Goal: Task Accomplishment & Management: Manage account settings

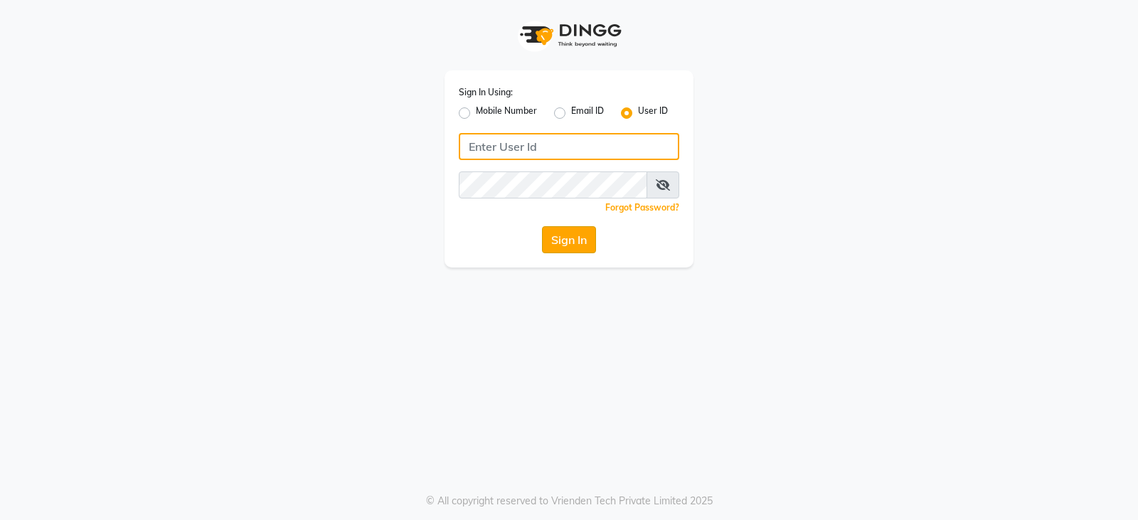
type input "tumblesalon"
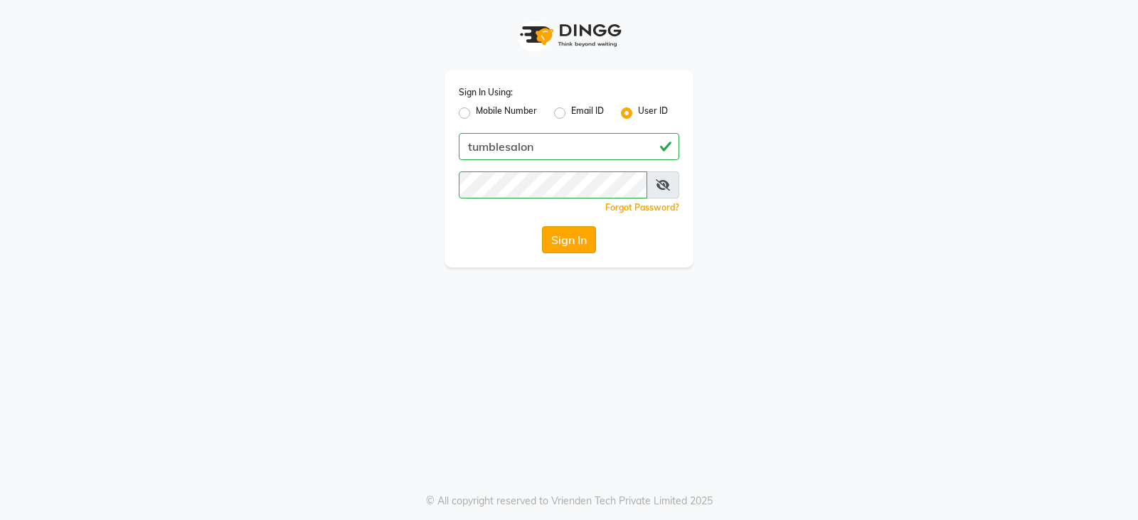
click at [570, 235] on button "Sign In" at bounding box center [569, 239] width 54 height 27
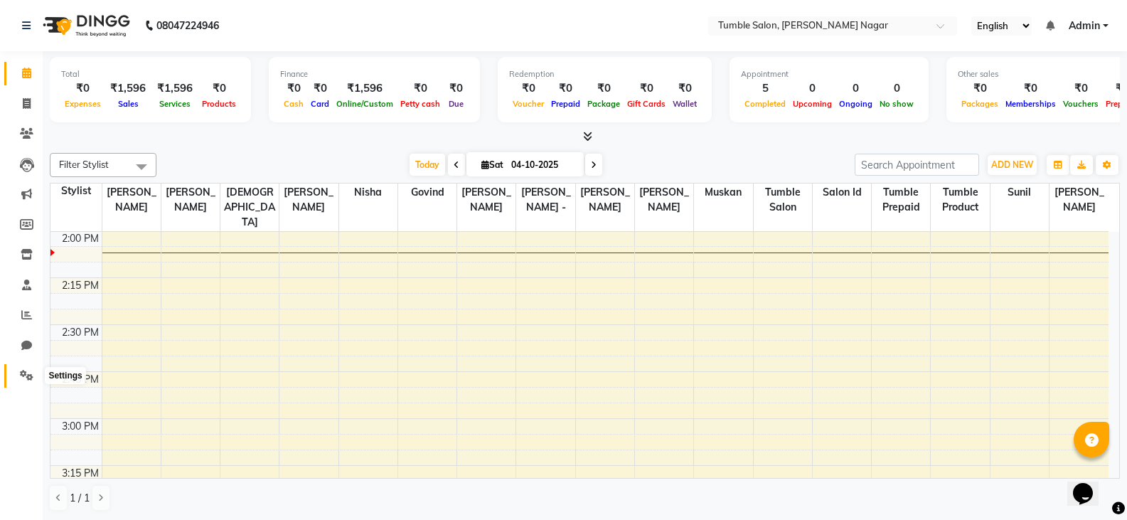
click at [29, 376] on icon at bounding box center [27, 375] width 14 height 11
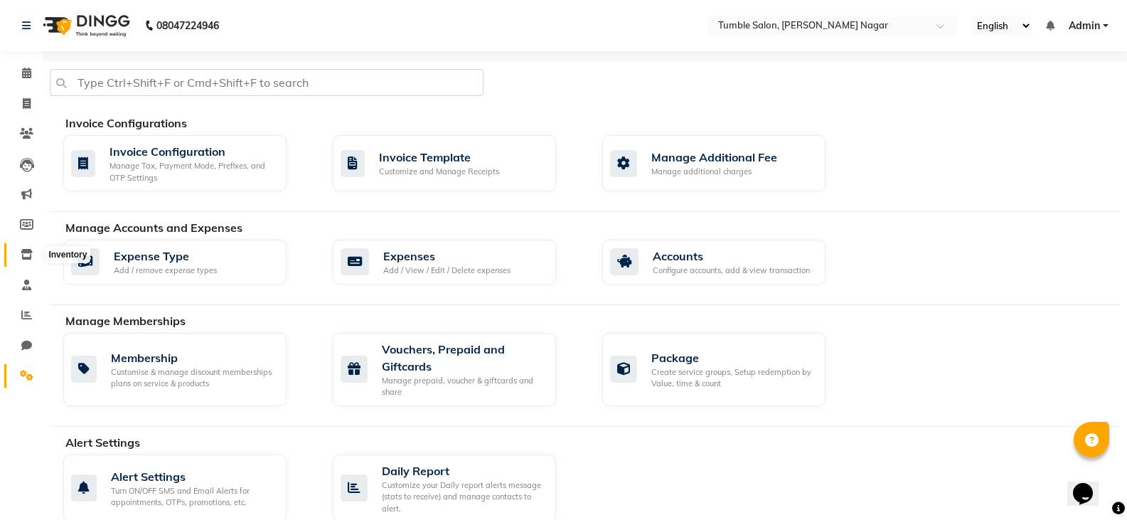
click at [26, 260] on span at bounding box center [26, 255] width 25 height 16
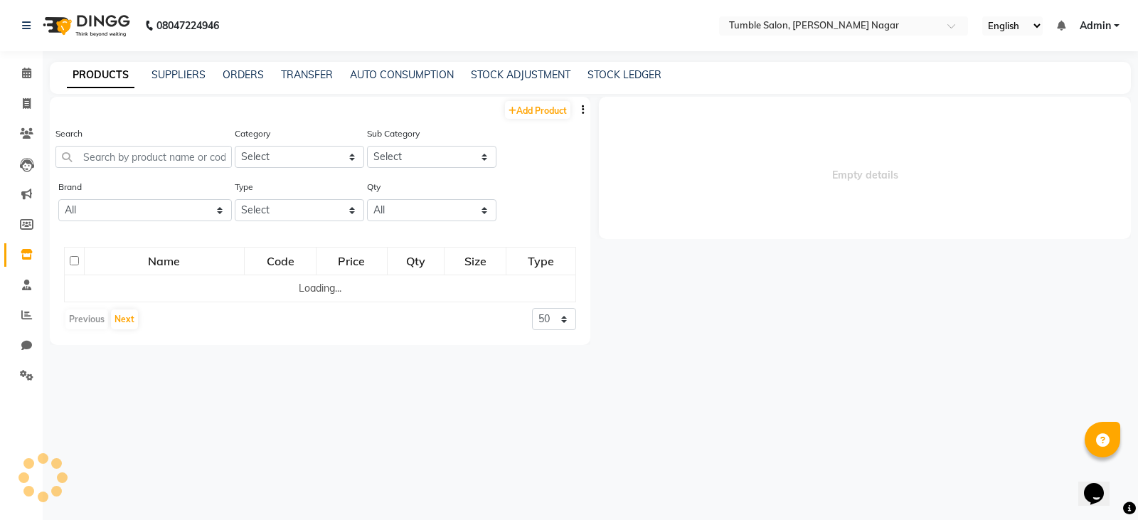
select select
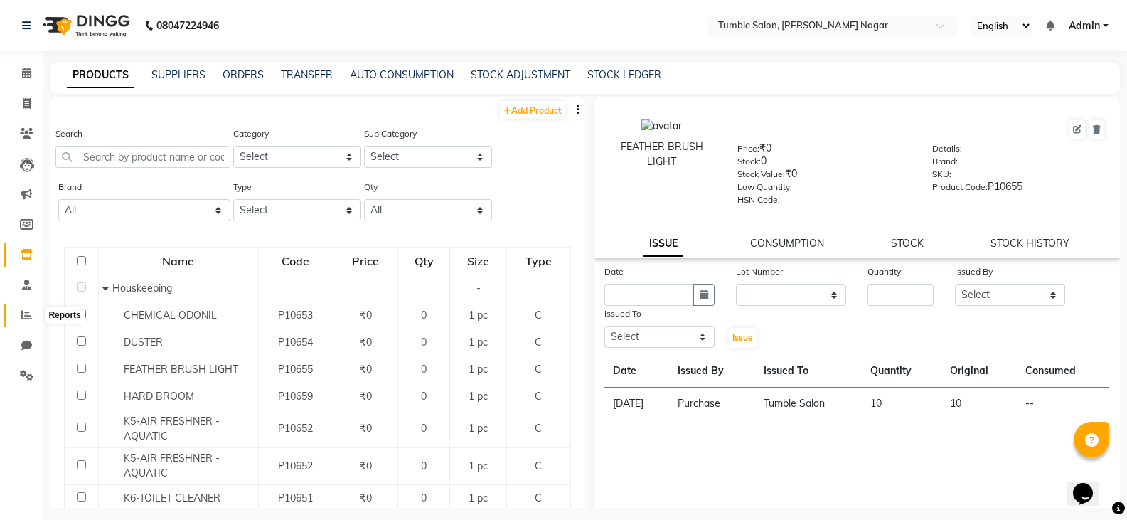
click at [28, 310] on icon at bounding box center [26, 314] width 11 height 11
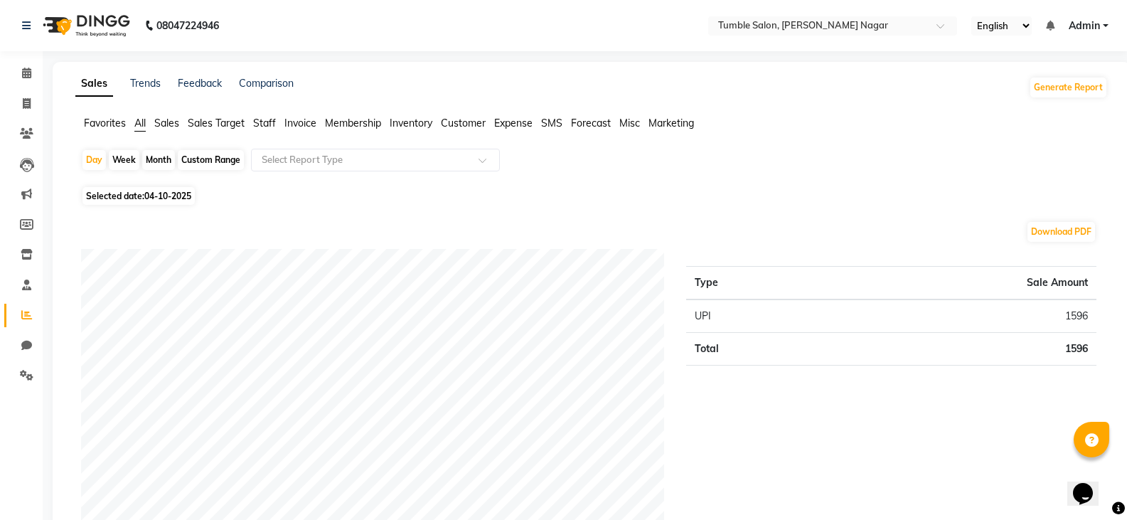
click at [407, 127] on span "Inventory" at bounding box center [411, 123] width 43 height 13
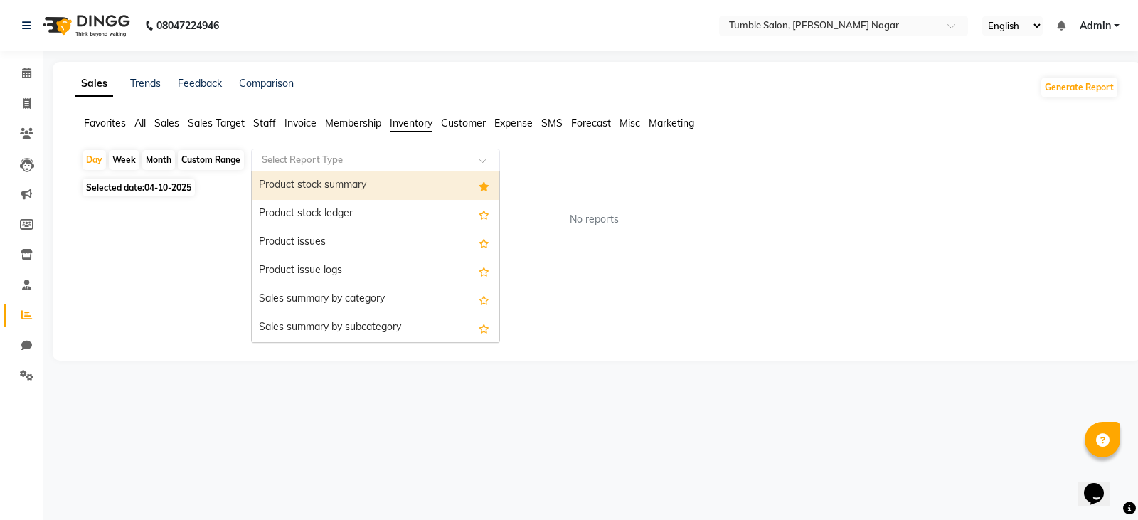
click at [339, 162] on input "text" at bounding box center [361, 160] width 205 height 14
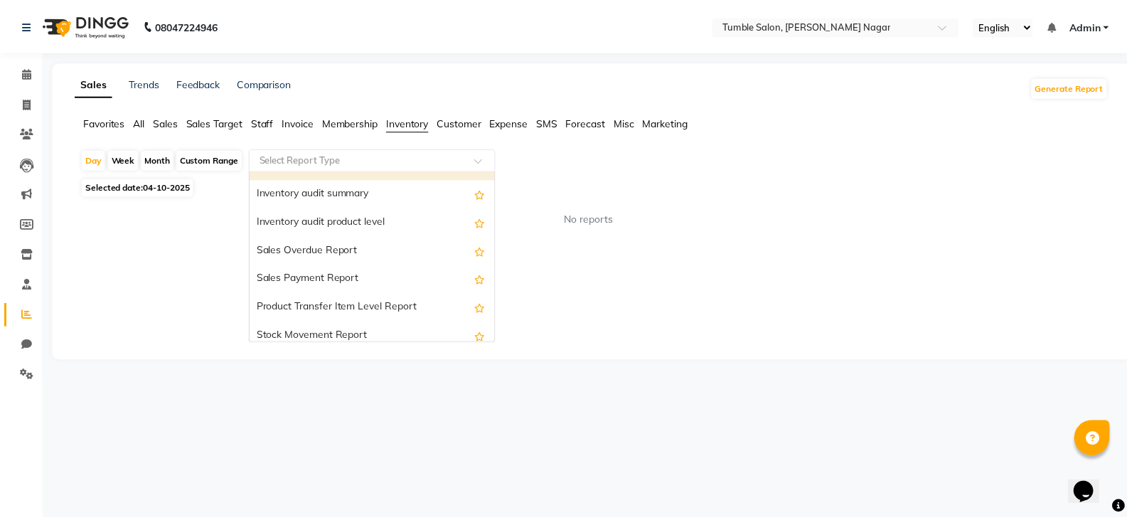
scroll to position [484, 0]
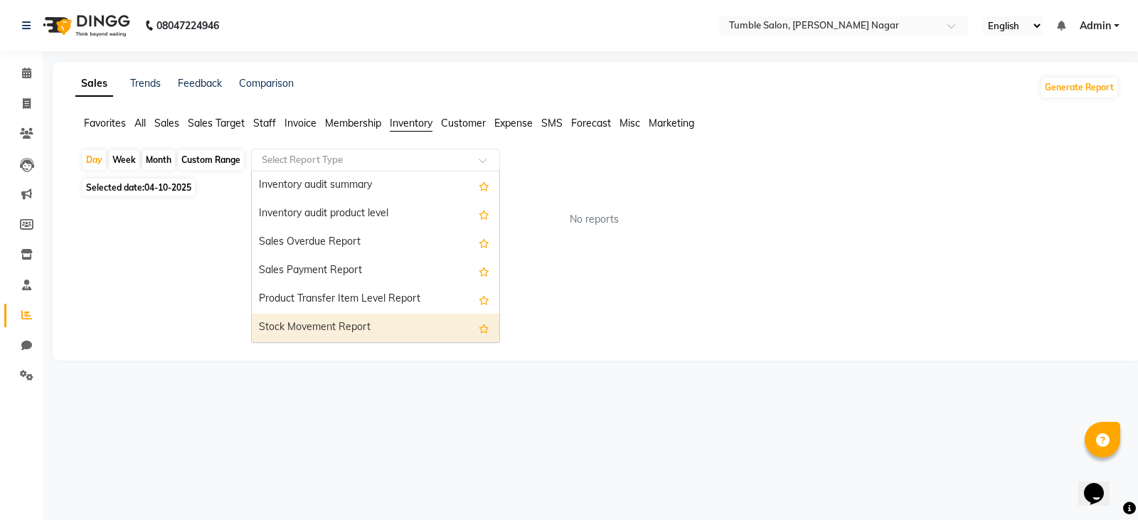
click at [352, 326] on div "Stock Movement Report" at bounding box center [375, 328] width 247 height 28
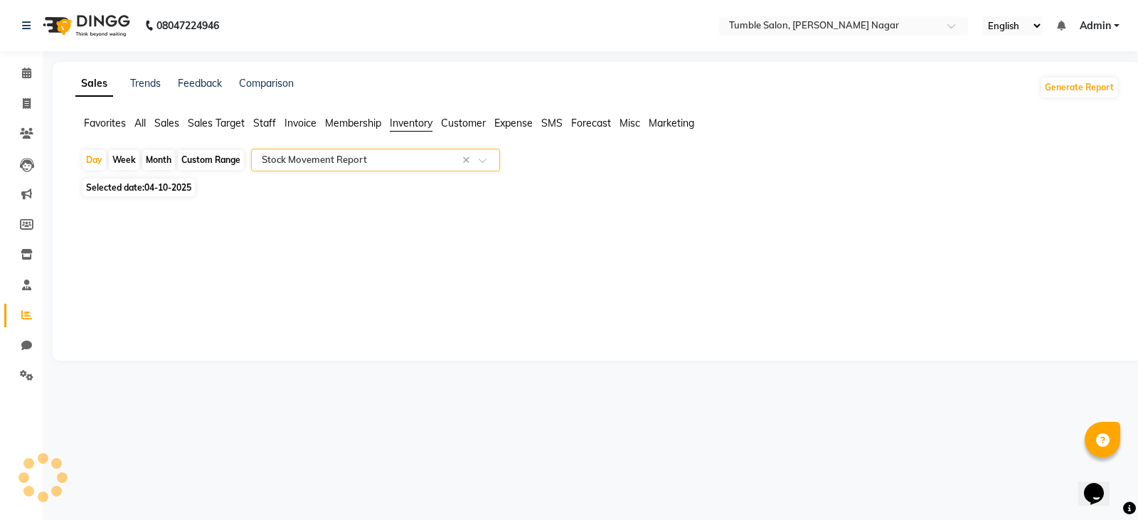
select select "full_report"
select select "csv"
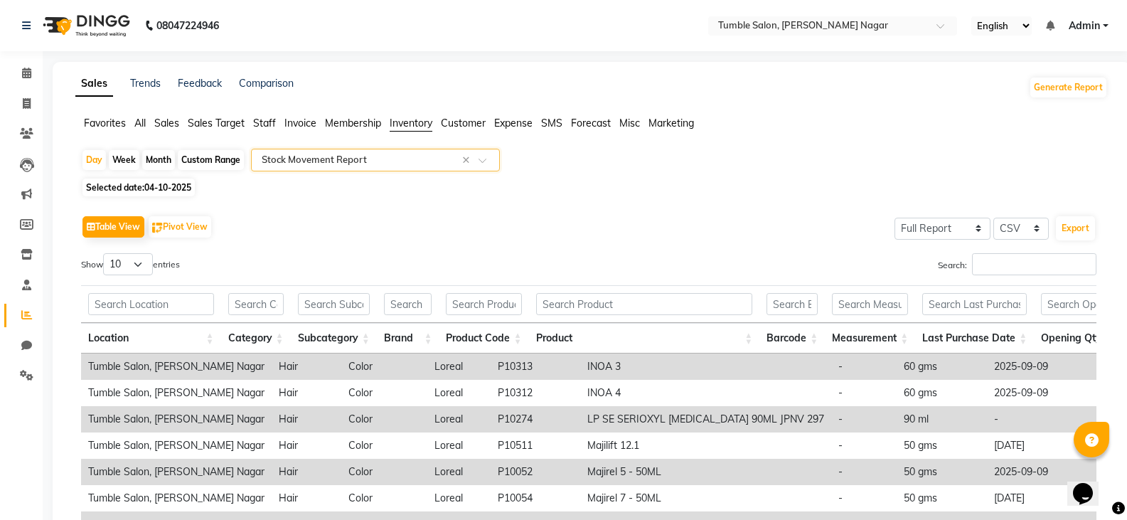
click at [212, 161] on div "Custom Range" at bounding box center [211, 160] width 66 height 20
select select "10"
select select "2025"
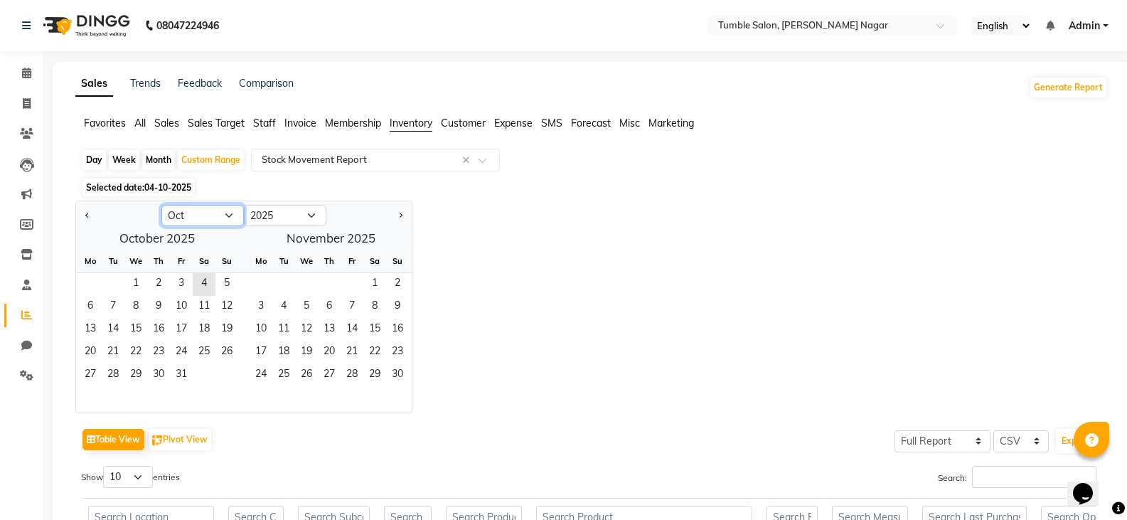
click at [221, 218] on select "Jan Feb Mar Apr May Jun [DATE] Aug Sep Oct Nov Dec" at bounding box center [202, 215] width 82 height 21
click at [161, 205] on select "Jan Feb Mar Apr May Jun [DATE] Aug Sep Oct Nov Dec" at bounding box center [202, 215] width 82 height 21
click at [112, 277] on span "1" at bounding box center [113, 284] width 23 height 23
click at [399, 214] on span "Next month" at bounding box center [400, 215] width 5 height 5
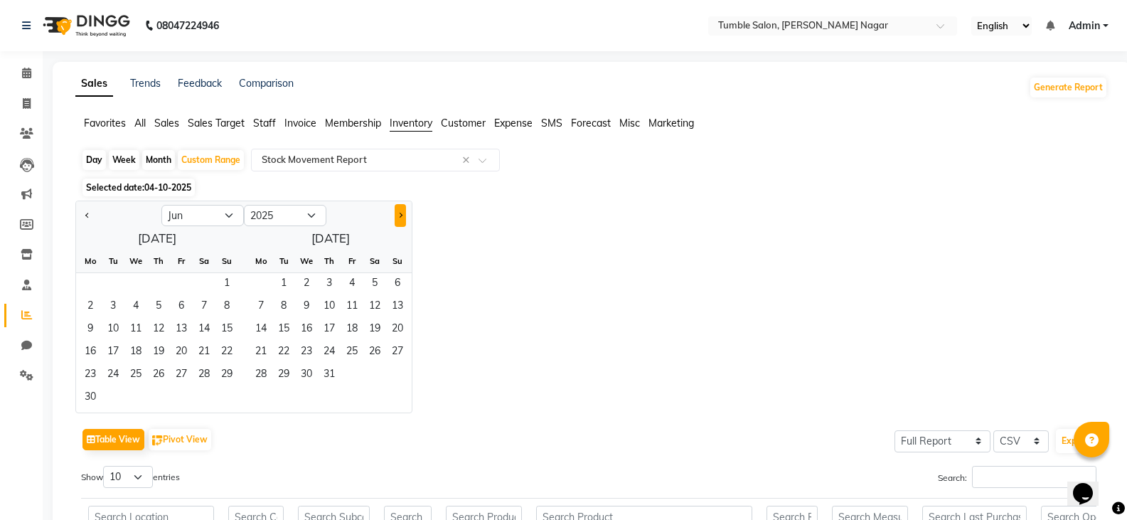
click at [399, 214] on span "Next month" at bounding box center [400, 215] width 5 height 5
click at [400, 216] on span "Next month" at bounding box center [400, 215] width 5 height 5
select select "9"
click at [329, 310] on span "9" at bounding box center [329, 307] width 23 height 23
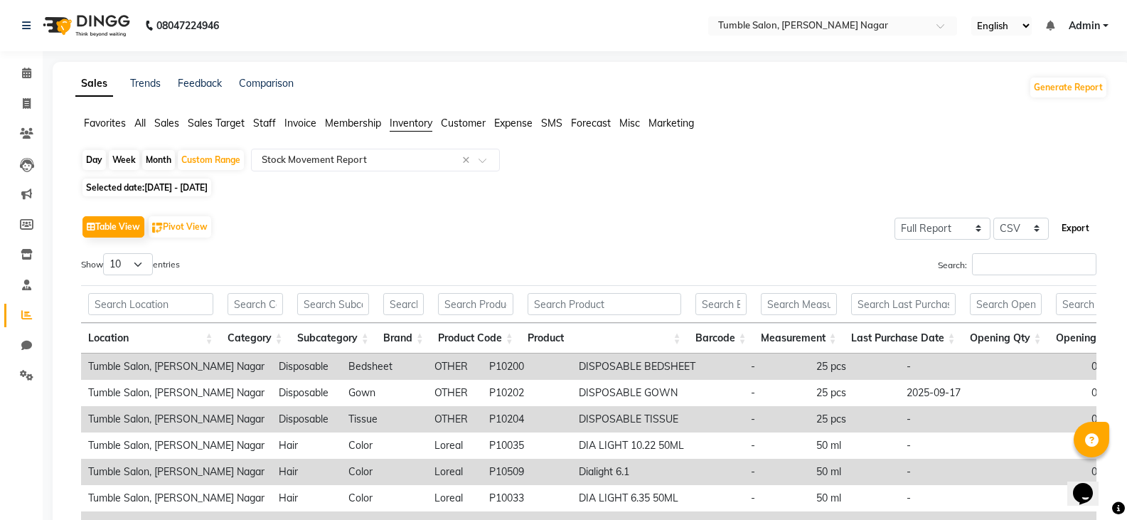
click at [1080, 227] on button "Export" at bounding box center [1075, 228] width 39 height 24
click at [385, 152] on div "Select Report Type × Stock Movement Report ×" at bounding box center [375, 160] width 249 height 23
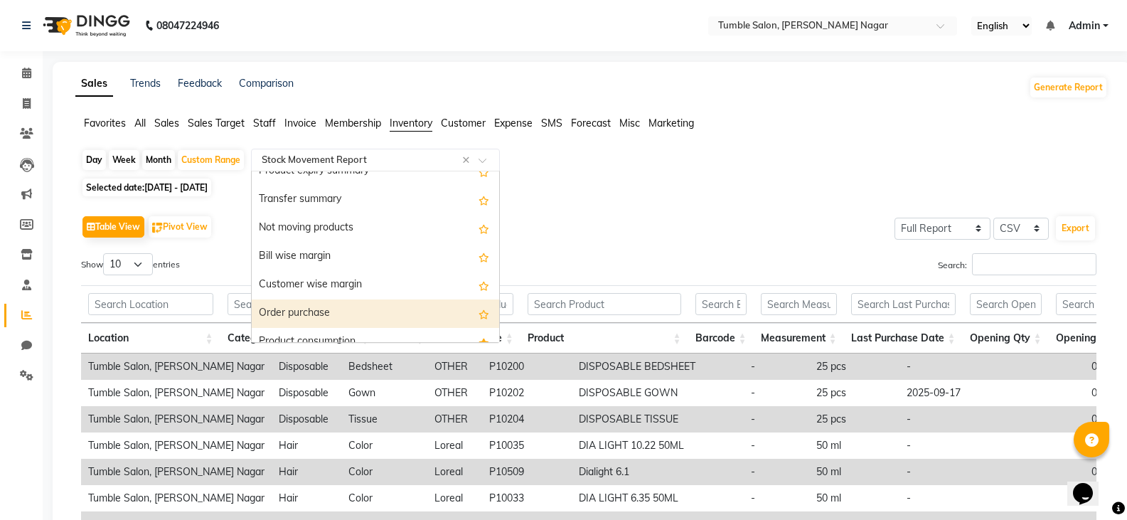
scroll to position [341, 0]
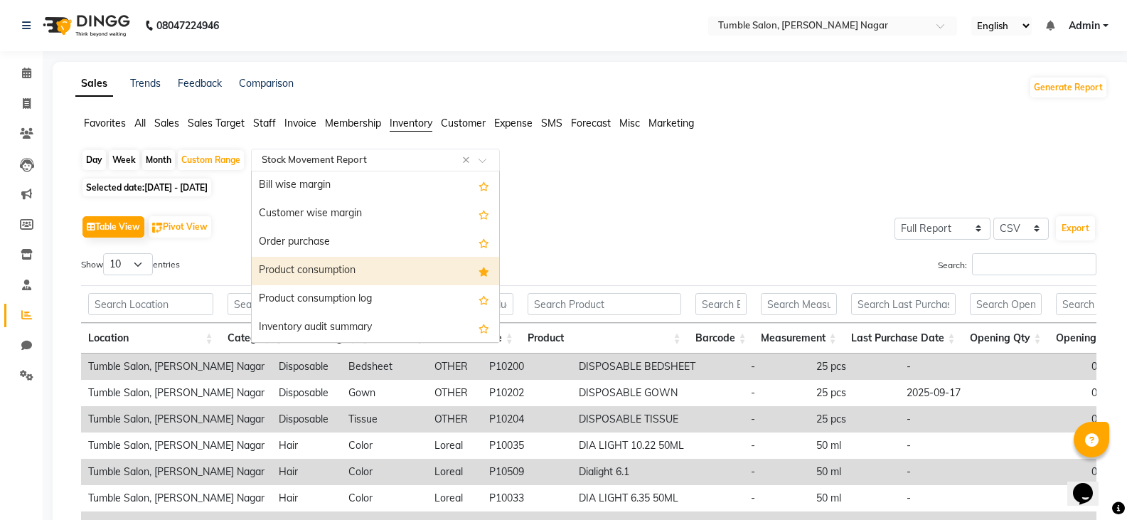
click at [376, 274] on div "Product consumption" at bounding box center [375, 271] width 247 height 28
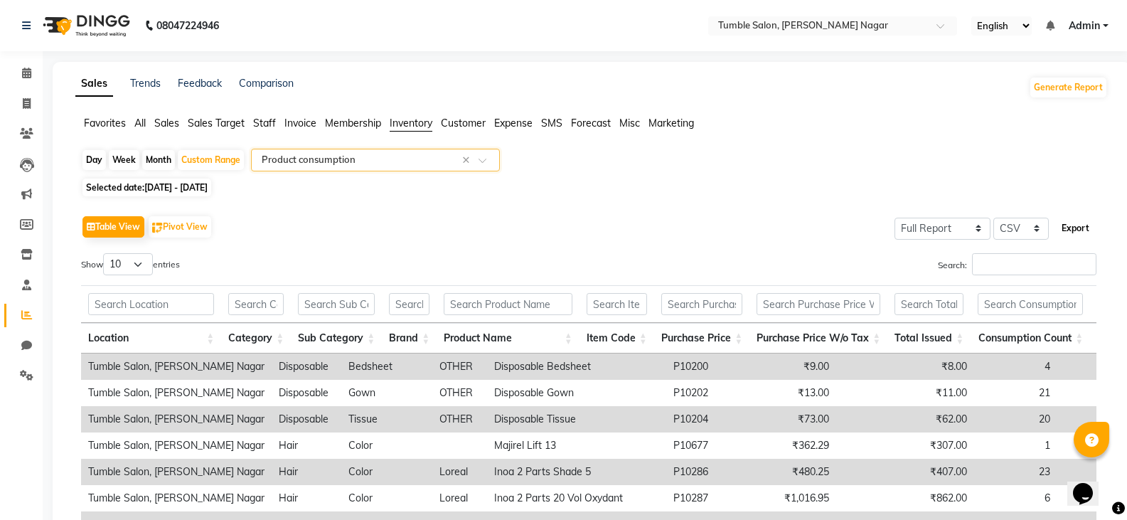
click at [1082, 226] on button "Export" at bounding box center [1075, 228] width 39 height 24
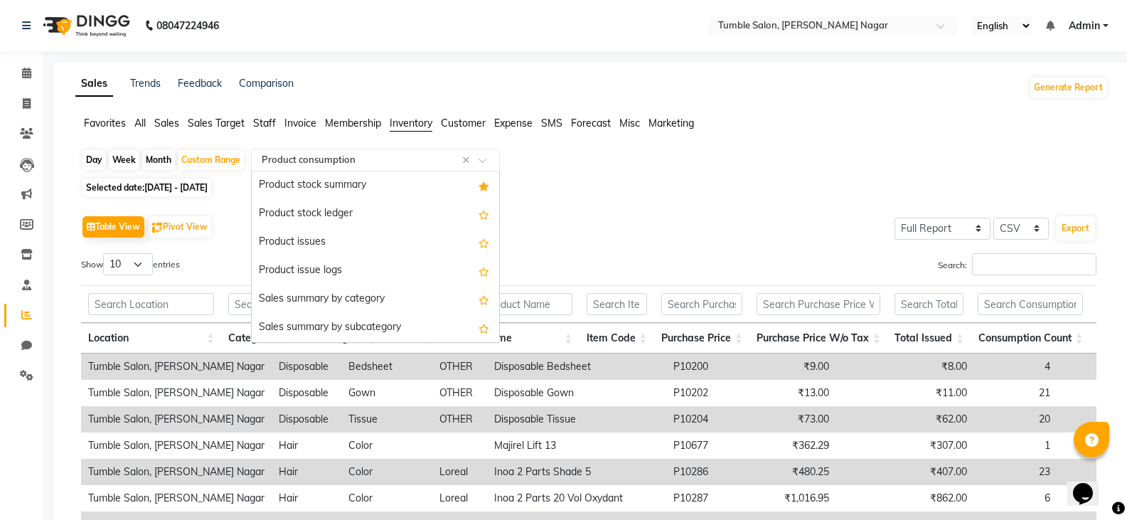
click at [397, 162] on input "text" at bounding box center [361, 160] width 205 height 14
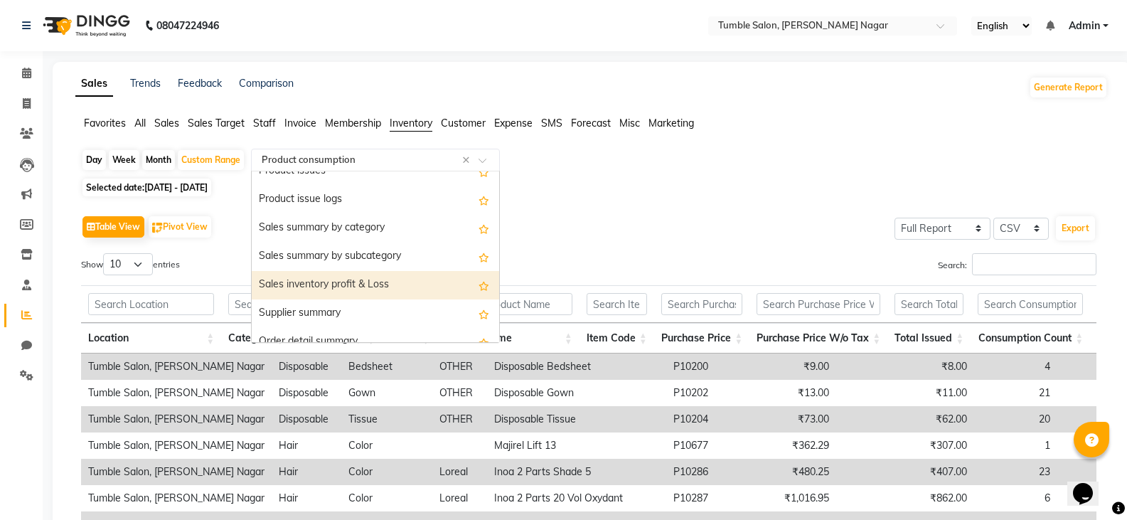
scroll to position [0, 0]
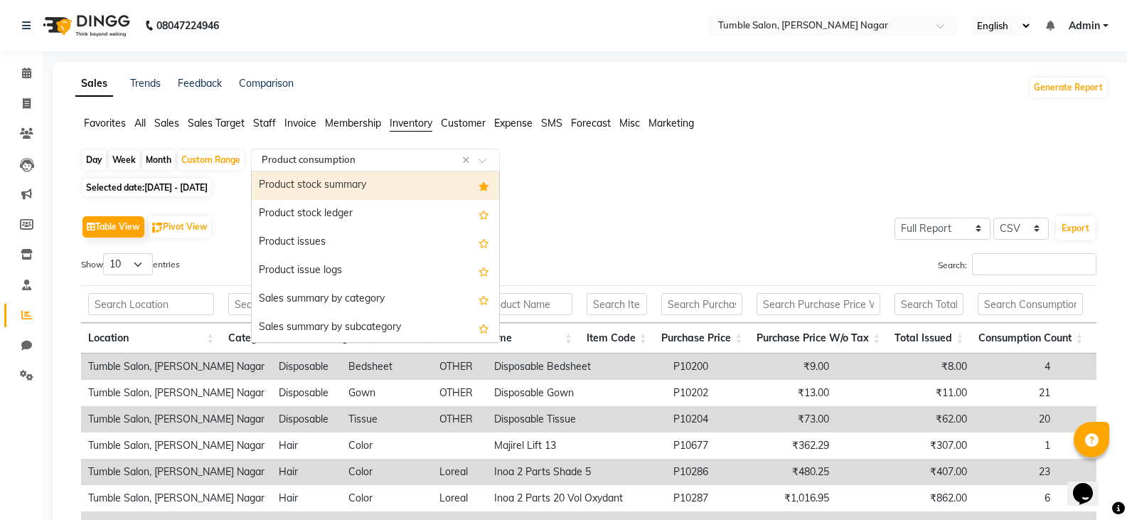
click at [392, 184] on div "Product stock summary" at bounding box center [375, 185] width 247 height 28
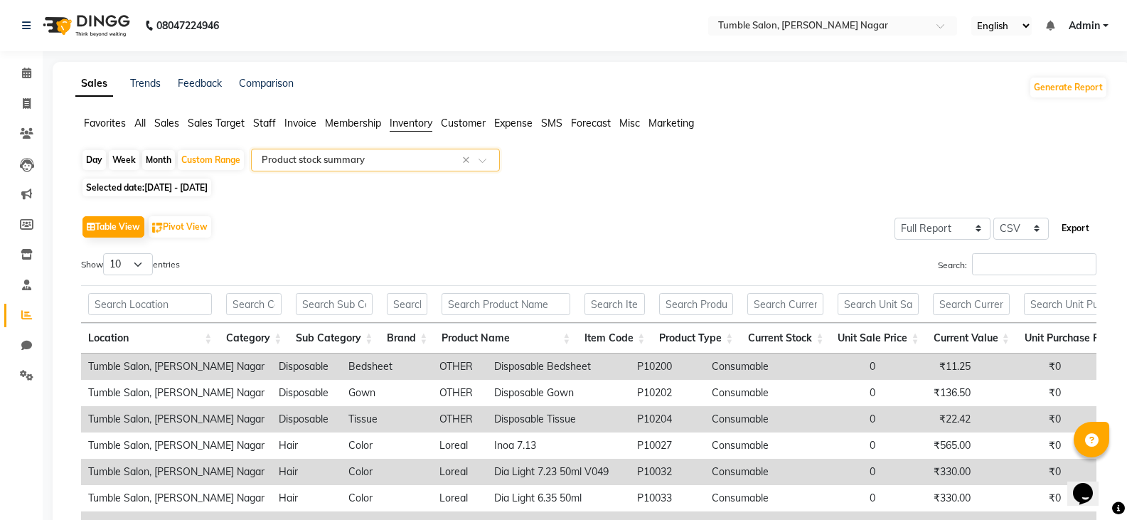
click at [1081, 229] on button "Export" at bounding box center [1075, 228] width 39 height 24
click at [412, 154] on input "text" at bounding box center [361, 160] width 205 height 14
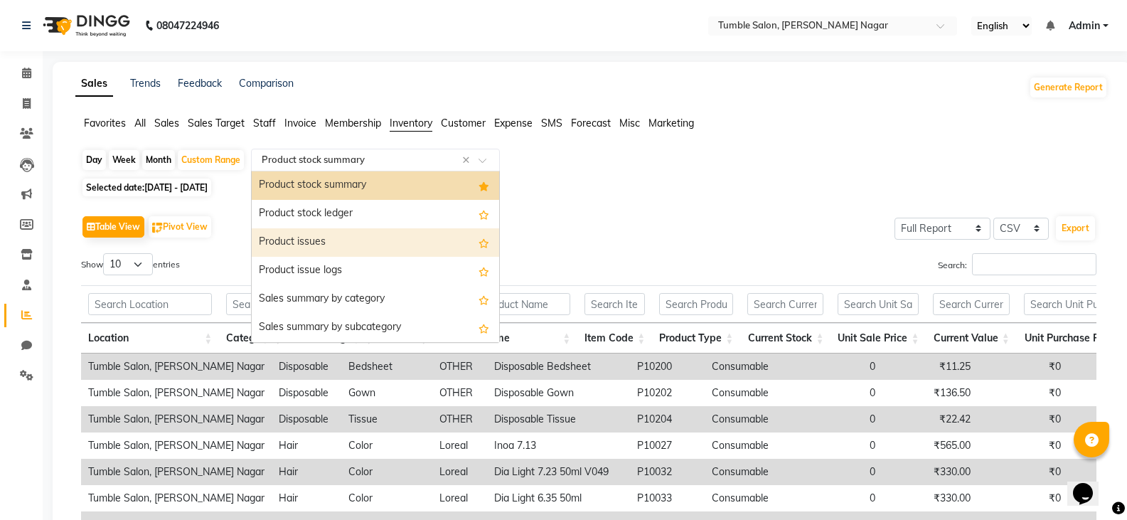
click at [380, 247] on div "Product issues" at bounding box center [375, 242] width 247 height 28
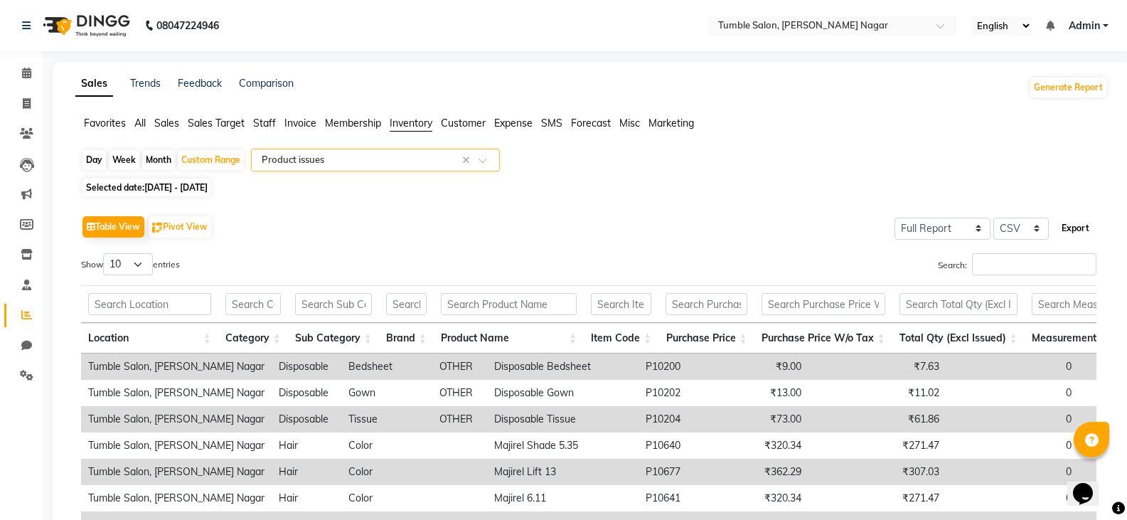
click at [1068, 226] on button "Export" at bounding box center [1075, 228] width 39 height 24
click at [378, 165] on input "text" at bounding box center [361, 160] width 205 height 14
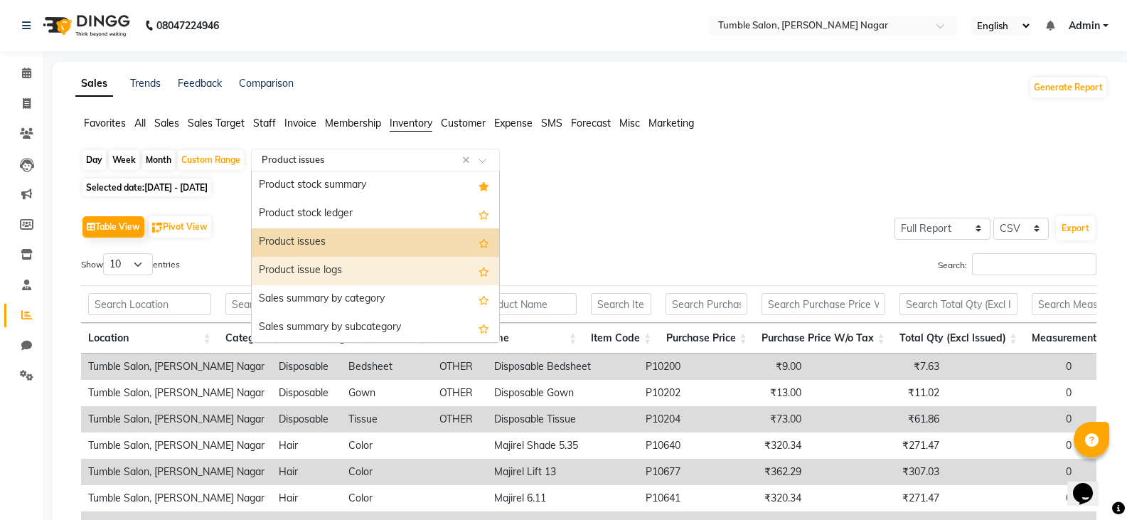
click at [375, 268] on div "Product issue logs" at bounding box center [375, 271] width 247 height 28
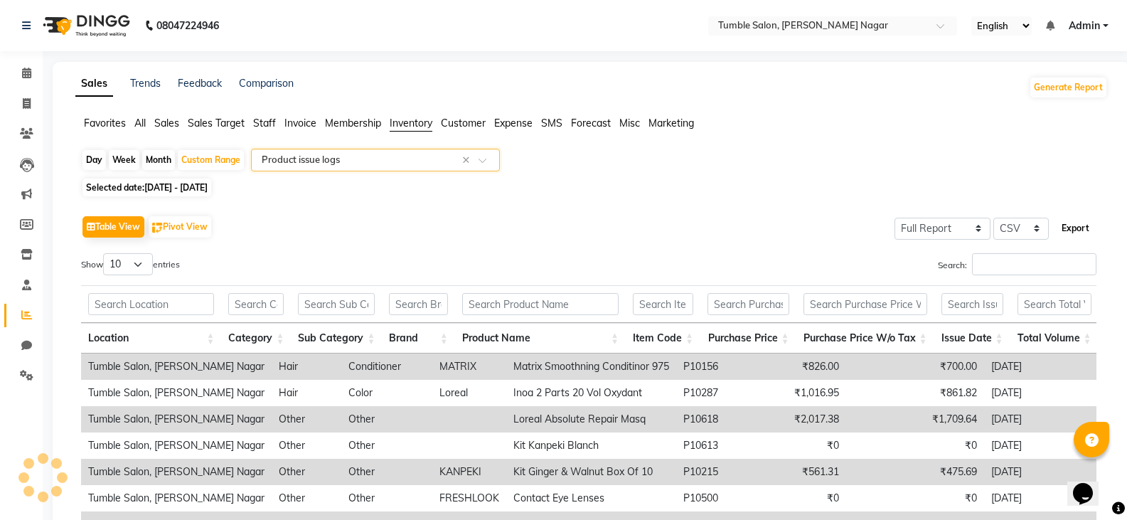
click at [1079, 228] on button "Export" at bounding box center [1075, 228] width 39 height 24
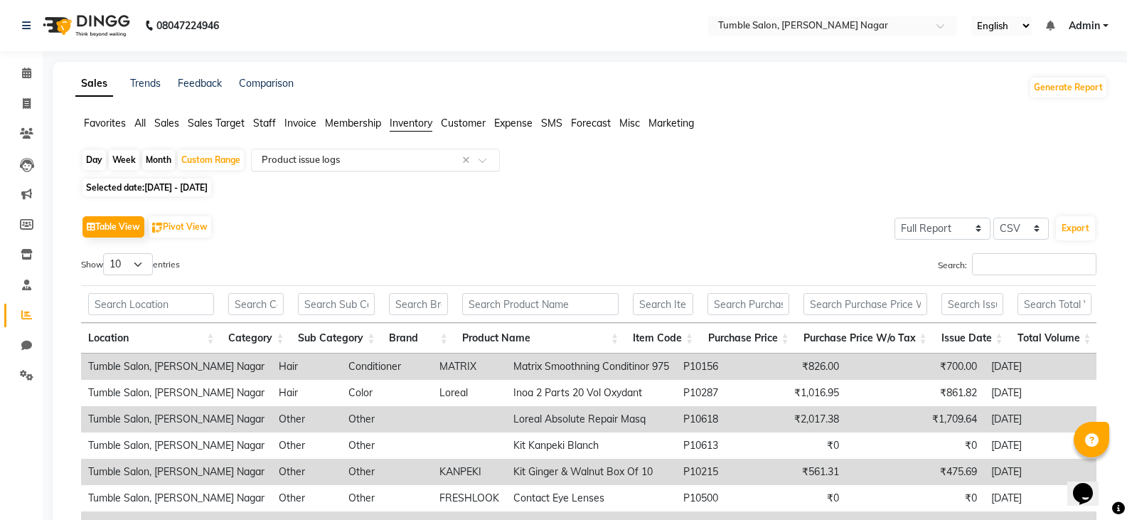
click at [401, 156] on input "text" at bounding box center [361, 160] width 205 height 14
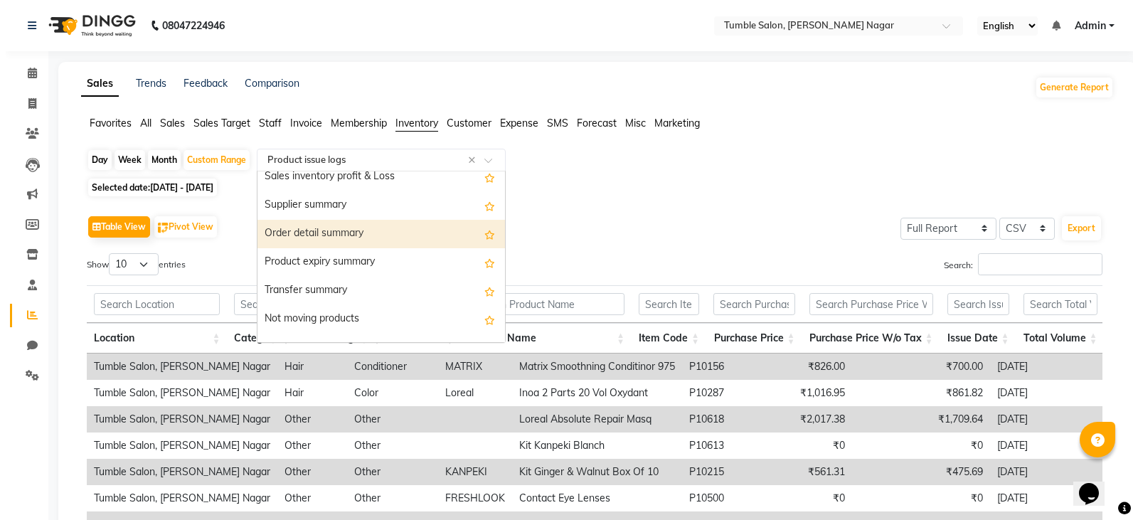
scroll to position [213, 0]
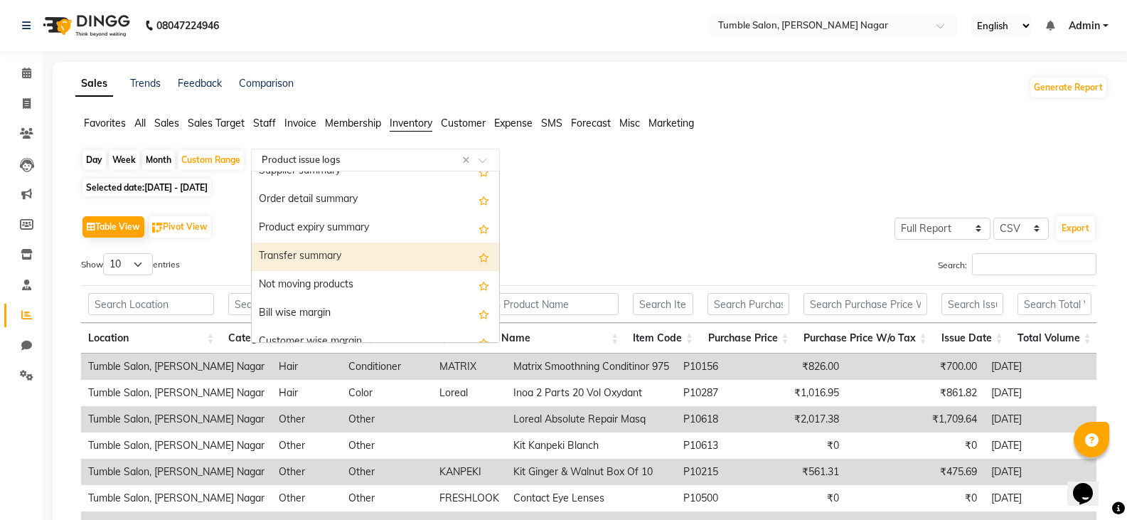
click at [377, 258] on div "Transfer summary" at bounding box center [375, 257] width 247 height 28
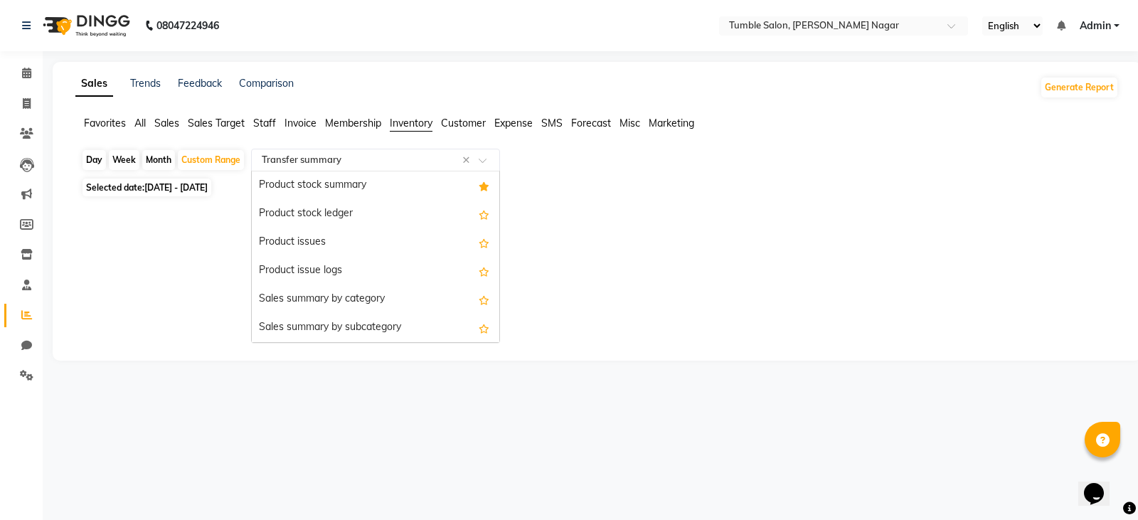
click at [401, 160] on input "text" at bounding box center [361, 160] width 205 height 14
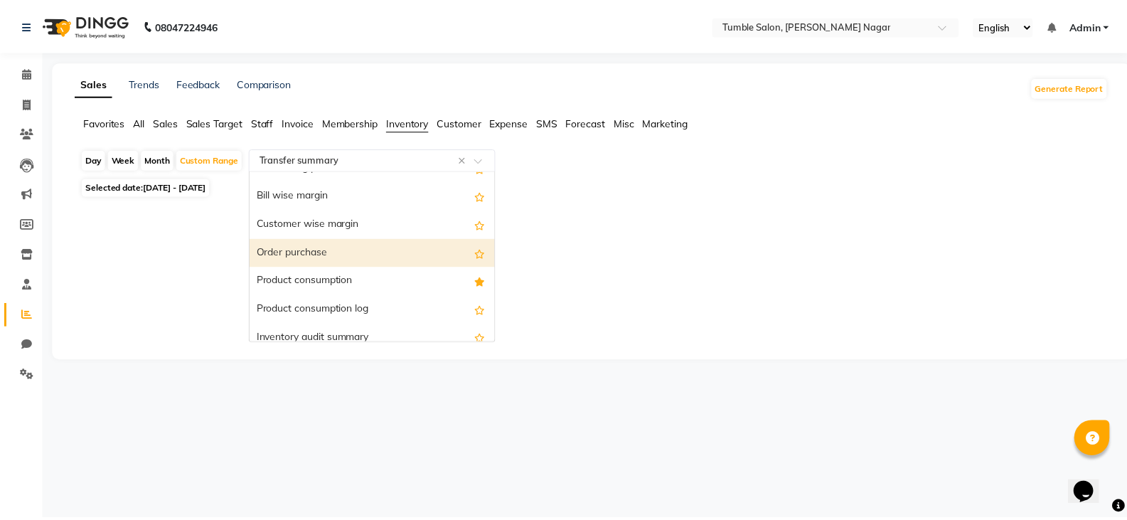
scroll to position [356, 0]
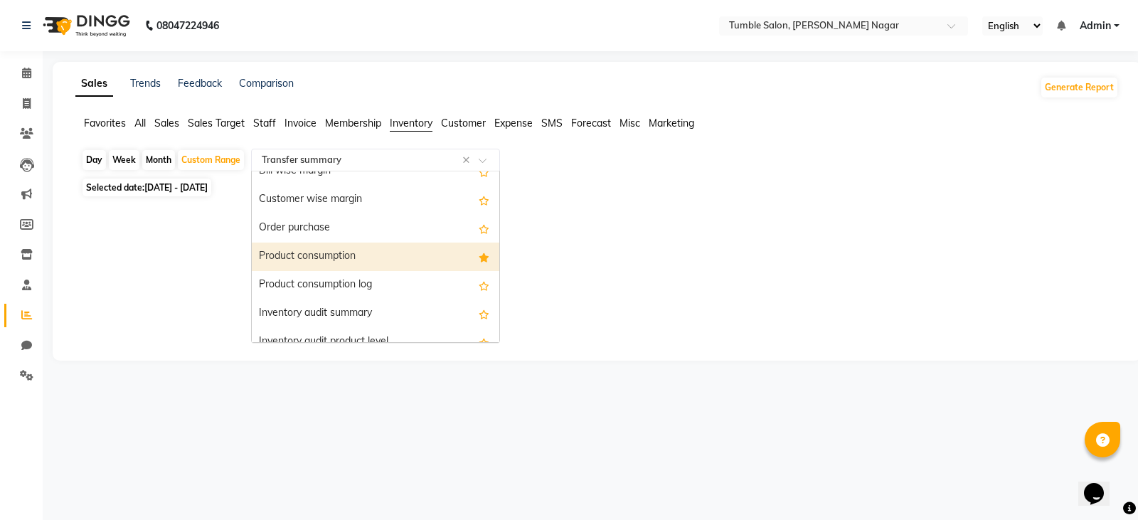
click at [368, 252] on div "Product consumption" at bounding box center [375, 257] width 247 height 28
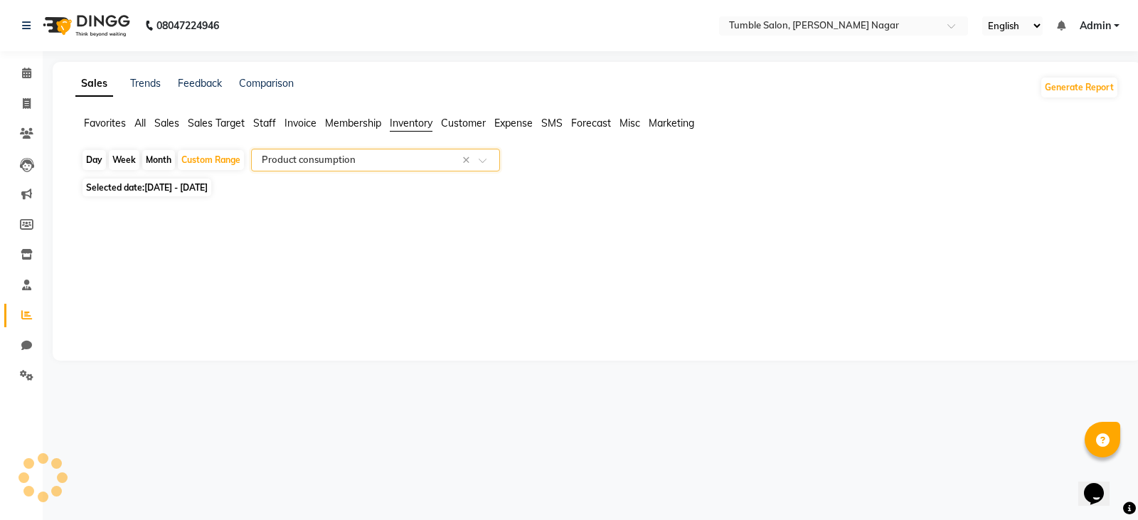
select select "full_report"
select select "csv"
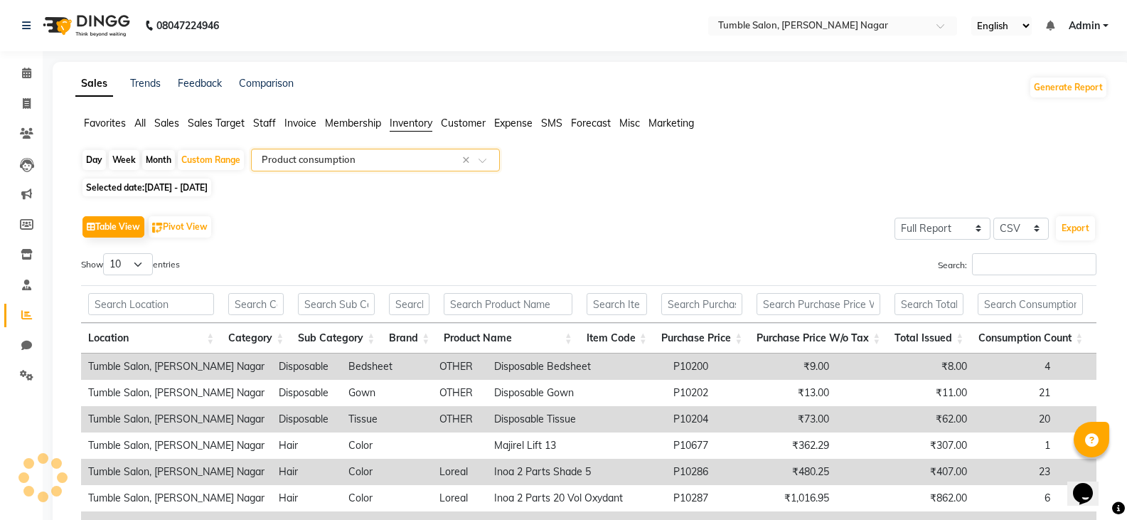
click at [390, 164] on input "text" at bounding box center [361, 160] width 205 height 14
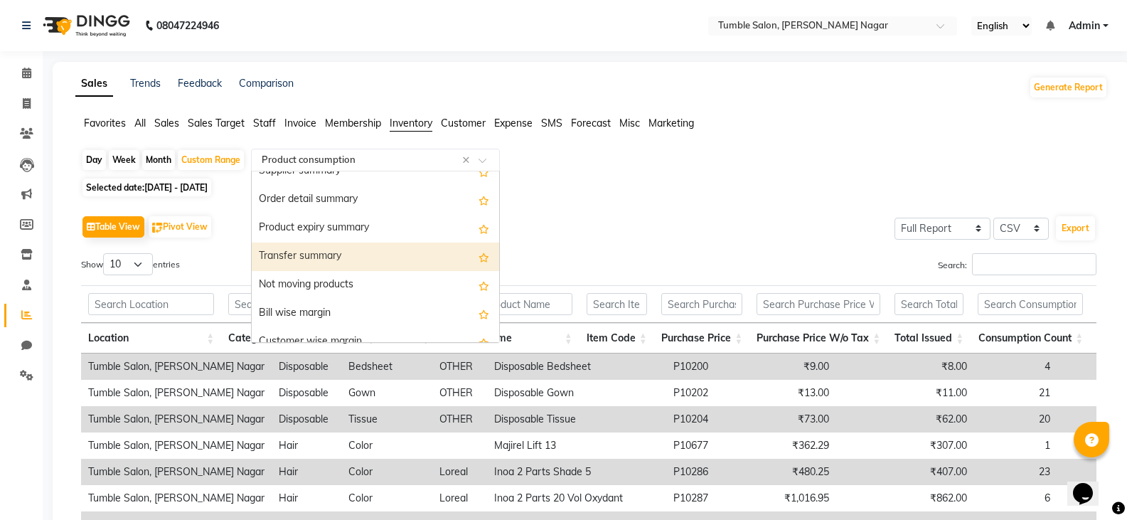
scroll to position [284, 0]
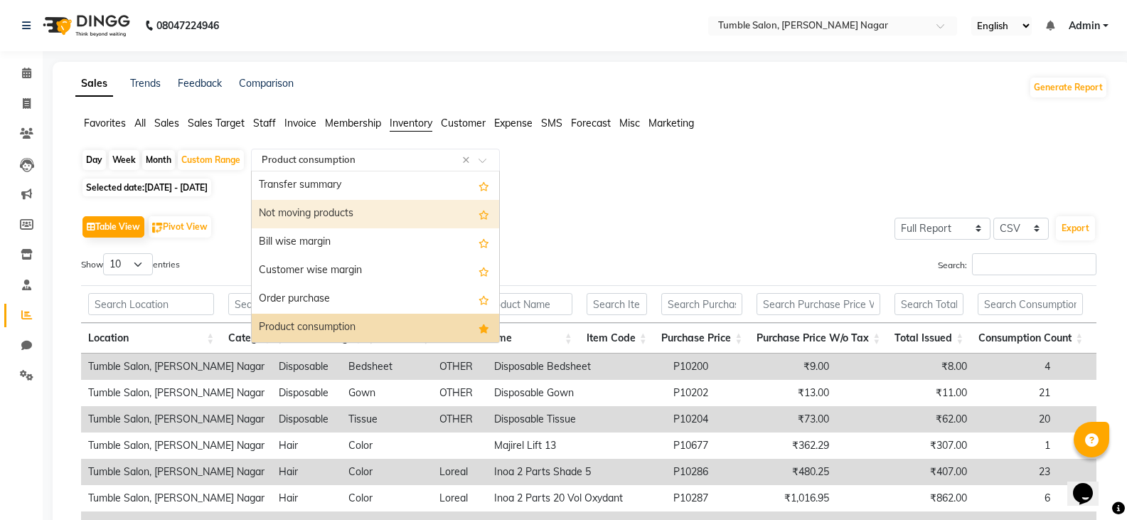
click at [373, 214] on div "Not moving products" at bounding box center [375, 214] width 247 height 28
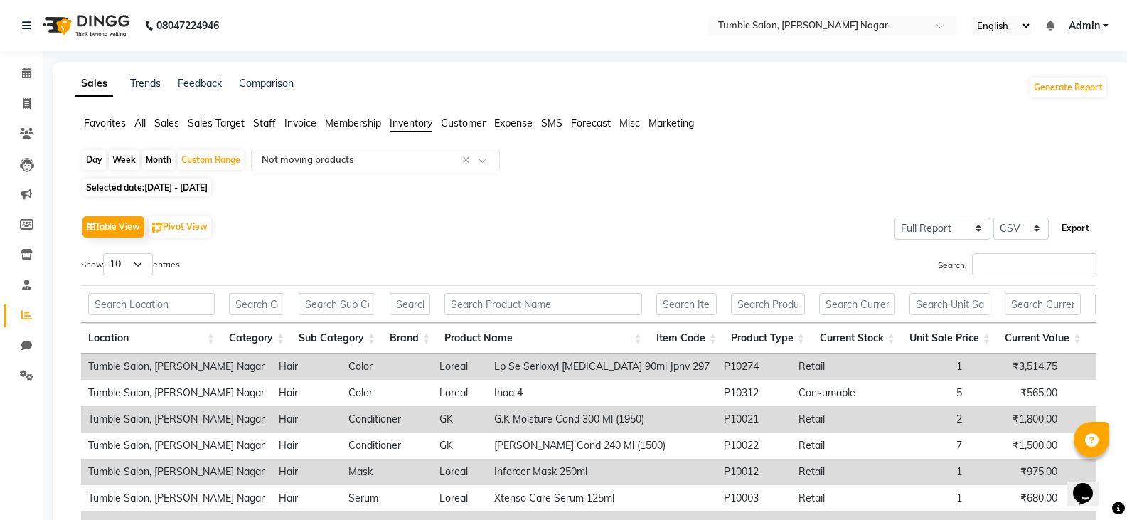
click at [1078, 226] on button "Export" at bounding box center [1075, 228] width 39 height 24
click at [395, 165] on input "text" at bounding box center [361, 160] width 205 height 14
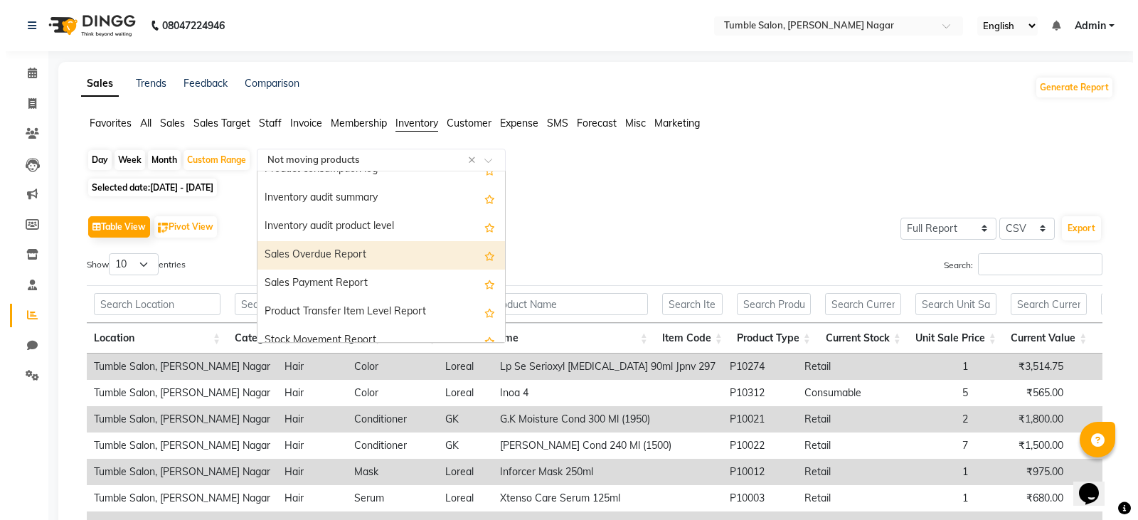
scroll to position [484, 0]
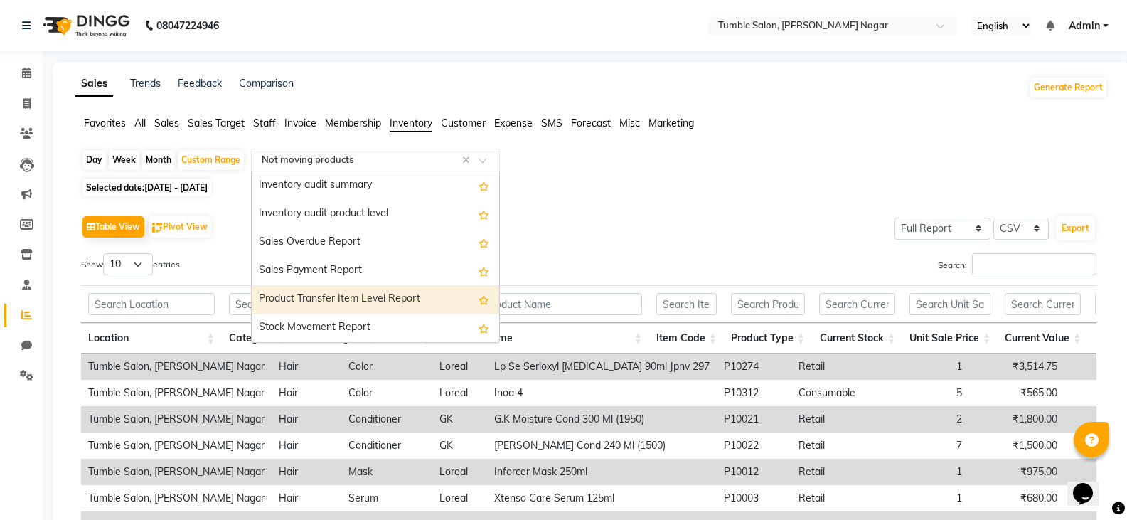
click at [427, 300] on div "Product Transfer Item Level Report" at bounding box center [375, 299] width 247 height 28
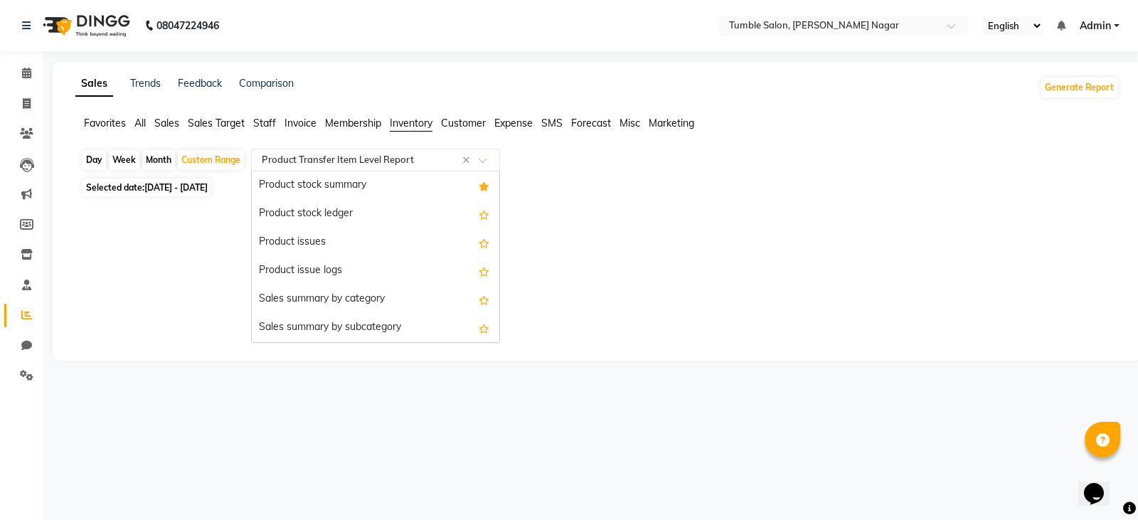
click at [440, 156] on input "text" at bounding box center [361, 160] width 205 height 14
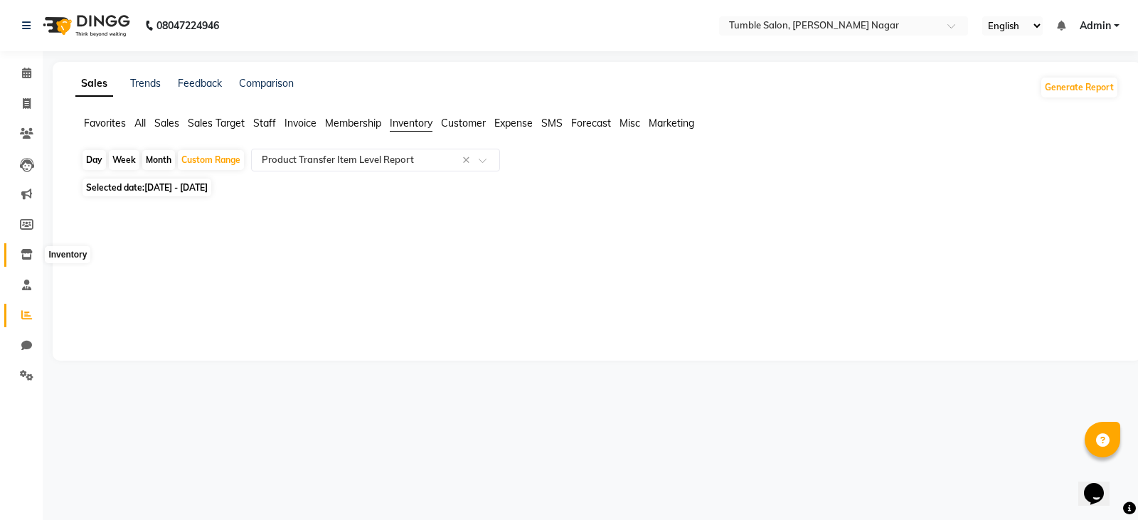
click at [29, 257] on icon at bounding box center [27, 254] width 12 height 11
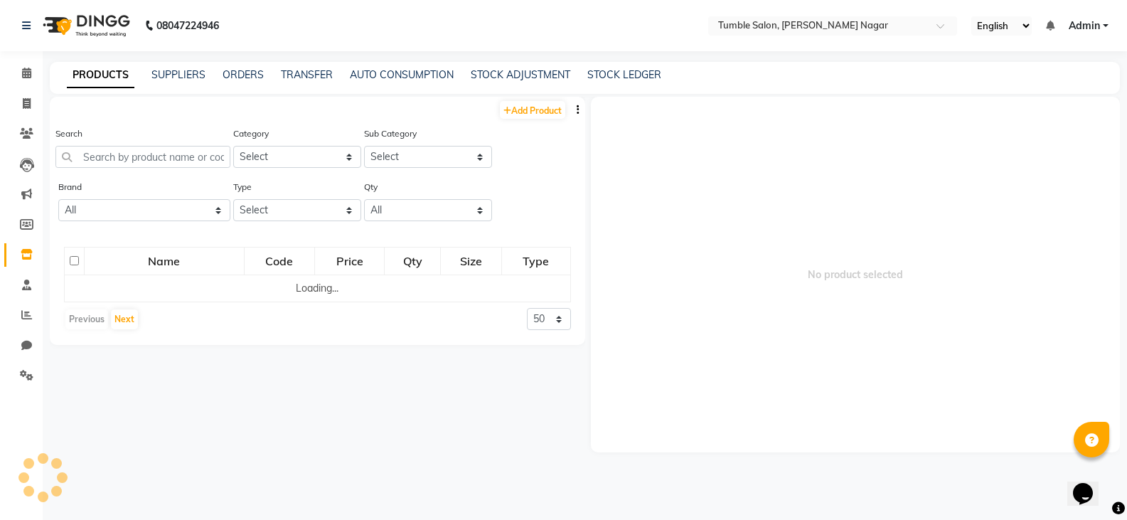
click at [29, 257] on icon at bounding box center [27, 254] width 12 height 11
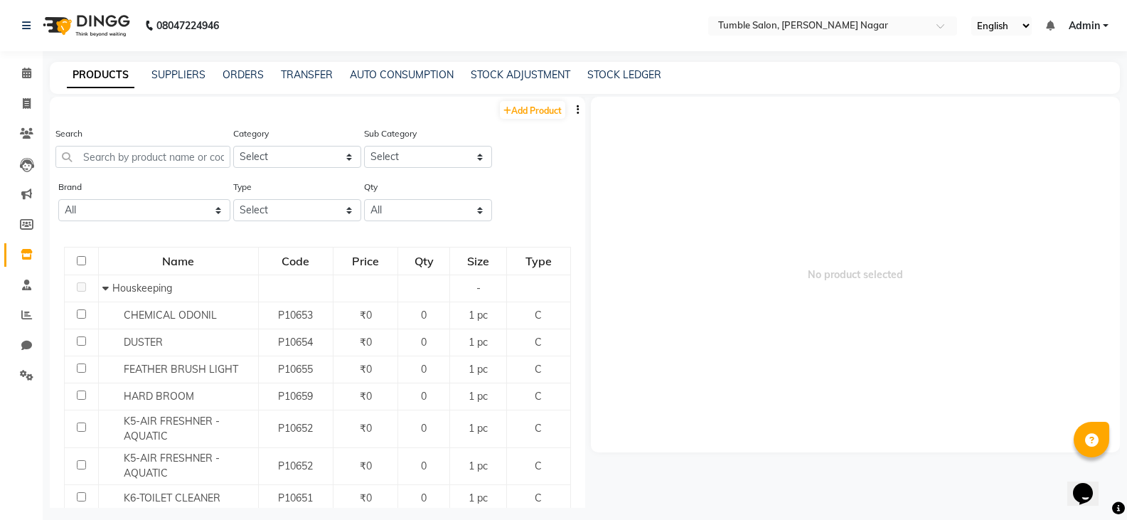
click at [577, 109] on icon "button" at bounding box center [578, 110] width 3 height 10
click at [529, 103] on div "IMPORT" at bounding box center [522, 101] width 46 height 18
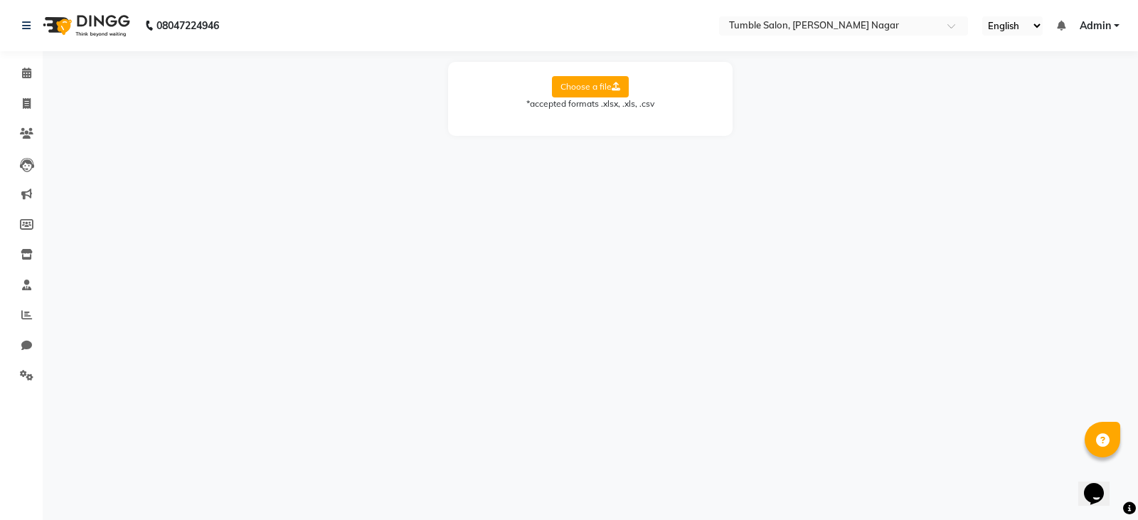
click at [567, 93] on label "Choose a file" at bounding box center [590, 86] width 77 height 21
click at [0, 0] on input "Choose a file" at bounding box center [0, 0] width 0 height 0
click at [624, 136] on select "Select Sheet tumble final inventory sheet" at bounding box center [654, 133] width 107 height 22
select select "tumble final inventory sheet"
click at [601, 122] on select "Select Sheet tumble final inventory sheet" at bounding box center [654, 133] width 107 height 22
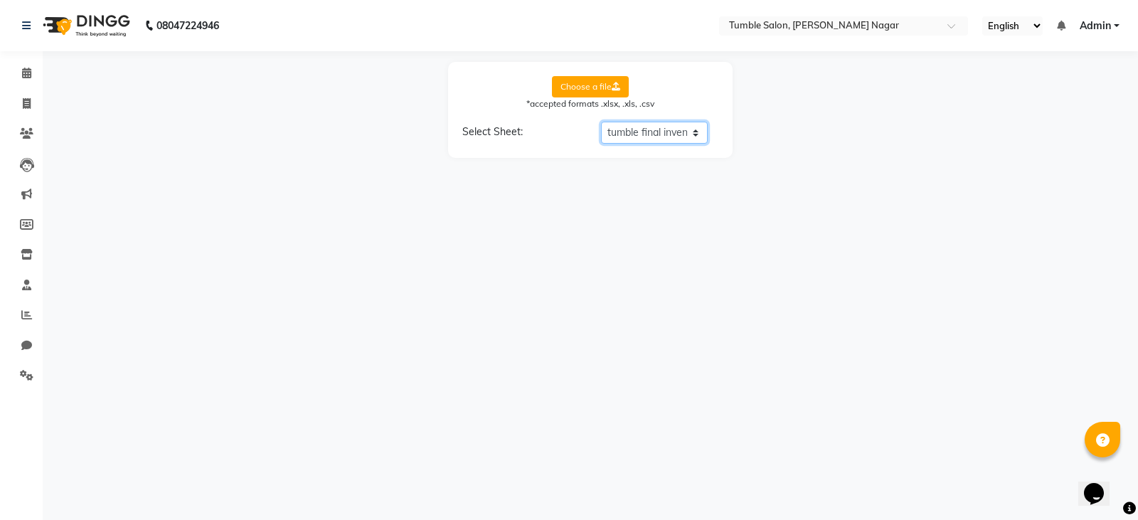
select select "product name"
select select "product code"
select select "product category"
select select "product sub-category"
select select "quantity"
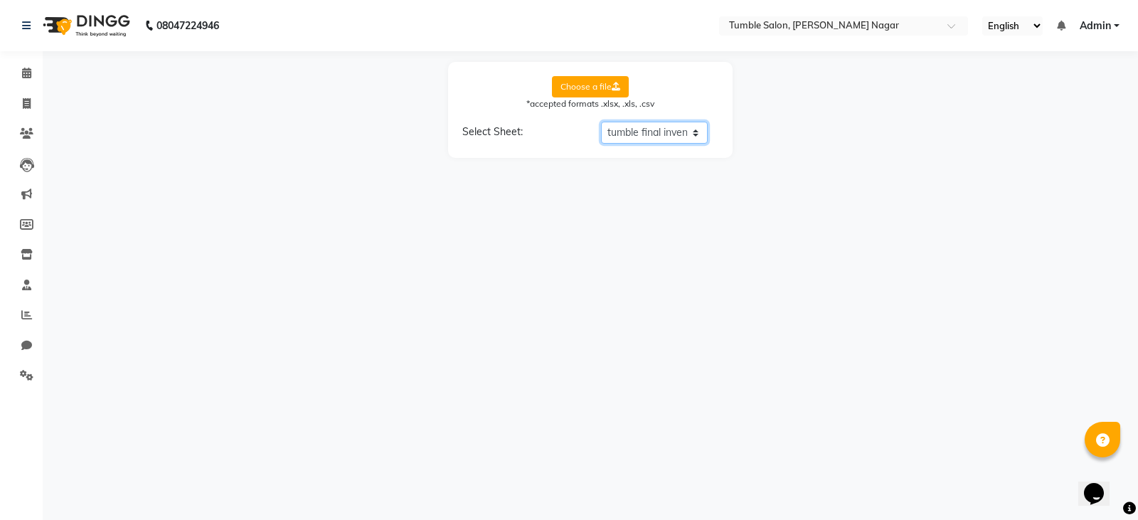
select select "price"
select select "cost"
select select "tax group"
select select "tax inclusive"
select select "size"
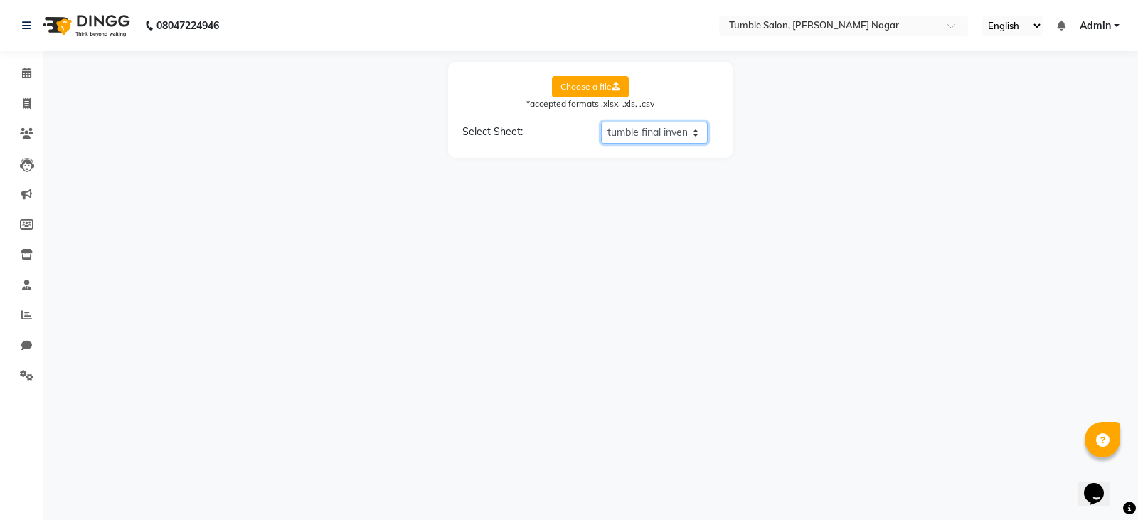
select select "unit"
select select "sku"
select select "brand"
select select "sac code"
select select "description"
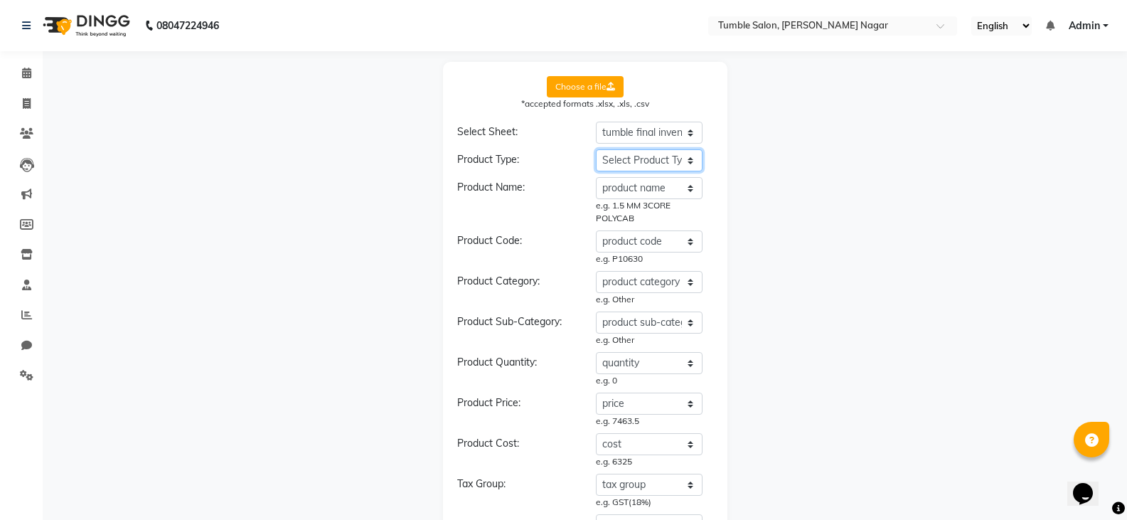
click at [658, 156] on select "Select Product Type product name product code product category product sub-cate…" at bounding box center [649, 160] width 107 height 22
select select "type"
click at [596, 149] on select "Select Product Type product name product code product category product sub-cate…" at bounding box center [649, 160] width 107 height 22
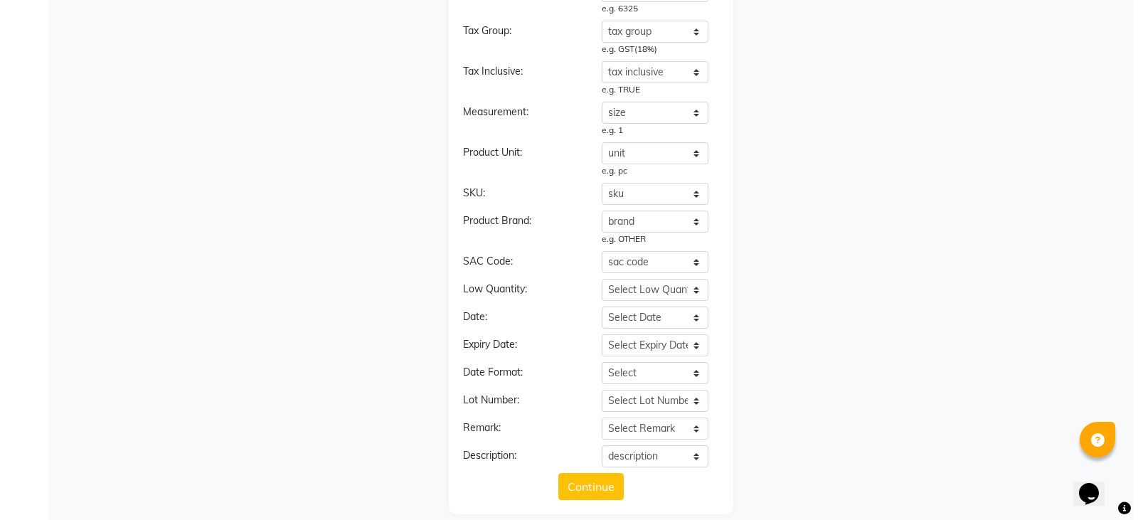
scroll to position [481, 0]
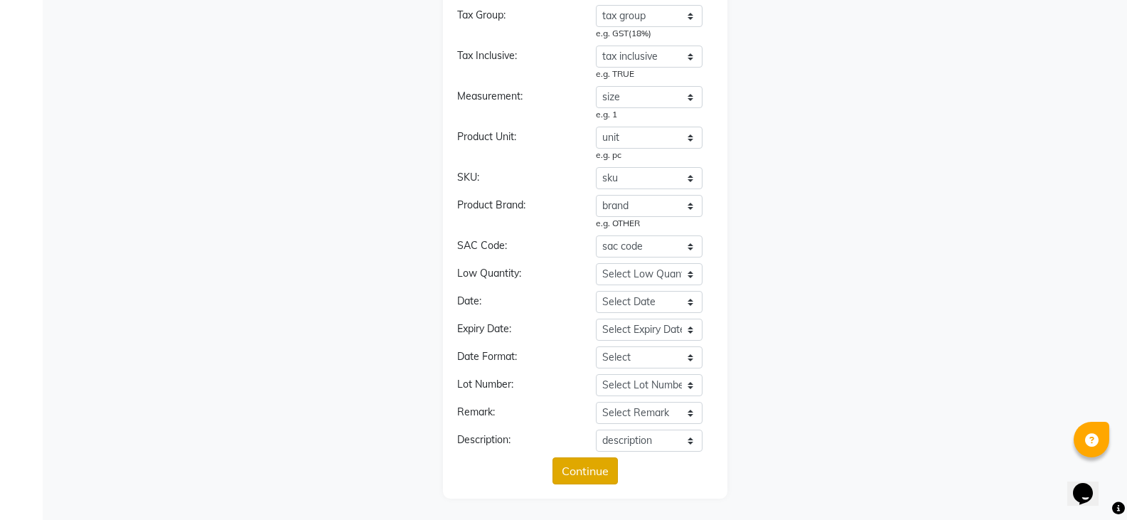
click at [587, 468] on button "Continue" at bounding box center [585, 470] width 65 height 27
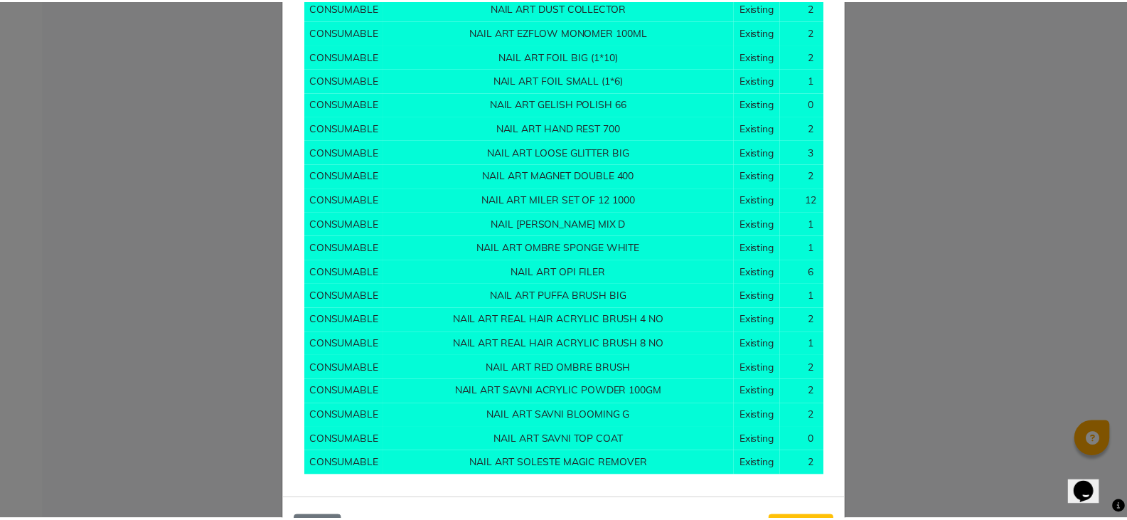
scroll to position [11720, 0]
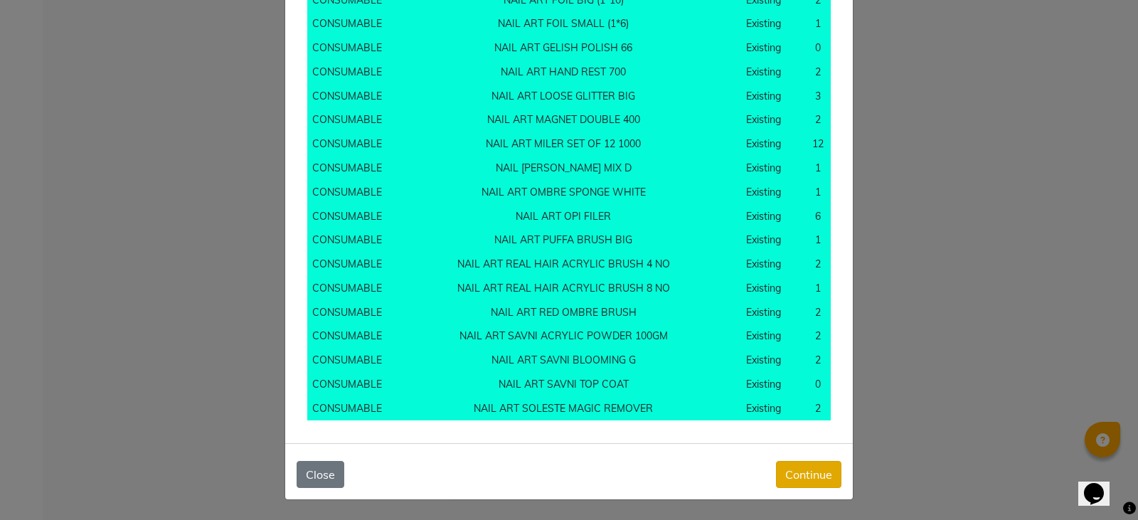
click at [809, 474] on button "Continue" at bounding box center [808, 474] width 65 height 27
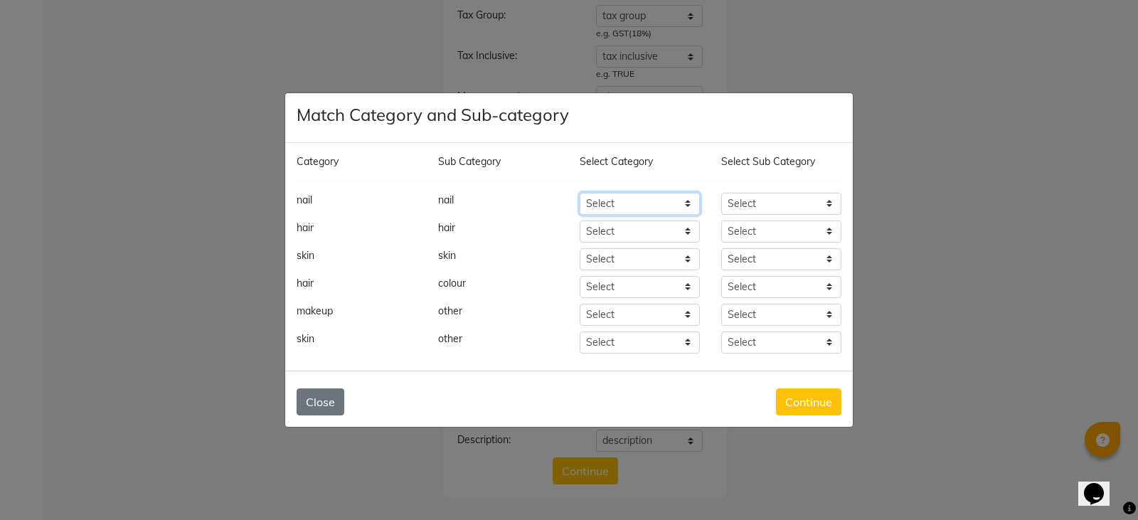
click at [670, 211] on select "Select Hair Skin Makeup Personal Care Appliances [PERSON_NAME] Waxing Disposabl…" at bounding box center [640, 204] width 120 height 22
click at [580, 193] on select "Select Hair Skin Makeup Personal Care Appliances [PERSON_NAME] Waxing Disposabl…" at bounding box center [640, 204] width 120 height 22
select select "1701"
click at [670, 211] on select "Select Hair Skin Makeup Personal Care Appliances [PERSON_NAME] Waxing Disposabl…" at bounding box center [640, 204] width 120 height 22
select select "1000"
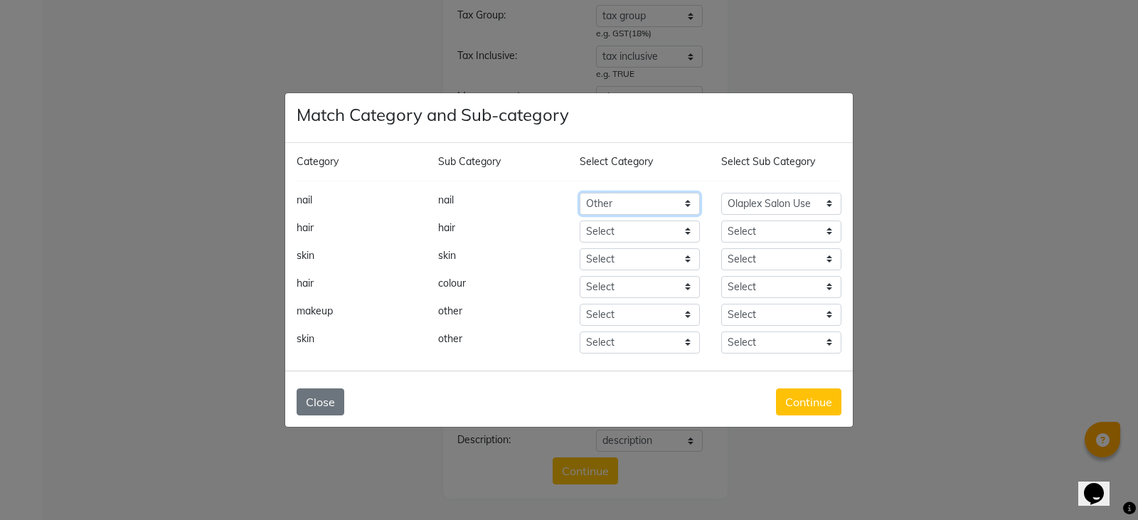
click at [580, 193] on select "Select Hair Skin Makeup Personal Care Appliances [PERSON_NAME] Waxing Disposabl…" at bounding box center [640, 204] width 120 height 22
select select
select select "1000"
select select "1002"
select select "1000"
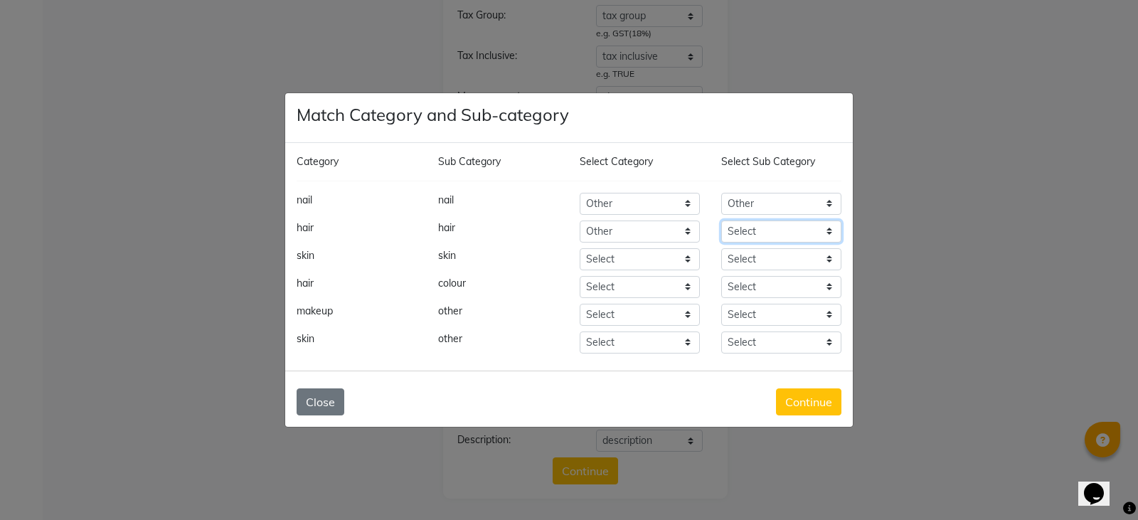
select select "1002"
select select "1000"
select select "1002"
select select "1000"
select select "1002"
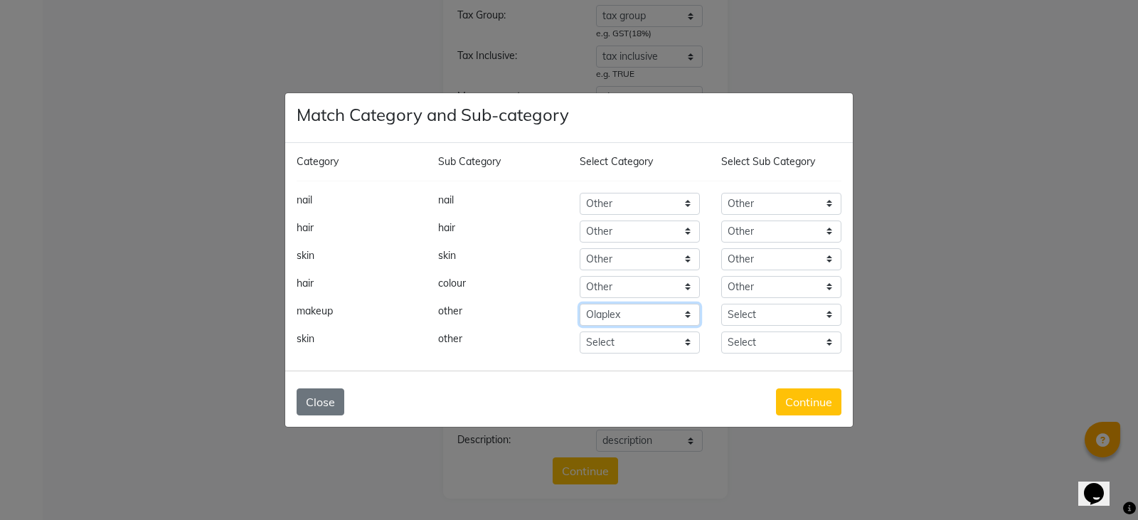
select select "1000"
select select "1002"
select select "1000"
select select "1002"
click at [811, 404] on button "Continue" at bounding box center [808, 401] width 65 height 27
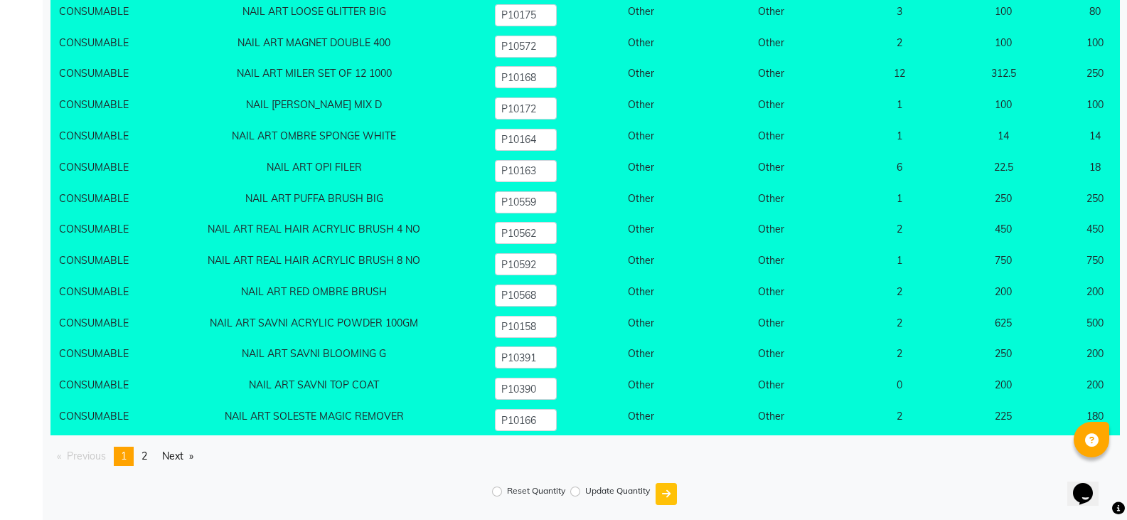
scroll to position [16171, 0]
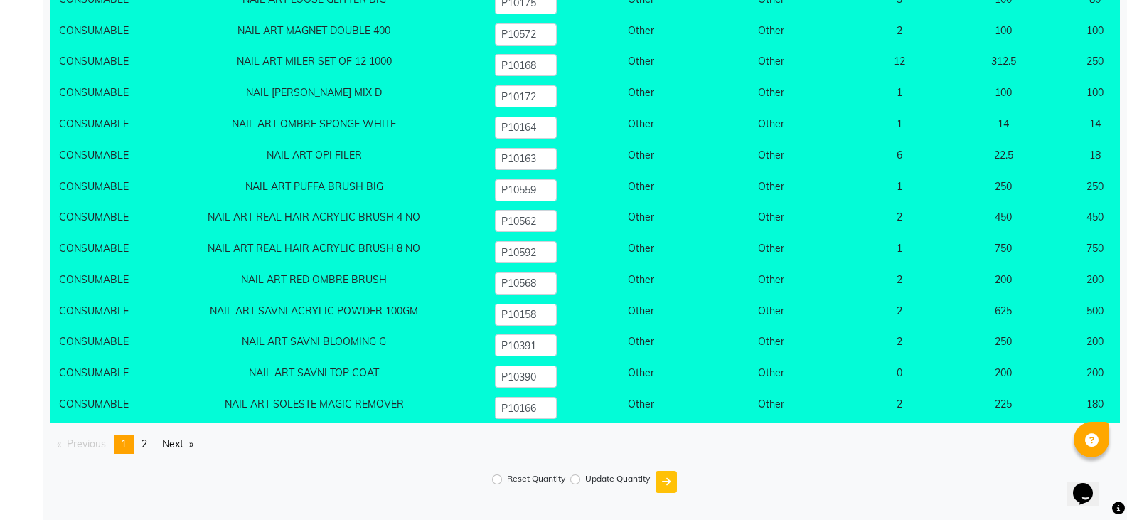
click at [1119, 511] on icon at bounding box center [1118, 508] width 13 height 13
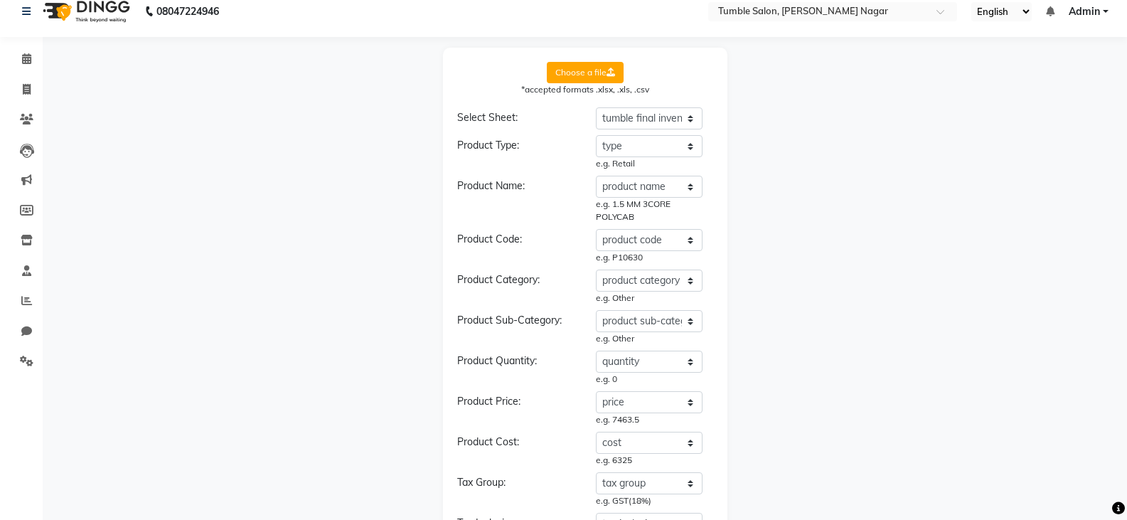
scroll to position [0, 0]
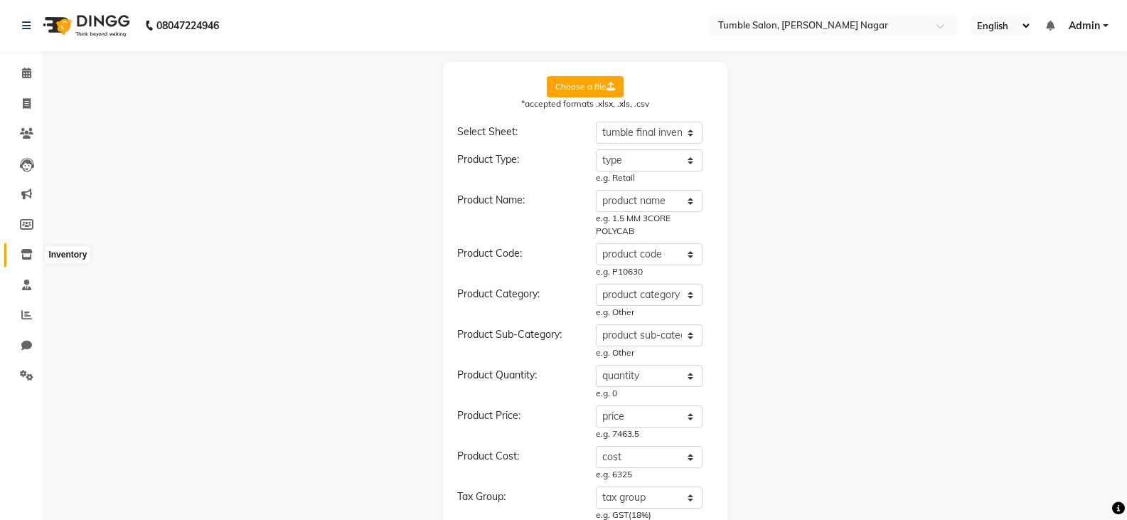
click at [27, 253] on icon at bounding box center [27, 254] width 12 height 11
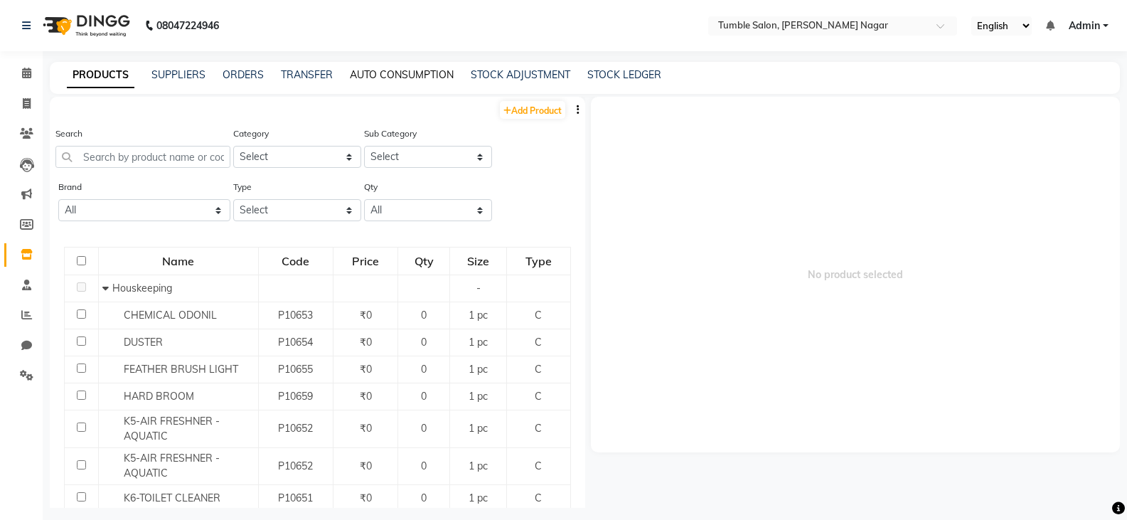
click at [405, 70] on link "AUTO CONSUMPTION" at bounding box center [402, 74] width 104 height 13
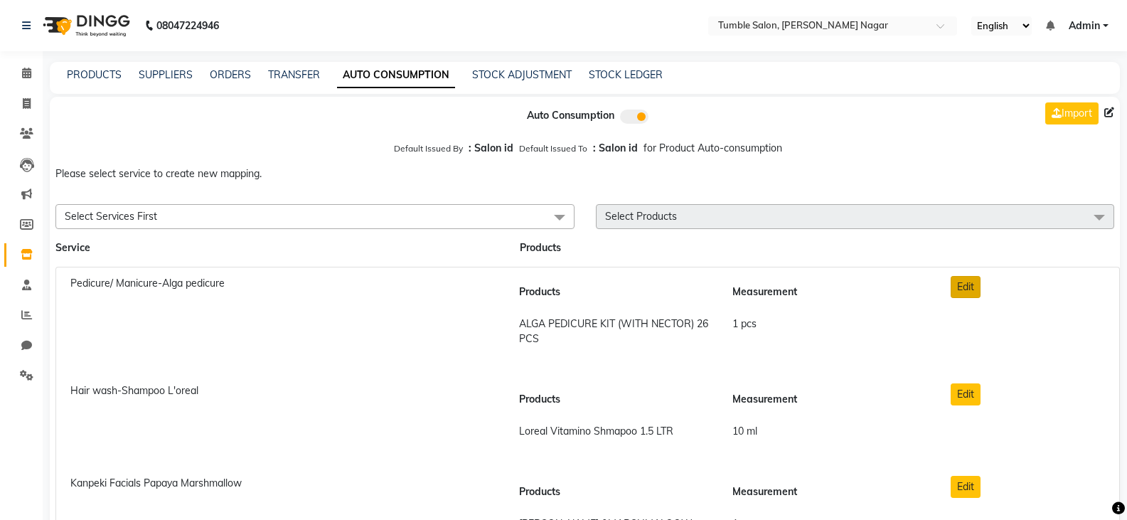
click at [976, 288] on button "Edit" at bounding box center [966, 287] width 30 height 22
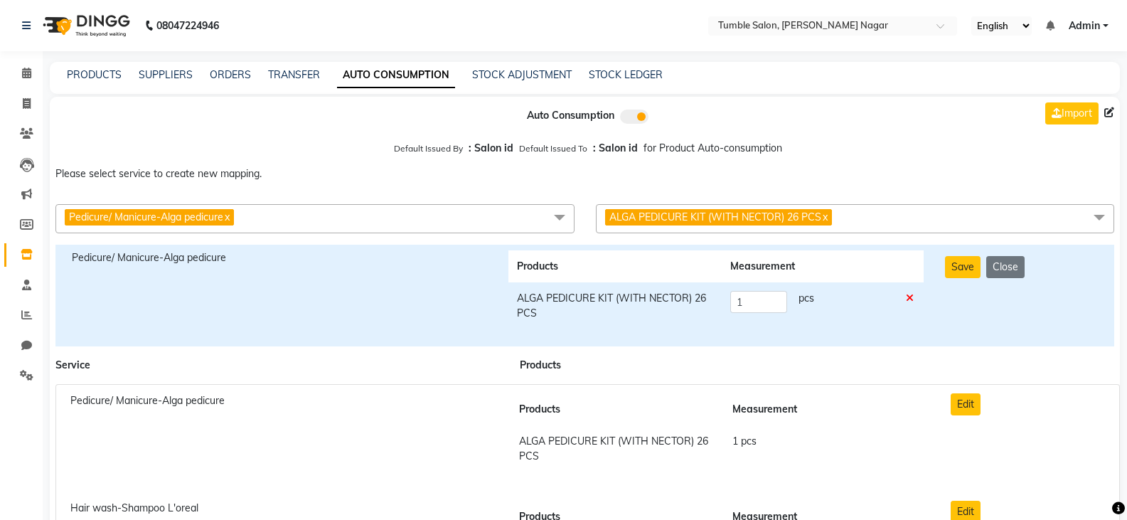
click at [911, 299] on icon at bounding box center [910, 298] width 8 height 10
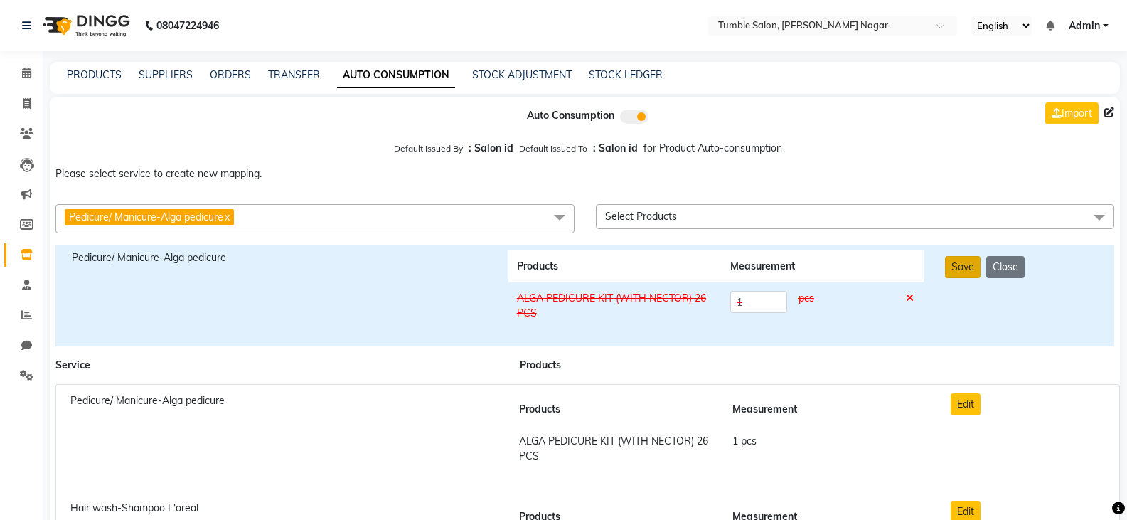
click at [954, 270] on button "Save" at bounding box center [963, 267] width 36 height 22
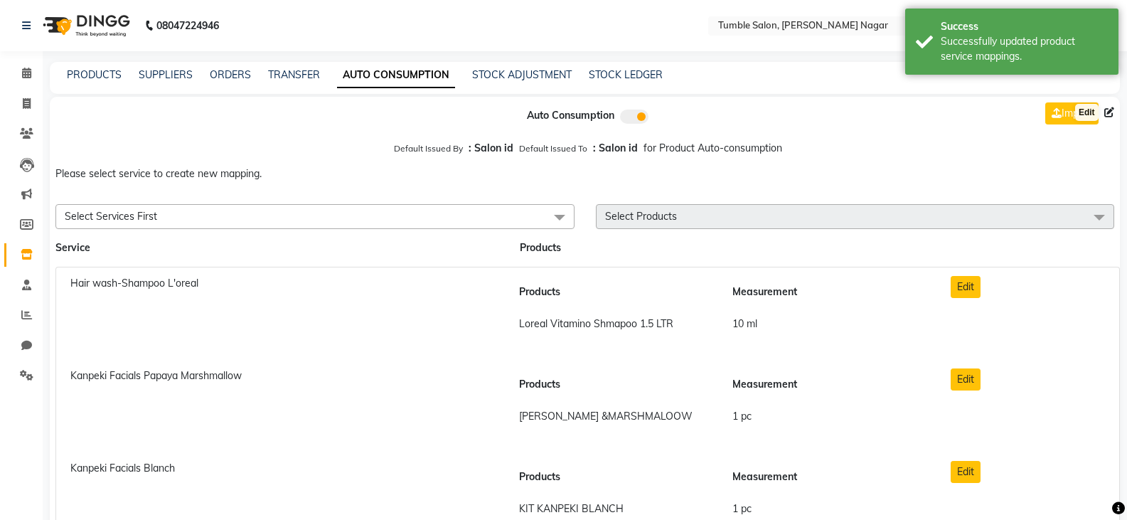
click at [1108, 111] on icon at bounding box center [1109, 112] width 10 height 10
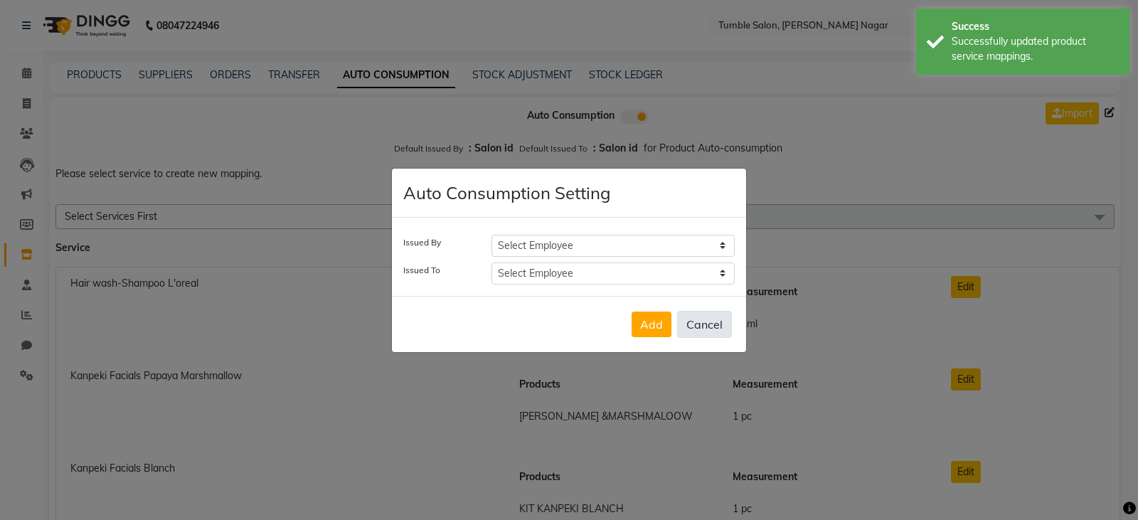
click at [714, 326] on button "Cancel" at bounding box center [704, 324] width 55 height 27
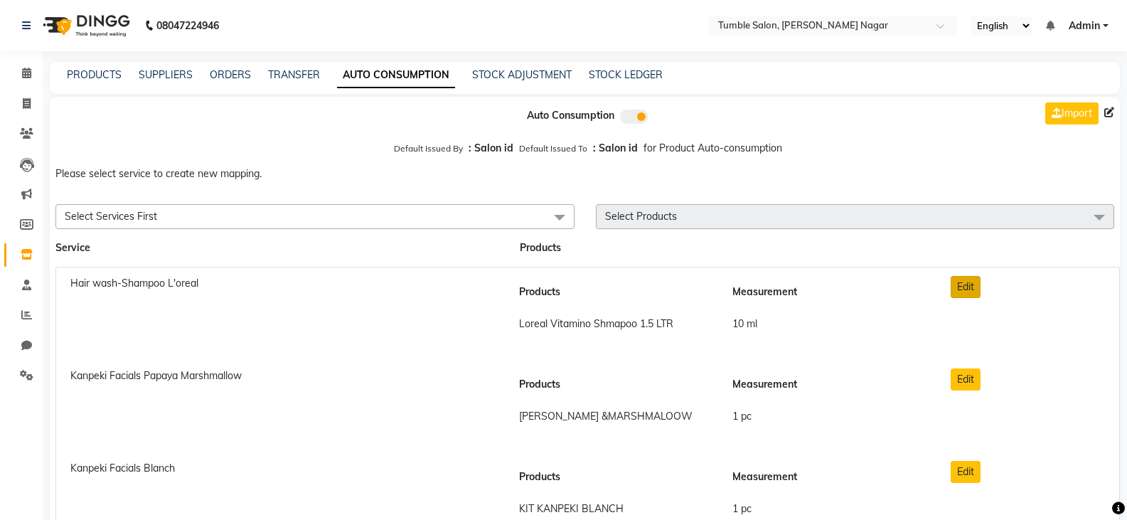
click at [971, 287] on button "Edit" at bounding box center [966, 287] width 30 height 22
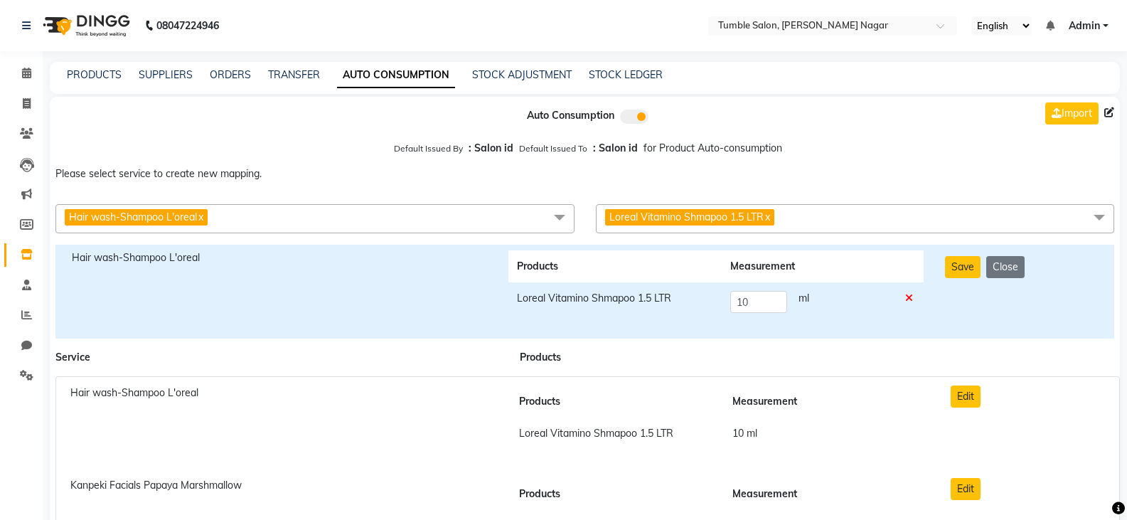
click at [910, 302] on icon at bounding box center [909, 298] width 8 height 10
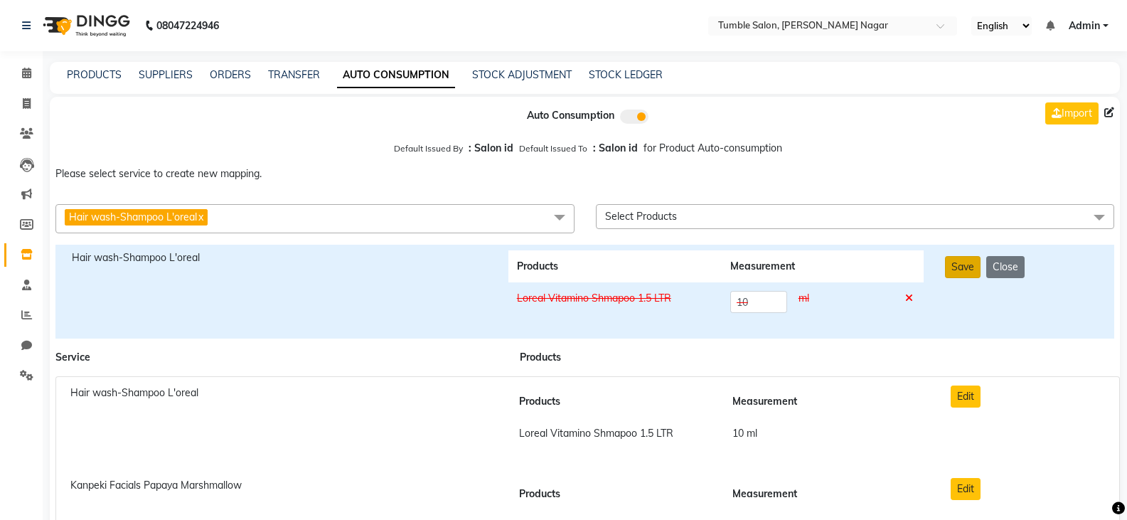
click at [954, 270] on button "Save" at bounding box center [963, 267] width 36 height 22
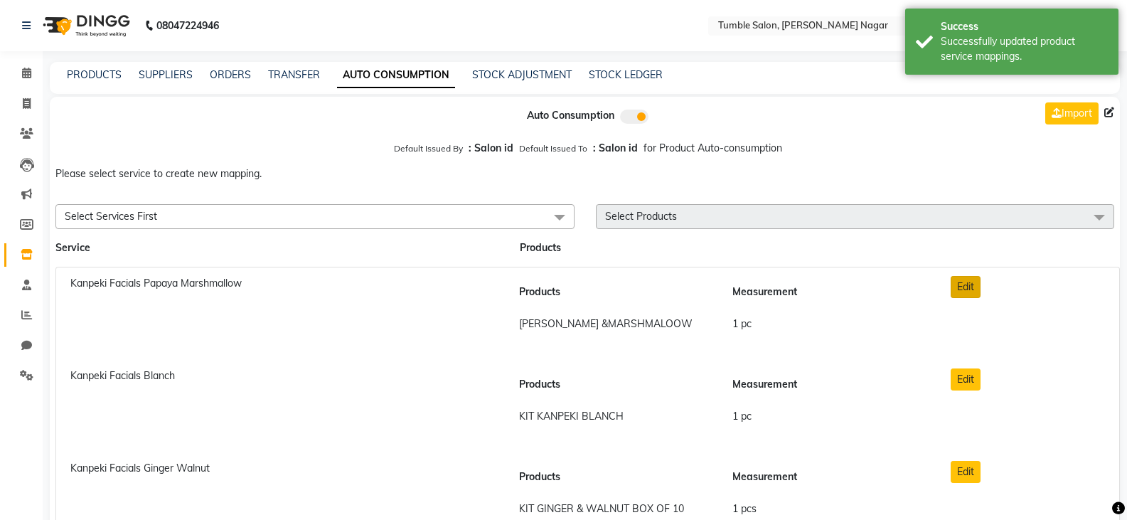
click at [973, 287] on button "Edit" at bounding box center [966, 287] width 30 height 22
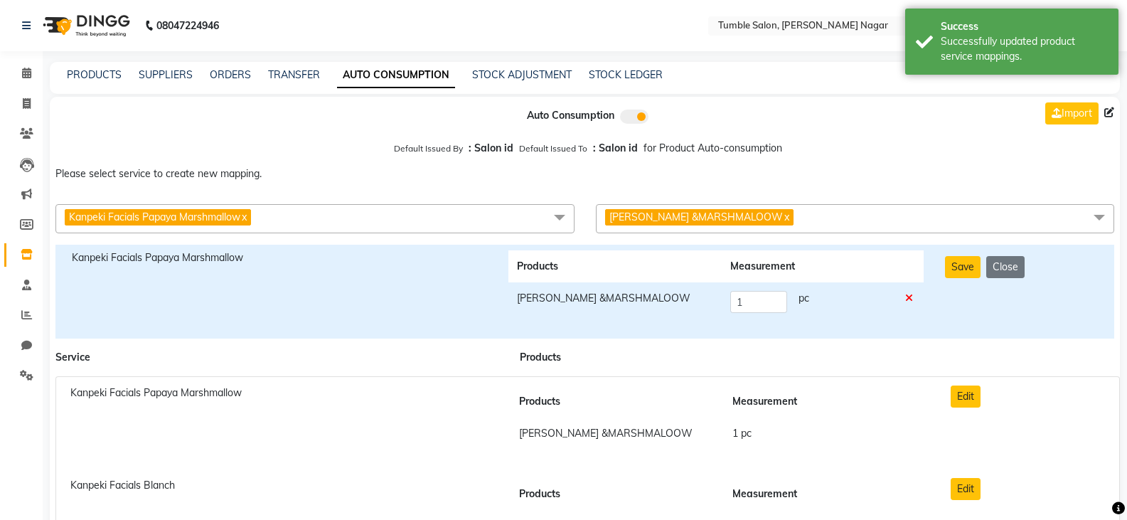
click at [912, 297] on icon at bounding box center [909, 298] width 8 height 10
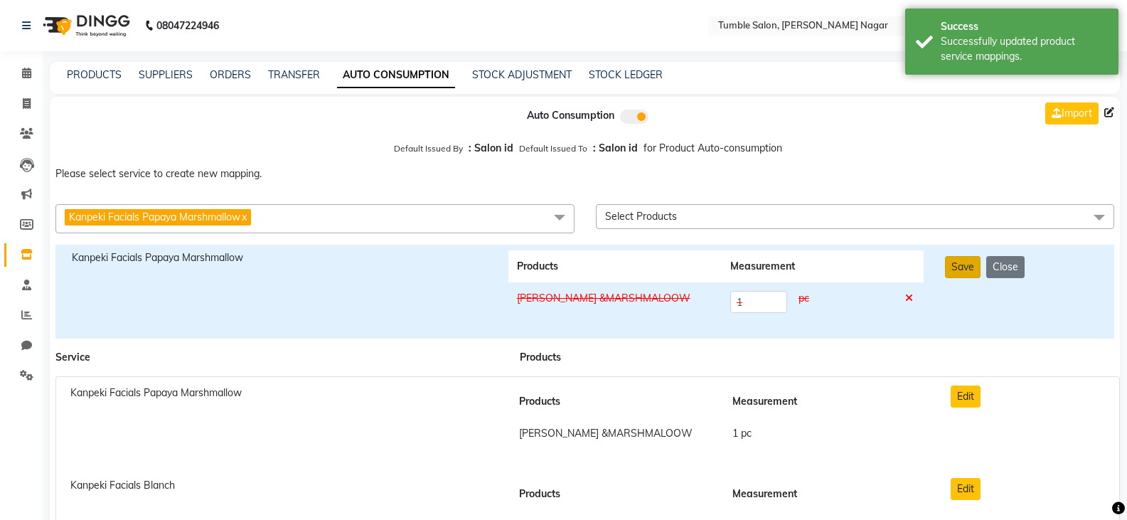
click at [964, 268] on button "Save" at bounding box center [963, 267] width 36 height 22
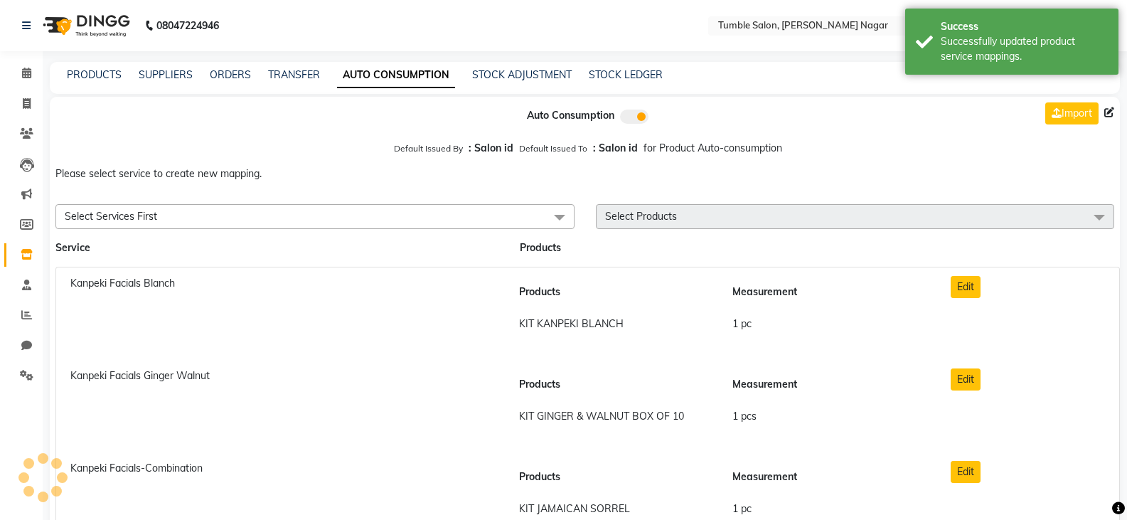
click at [969, 391] on div "Edit" at bounding box center [1028, 405] width 176 height 75
click at [962, 378] on button "Edit" at bounding box center [966, 379] width 30 height 22
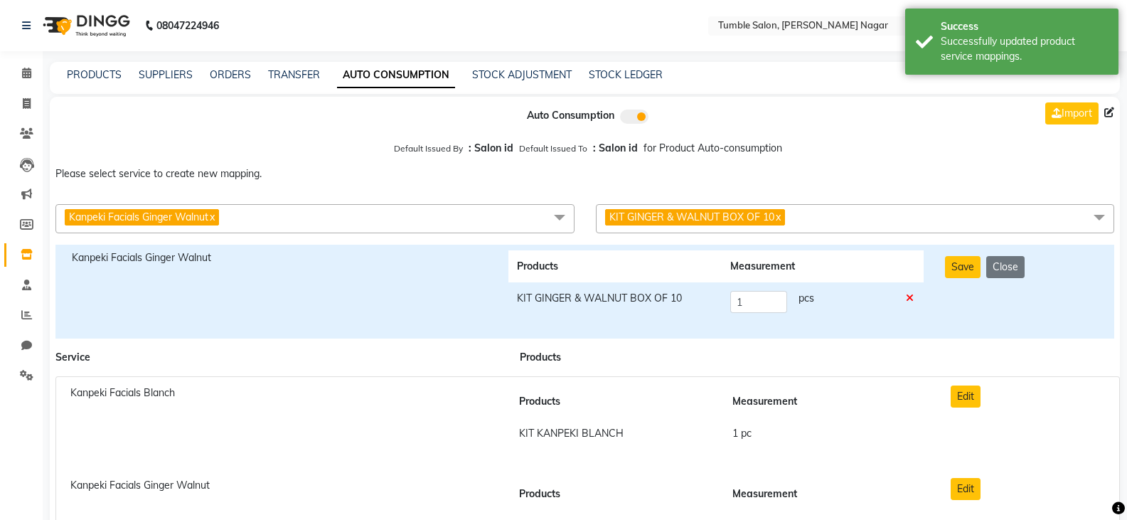
click at [911, 295] on icon at bounding box center [910, 298] width 8 height 10
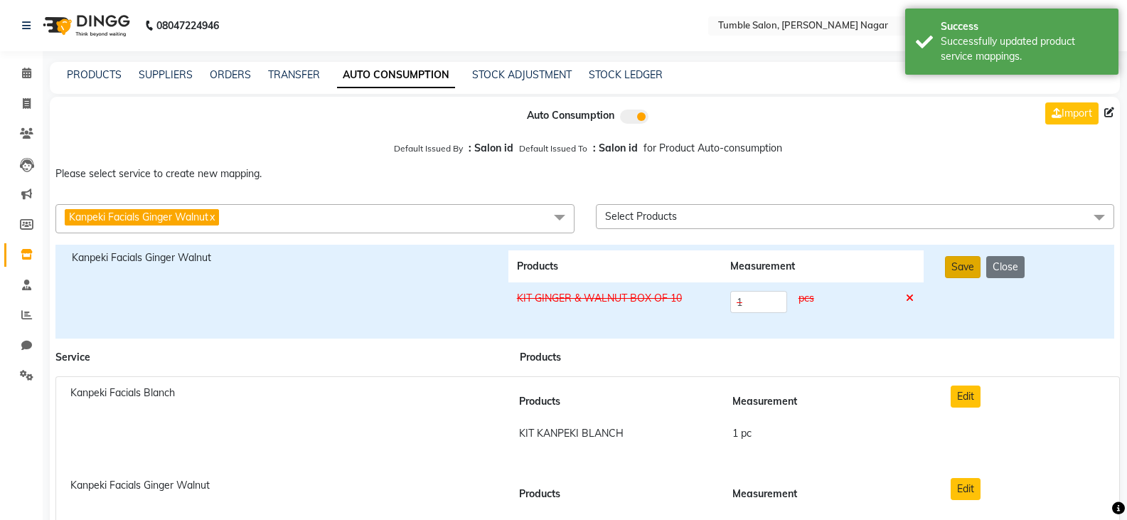
click at [962, 267] on button "Save" at bounding box center [963, 267] width 36 height 22
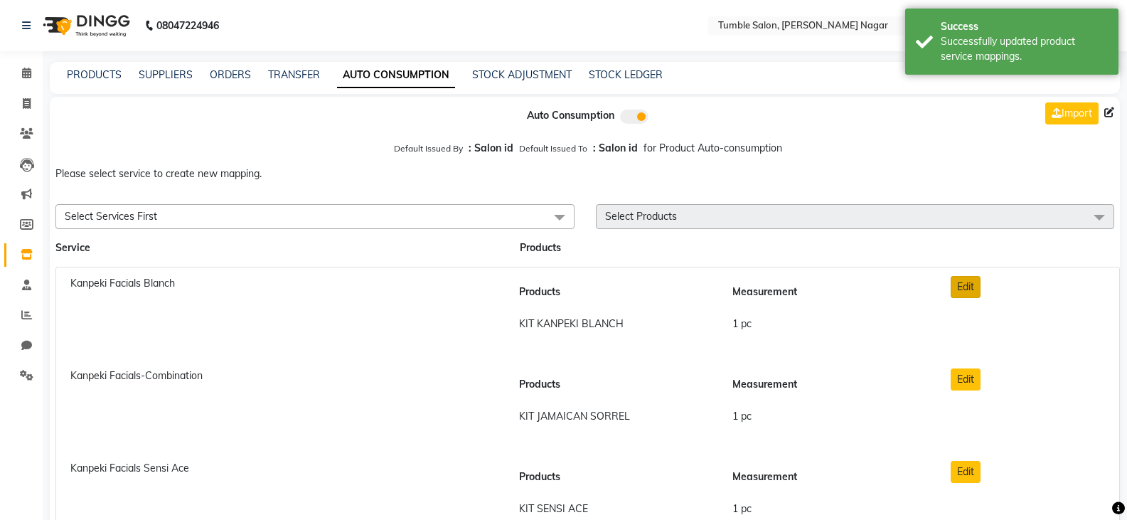
click at [960, 289] on button "Edit" at bounding box center [966, 287] width 30 height 22
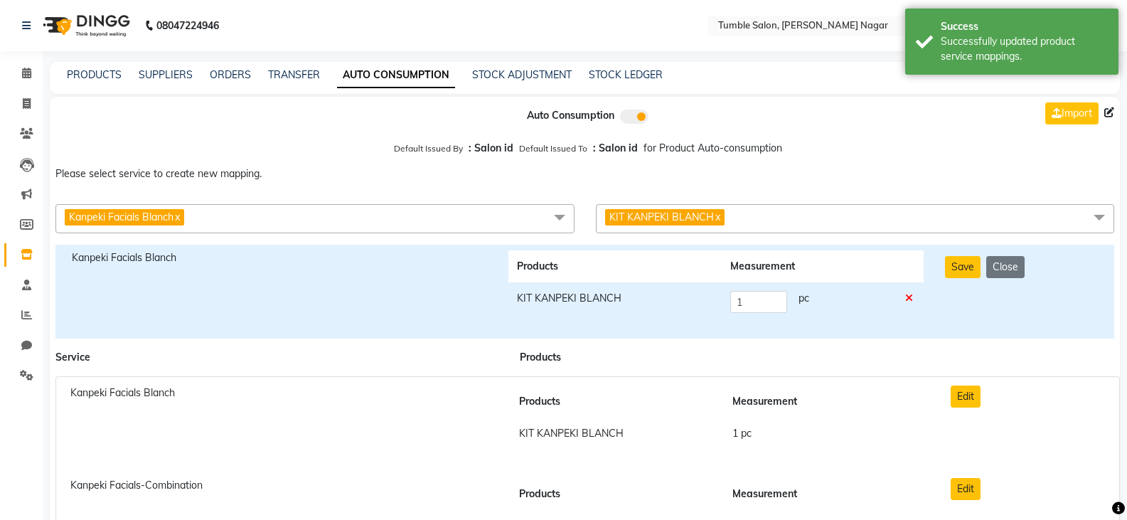
click at [914, 298] on td at bounding box center [910, 301] width 26 height 39
click at [911, 299] on icon at bounding box center [909, 298] width 8 height 10
drag, startPoint x: 964, startPoint y: 272, endPoint x: 966, endPoint y: 294, distance: 22.2
click at [965, 272] on button "Save" at bounding box center [963, 267] width 36 height 22
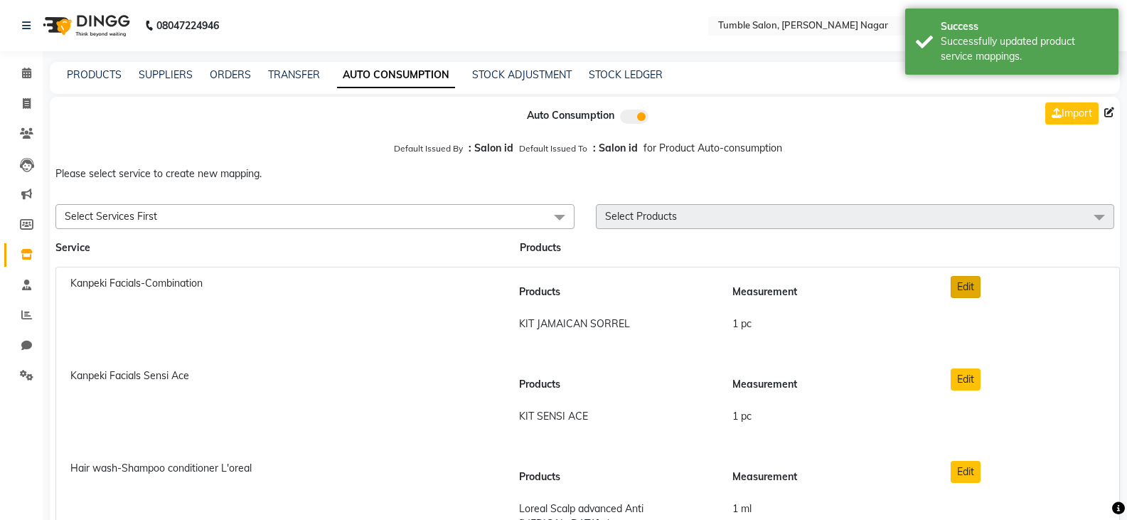
click at [966, 286] on button "Edit" at bounding box center [966, 287] width 30 height 22
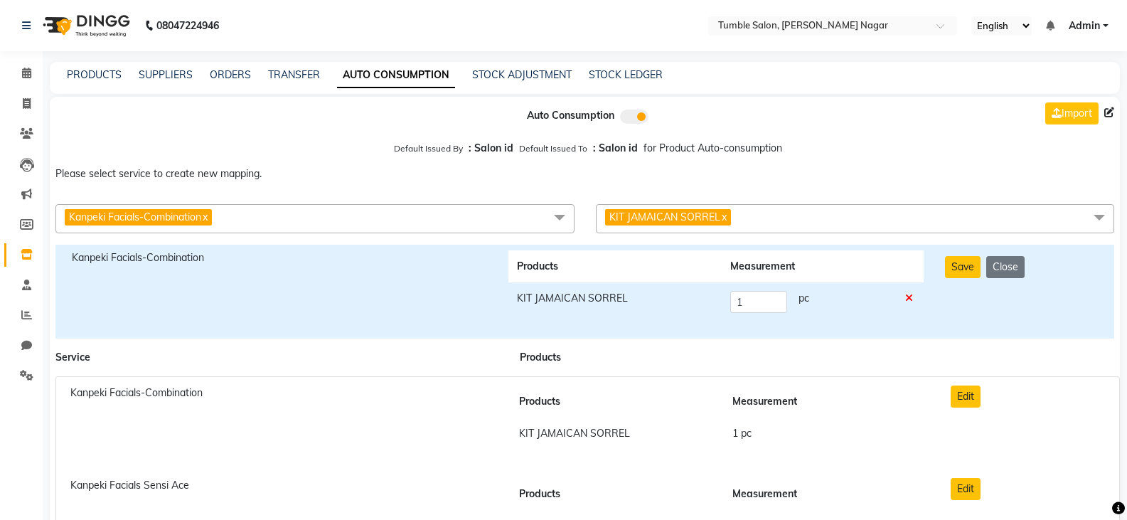
click at [912, 294] on icon at bounding box center [909, 298] width 8 height 10
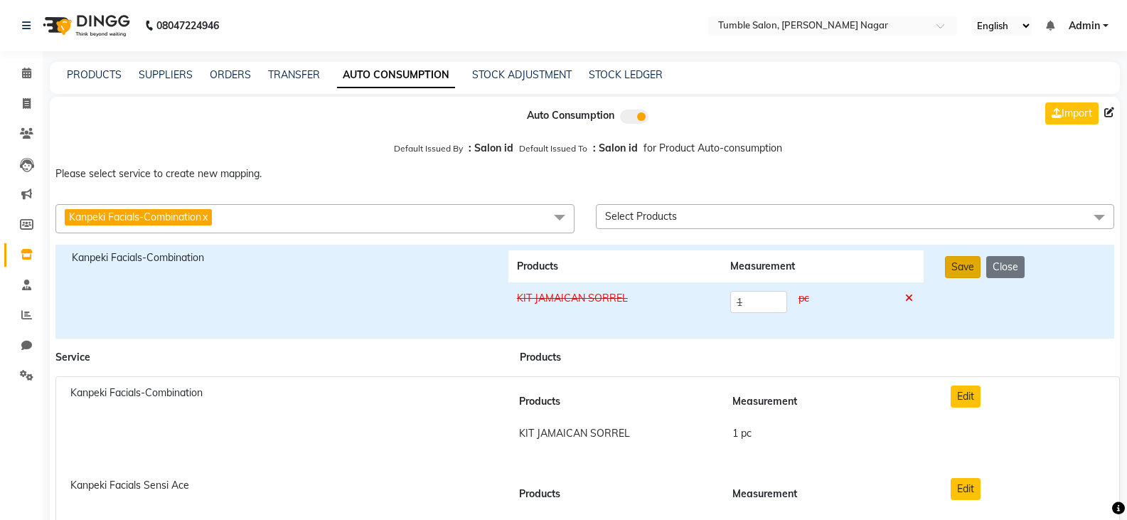
click at [957, 266] on button "Save" at bounding box center [963, 267] width 36 height 22
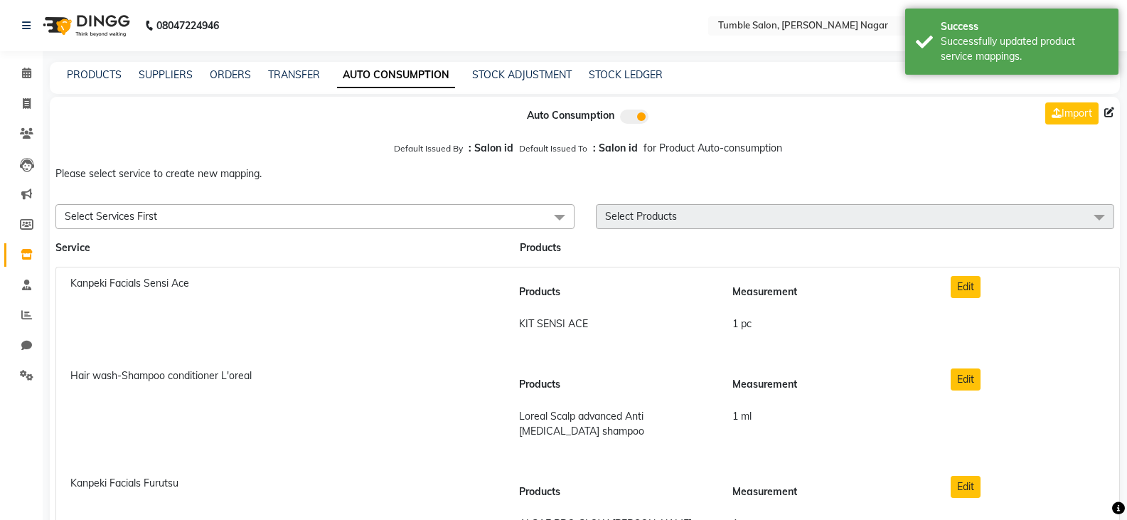
click at [972, 305] on div "Edit" at bounding box center [1028, 313] width 176 height 75
click at [974, 291] on button "Edit" at bounding box center [966, 287] width 30 height 22
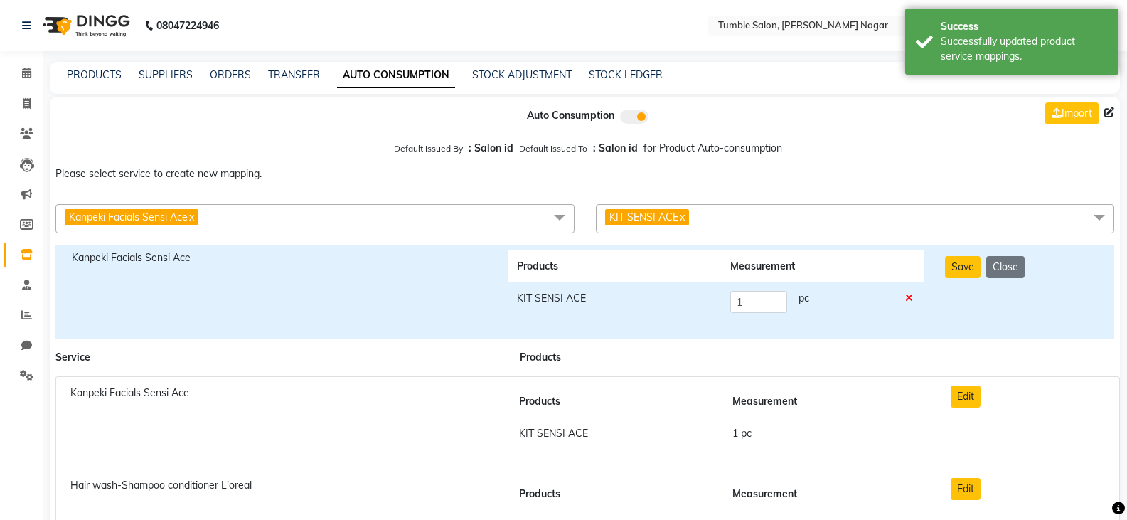
drag, startPoint x: 913, startPoint y: 291, endPoint x: 929, endPoint y: 282, distance: 17.8
click at [916, 291] on td at bounding box center [910, 301] width 26 height 39
drag, startPoint x: 905, startPoint y: 301, endPoint x: 913, endPoint y: 297, distance: 8.6
click at [906, 301] on td at bounding box center [910, 301] width 26 height 39
click at [912, 296] on td at bounding box center [910, 301] width 26 height 39
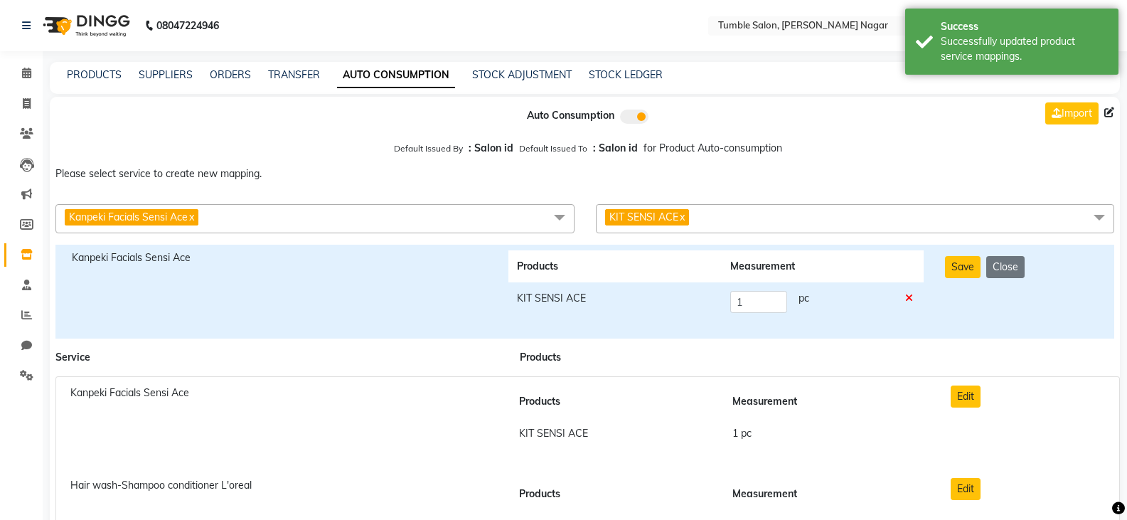
click at [911, 297] on icon at bounding box center [909, 298] width 8 height 10
click at [958, 270] on button "Save" at bounding box center [963, 267] width 36 height 22
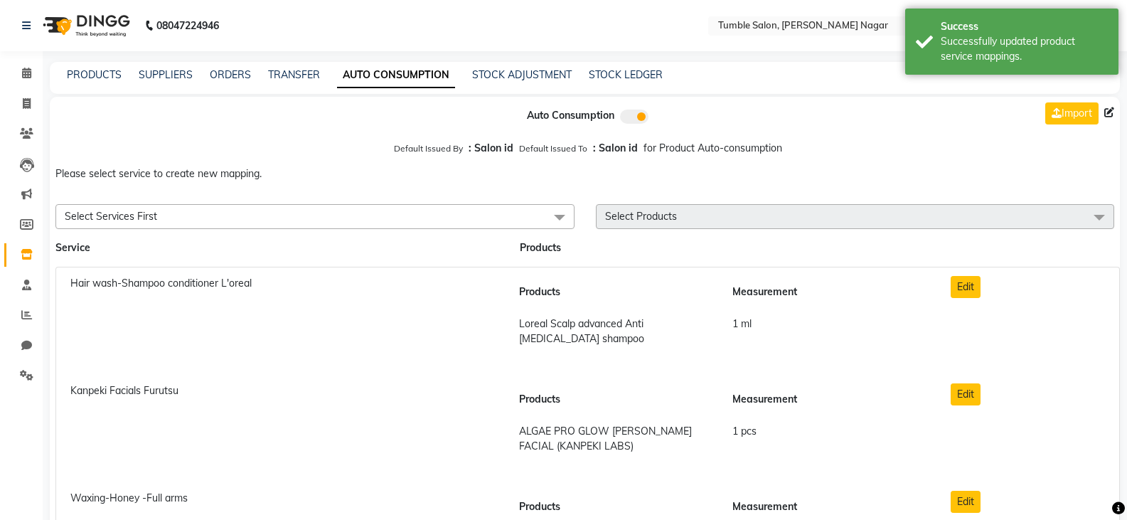
click at [981, 300] on div "Edit" at bounding box center [1028, 321] width 176 height 90
click at [973, 291] on button "Edit" at bounding box center [966, 287] width 30 height 22
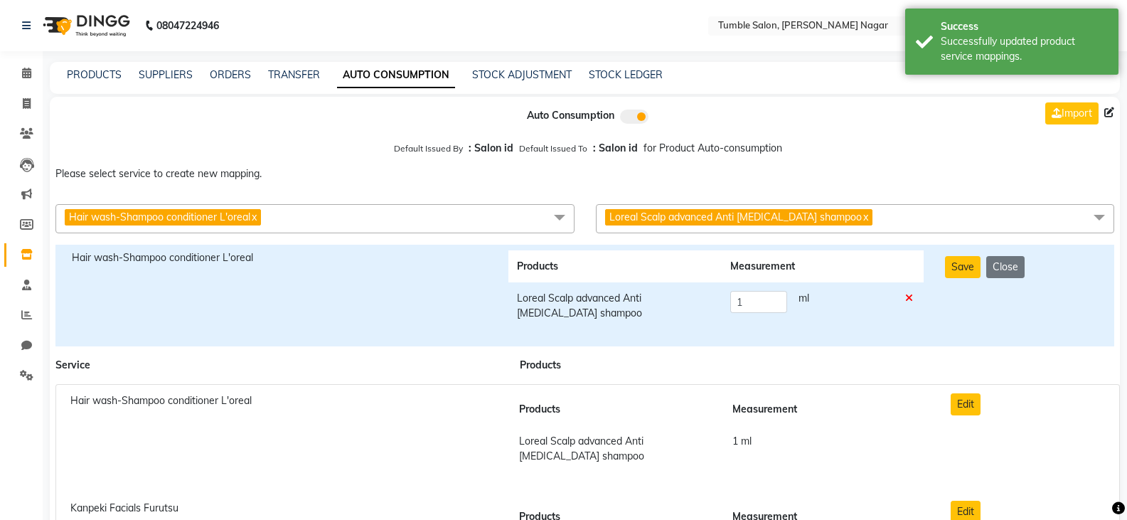
click at [913, 297] on icon at bounding box center [909, 298] width 8 height 10
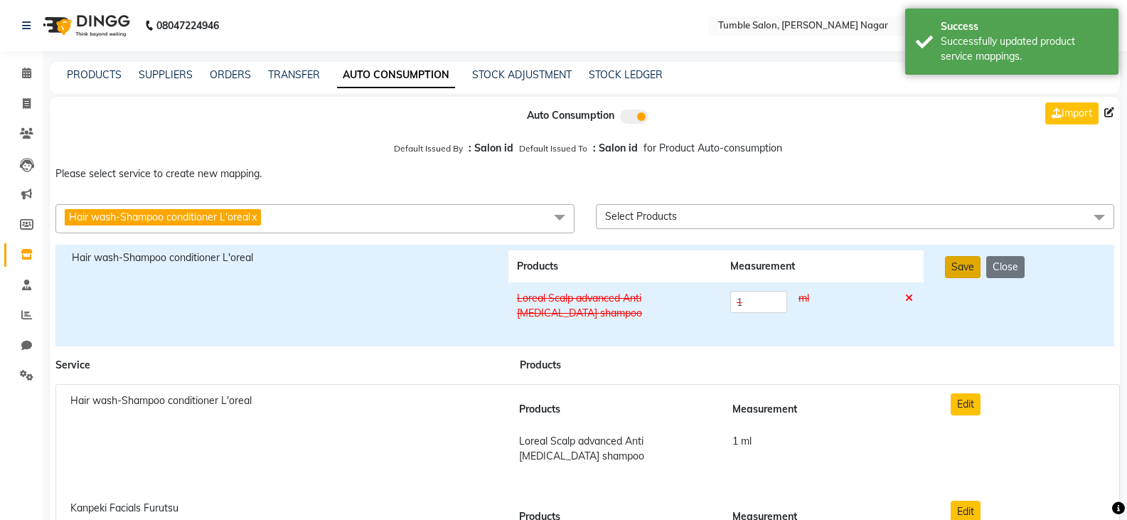
click at [950, 272] on button "Save" at bounding box center [963, 267] width 36 height 22
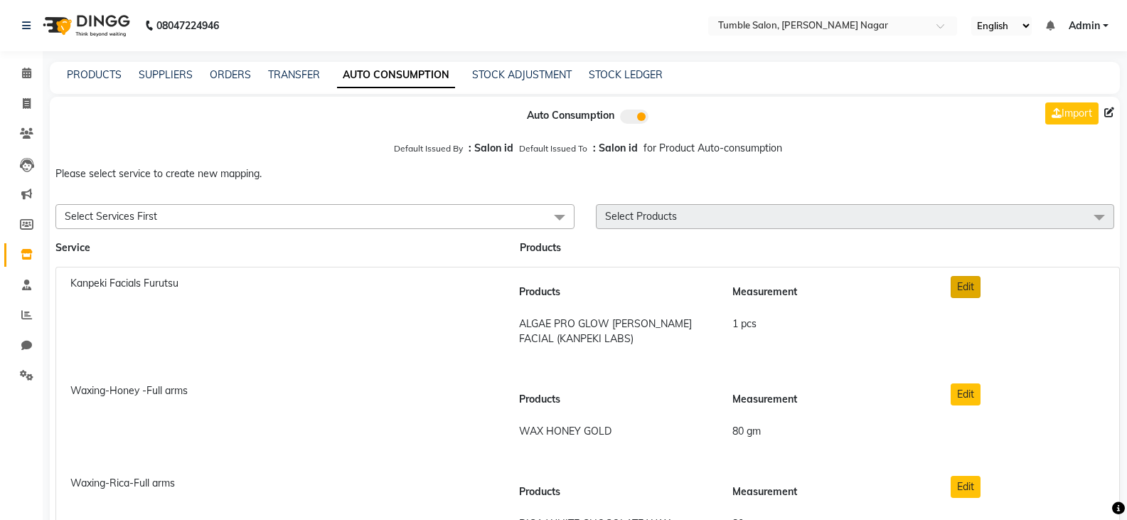
click at [964, 283] on button "Edit" at bounding box center [966, 287] width 30 height 22
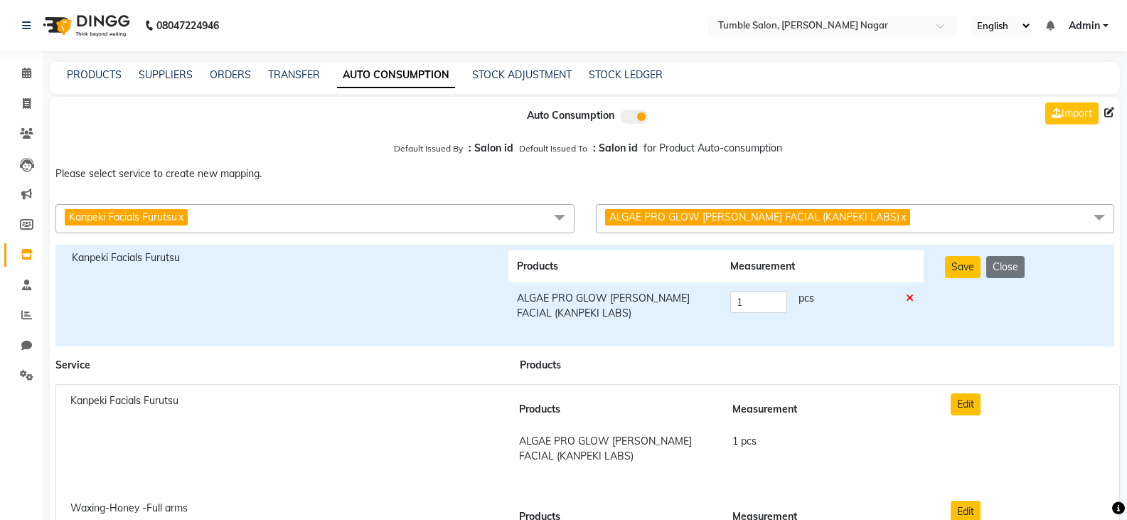
click at [910, 298] on icon at bounding box center [910, 298] width 8 height 10
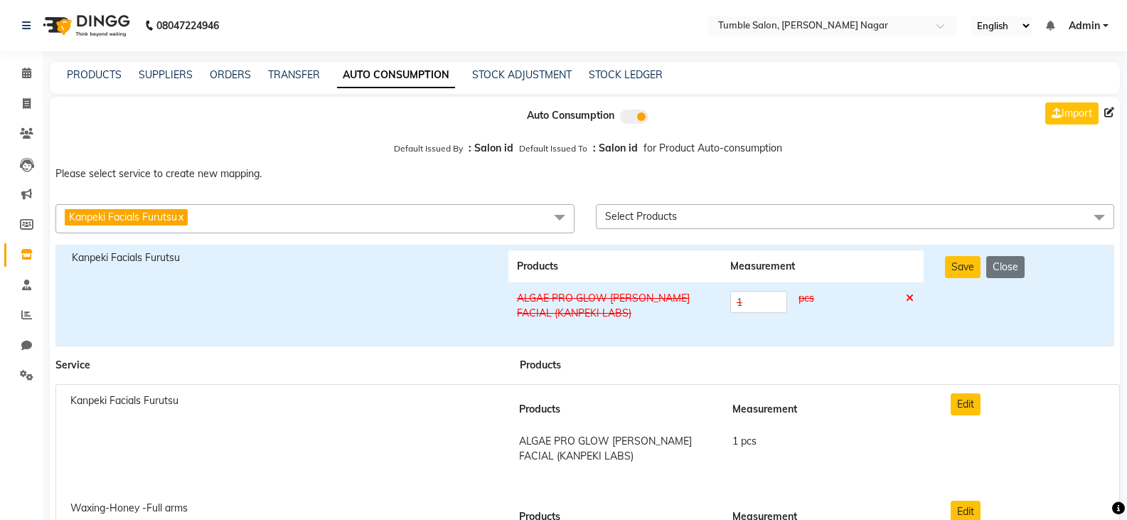
drag, startPoint x: 962, startPoint y: 265, endPoint x: 967, endPoint y: 302, distance: 37.3
click at [963, 265] on button "Save" at bounding box center [963, 267] width 36 height 22
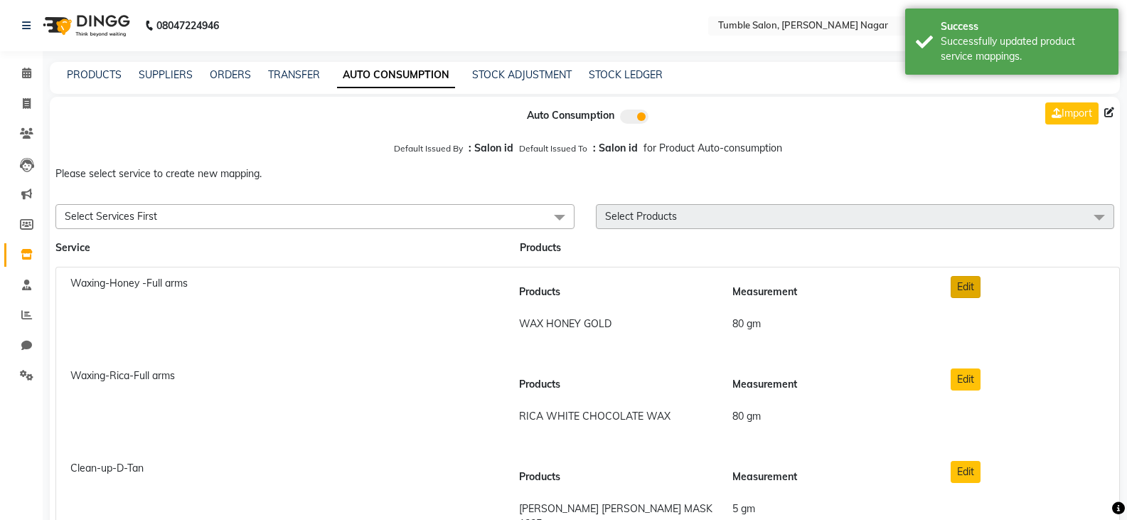
click at [974, 290] on button "Edit" at bounding box center [966, 287] width 30 height 22
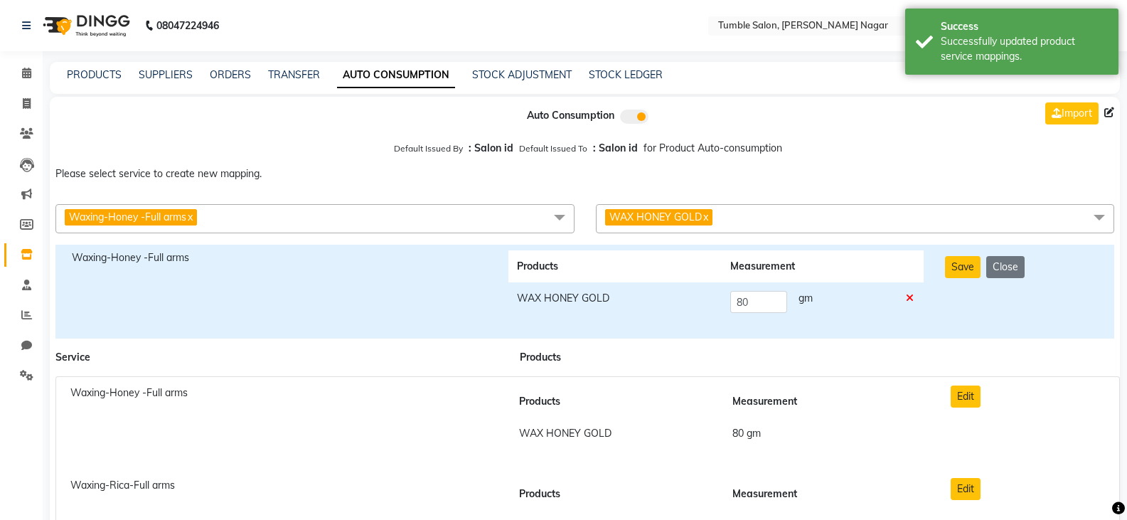
click at [910, 298] on icon at bounding box center [910, 298] width 8 height 10
click at [908, 297] on icon at bounding box center [910, 298] width 8 height 10
click at [974, 262] on button "Save" at bounding box center [963, 267] width 36 height 22
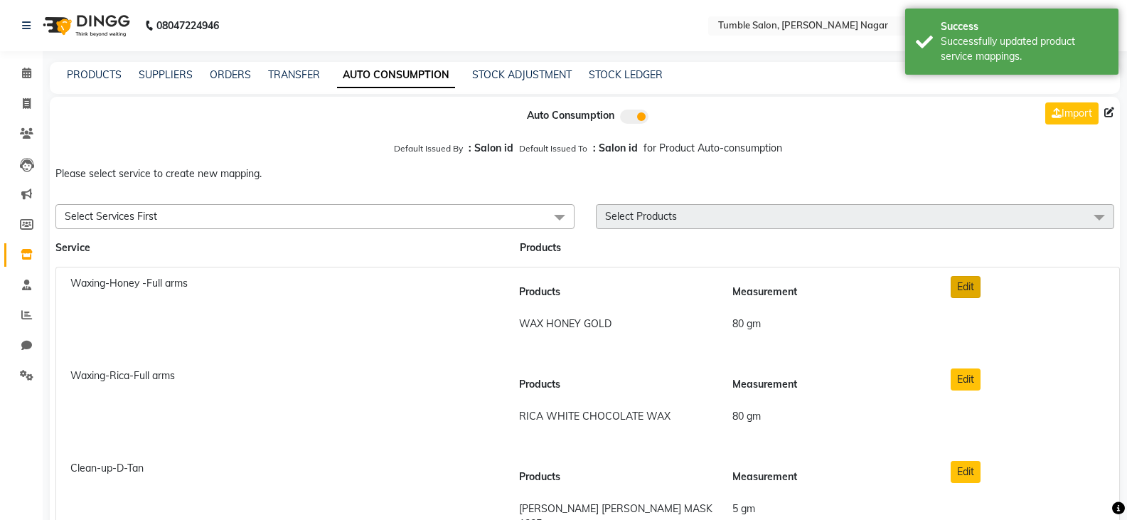
click at [966, 287] on button "Edit" at bounding box center [966, 287] width 30 height 22
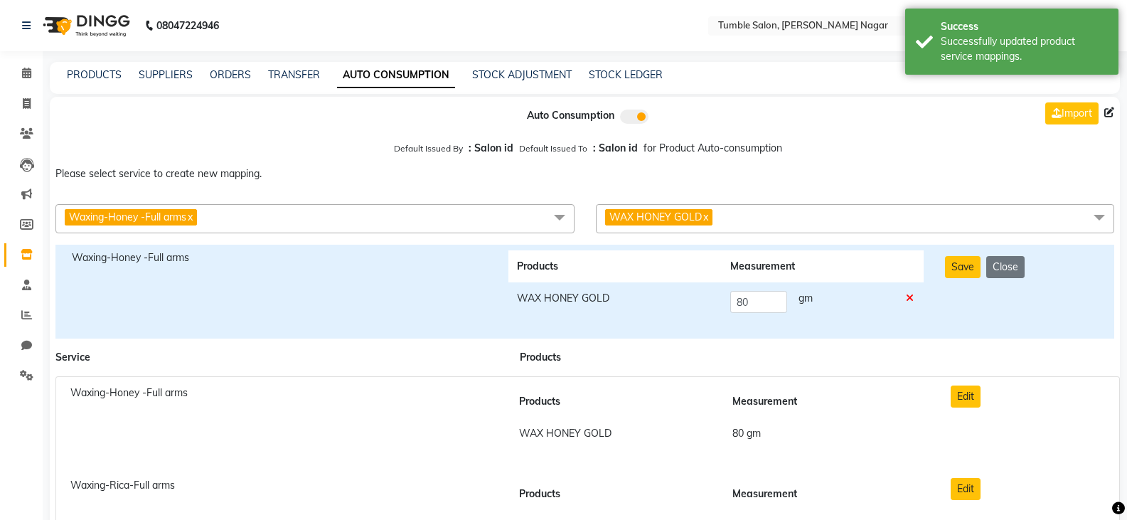
click at [913, 294] on icon at bounding box center [910, 298] width 8 height 10
click at [954, 264] on button "Save" at bounding box center [963, 267] width 36 height 22
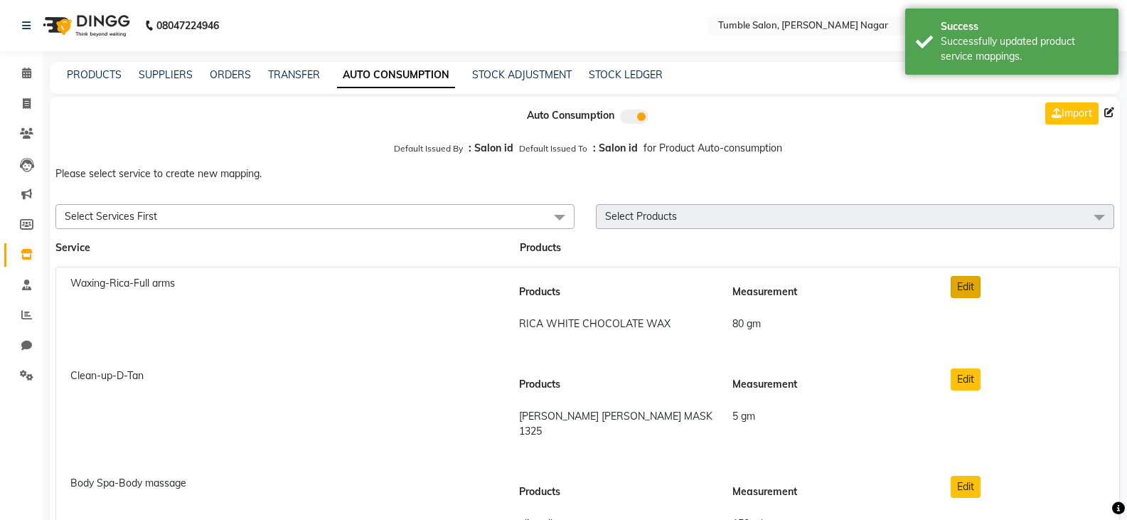
click at [963, 291] on button "Edit" at bounding box center [966, 287] width 30 height 22
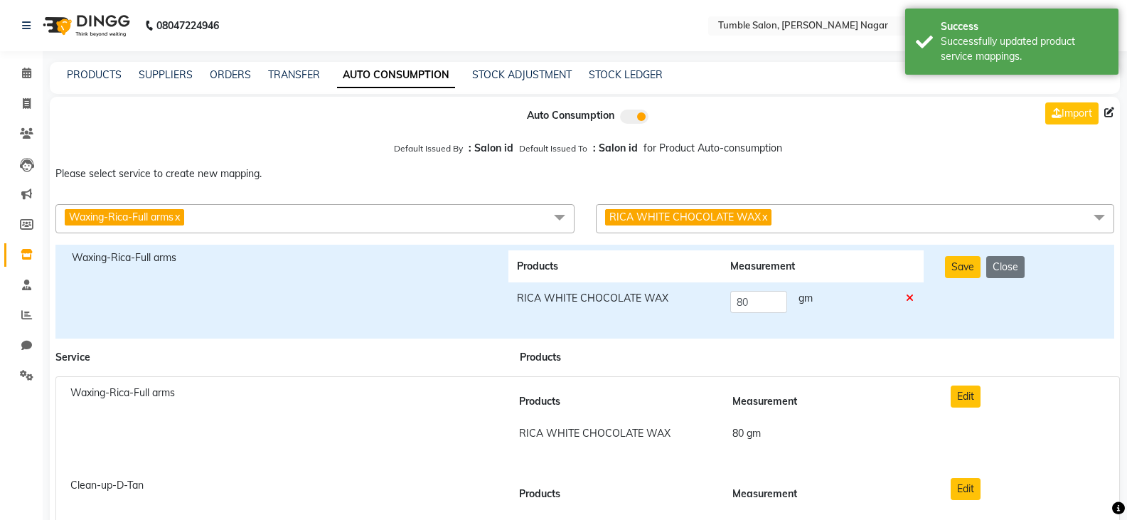
click at [912, 299] on icon at bounding box center [910, 298] width 8 height 10
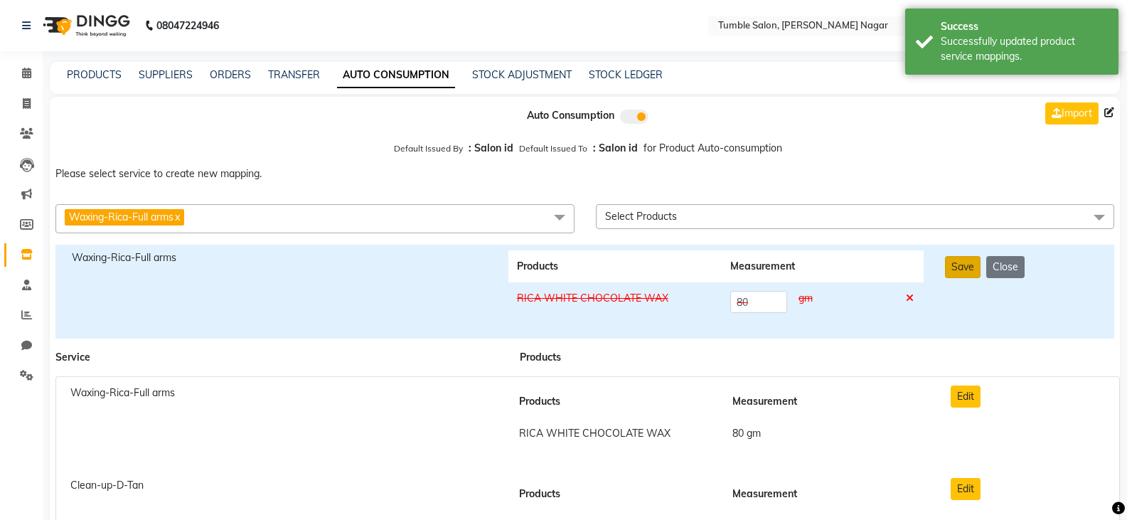
click at [962, 258] on button "Save" at bounding box center [963, 267] width 36 height 22
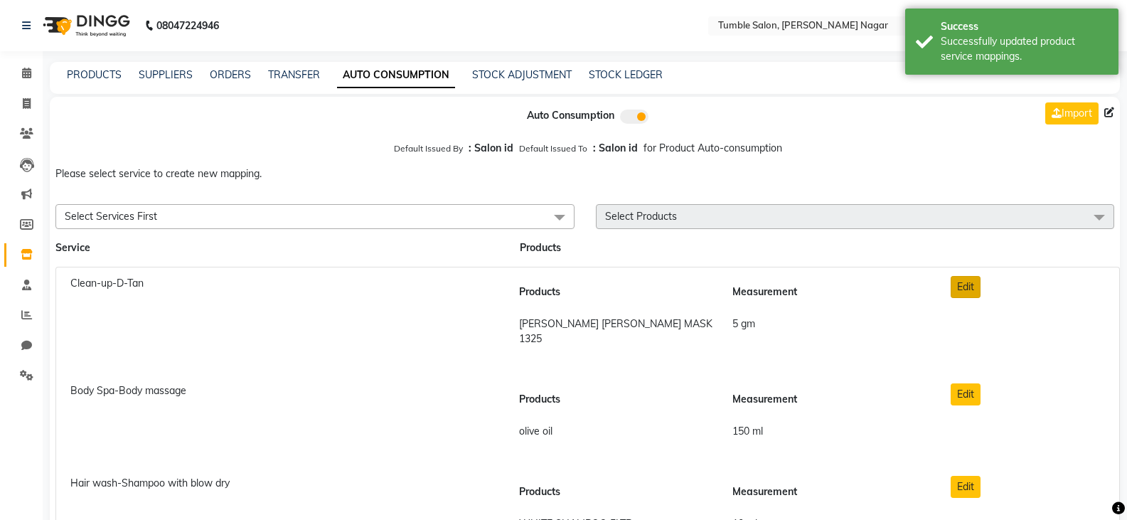
click at [962, 298] on button "Edit" at bounding box center [966, 287] width 30 height 22
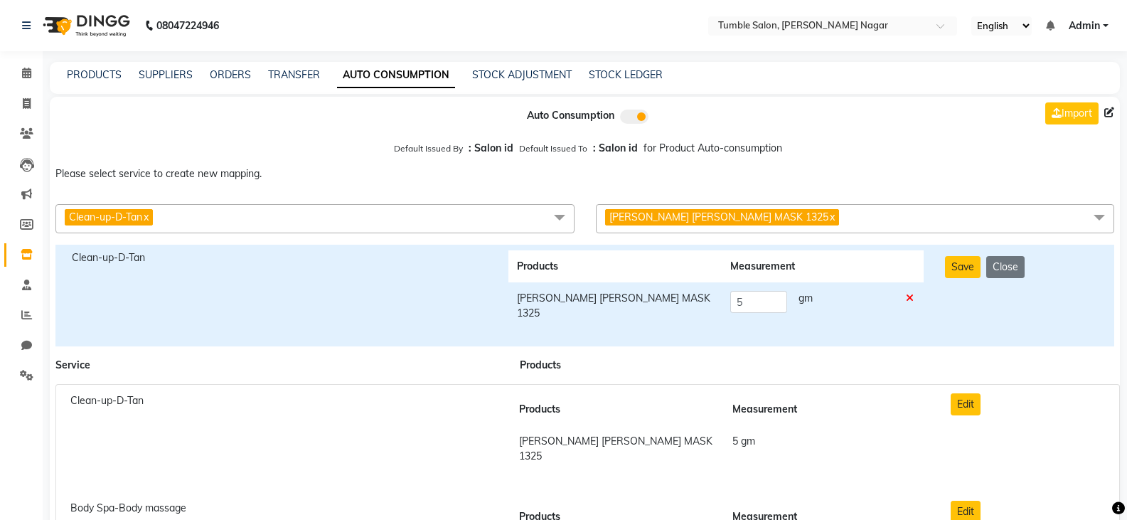
click at [914, 301] on icon at bounding box center [910, 298] width 8 height 10
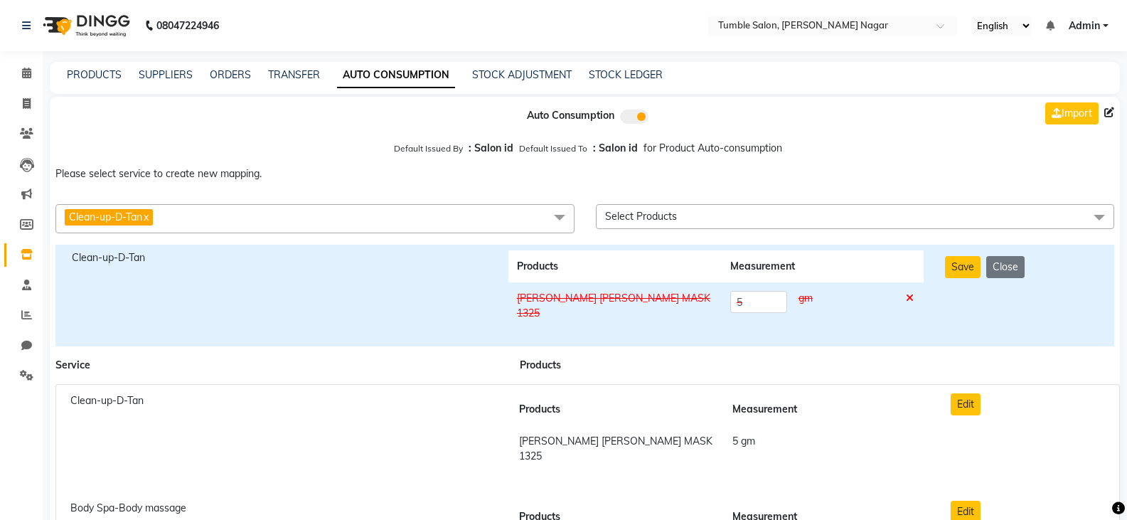
click at [943, 270] on div "Save Close" at bounding box center [1021, 295] width 175 height 90
click at [954, 272] on button "Save" at bounding box center [963, 267] width 36 height 22
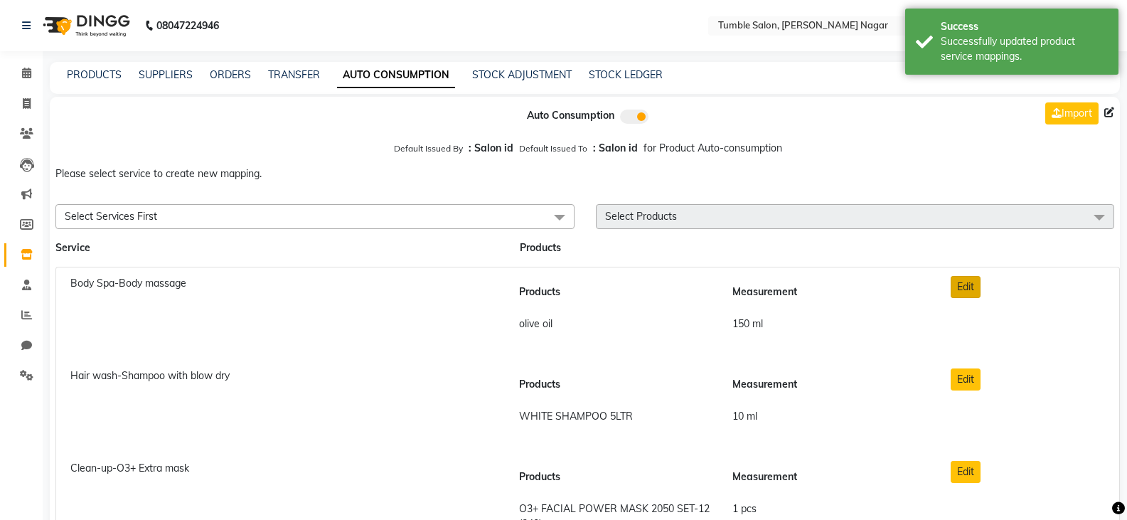
click at [959, 282] on button "Edit" at bounding box center [966, 287] width 30 height 22
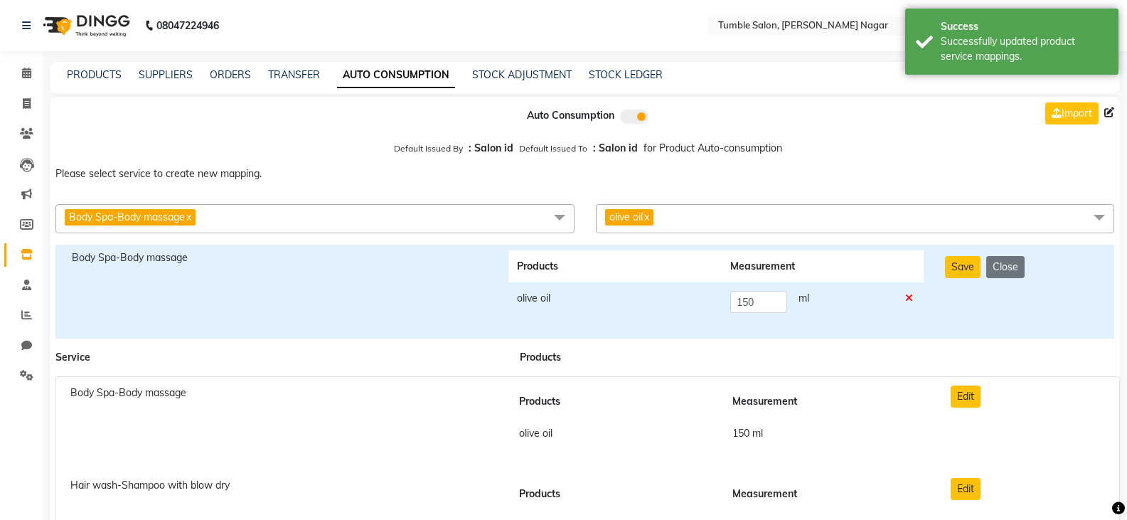
click at [912, 300] on icon at bounding box center [909, 298] width 8 height 10
click at [954, 272] on button "Save" at bounding box center [963, 267] width 36 height 22
click at [962, 264] on button "Save" at bounding box center [963, 267] width 36 height 22
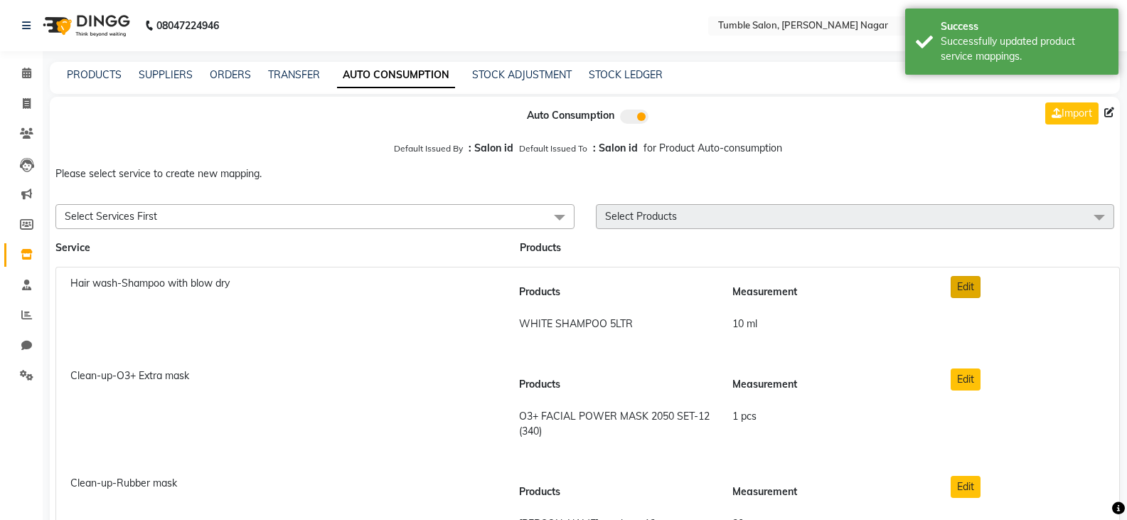
click at [962, 282] on button "Edit" at bounding box center [966, 287] width 30 height 22
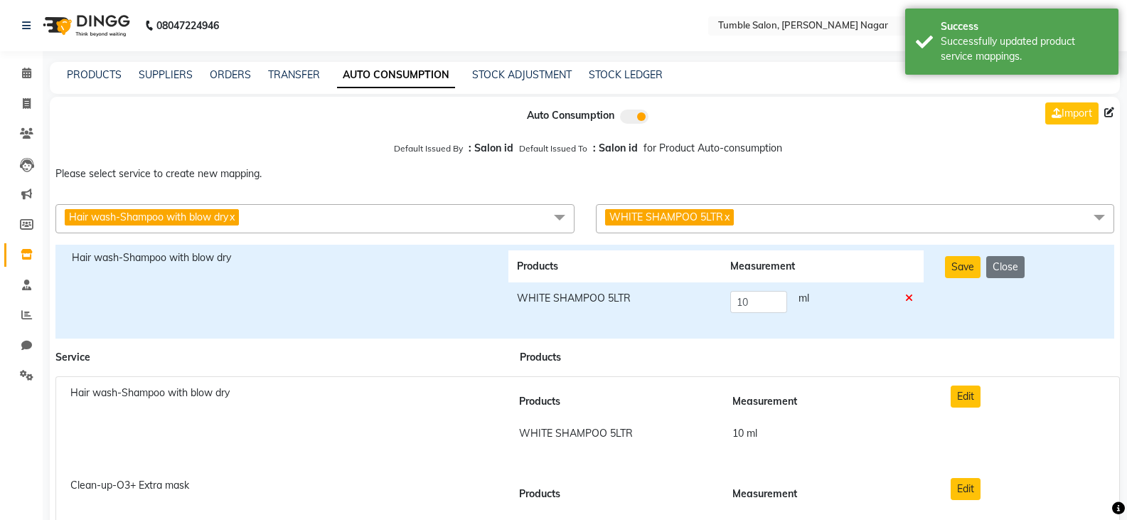
click at [910, 295] on icon at bounding box center [909, 298] width 8 height 10
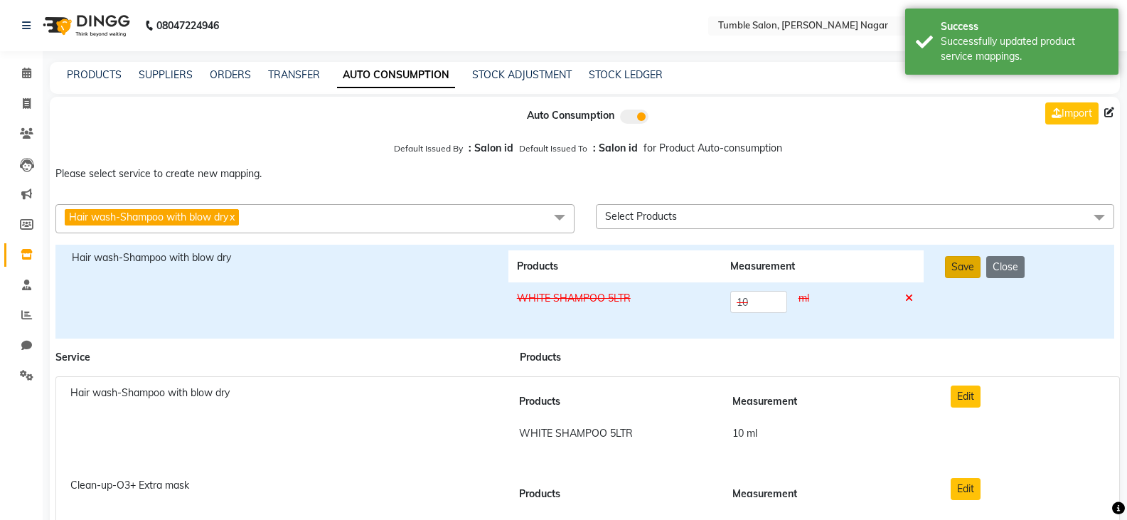
click at [955, 268] on button "Save" at bounding box center [963, 267] width 36 height 22
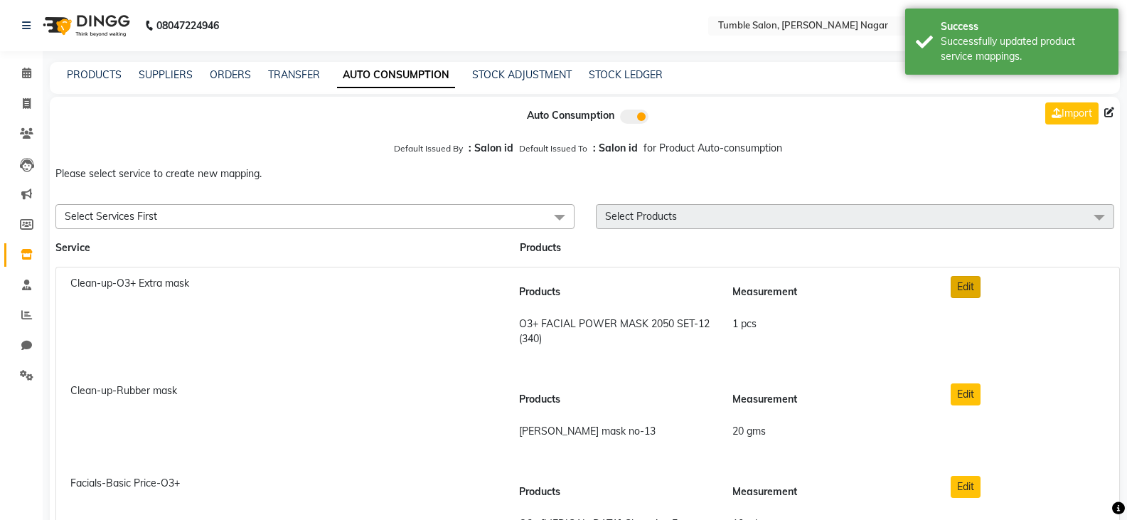
click at [959, 288] on button "Edit" at bounding box center [966, 287] width 30 height 22
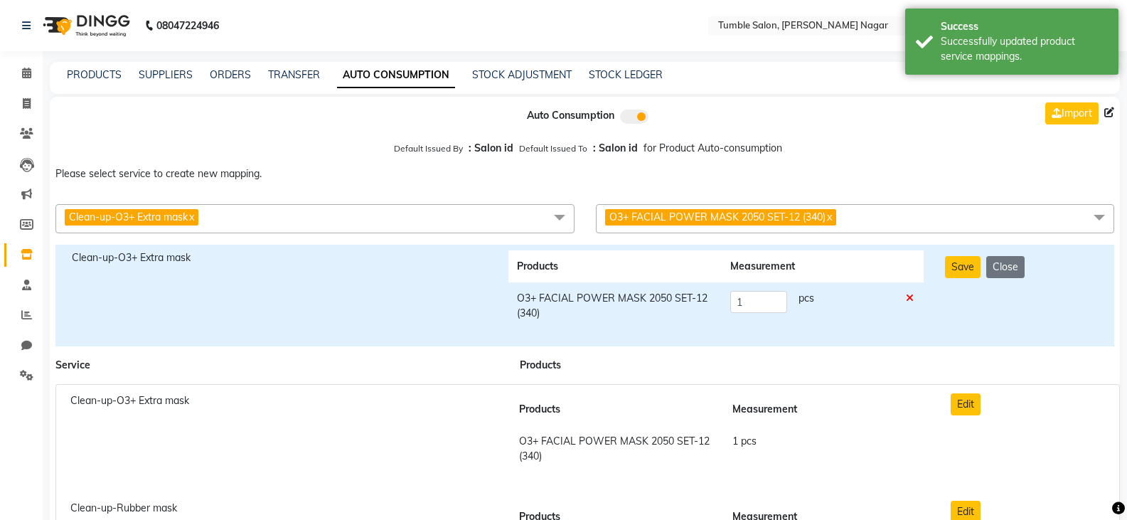
click at [910, 295] on icon at bounding box center [910, 298] width 8 height 10
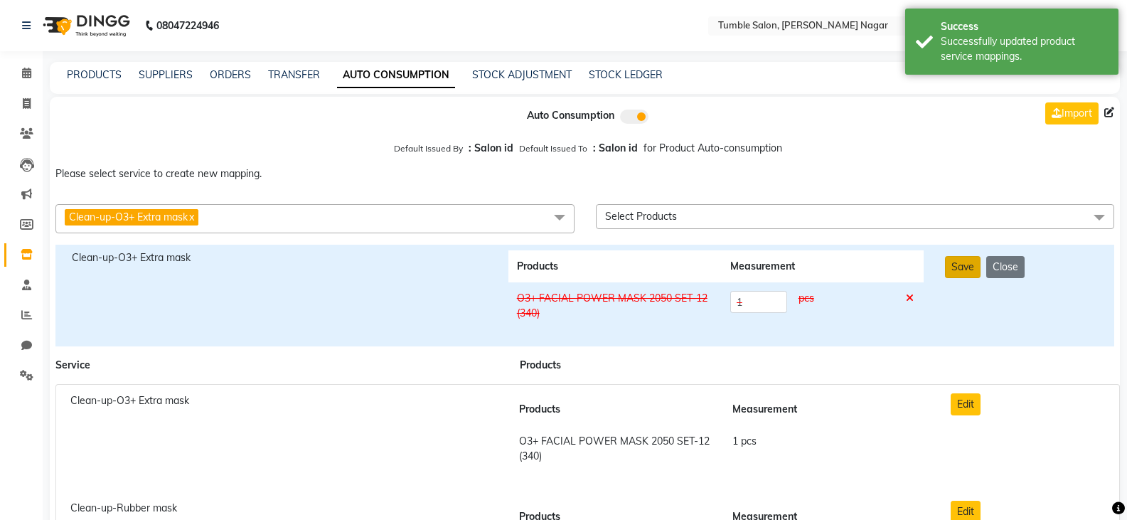
drag, startPoint x: 945, startPoint y: 270, endPoint x: 954, endPoint y: 276, distance: 11.2
click at [948, 271] on button "Save" at bounding box center [963, 267] width 36 height 22
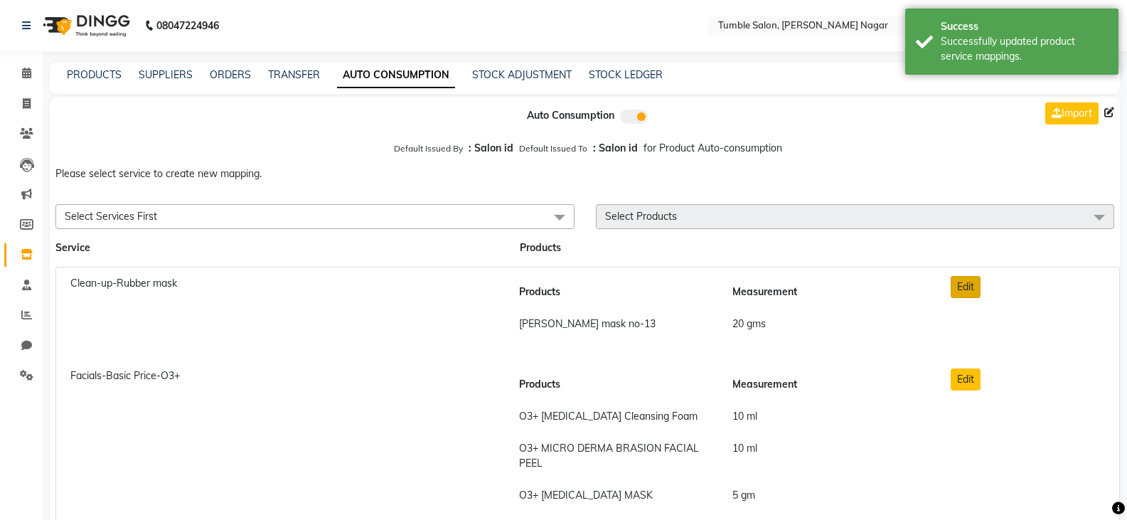
click at [960, 286] on button "Edit" at bounding box center [966, 287] width 30 height 22
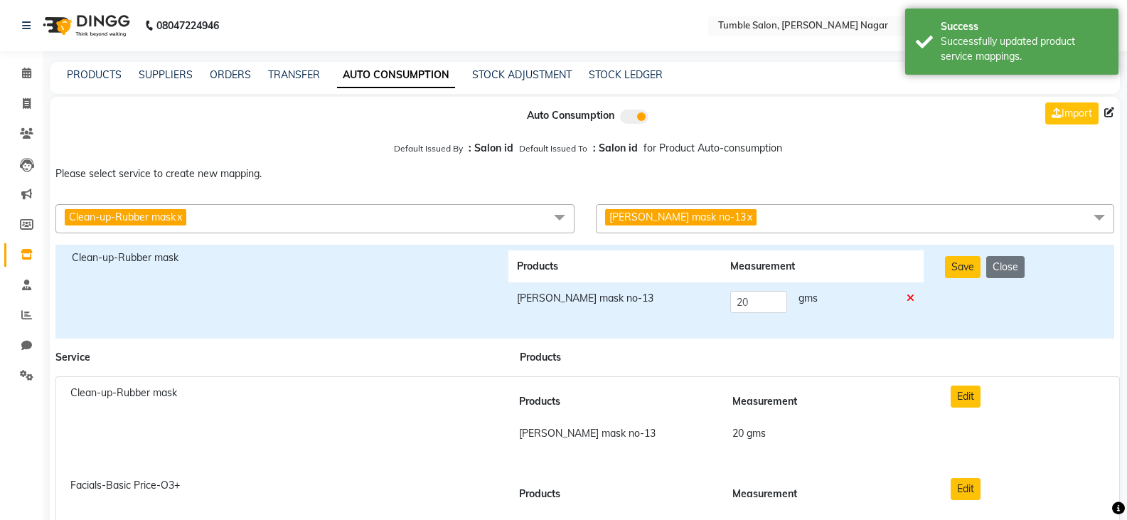
drag, startPoint x: 911, startPoint y: 297, endPoint x: 917, endPoint y: 293, distance: 7.3
click at [912, 297] on icon at bounding box center [911, 298] width 8 height 10
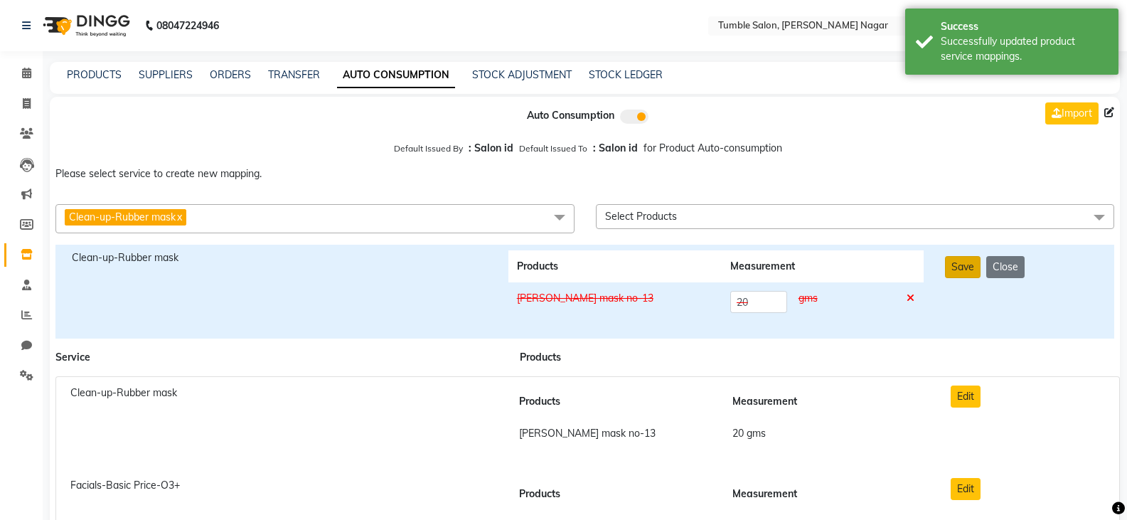
click at [948, 270] on button "Save" at bounding box center [963, 267] width 36 height 22
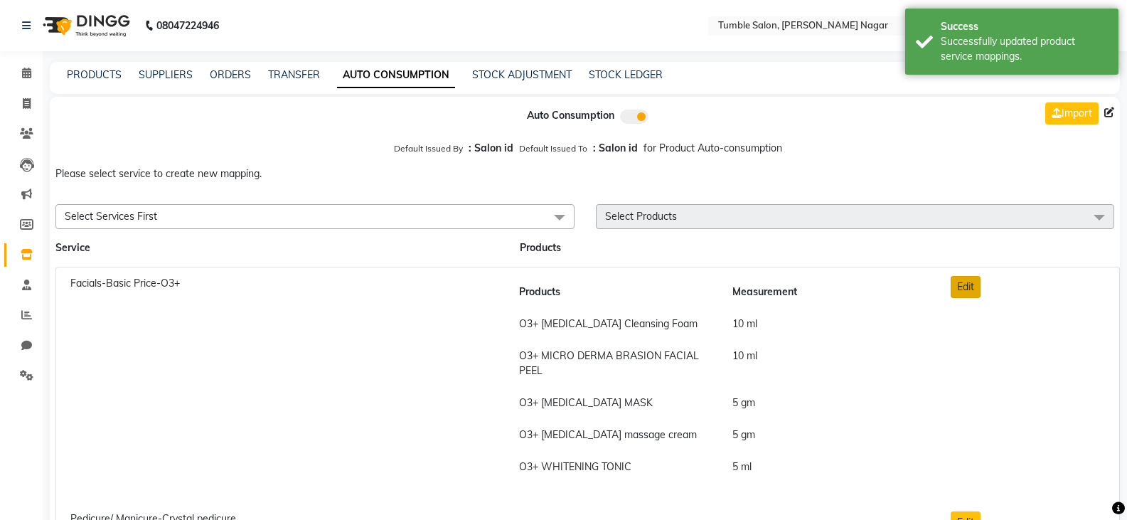
click at [964, 281] on button "Edit" at bounding box center [966, 287] width 30 height 22
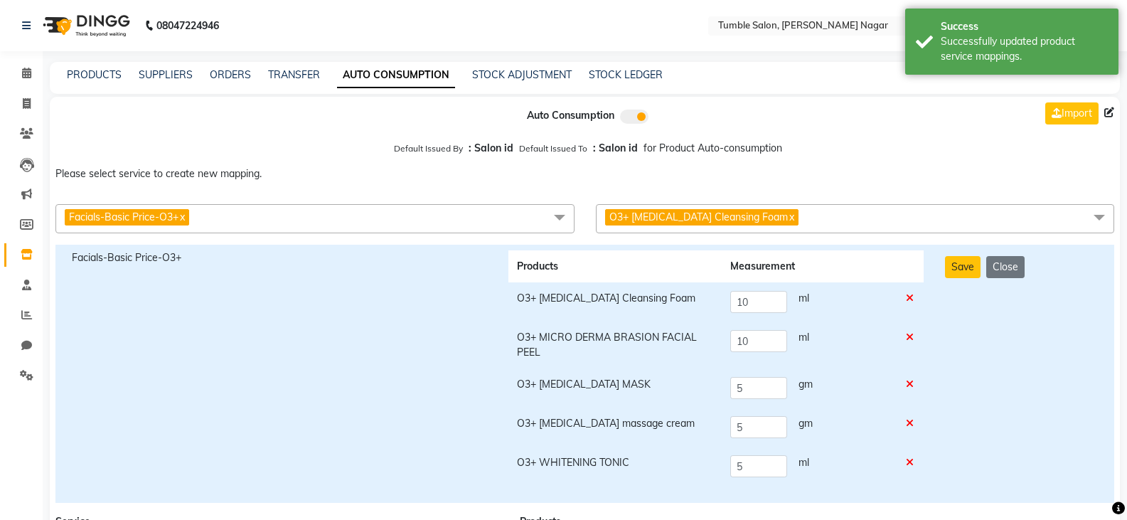
click at [910, 297] on icon at bounding box center [910, 298] width 8 height 10
drag, startPoint x: 912, startPoint y: 337, endPoint x: 910, endPoint y: 346, distance: 9.5
click at [912, 339] on icon at bounding box center [910, 337] width 8 height 10
click at [915, 374] on td at bounding box center [911, 387] width 26 height 39
drag, startPoint x: 913, startPoint y: 382, endPoint x: 912, endPoint y: 401, distance: 19.3
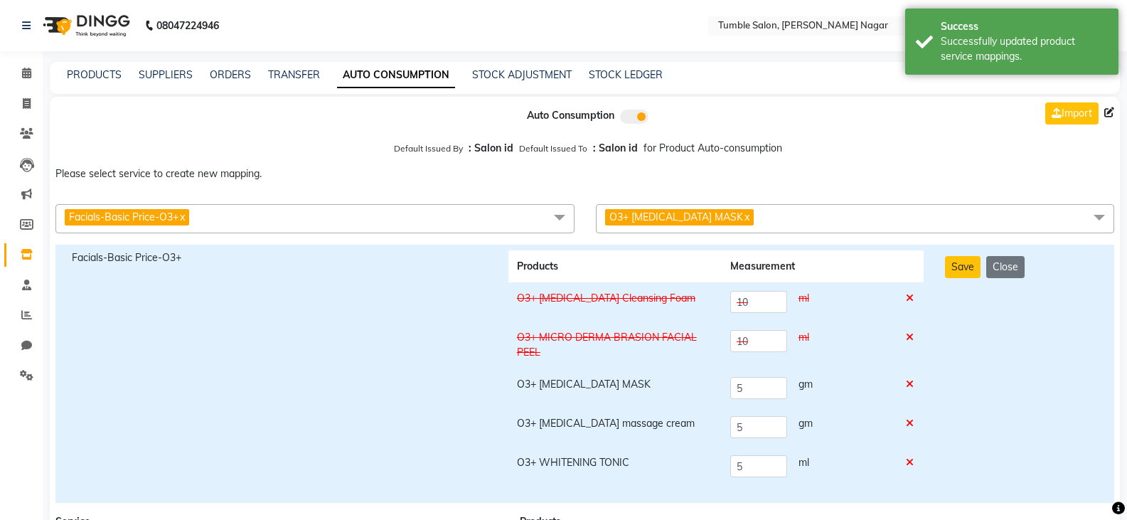
click at [913, 383] on icon at bounding box center [910, 384] width 8 height 10
click at [908, 422] on icon at bounding box center [910, 423] width 8 height 10
click at [911, 452] on td at bounding box center [911, 466] width 26 height 39
click at [909, 462] on icon at bounding box center [910, 462] width 8 height 10
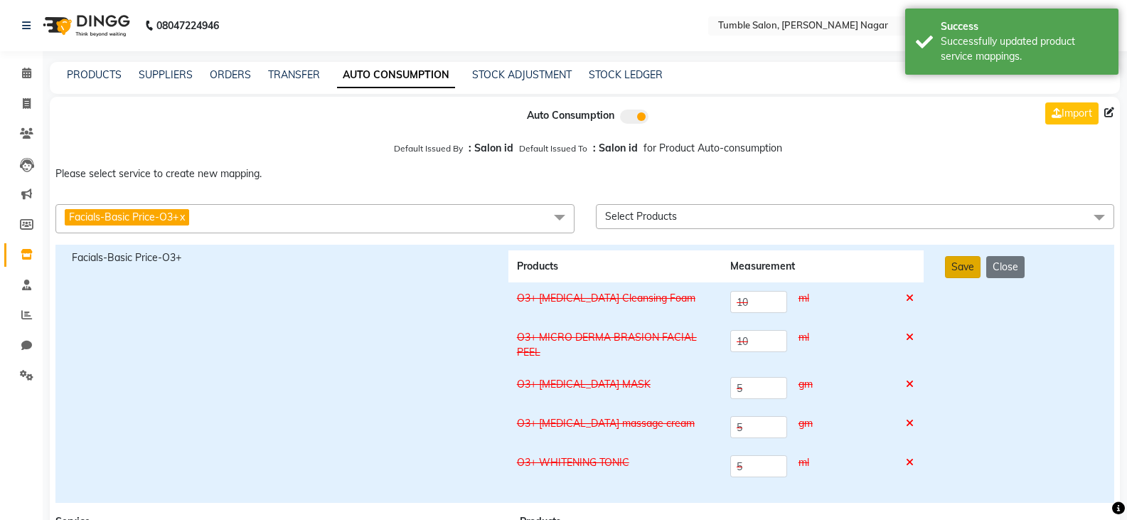
click at [968, 275] on button "Save" at bounding box center [963, 267] width 36 height 22
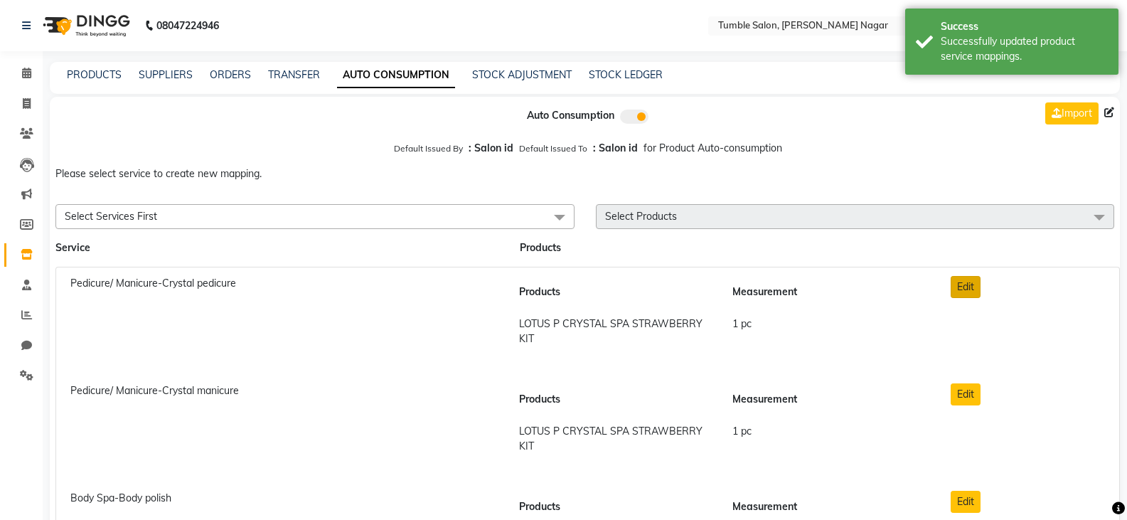
click at [977, 289] on button "Edit" at bounding box center [966, 287] width 30 height 22
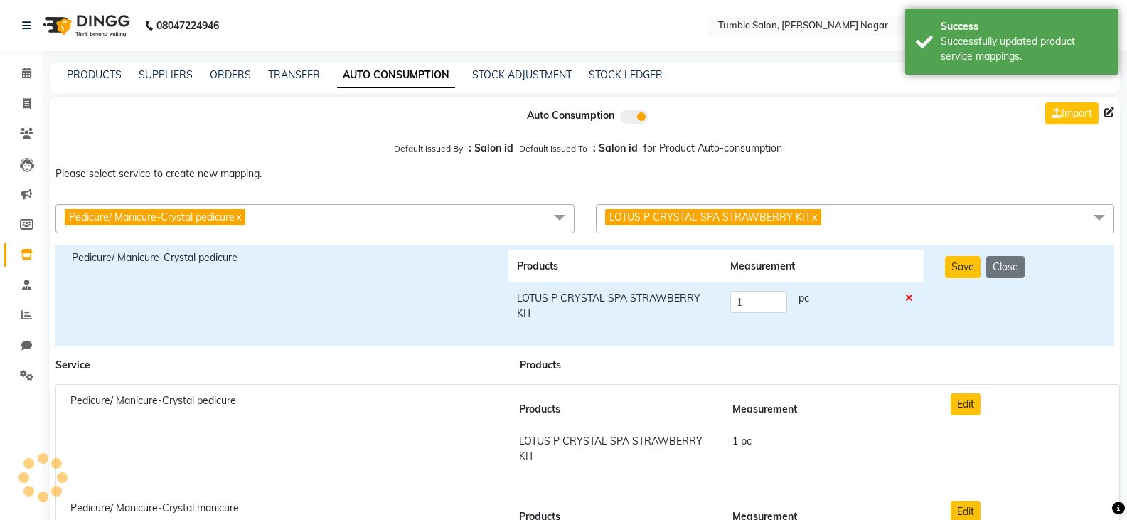
click at [912, 299] on icon at bounding box center [909, 298] width 8 height 10
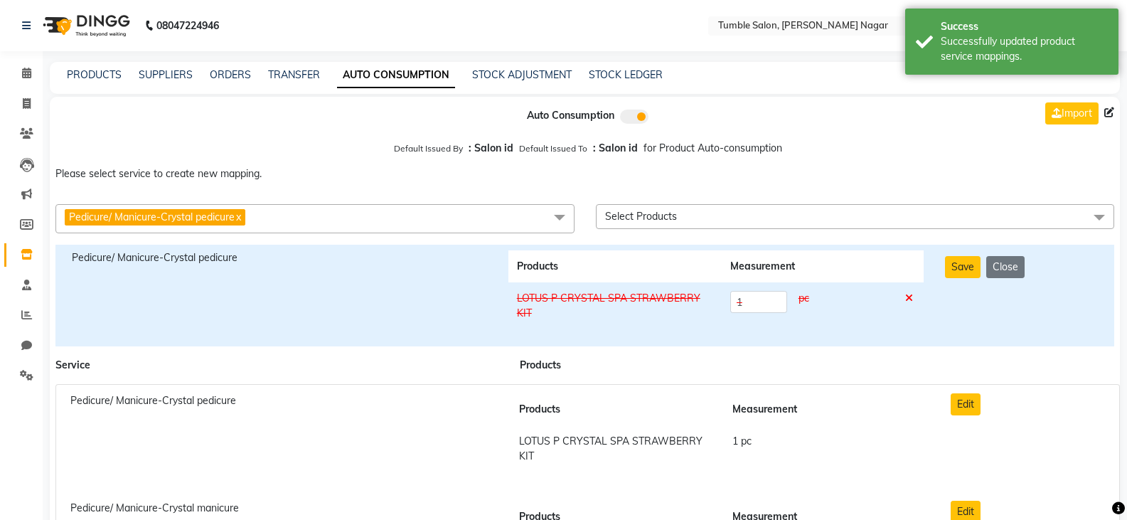
drag, startPoint x: 962, startPoint y: 267, endPoint x: 964, endPoint y: 284, distance: 16.5
click at [962, 272] on button "Save" at bounding box center [963, 267] width 36 height 22
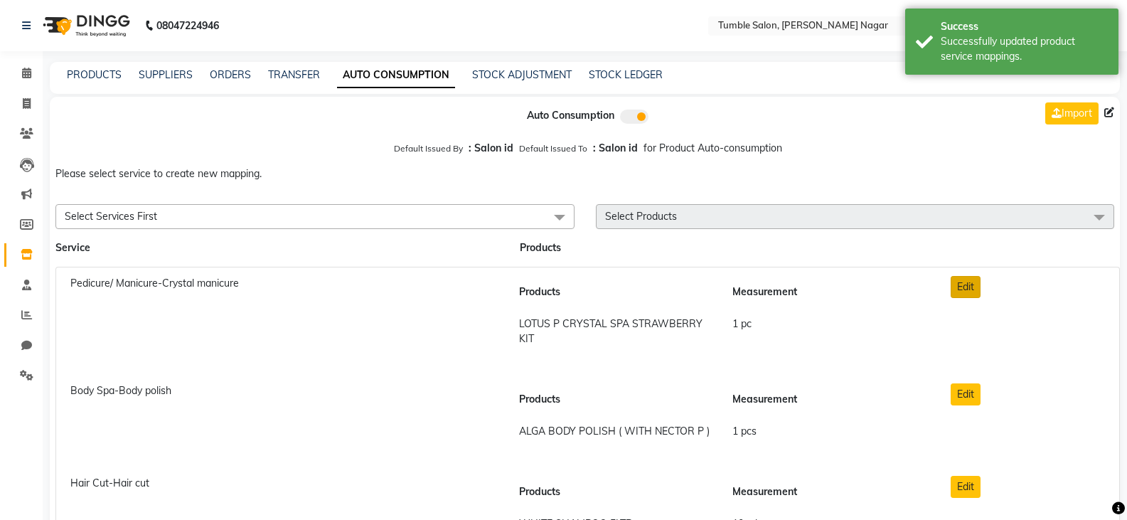
click at [964, 283] on button "Edit" at bounding box center [966, 287] width 30 height 22
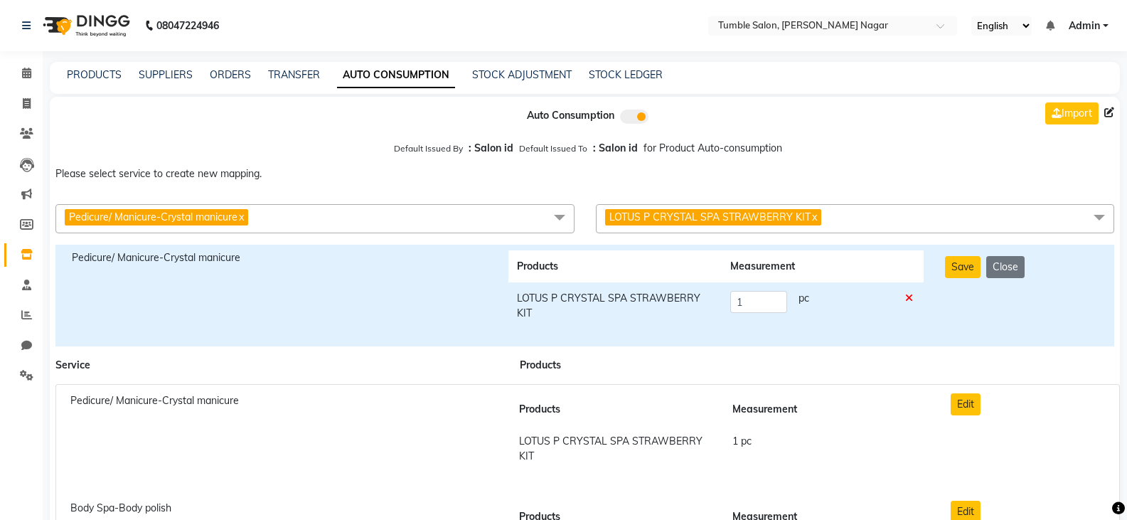
click at [914, 298] on td at bounding box center [910, 305] width 26 height 47
drag, startPoint x: 910, startPoint y: 299, endPoint x: 922, endPoint y: 290, distance: 15.4
click at [911, 297] on icon at bounding box center [909, 298] width 8 height 10
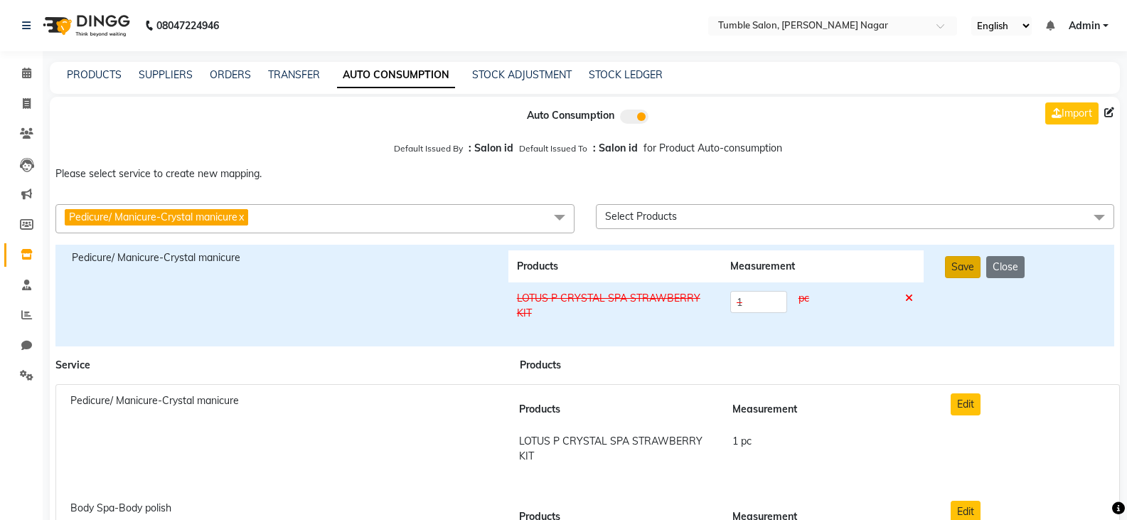
click at [951, 271] on button "Save" at bounding box center [963, 267] width 36 height 22
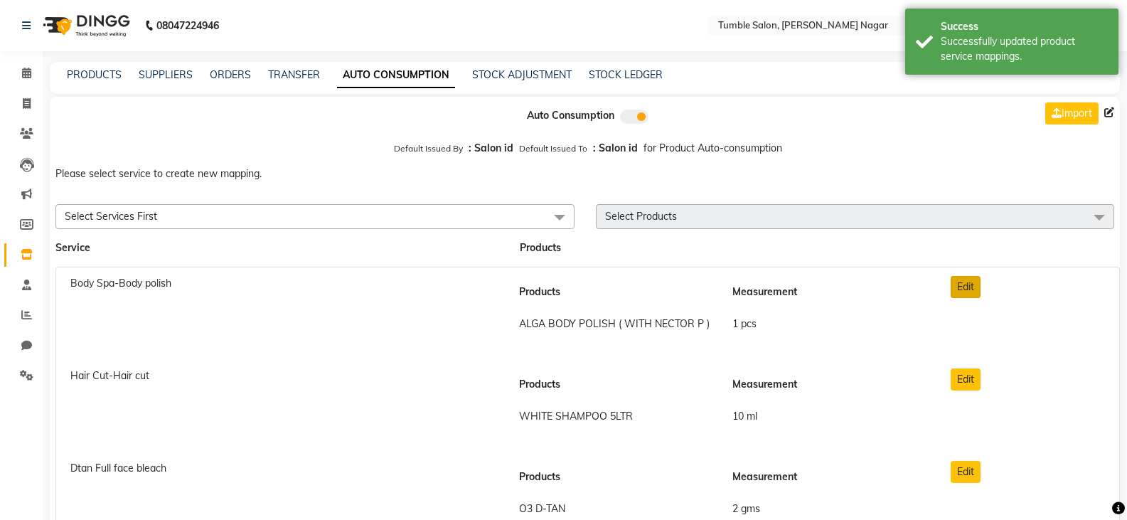
click at [955, 282] on button "Edit" at bounding box center [966, 287] width 30 height 22
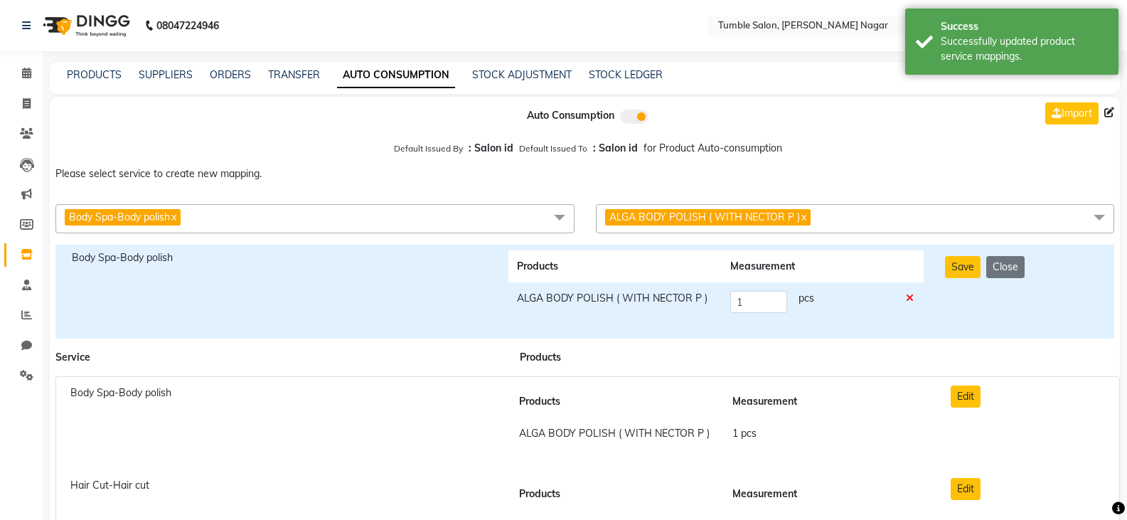
click at [908, 302] on icon at bounding box center [910, 298] width 8 height 10
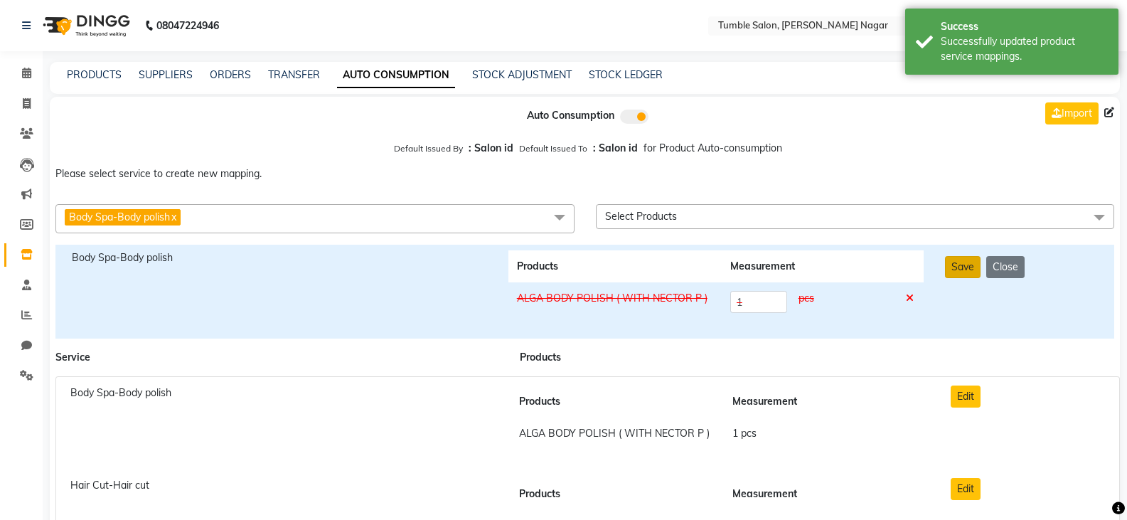
click at [965, 272] on button "Save" at bounding box center [963, 267] width 36 height 22
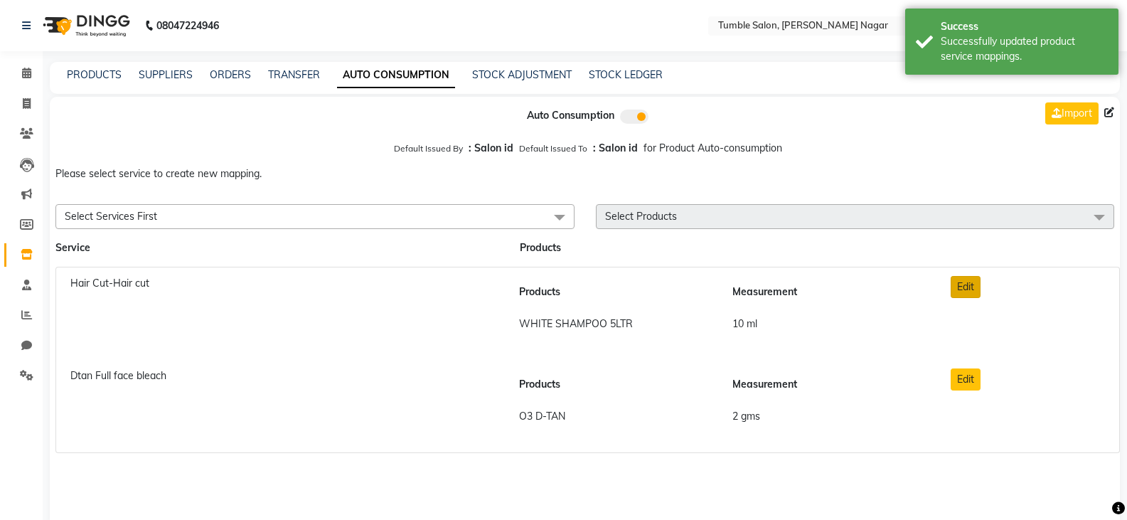
click at [964, 279] on button "Edit" at bounding box center [966, 287] width 30 height 22
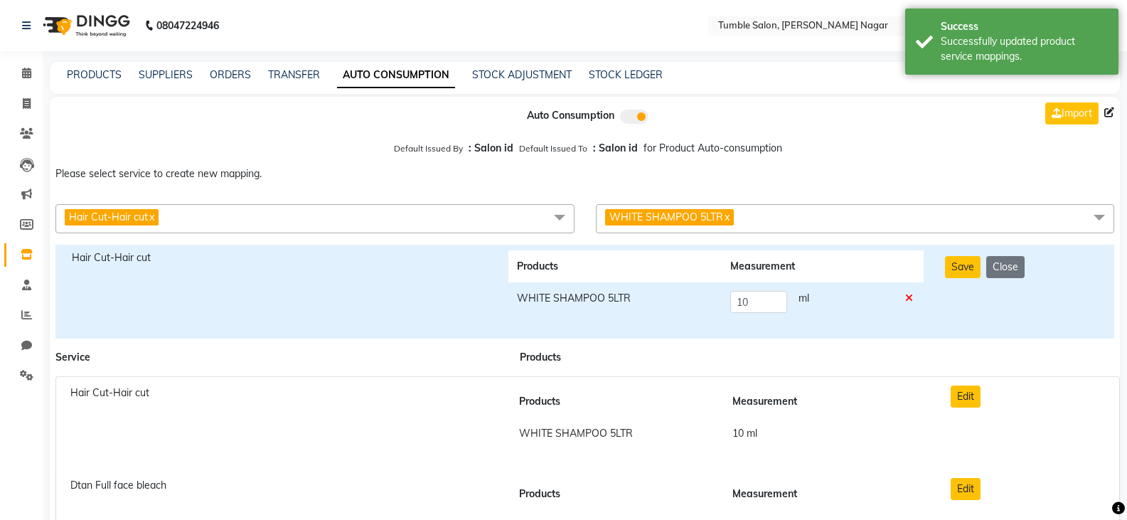
click at [910, 293] on icon at bounding box center [909, 298] width 8 height 10
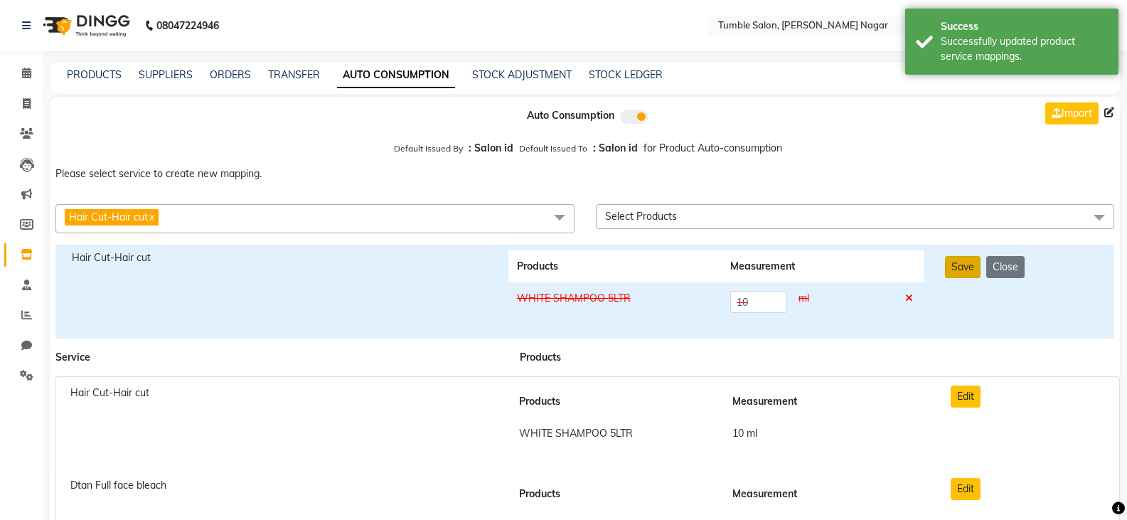
drag, startPoint x: 955, startPoint y: 268, endPoint x: 952, endPoint y: 292, distance: 23.7
click at [955, 270] on button "Save" at bounding box center [963, 267] width 36 height 22
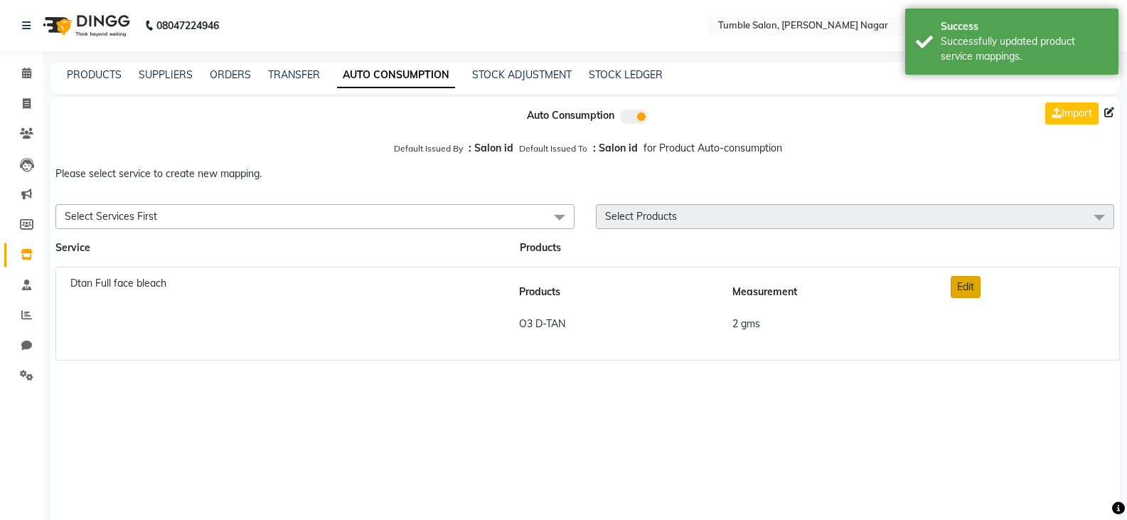
click at [962, 288] on button "Edit" at bounding box center [966, 287] width 30 height 22
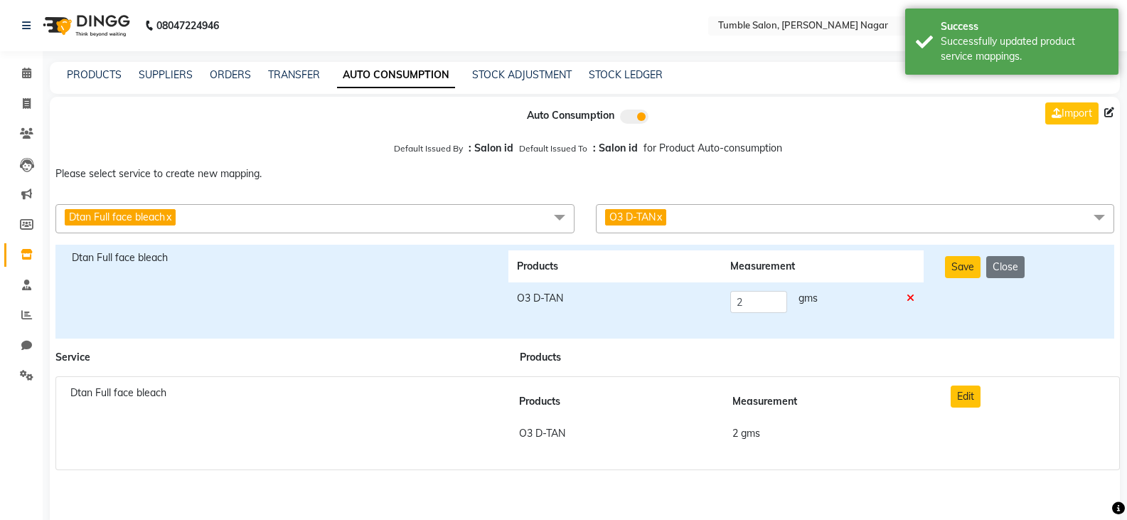
click at [917, 297] on td at bounding box center [911, 301] width 26 height 39
click at [907, 300] on icon at bounding box center [911, 298] width 8 height 10
click at [945, 274] on button "Save" at bounding box center [963, 267] width 36 height 22
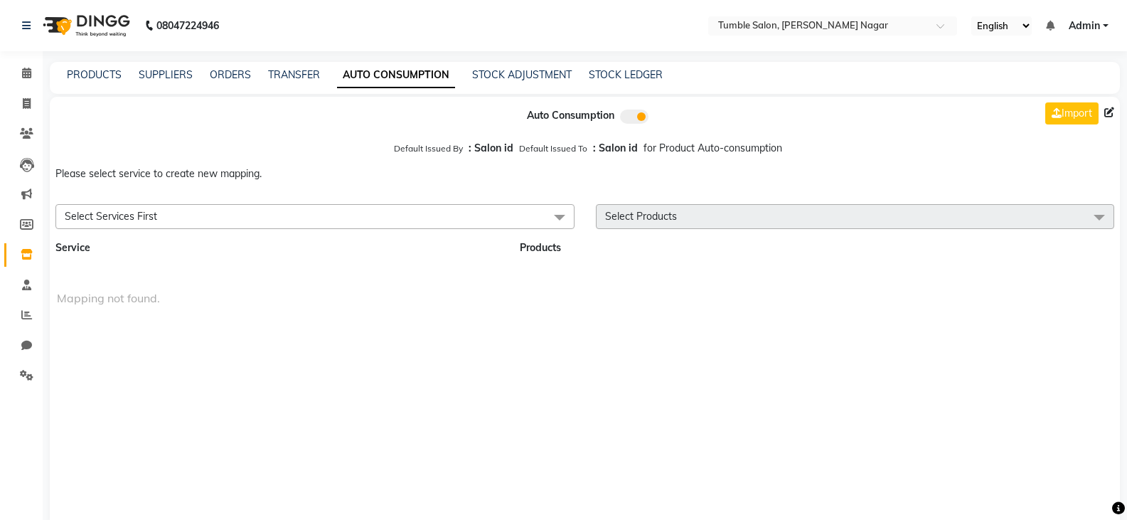
click at [85, 68] on div "PRODUCTS" at bounding box center [94, 75] width 55 height 15
click at [85, 73] on link "PRODUCTS" at bounding box center [94, 74] width 55 height 13
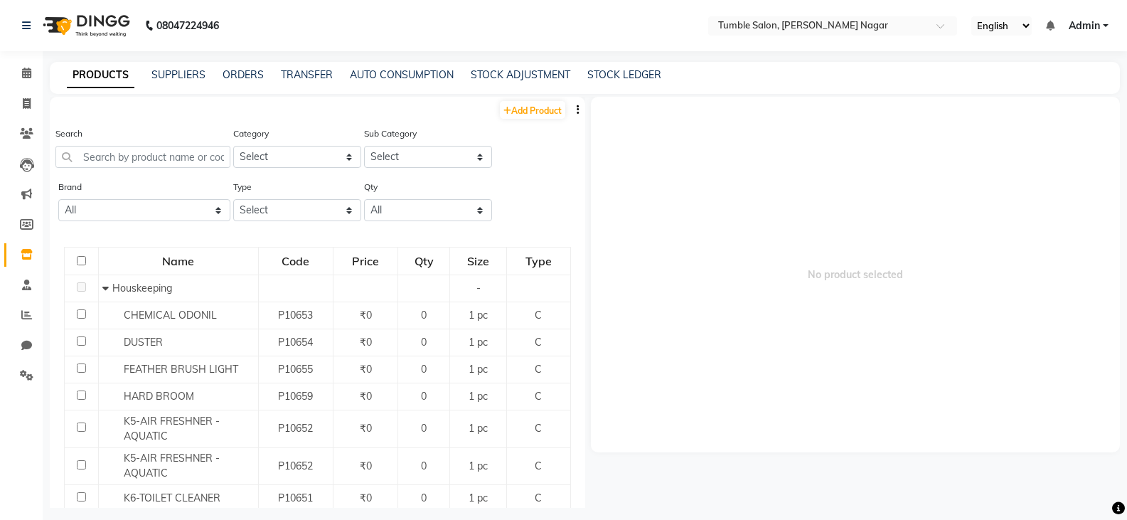
click at [81, 261] on input "checkbox" at bounding box center [81, 260] width 9 height 9
checkbox input "true"
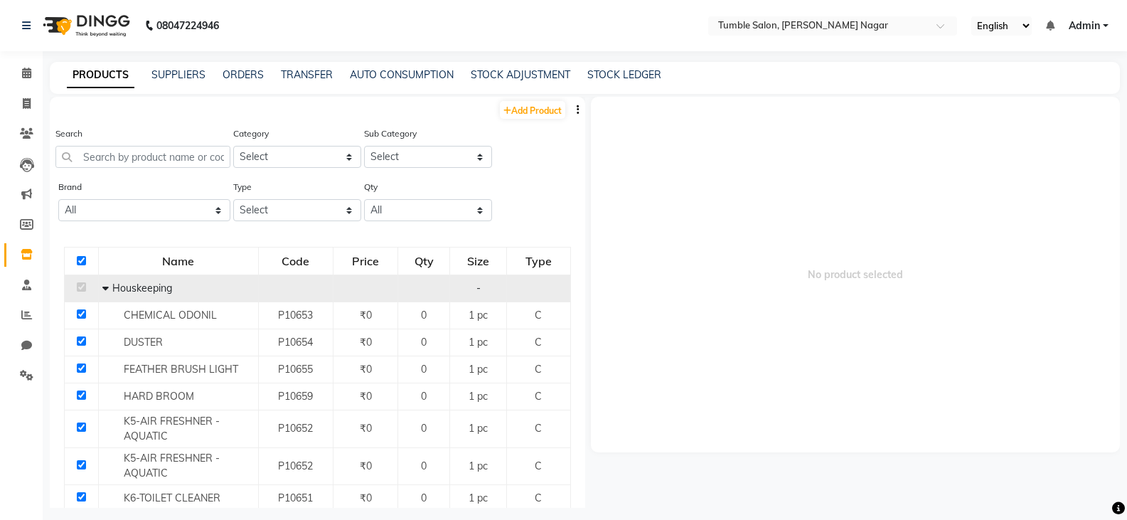
checkbox input "true"
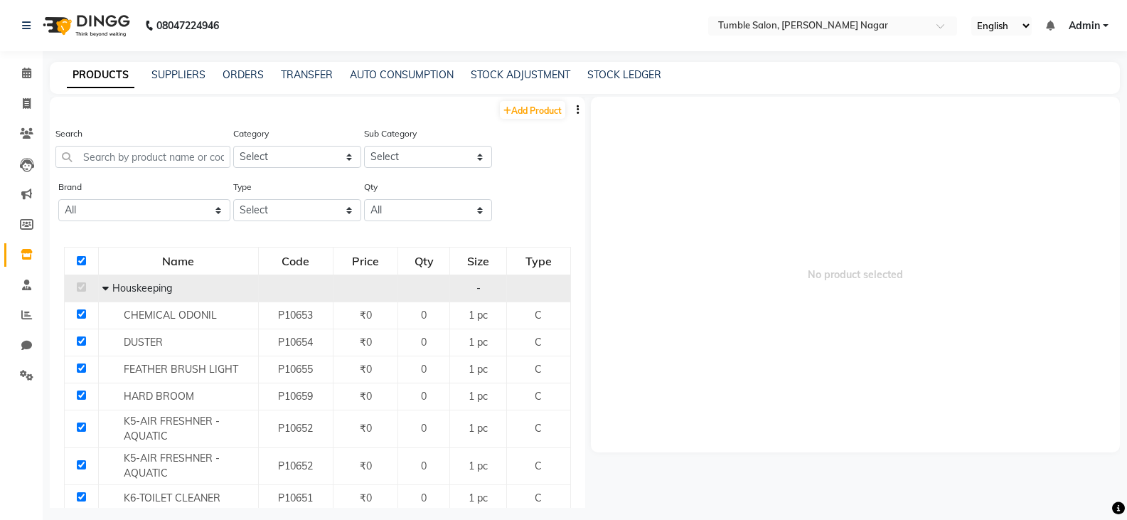
checkbox input "true"
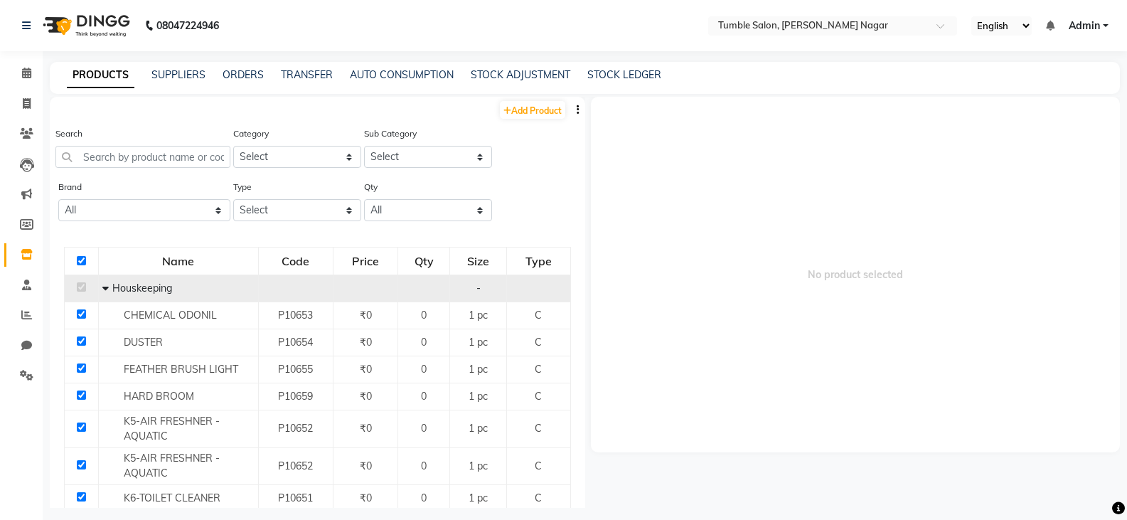
checkbox input "true"
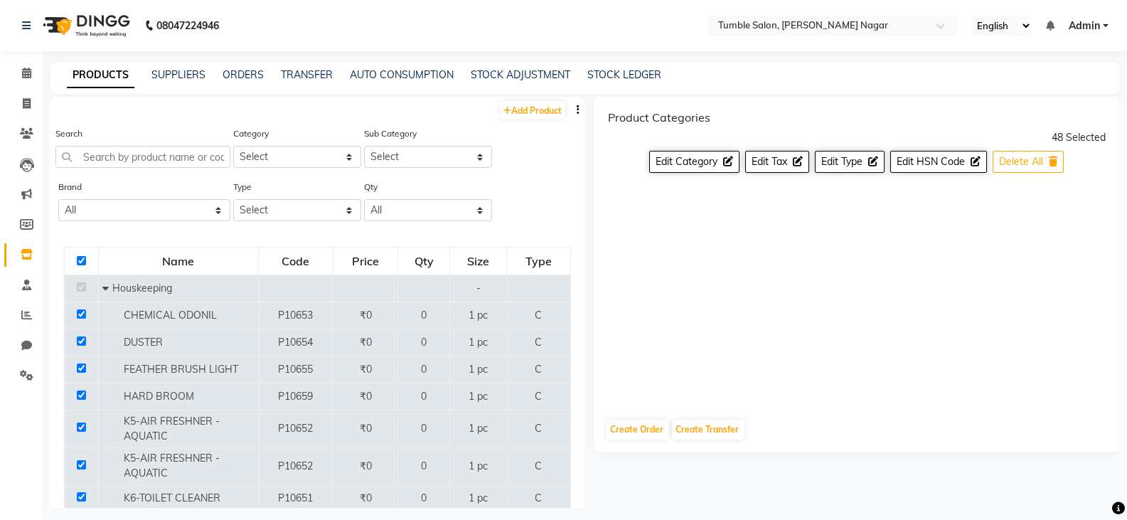
click at [1032, 160] on span "Delete All" at bounding box center [1021, 161] width 44 height 13
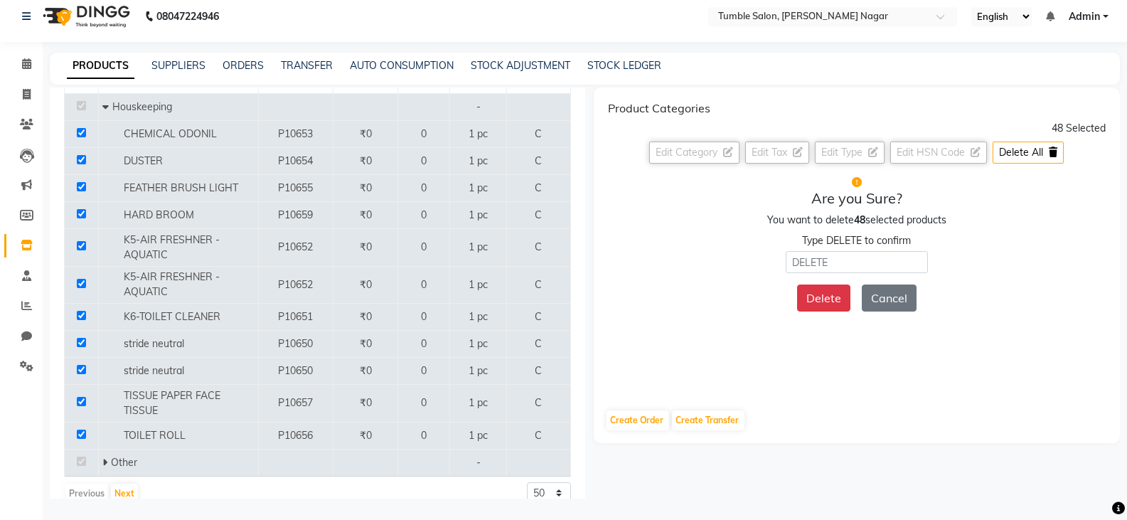
scroll to position [193, 0]
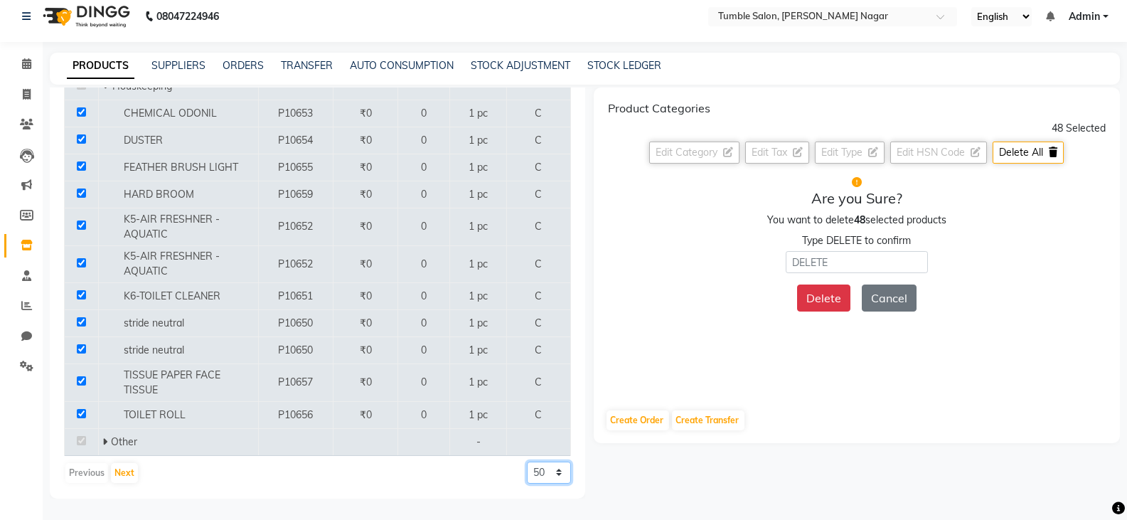
click at [533, 462] on select "50 100 500" at bounding box center [549, 473] width 44 height 22
select select "500"
click at [527, 462] on select "50 100 500" at bounding box center [549, 473] width 44 height 22
checkbox input "false"
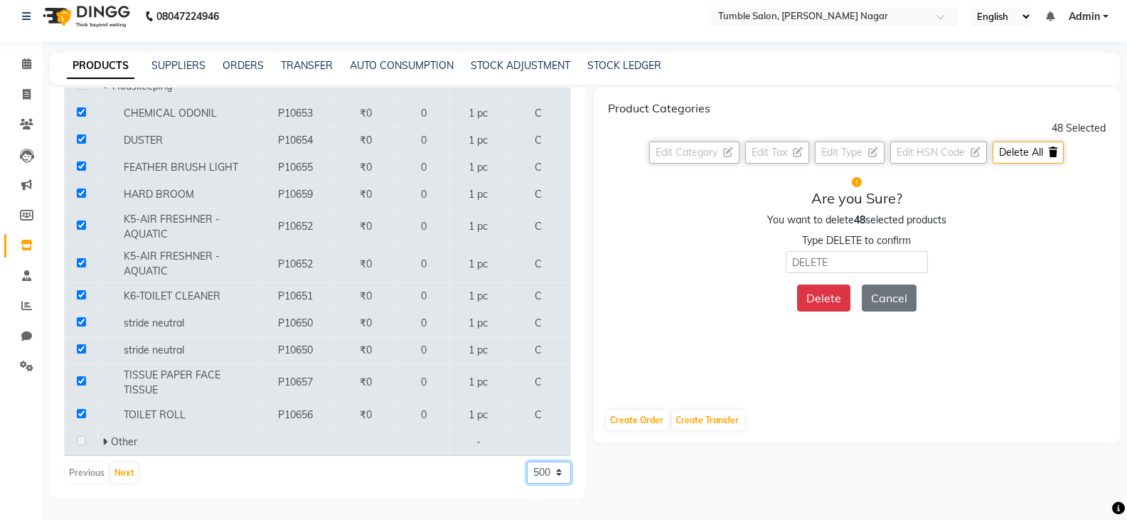
scroll to position [0, 0]
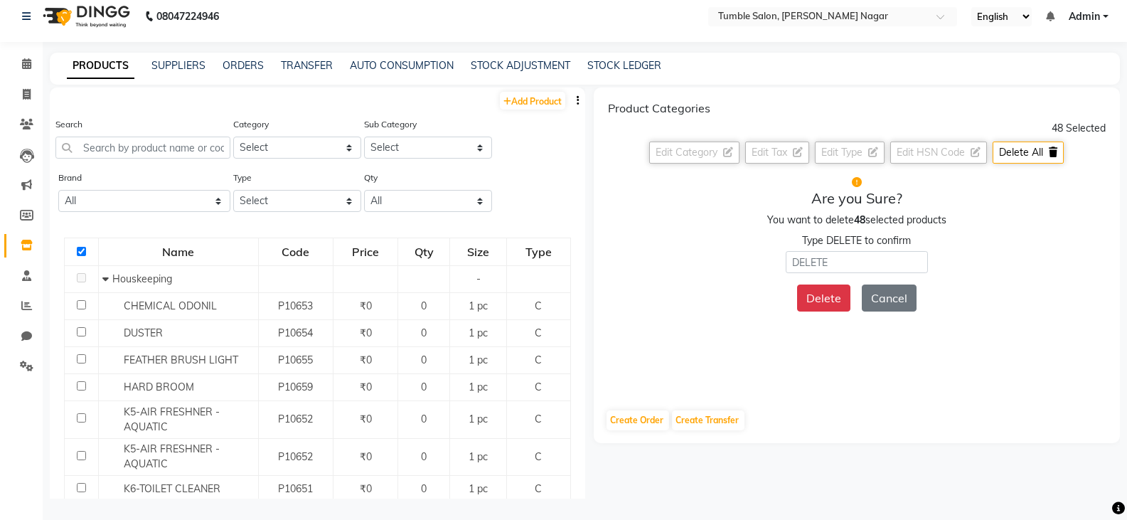
click at [80, 251] on input "checkbox" at bounding box center [81, 251] width 9 height 9
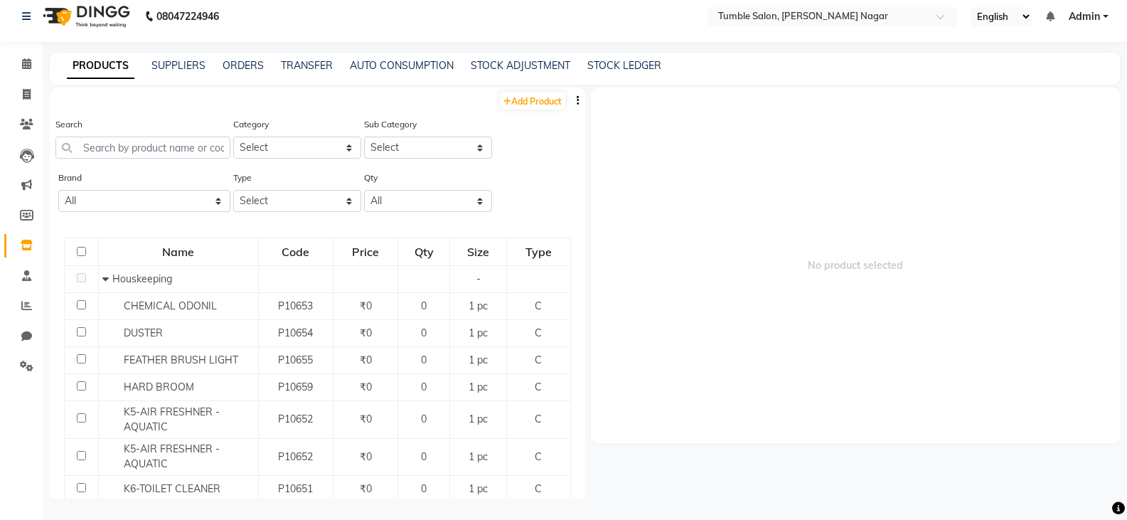
click at [80, 252] on input "checkbox" at bounding box center [81, 251] width 9 height 9
checkbox input "true"
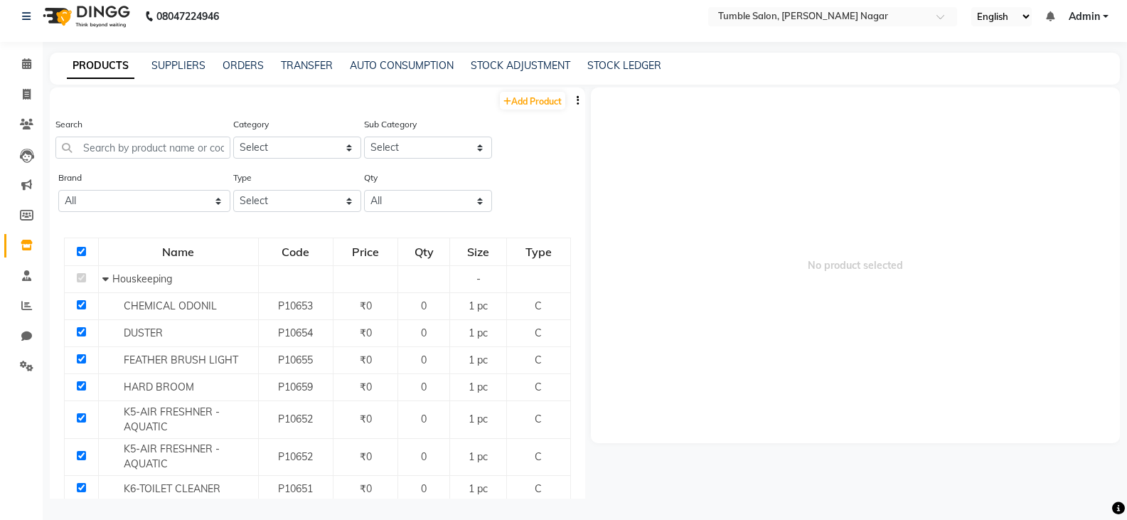
checkbox input "true"
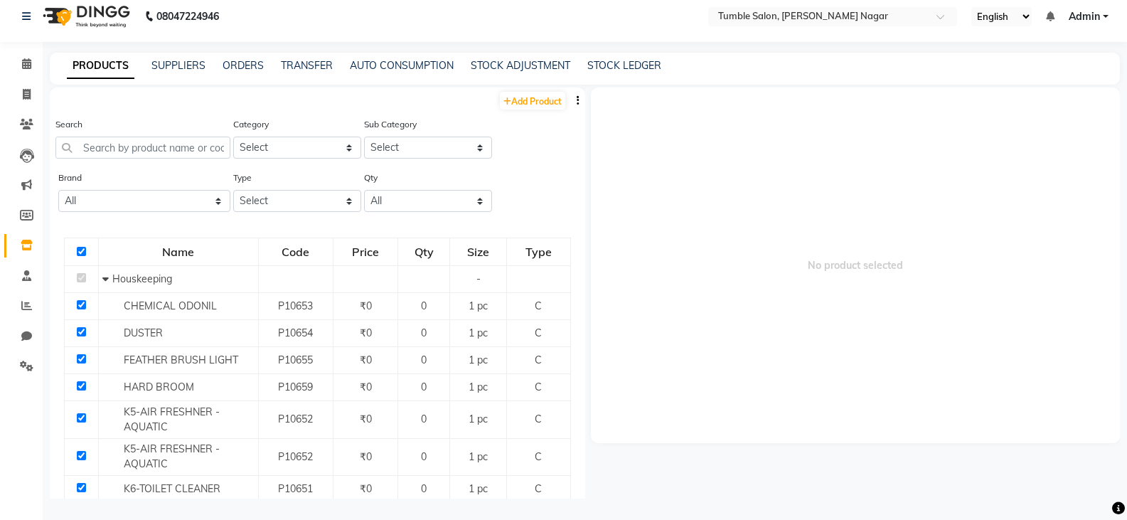
checkbox input "true"
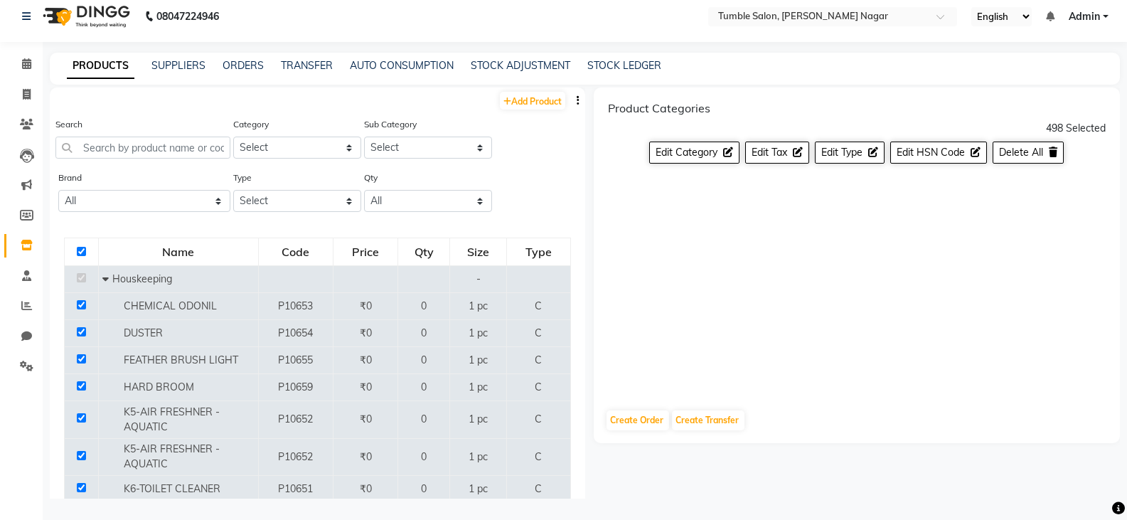
click at [1036, 141] on div "Product Categories 498 Selected Edit Category Edit Tax Edit Type Edit HSN Code …" at bounding box center [857, 242] width 527 height 310
click at [1028, 149] on span "Delete All" at bounding box center [1021, 152] width 44 height 13
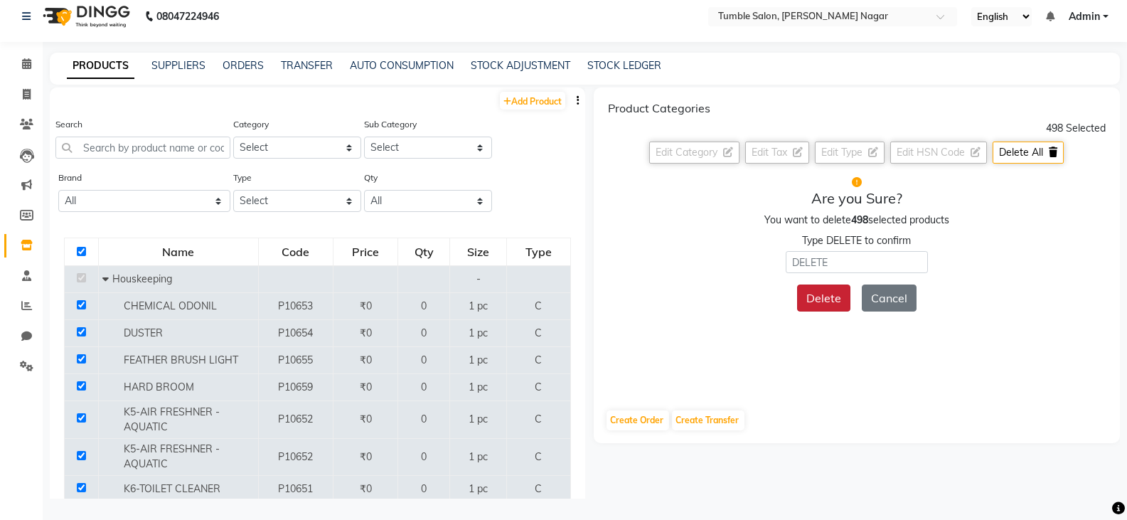
click at [831, 299] on button "Delete" at bounding box center [823, 297] width 53 height 27
click at [840, 262] on input "text" at bounding box center [857, 262] width 142 height 22
type input "D"
type input "DELETE"
click at [823, 300] on button "Delete" at bounding box center [823, 297] width 53 height 27
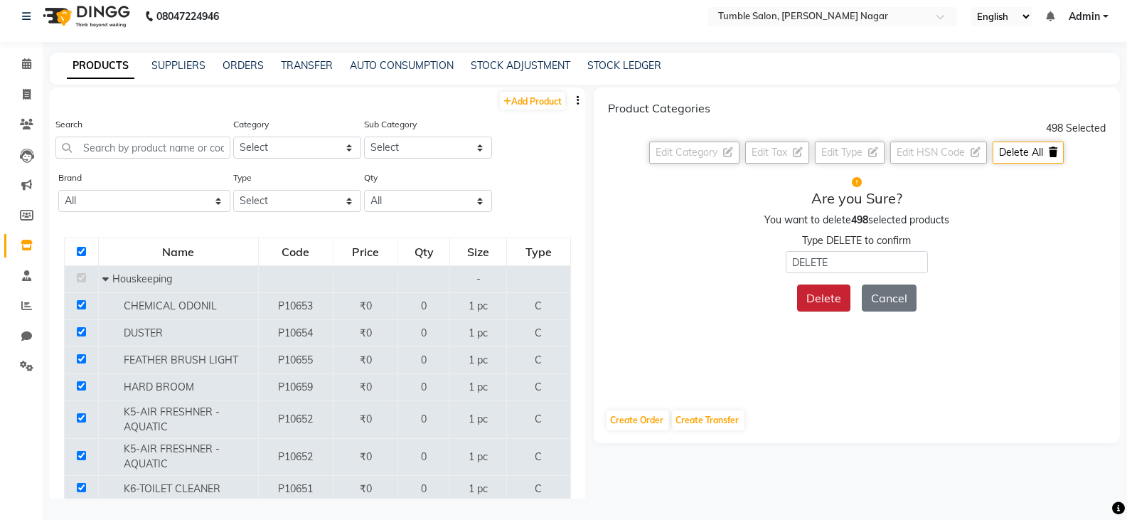
click at [827, 293] on button "Delete" at bounding box center [823, 297] width 53 height 27
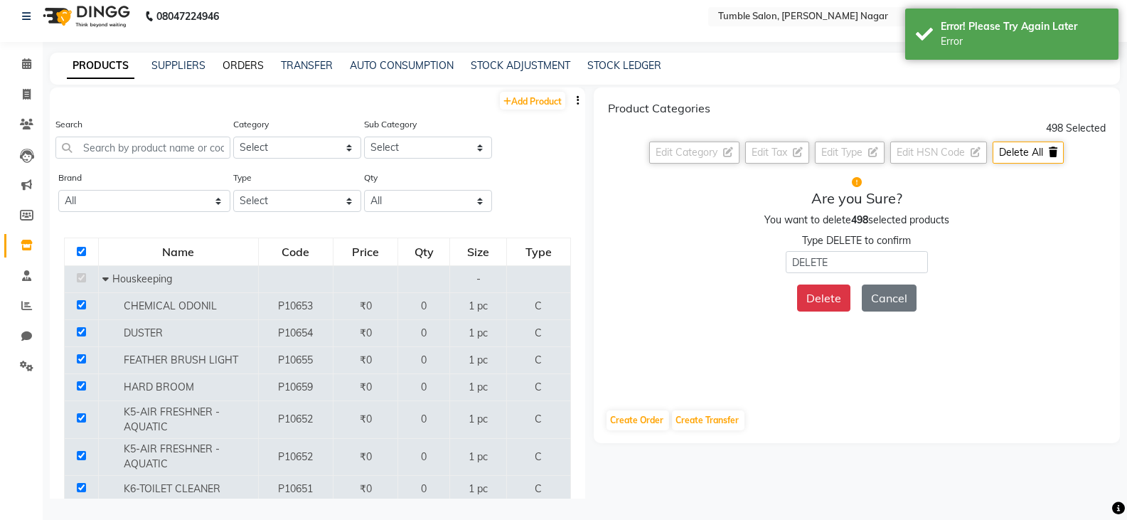
click at [245, 61] on link "ORDERS" at bounding box center [243, 65] width 41 height 13
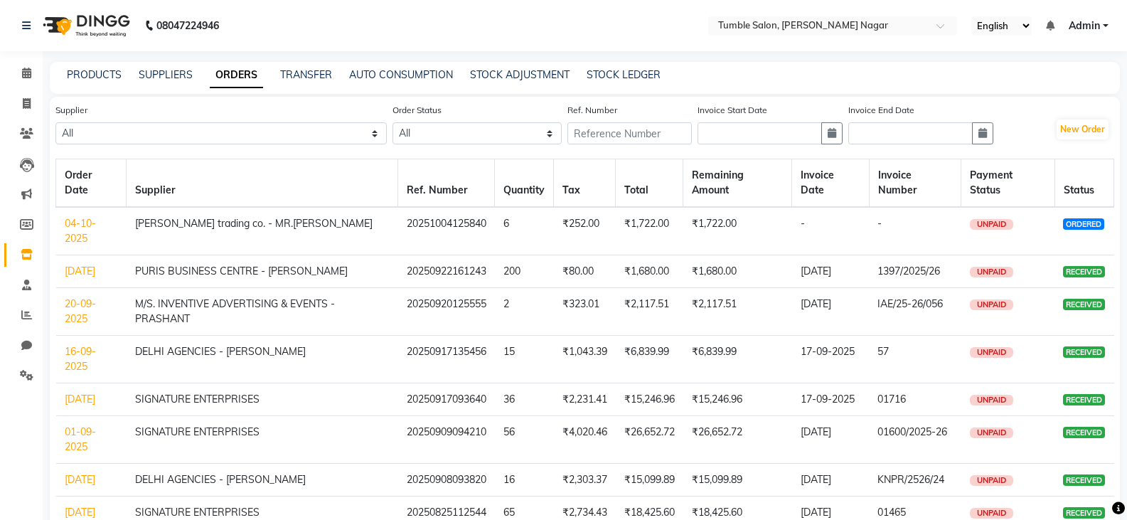
click at [79, 227] on link "04-10-2025" at bounding box center [80, 231] width 31 height 28
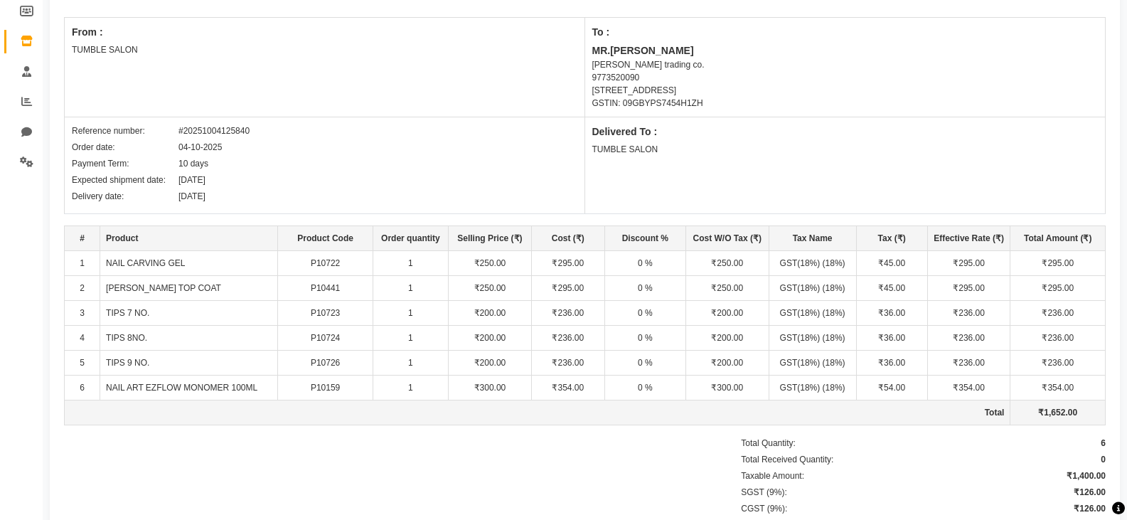
scroll to position [213, 0]
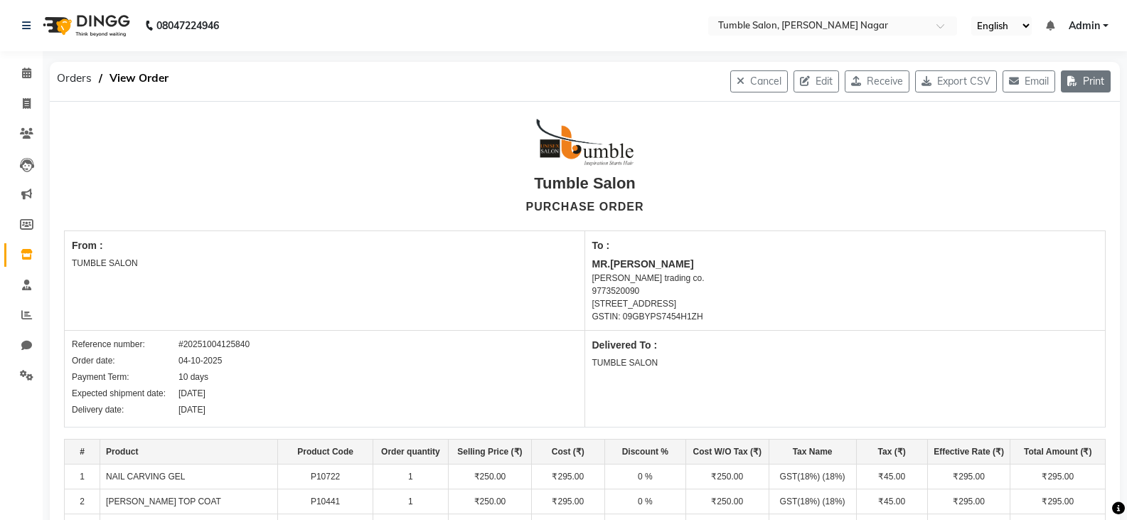
click at [1090, 77] on button "Print" at bounding box center [1086, 81] width 50 height 22
click at [21, 319] on icon at bounding box center [26, 314] width 11 height 11
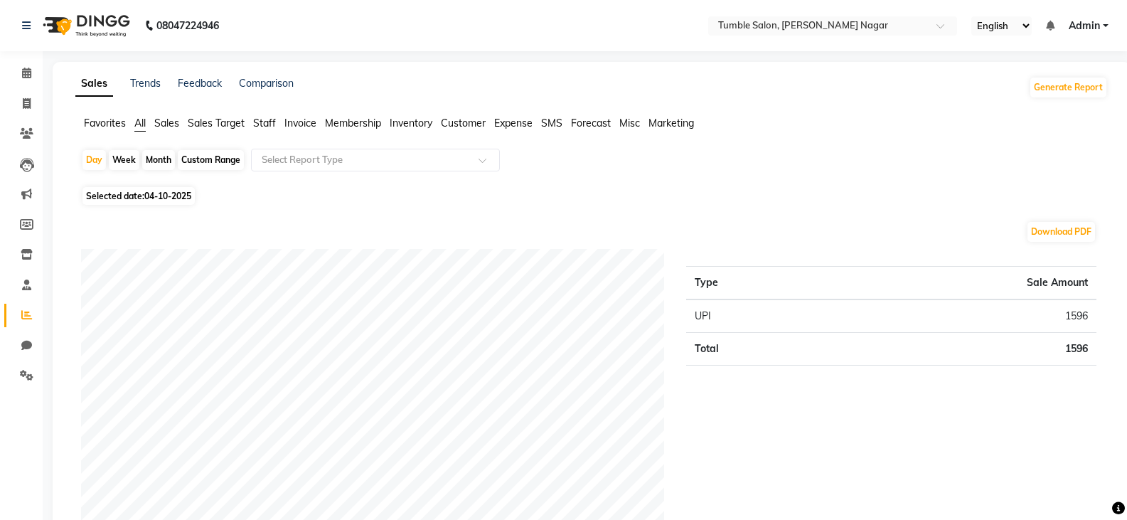
click at [415, 122] on span "Inventory" at bounding box center [411, 123] width 43 height 13
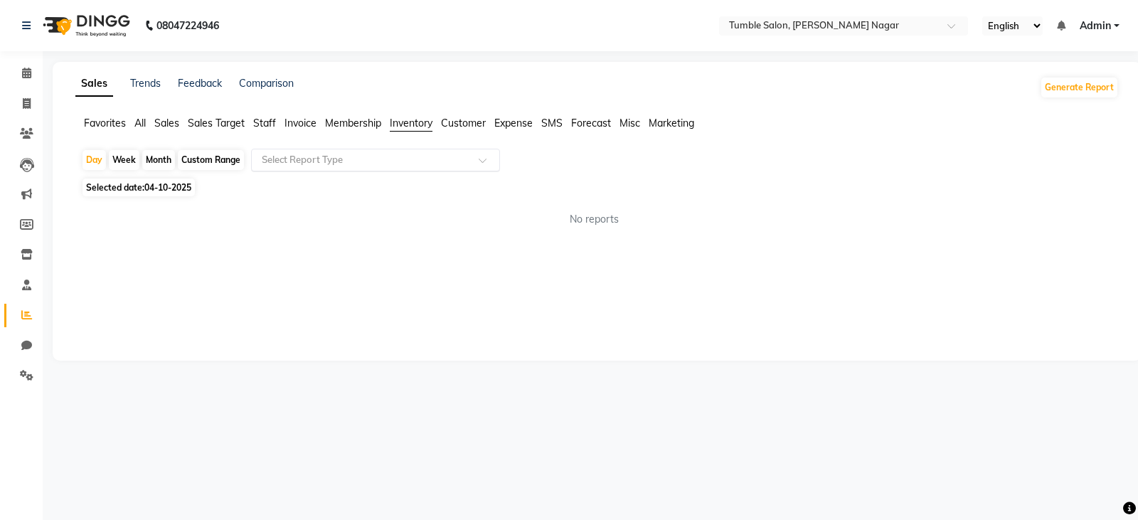
click at [422, 162] on input "text" at bounding box center [361, 160] width 205 height 14
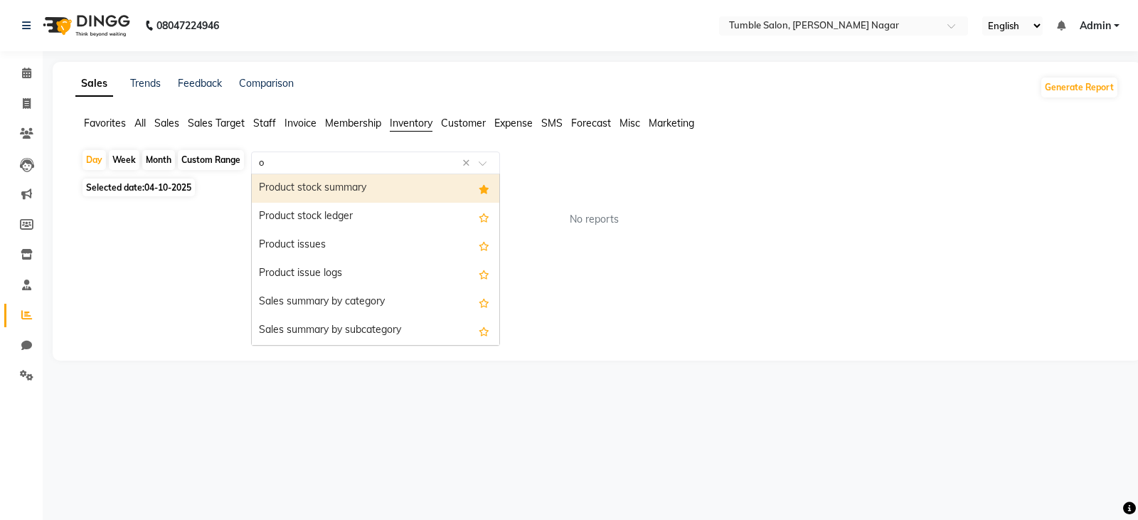
type input "or"
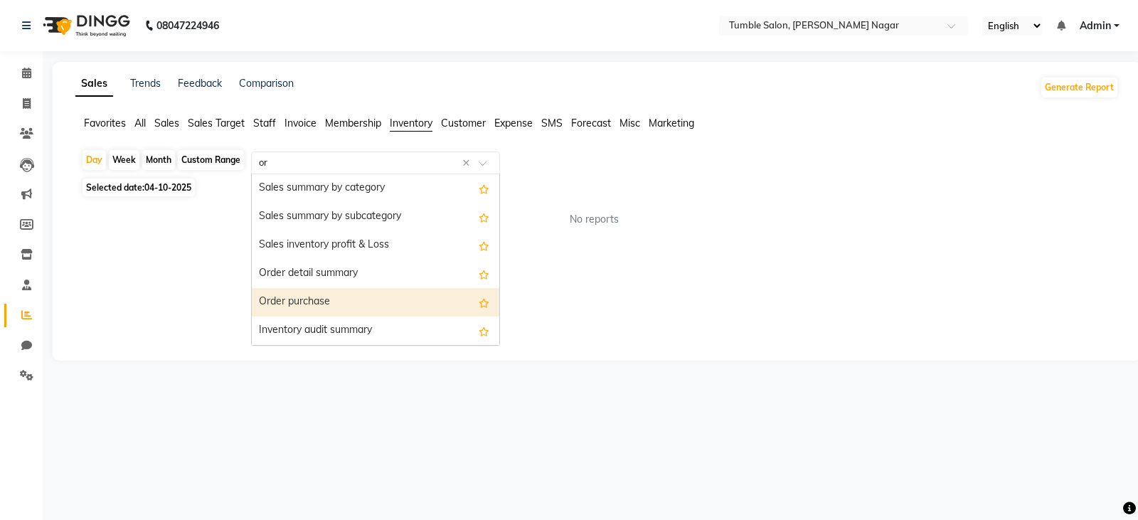
click at [351, 300] on div "Order purchase" at bounding box center [375, 302] width 247 height 28
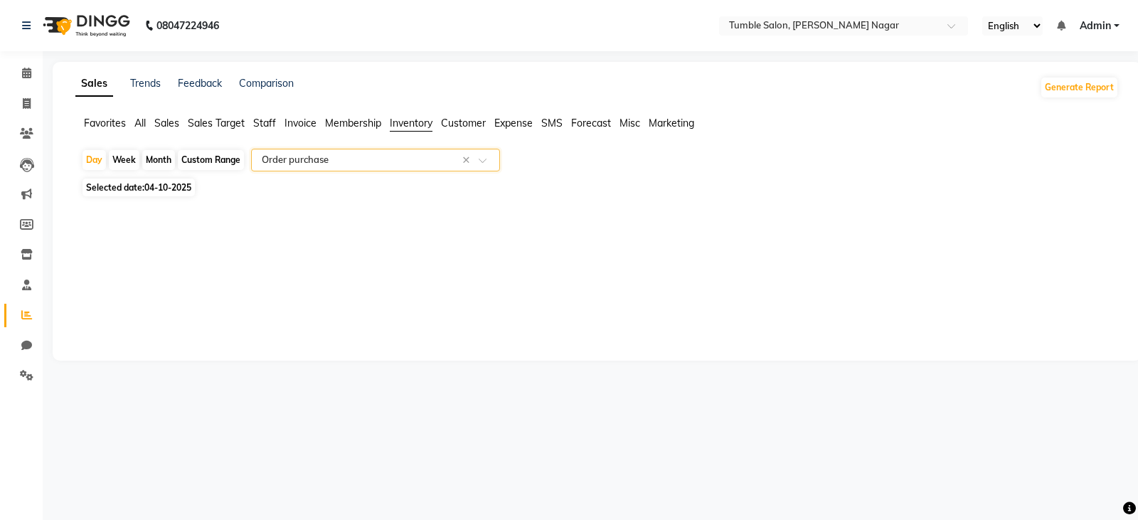
click at [221, 161] on div "Custom Range" at bounding box center [211, 160] width 66 height 20
select select "10"
select select "2025"
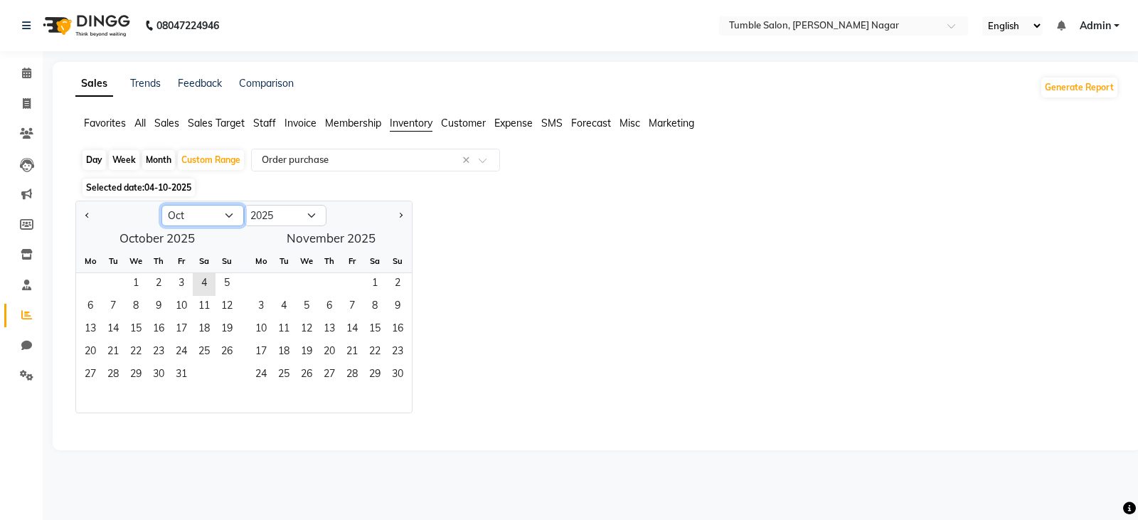
click at [220, 217] on select "Jan Feb Mar Apr May Jun [DATE] Aug Sep Oct Nov Dec" at bounding box center [202, 215] width 82 height 21
select select "4"
click at [161, 205] on select "Jan Feb Mar Apr May Jun [DATE] Aug Sep Oct Nov Dec" at bounding box center [202, 215] width 82 height 21
click at [203, 156] on div "Custom Range" at bounding box center [211, 160] width 66 height 20
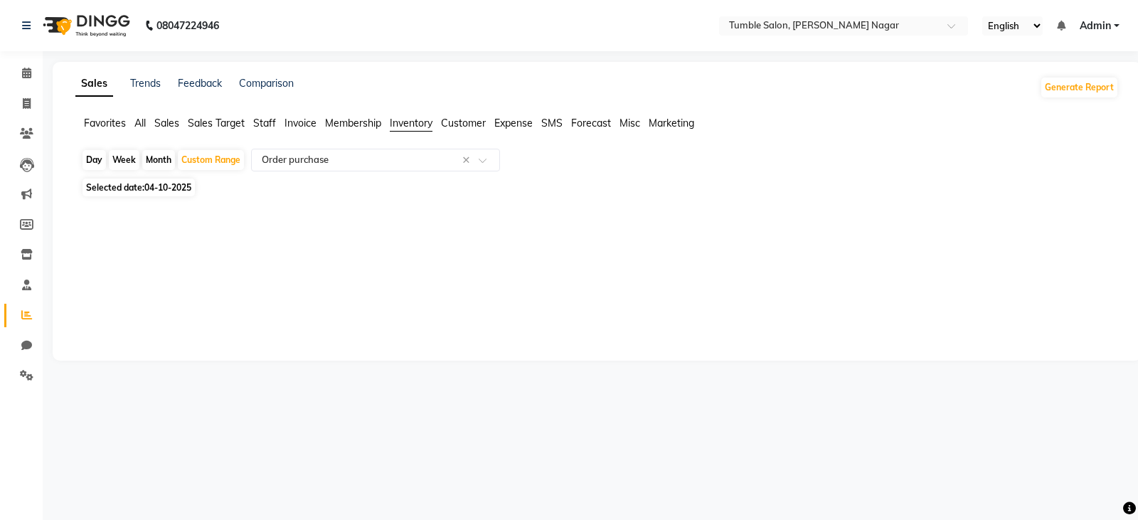
click at [165, 185] on span "04-10-2025" at bounding box center [167, 187] width 47 height 11
select select "10"
select select "2025"
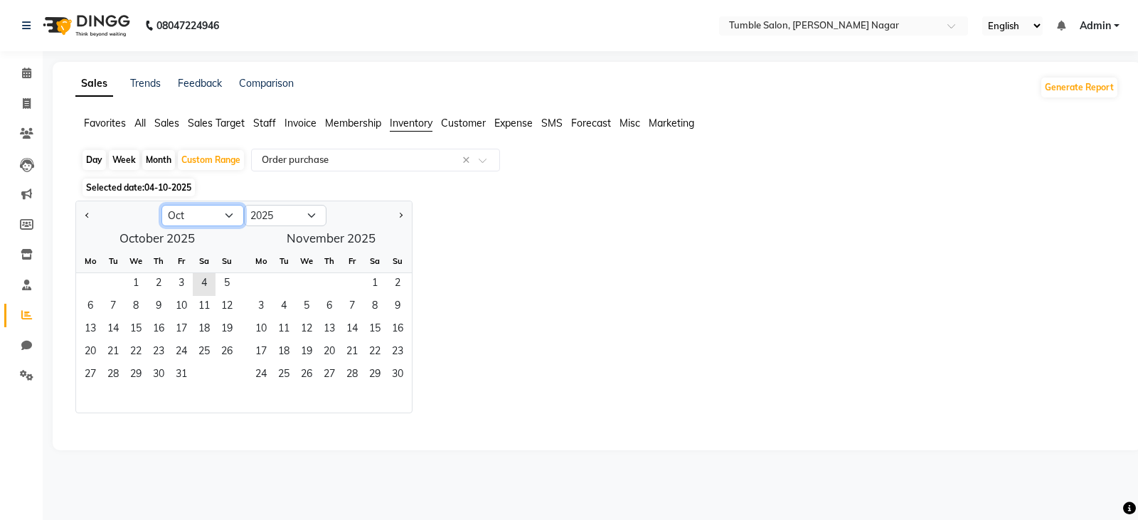
drag, startPoint x: 195, startPoint y: 211, endPoint x: 198, endPoint y: 217, distance: 7.3
click at [195, 211] on select "Jan Feb Mar Apr May Jun [DATE] Aug Sep Oct Nov Dec" at bounding box center [202, 215] width 82 height 21
click at [161, 205] on select "Jan Feb Mar Apr May Jun [DATE] Aug Sep Oct Nov Dec" at bounding box center [202, 215] width 82 height 21
click at [162, 289] on span "1" at bounding box center [158, 284] width 23 height 23
click at [403, 218] on button "Next month" at bounding box center [400, 215] width 11 height 23
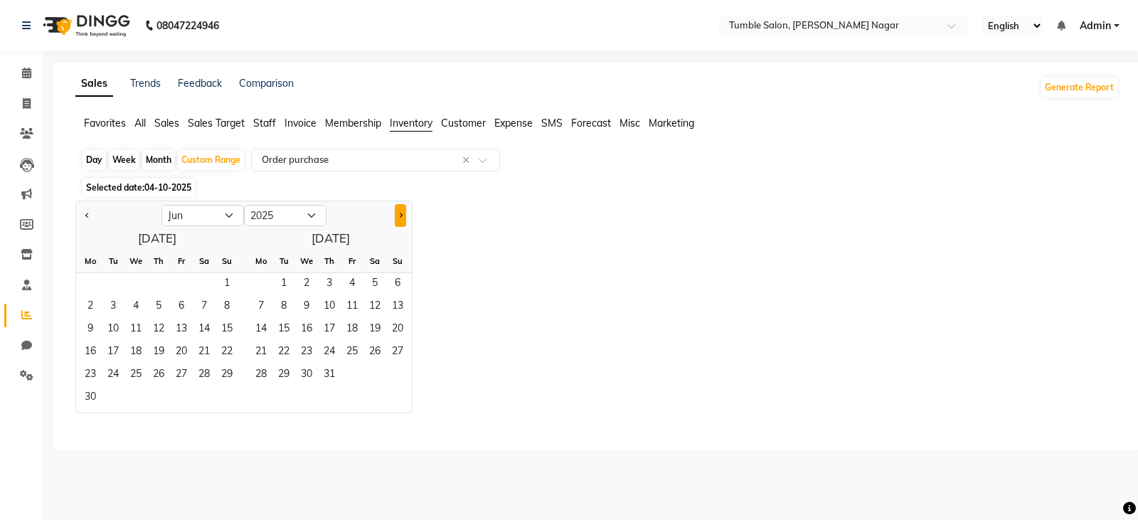
click at [403, 218] on button "Next month" at bounding box center [400, 215] width 11 height 23
select select "9"
click at [329, 304] on span "9" at bounding box center [329, 307] width 23 height 23
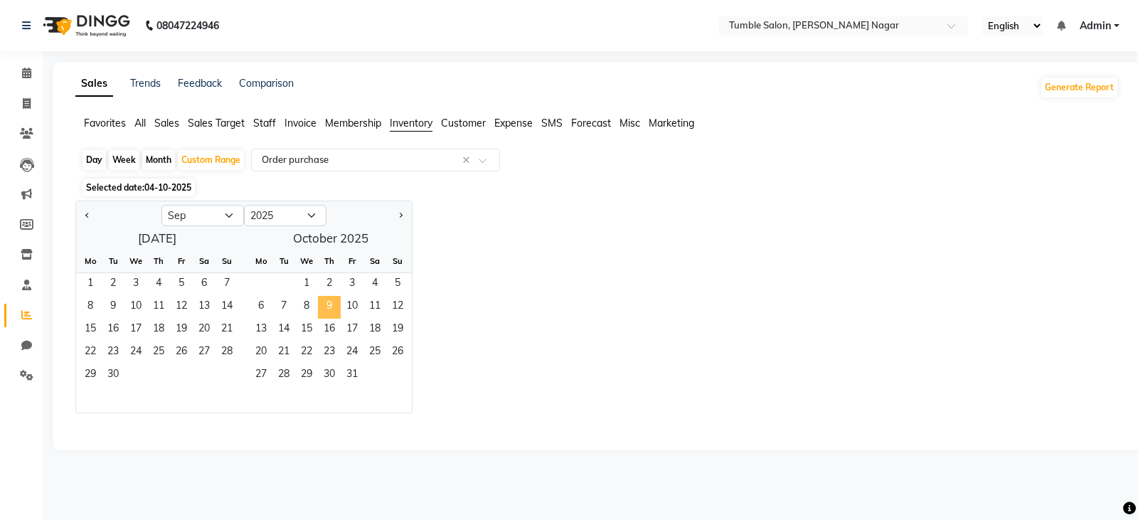
select select "full_report"
select select "csv"
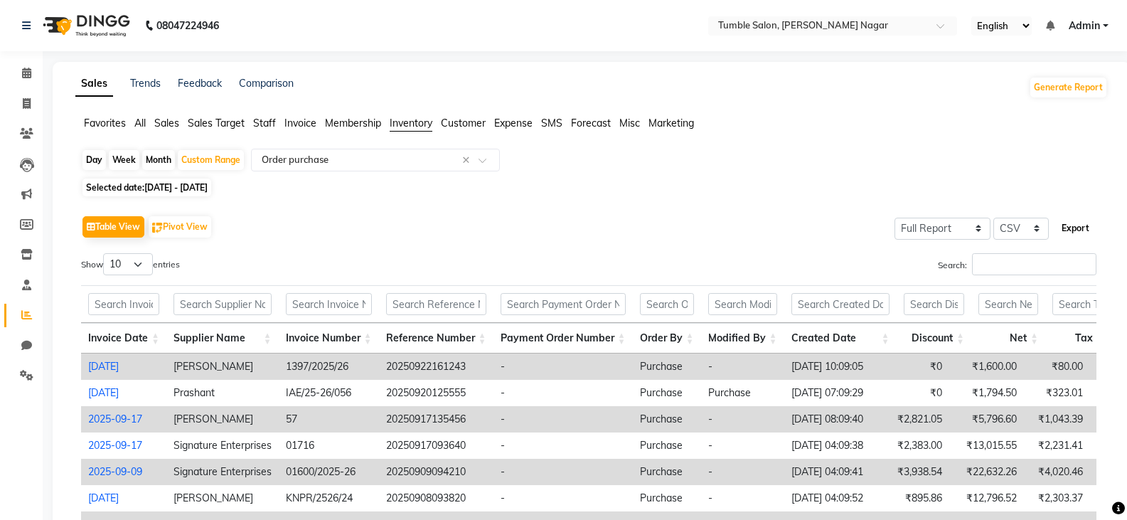
click at [1077, 228] on button "Export" at bounding box center [1075, 228] width 39 height 24
click at [417, 151] on div "Select Report Type × Order purchase ×" at bounding box center [375, 160] width 249 height 23
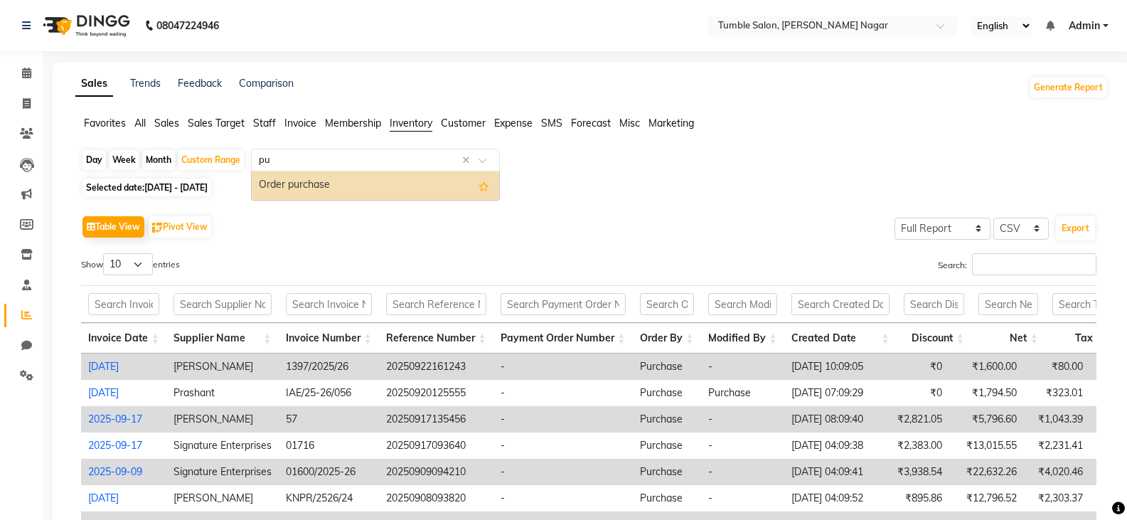
type input "pur"
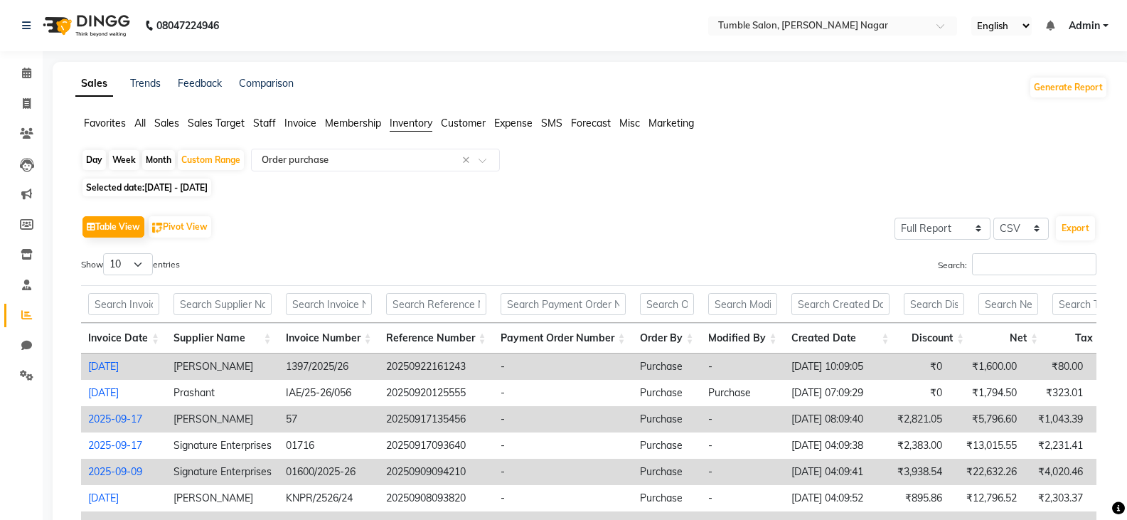
click at [359, 236] on div "Table View Pivot View Select Full Report Filtered Report Select CSV PDF Export" at bounding box center [589, 227] width 1016 height 30
click at [352, 160] on input "text" at bounding box center [361, 160] width 205 height 14
click at [23, 250] on icon at bounding box center [27, 254] width 12 height 11
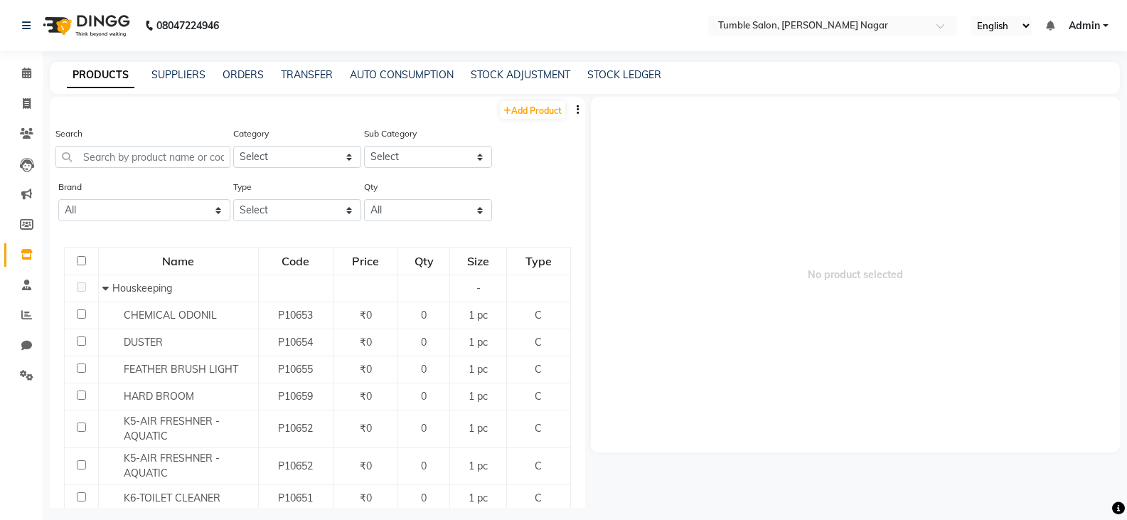
click at [215, 79] on div "PRODUCTS SUPPLIERS ORDERS TRANSFER AUTO CONSUMPTION STOCK ADJUSTMENT STOCK LEDG…" at bounding box center [576, 75] width 1053 height 15
click at [226, 73] on link "ORDERS" at bounding box center [243, 74] width 41 height 13
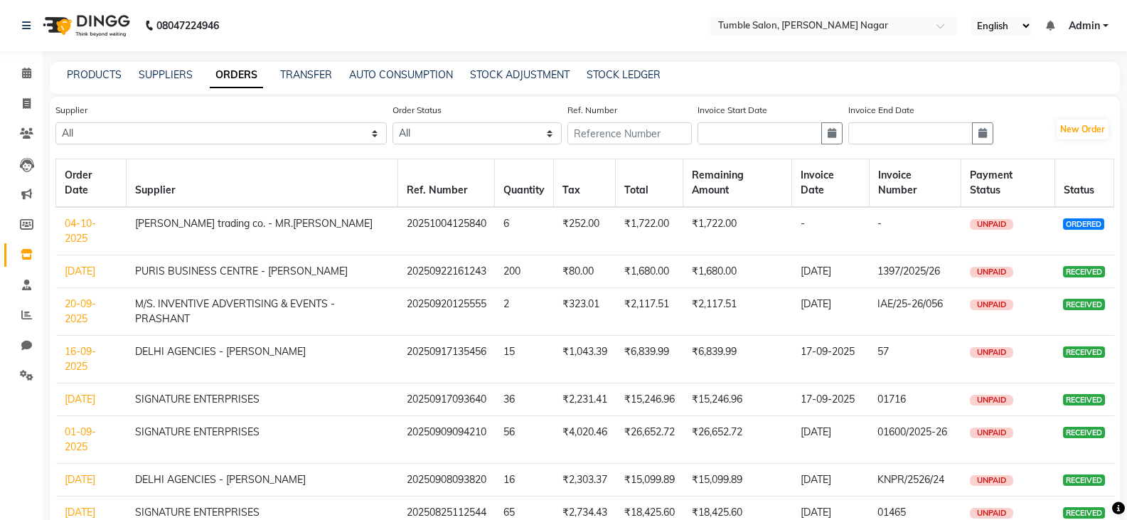
click at [86, 225] on link "04-10-2025" at bounding box center [80, 231] width 31 height 28
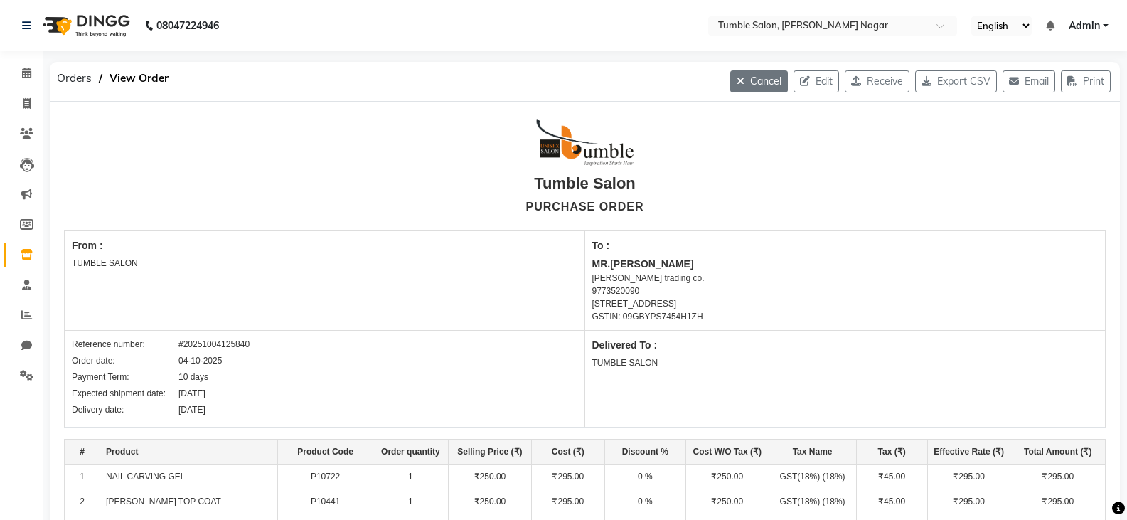
click at [754, 76] on button "Cancel" at bounding box center [759, 81] width 58 height 22
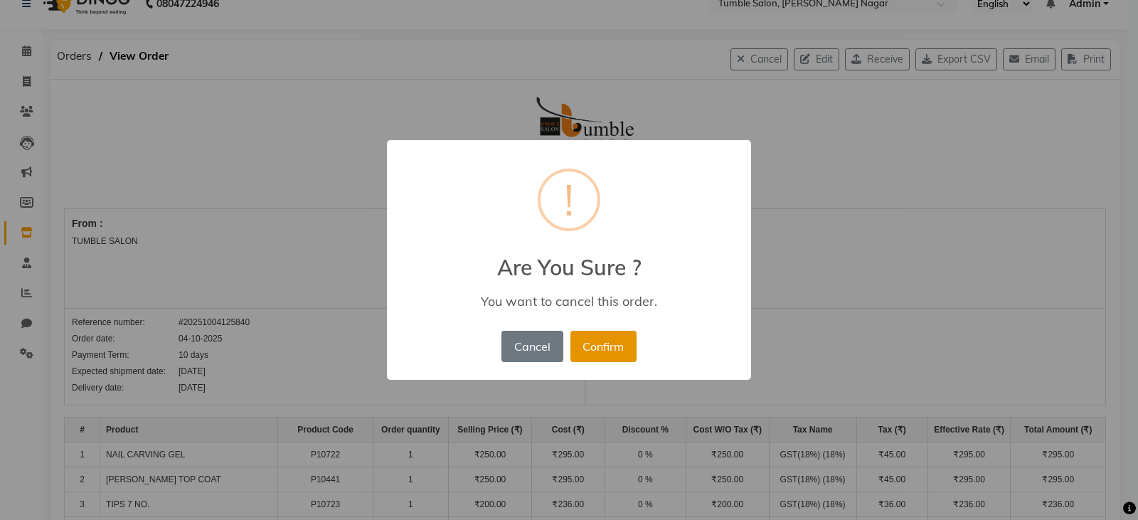
click at [602, 351] on button "Confirm" at bounding box center [603, 346] width 66 height 31
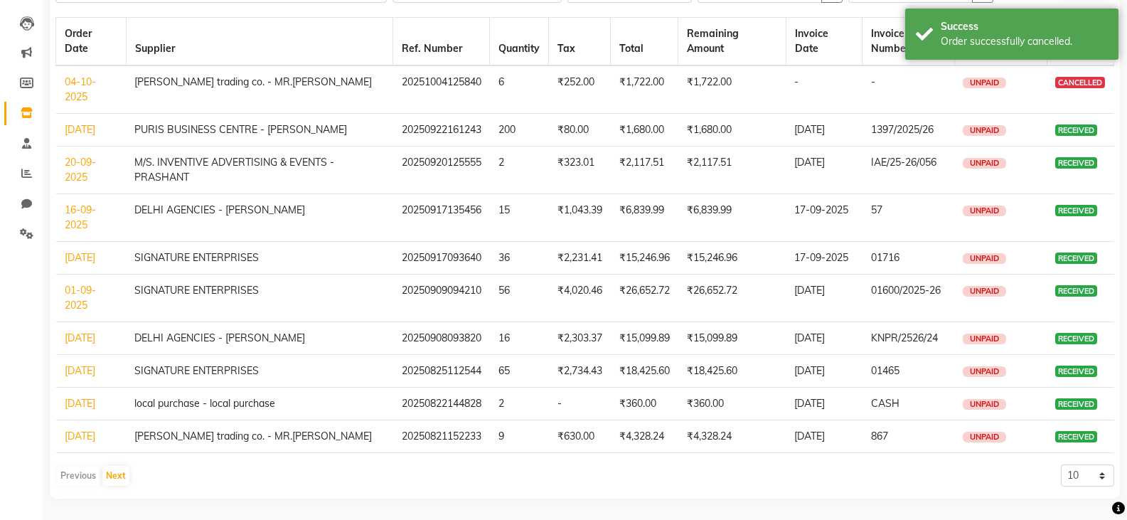
scroll to position [231, 0]
drag, startPoint x: 1095, startPoint y: 476, endPoint x: 1060, endPoint y: 484, distance: 36.6
click at [1095, 476] on select "10 20 50 100" at bounding box center [1087, 475] width 53 height 22
select select "100"
click at [1061, 464] on select "10 20 50 100" at bounding box center [1087, 475] width 53 height 22
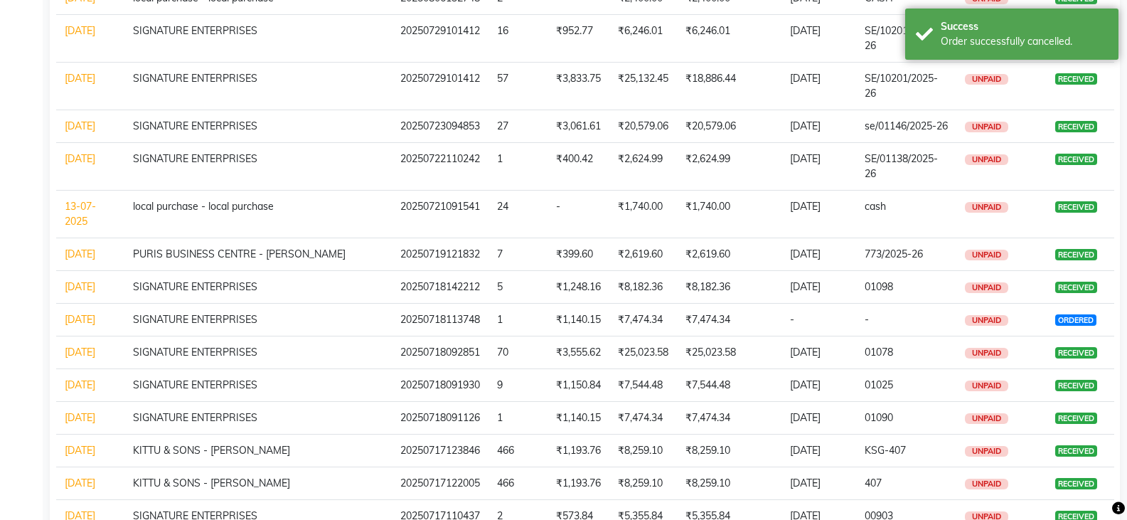
scroll to position [1085, 0]
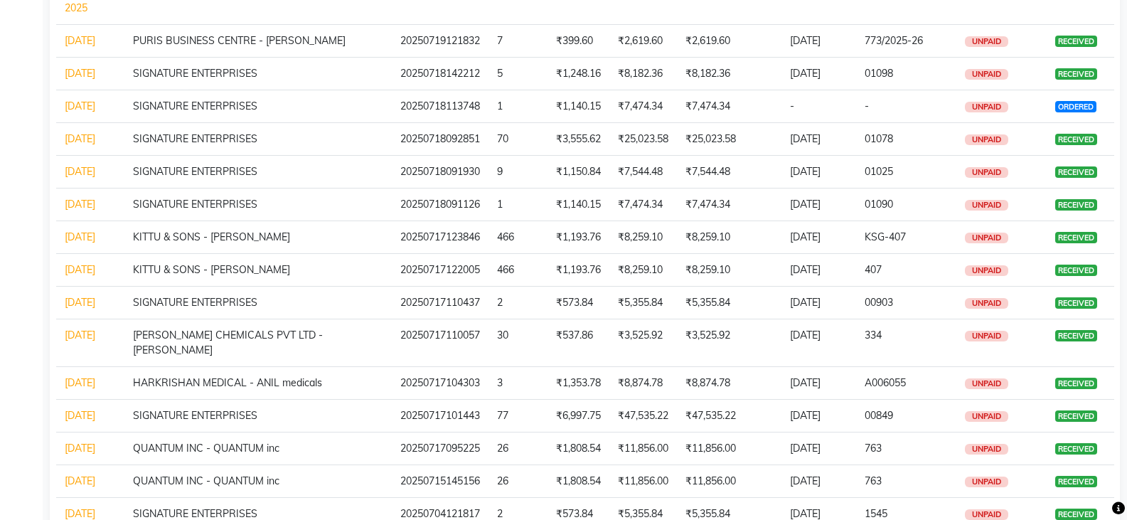
click at [76, 112] on link "[DATE]" at bounding box center [80, 106] width 31 height 13
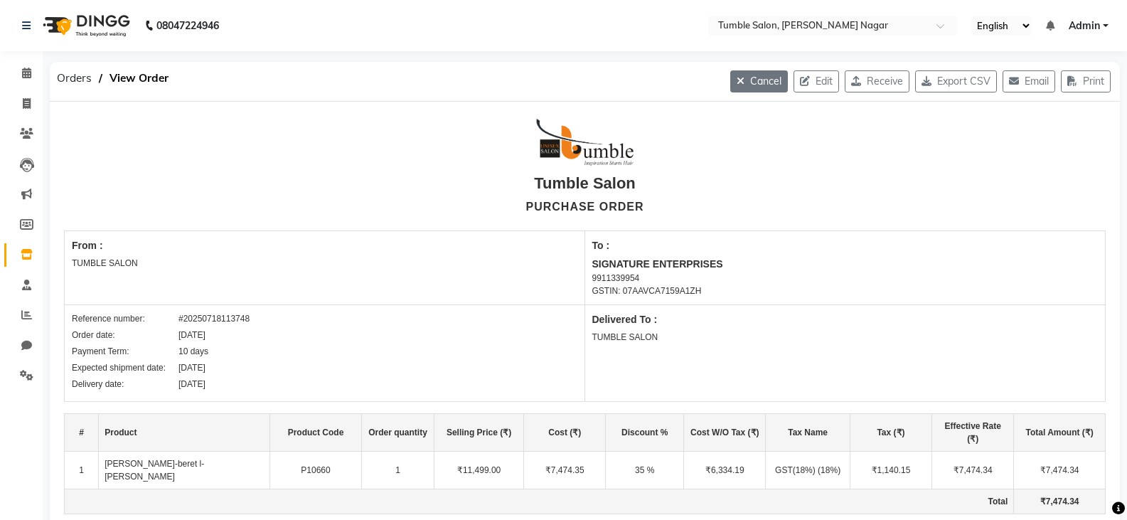
click at [757, 78] on button "Cancel" at bounding box center [759, 81] width 58 height 22
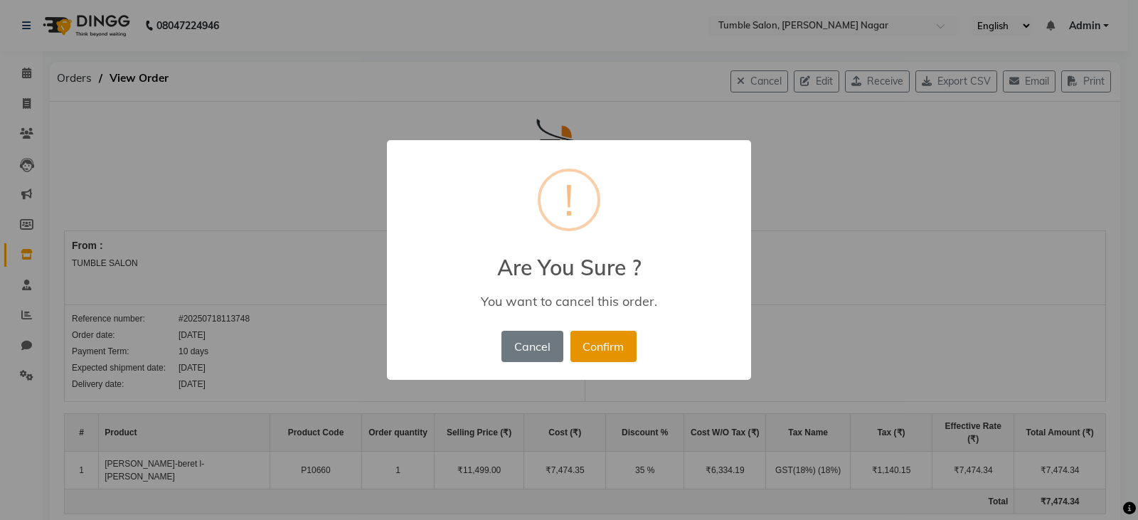
click at [609, 345] on button "Confirm" at bounding box center [603, 346] width 66 height 31
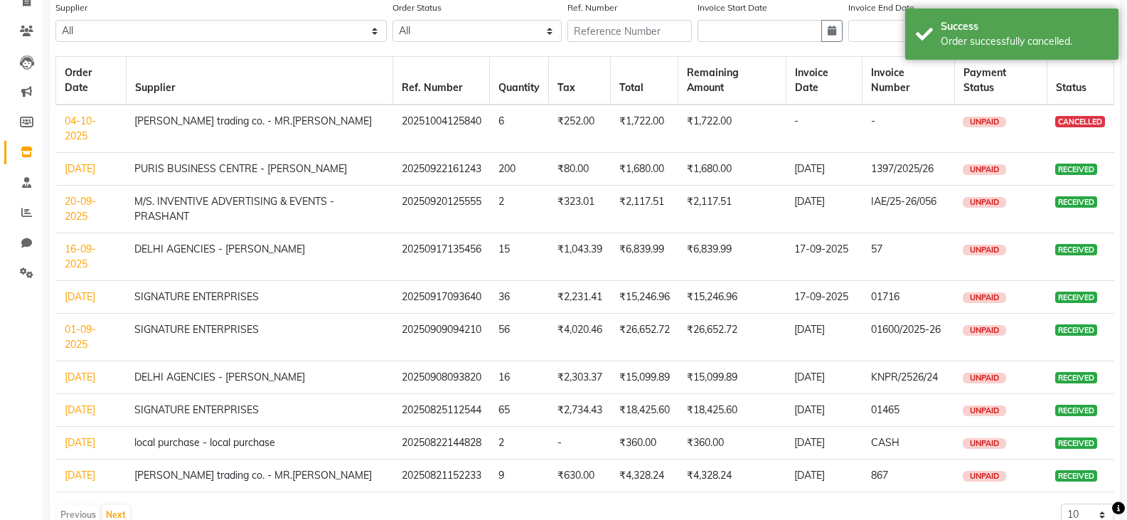
scroll to position [231, 0]
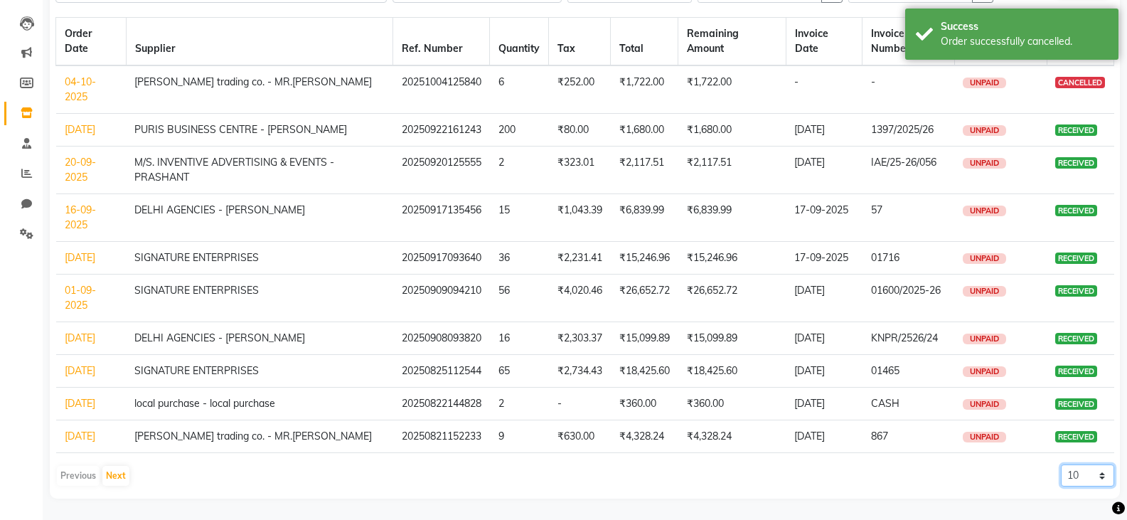
drag, startPoint x: 1095, startPoint y: 480, endPoint x: 1088, endPoint y: 472, distance: 11.1
click at [1095, 480] on select "10 20 50 100" at bounding box center [1087, 475] width 53 height 22
select select "100"
click at [1061, 464] on select "10 20 50 100" at bounding box center [1087, 475] width 53 height 22
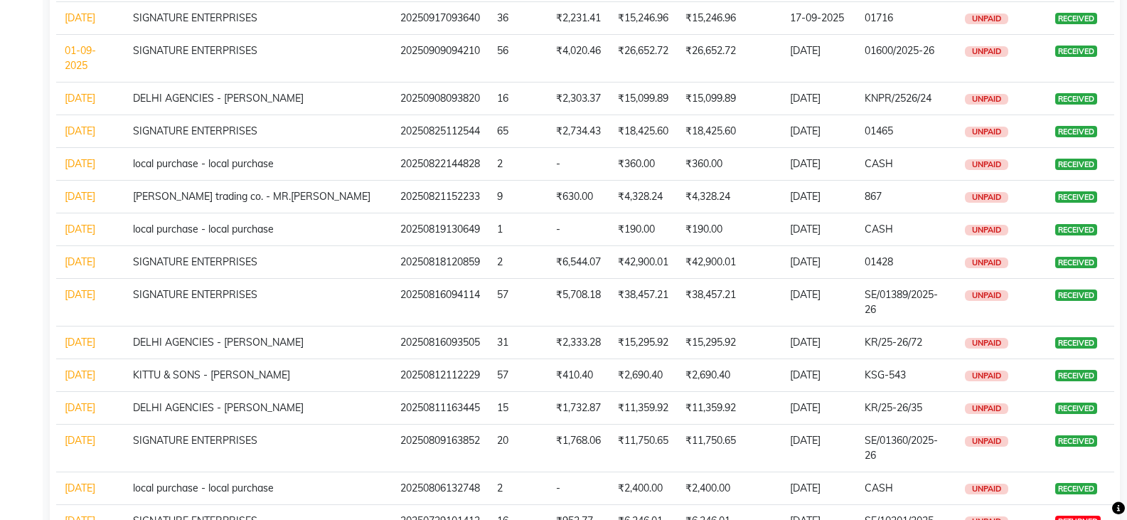
scroll to position [0, 0]
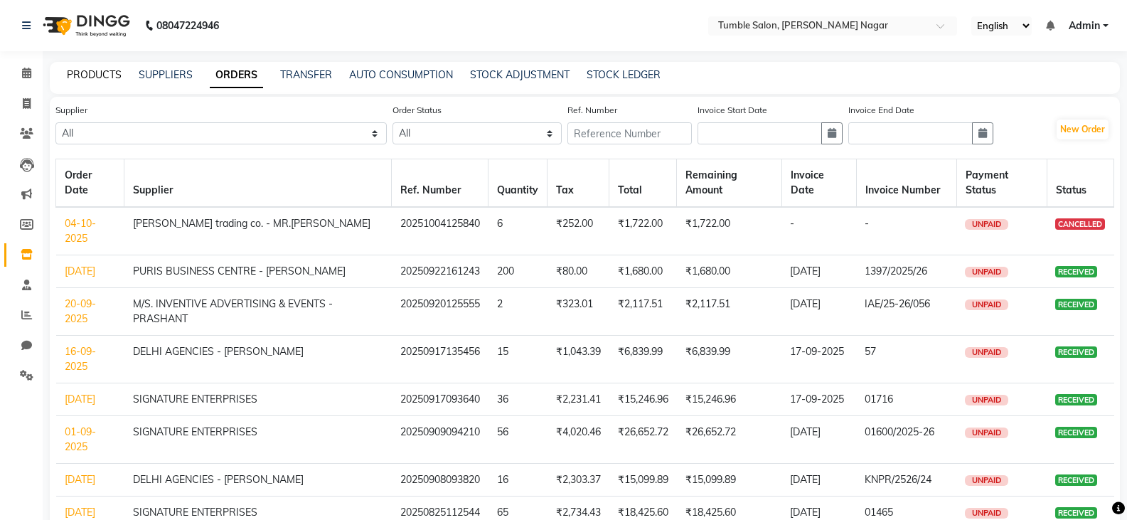
click at [98, 77] on link "PRODUCTS" at bounding box center [94, 74] width 55 height 13
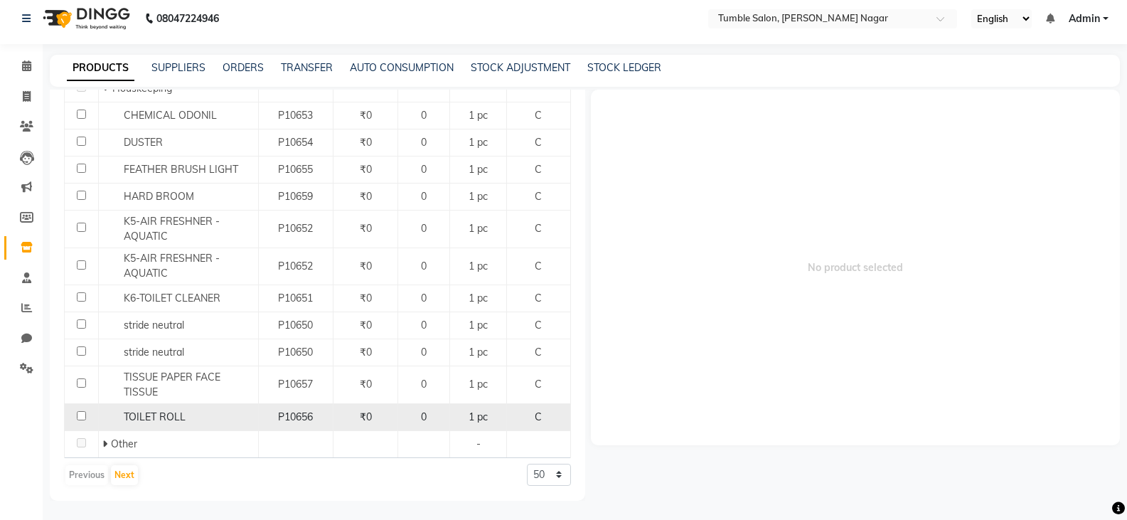
scroll to position [9, 0]
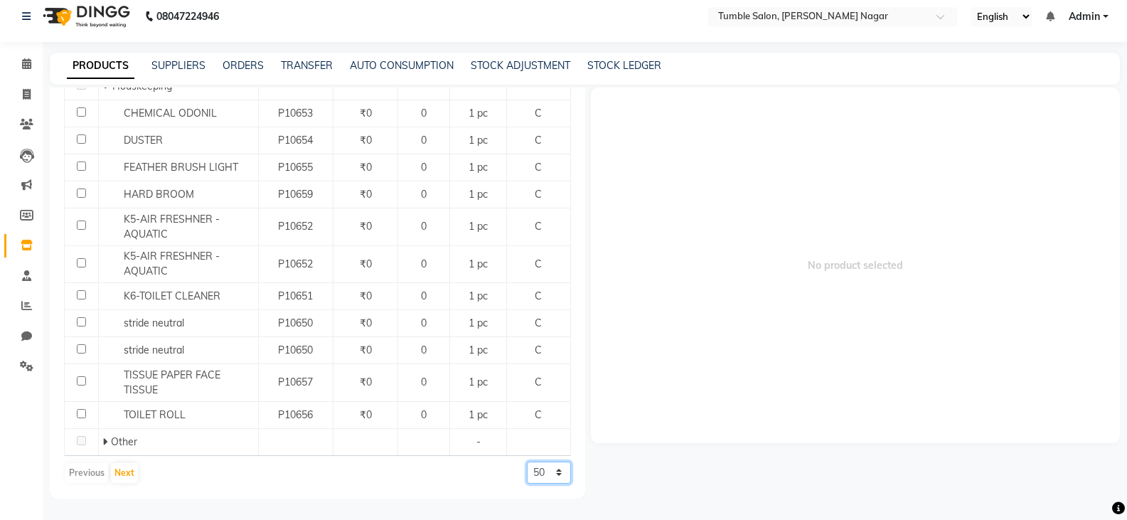
drag, startPoint x: 532, startPoint y: 473, endPoint x: 525, endPoint y: 491, distance: 19.8
click at [532, 473] on select "50 100 500" at bounding box center [549, 473] width 44 height 22
select select "500"
click at [527, 462] on select "50 100 500" at bounding box center [549, 473] width 44 height 22
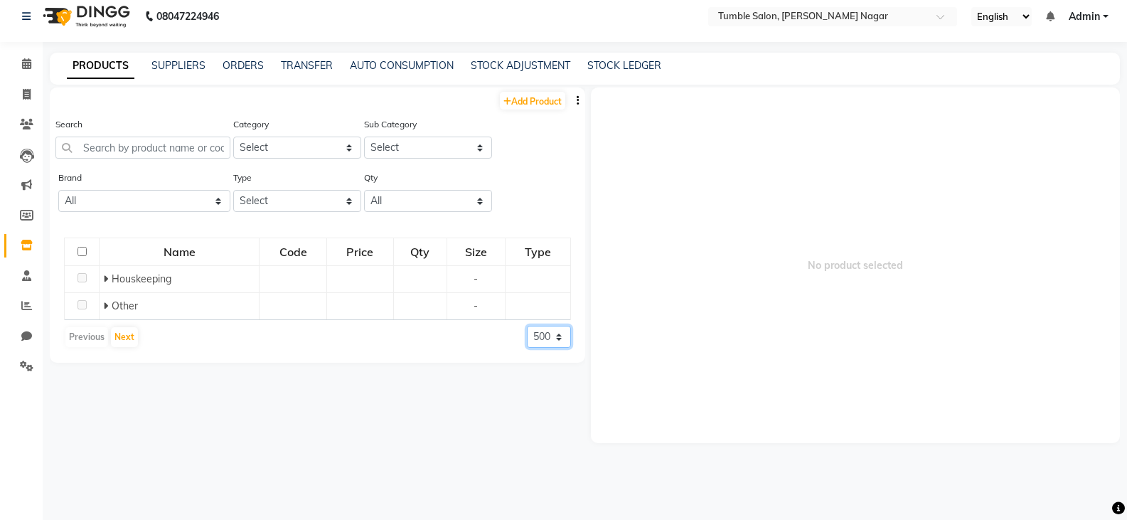
scroll to position [0, 0]
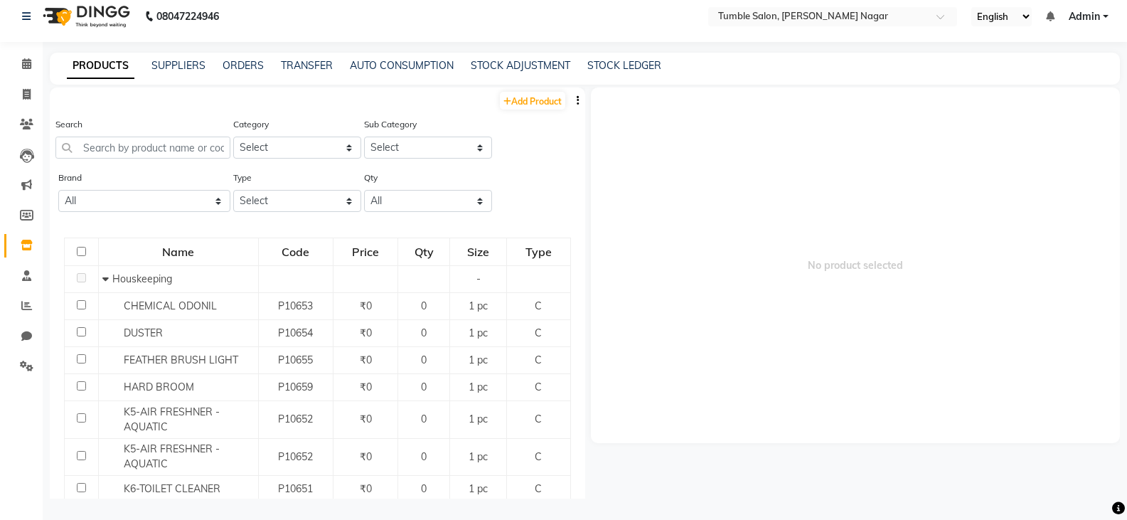
click at [83, 249] on input "checkbox" at bounding box center [81, 251] width 9 height 9
checkbox input "true"
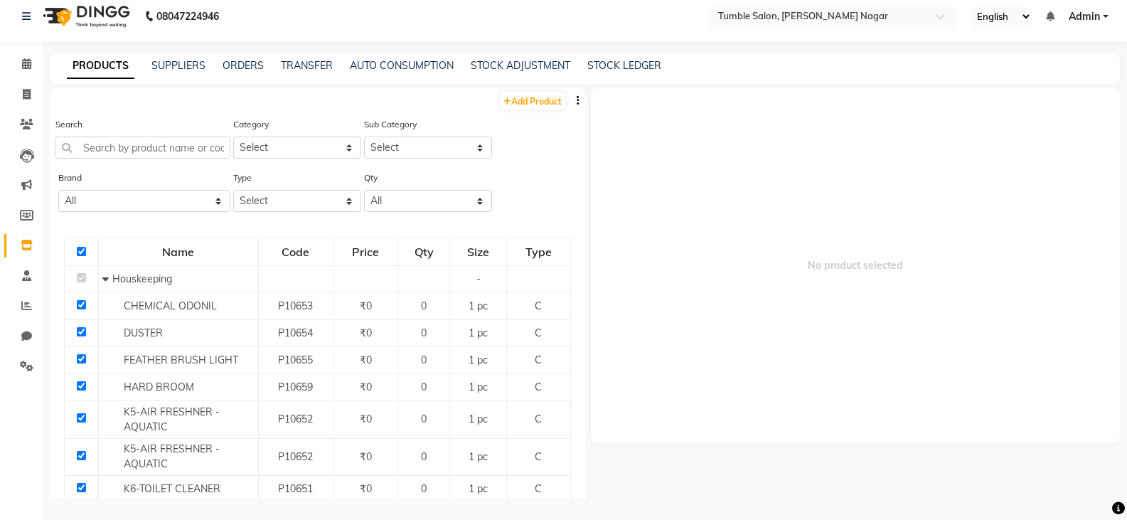
checkbox input "true"
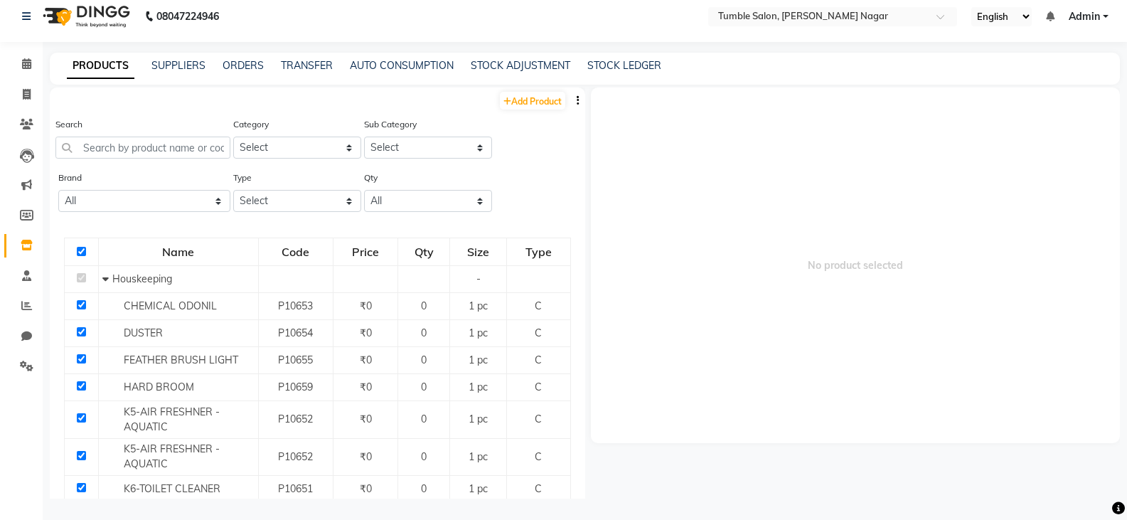
checkbox input "true"
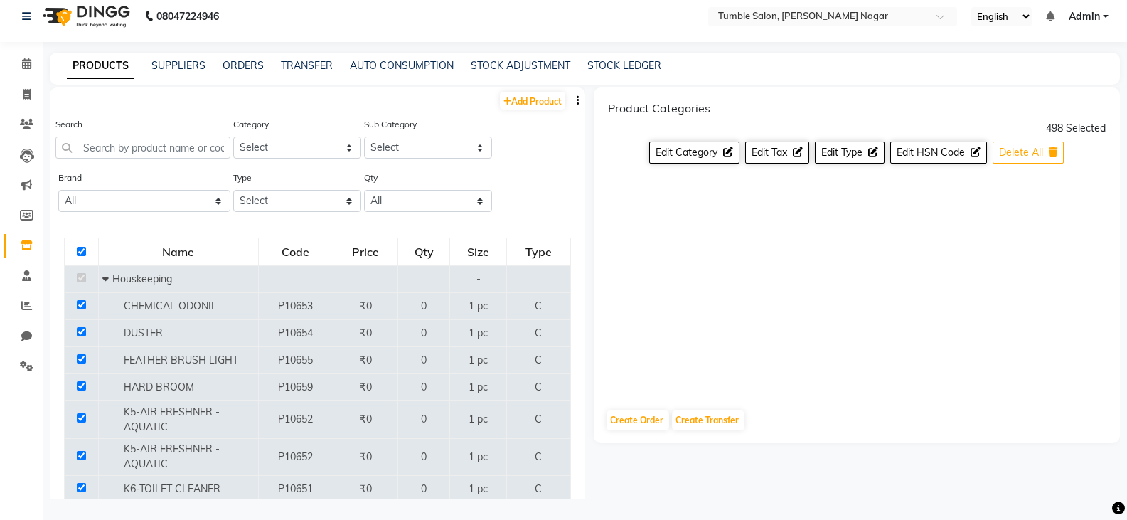
click at [1035, 158] on span "Delete All" at bounding box center [1021, 152] width 44 height 13
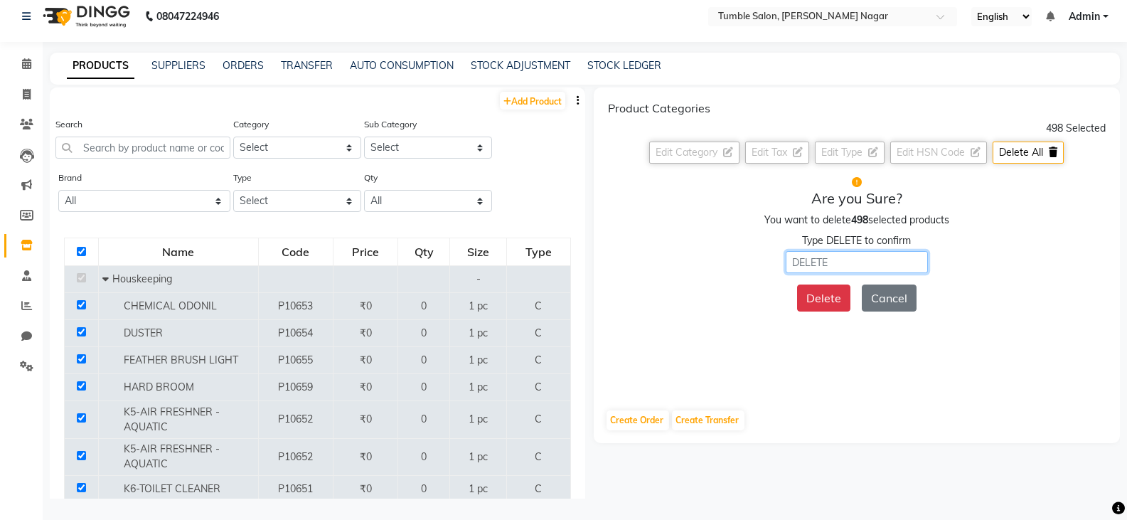
click at [816, 267] on input "text" at bounding box center [857, 262] width 142 height 22
type input "DELETE"
click at [812, 299] on button "Delete" at bounding box center [823, 297] width 53 height 27
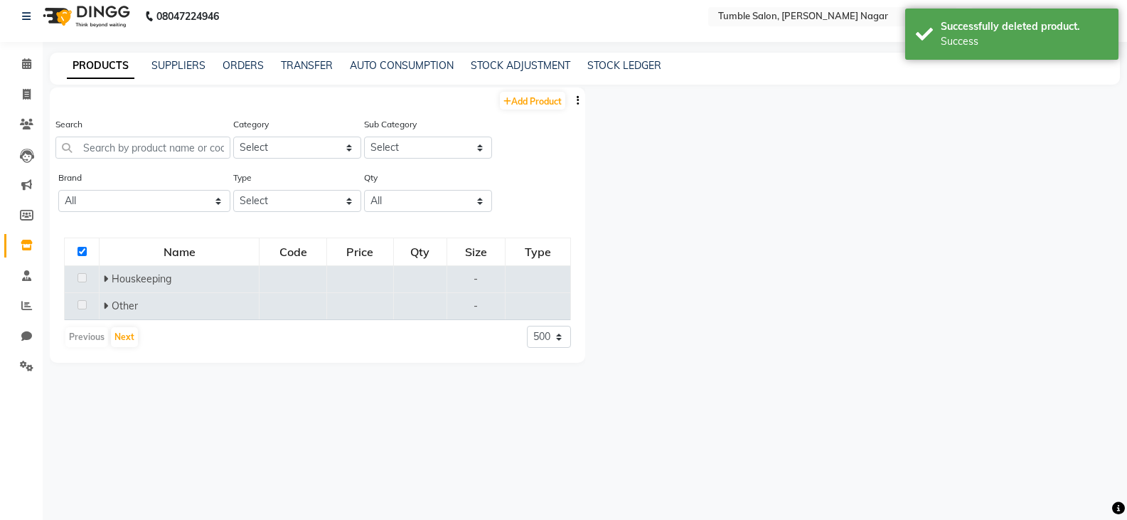
checkbox input "false"
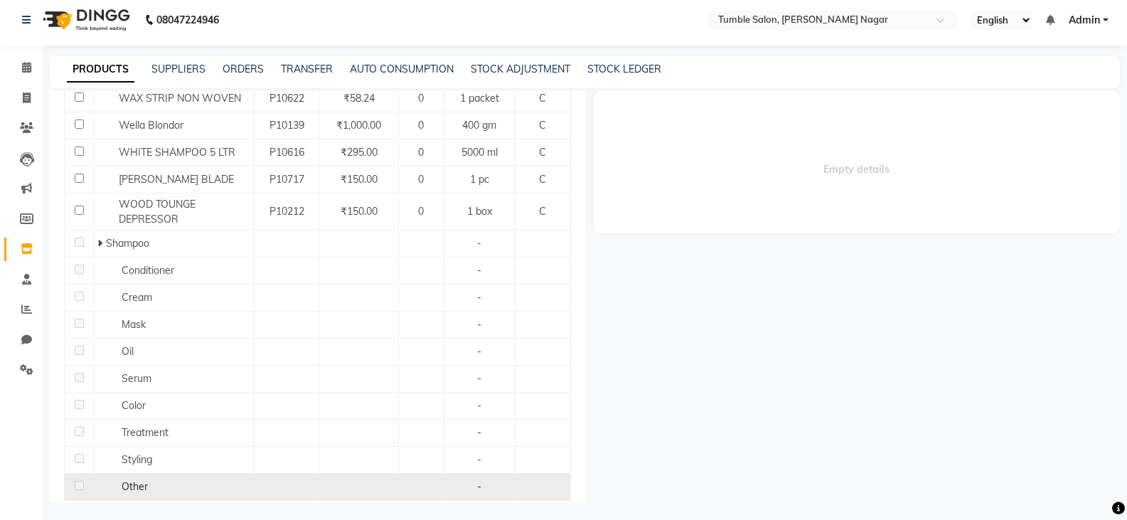
scroll to position [9, 0]
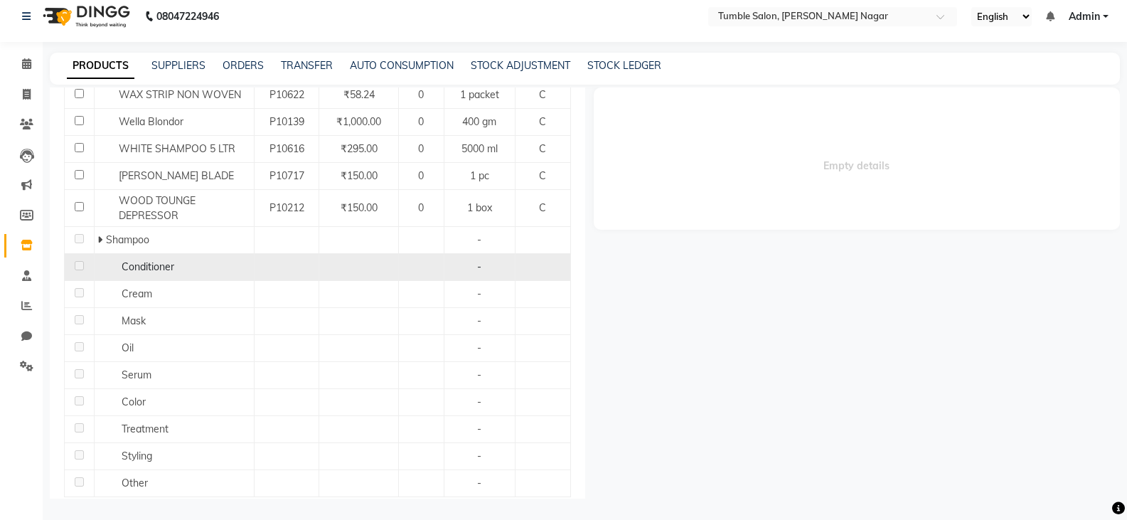
drag, startPoint x: 533, startPoint y: 476, endPoint x: 81, endPoint y: 219, distance: 520.4
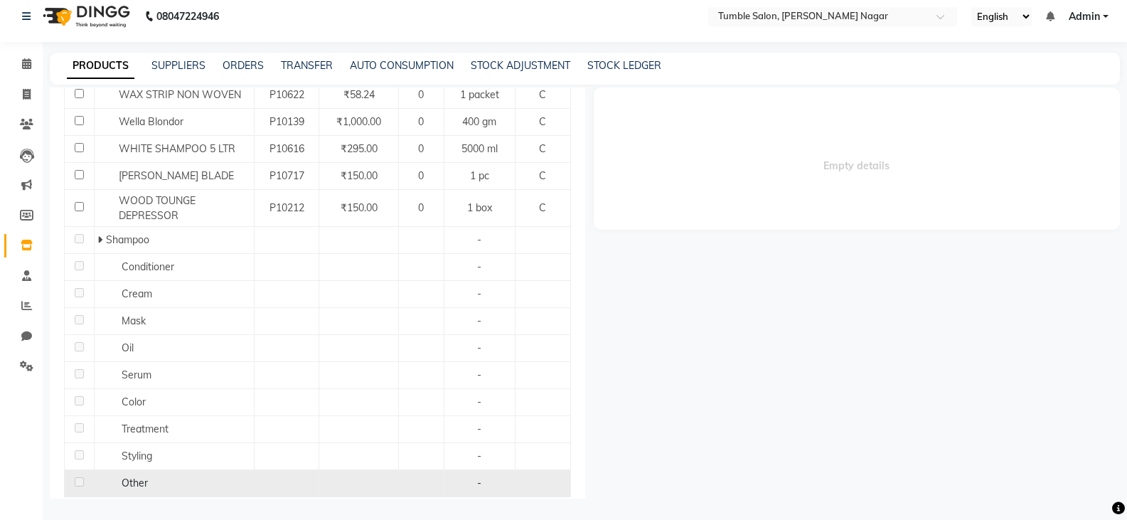
select select "500"
click at [527, 519] on select "50 100 500" at bounding box center [549, 514] width 44 height 22
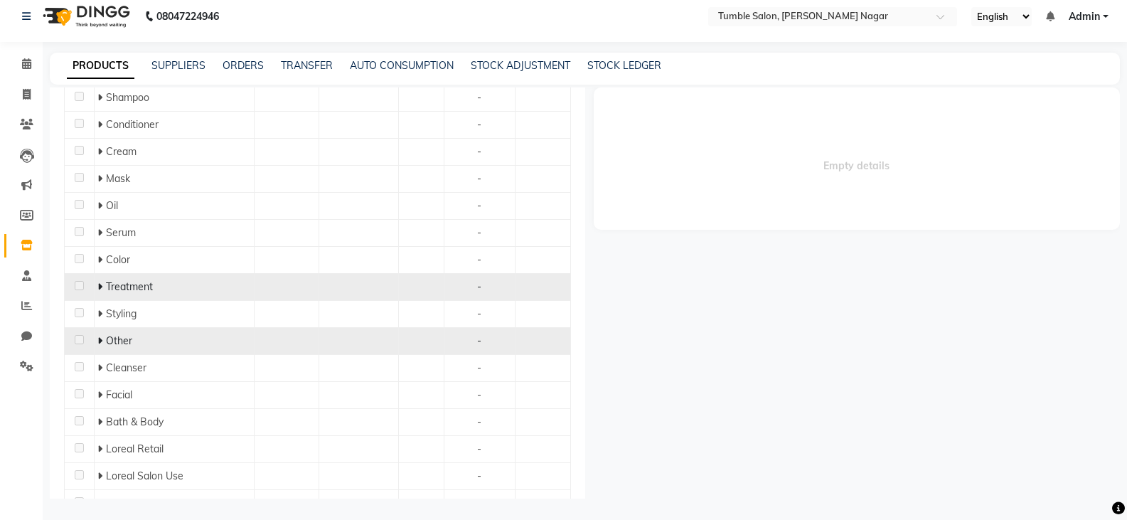
scroll to position [1257, 0]
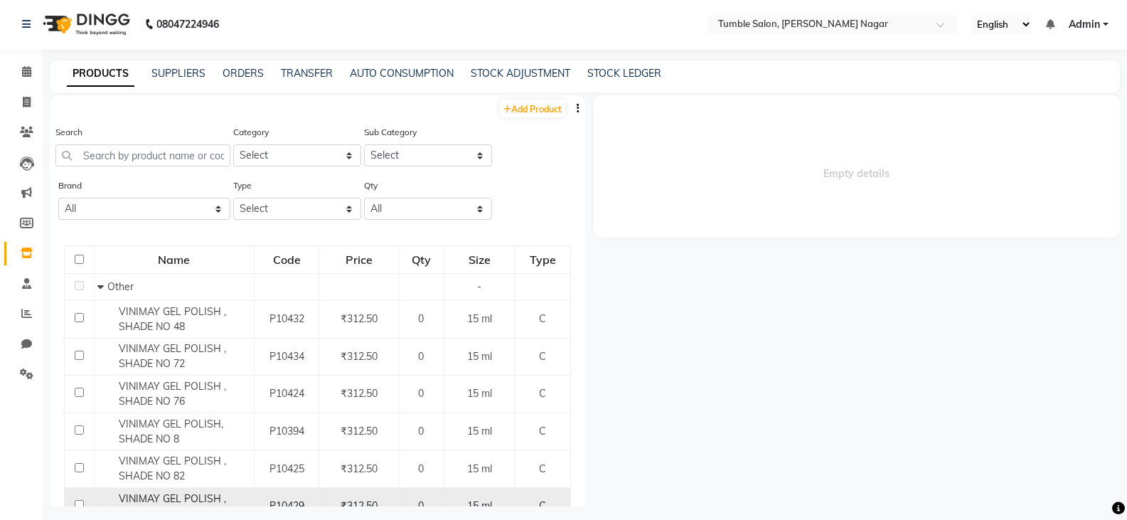
scroll to position [0, 0]
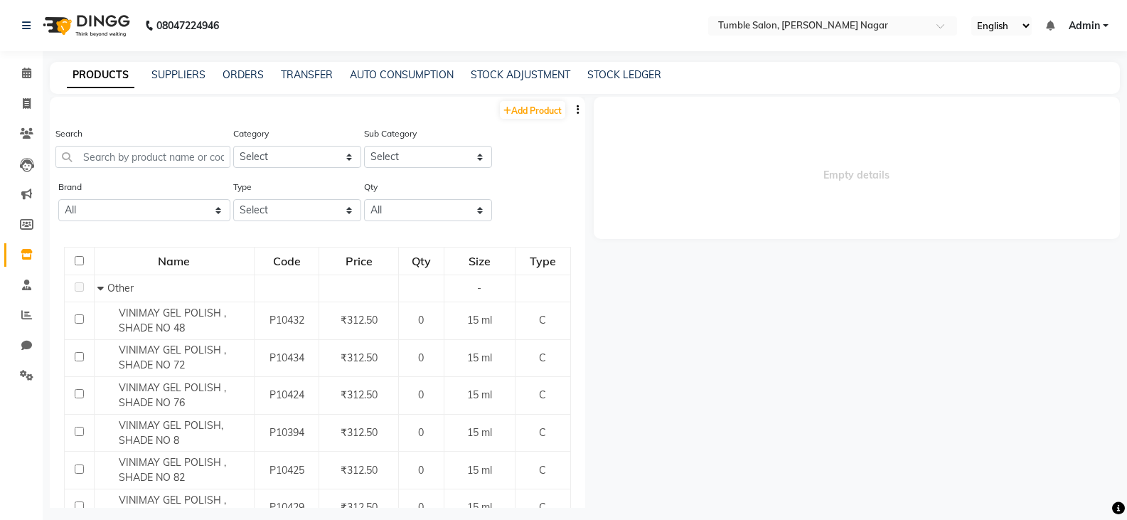
click at [78, 263] on input "checkbox" at bounding box center [79, 260] width 9 height 9
checkbox input "true"
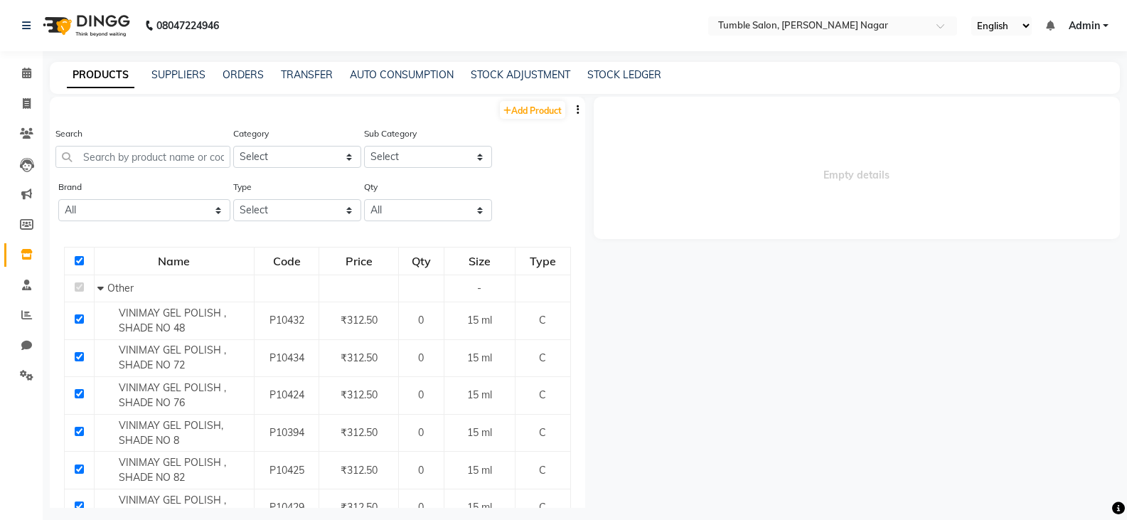
checkbox input "true"
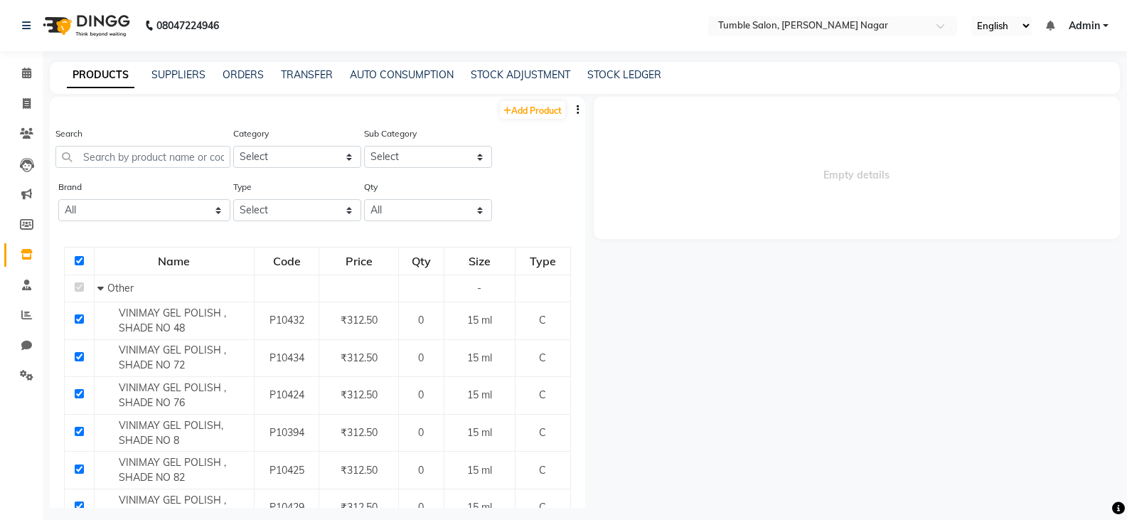
checkbox input "true"
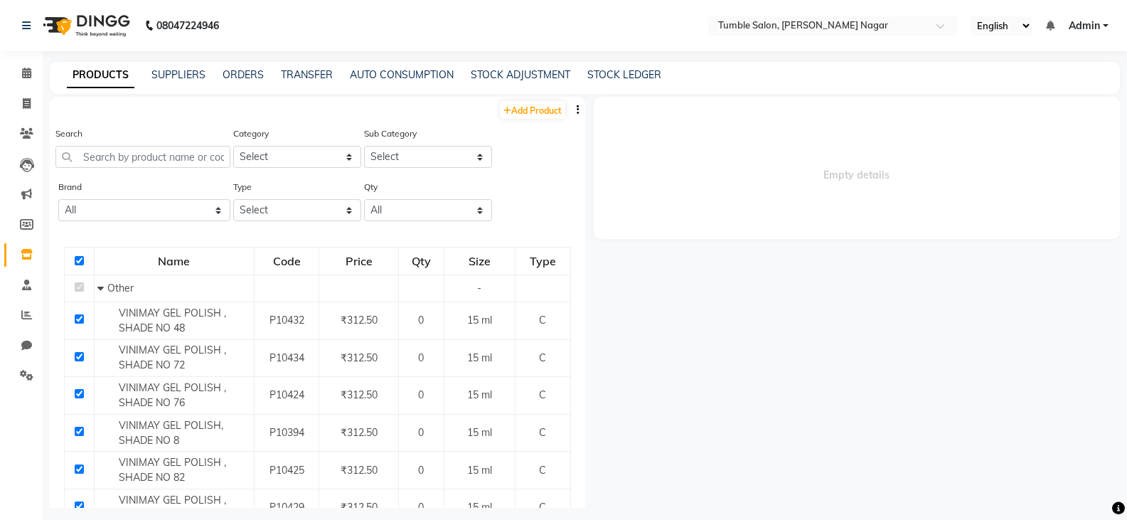
checkbox input "true"
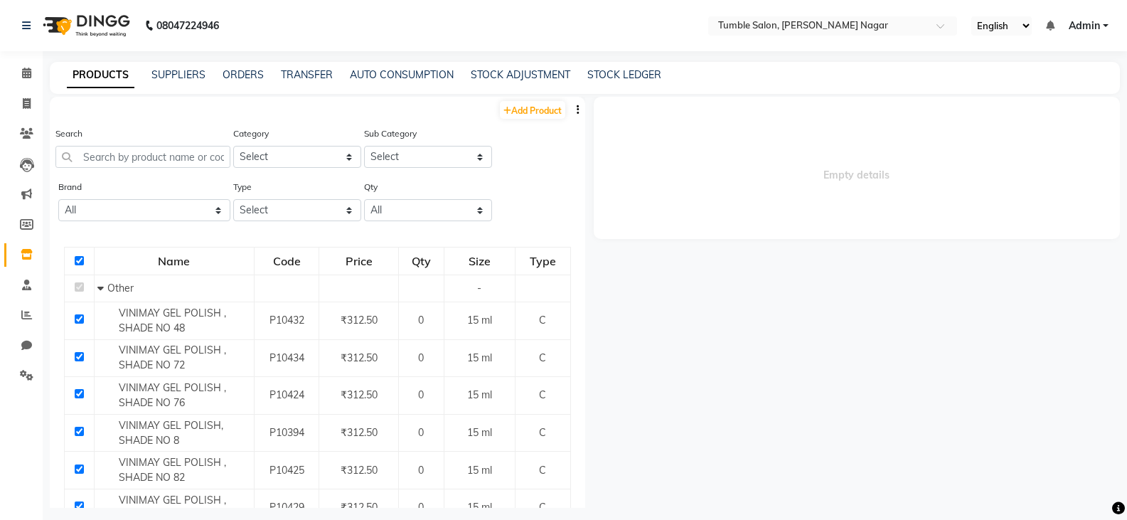
checkbox input "true"
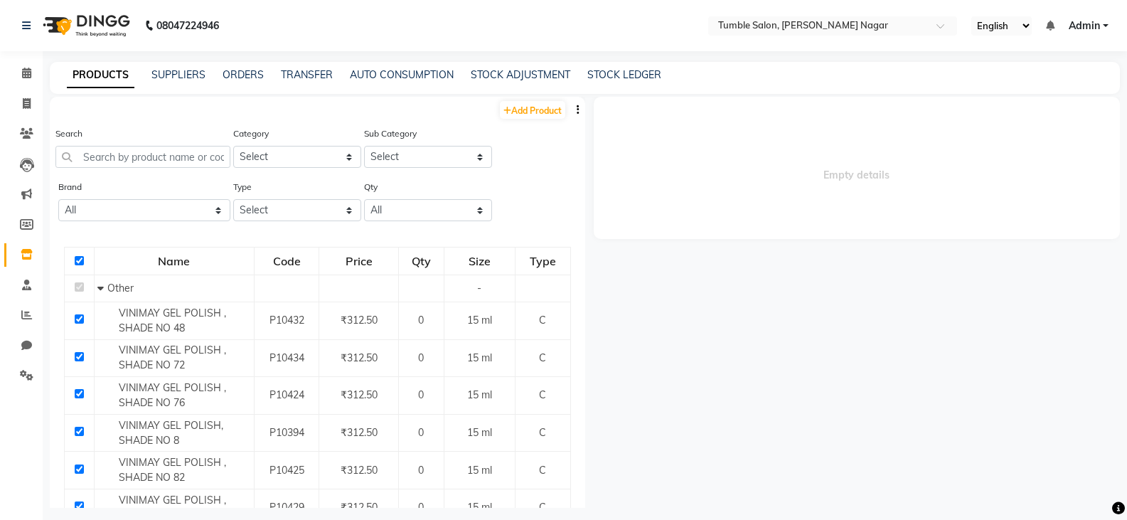
checkbox input "true"
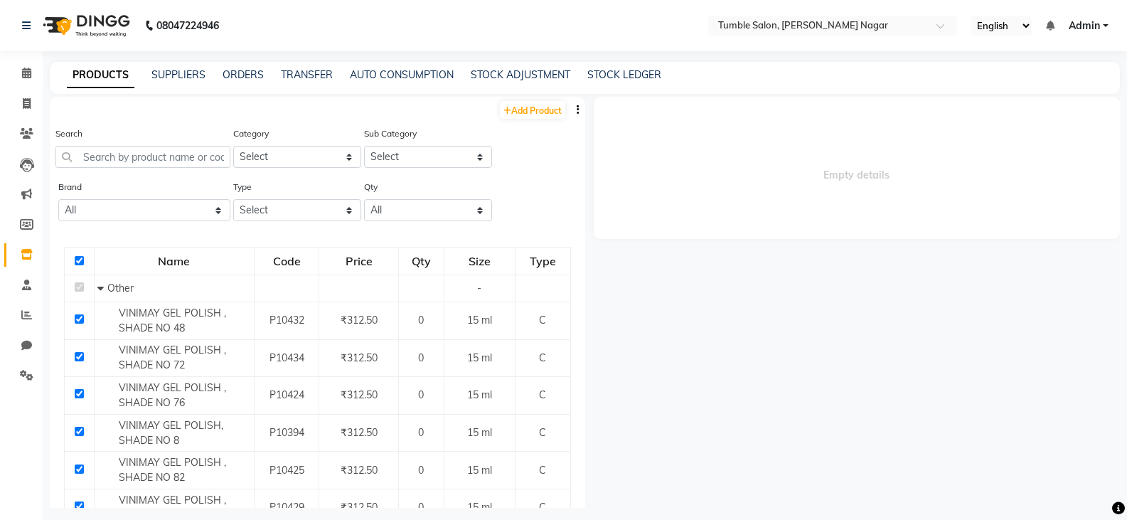
checkbox input "true"
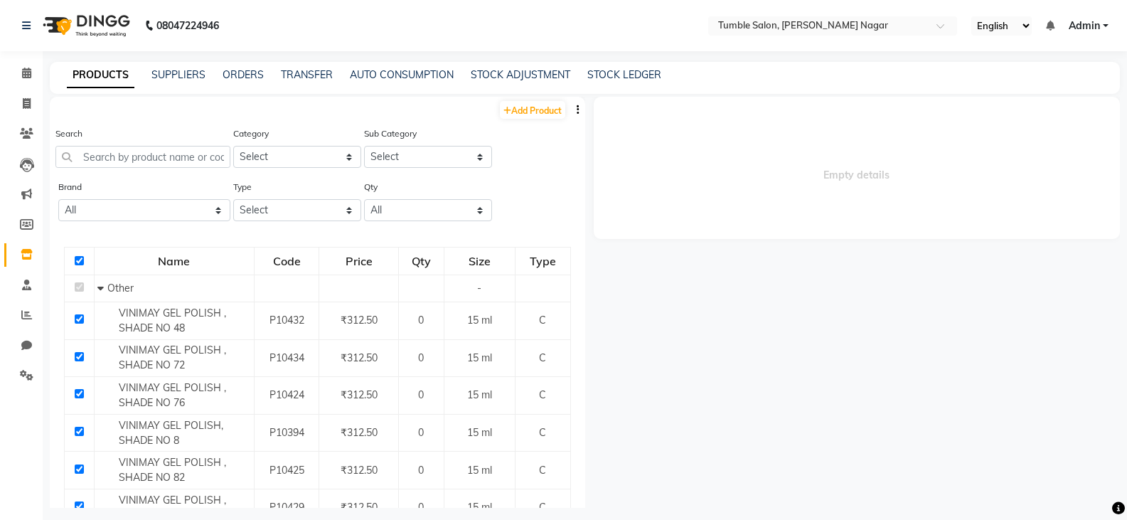
checkbox input "true"
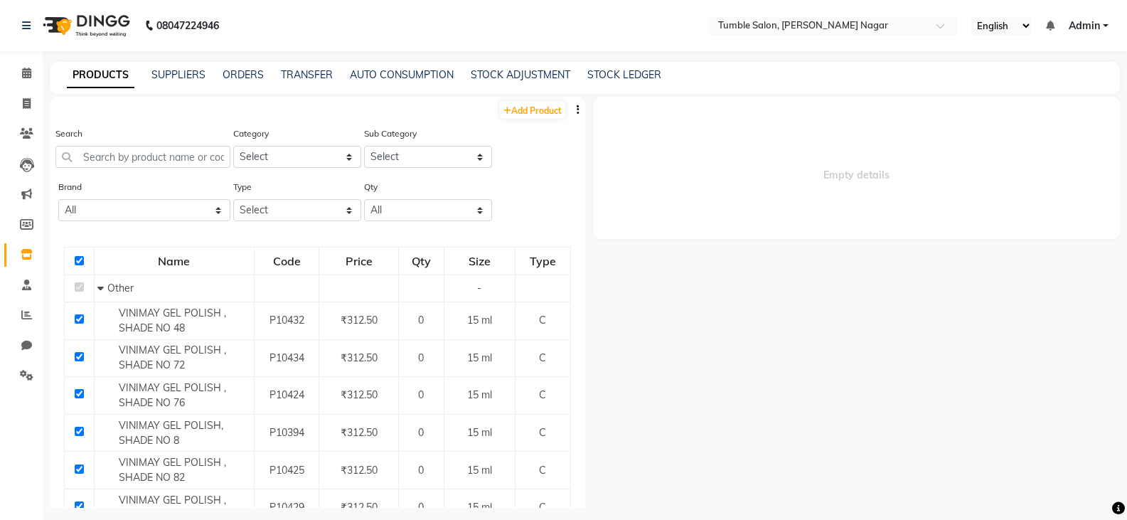
checkbox input "true"
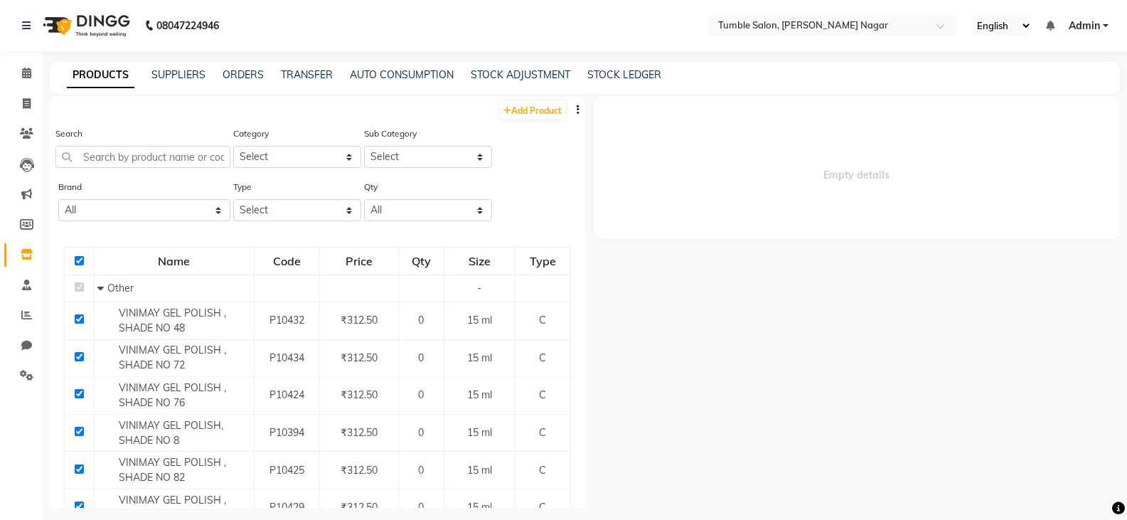
checkbox input "true"
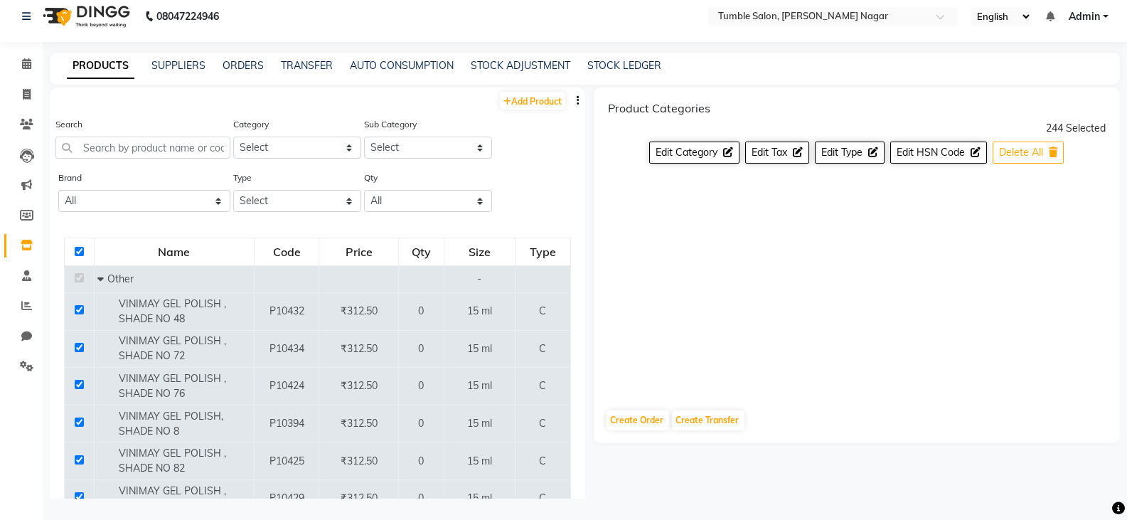
click at [1035, 154] on span "Delete All" at bounding box center [1021, 152] width 44 height 13
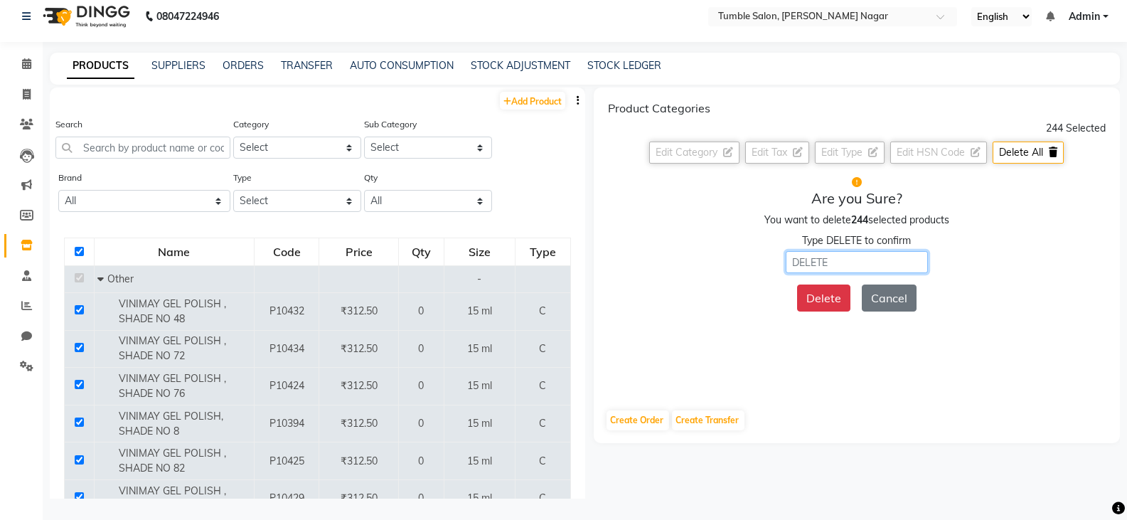
click at [875, 263] on input "text" at bounding box center [857, 262] width 142 height 22
type input "DELETE"
click at [841, 294] on button "Delete" at bounding box center [823, 297] width 53 height 27
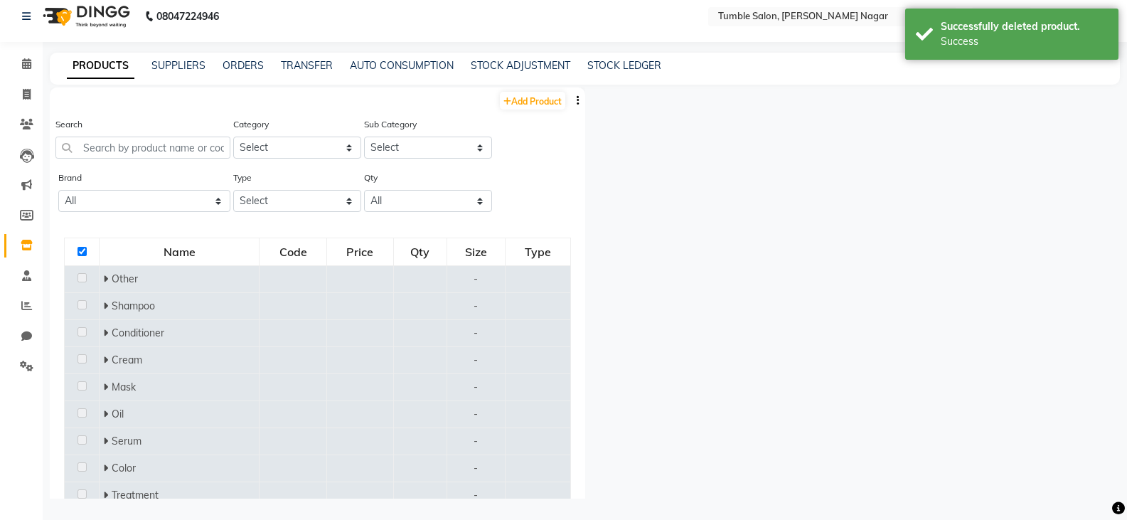
checkbox input "false"
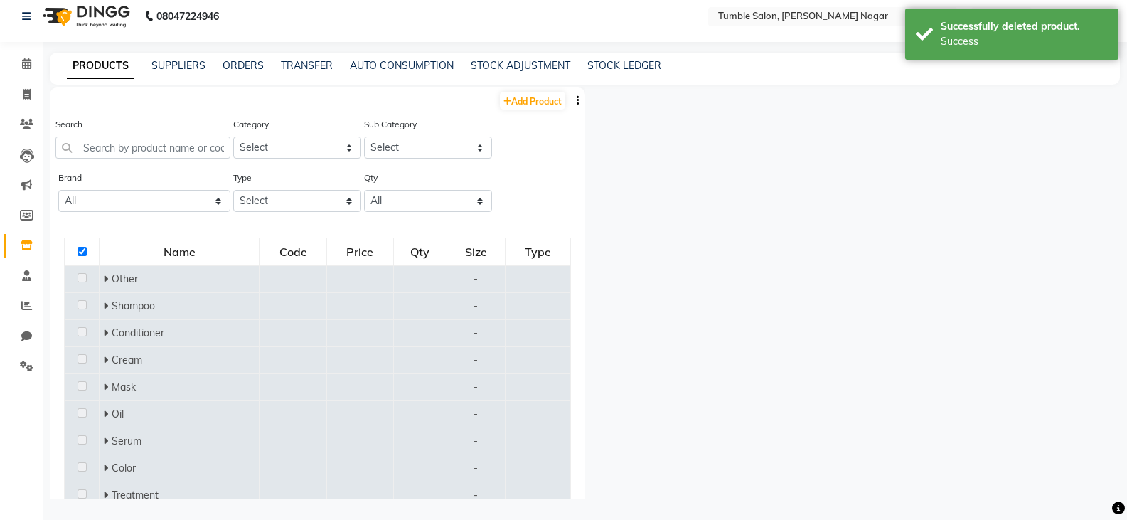
checkbox input "false"
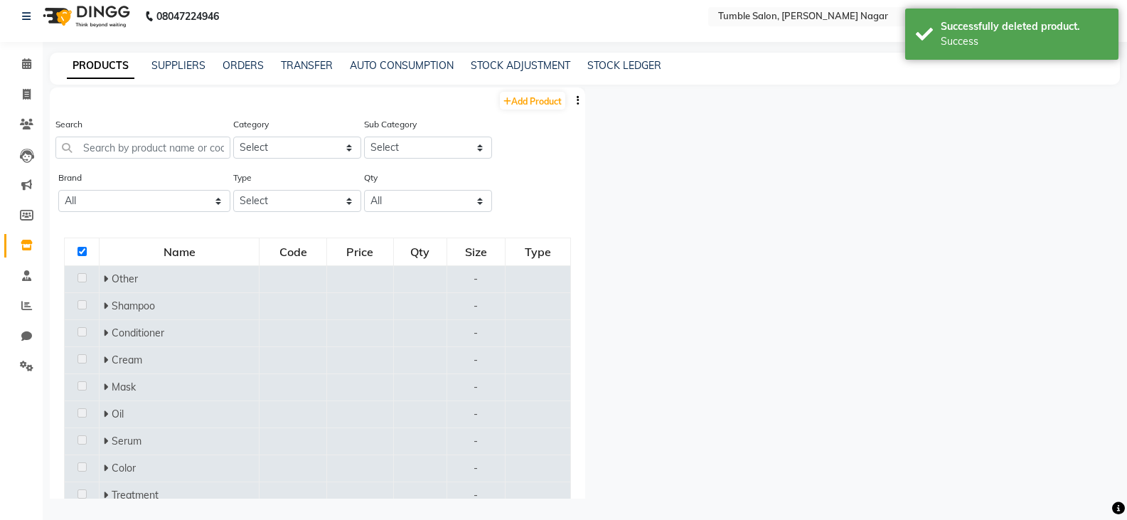
checkbox input "false"
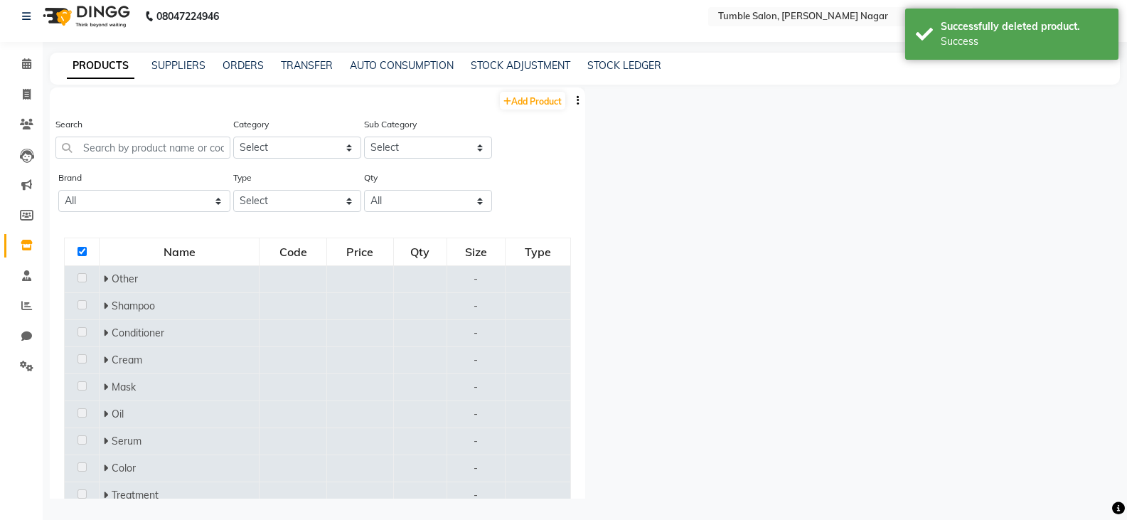
checkbox input "false"
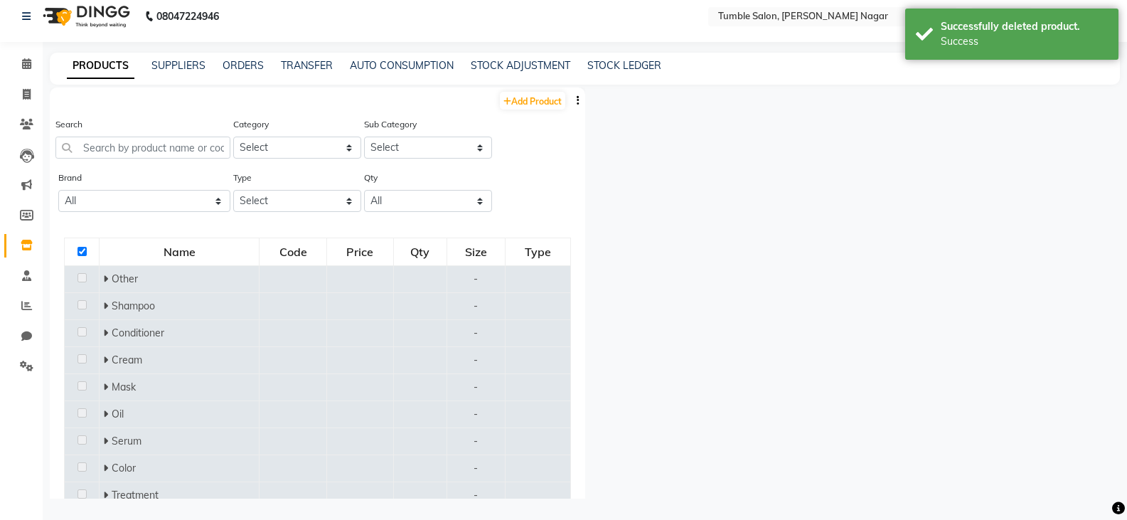
checkbox input "false"
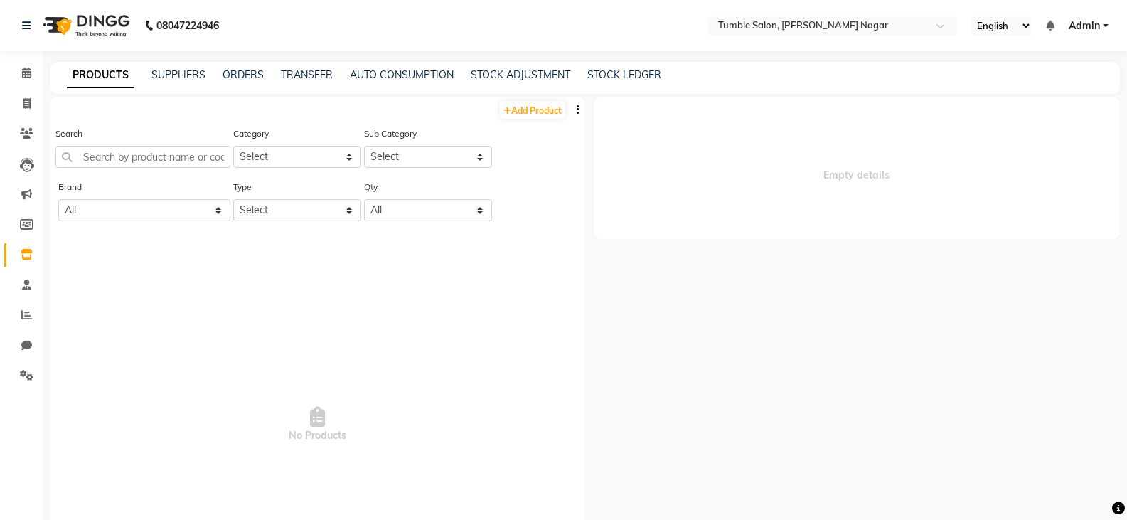
select select "en"
click at [571, 109] on button "button" at bounding box center [578, 109] width 14 height 15
click at [526, 97] on div "IMPORT" at bounding box center [522, 101] width 46 height 18
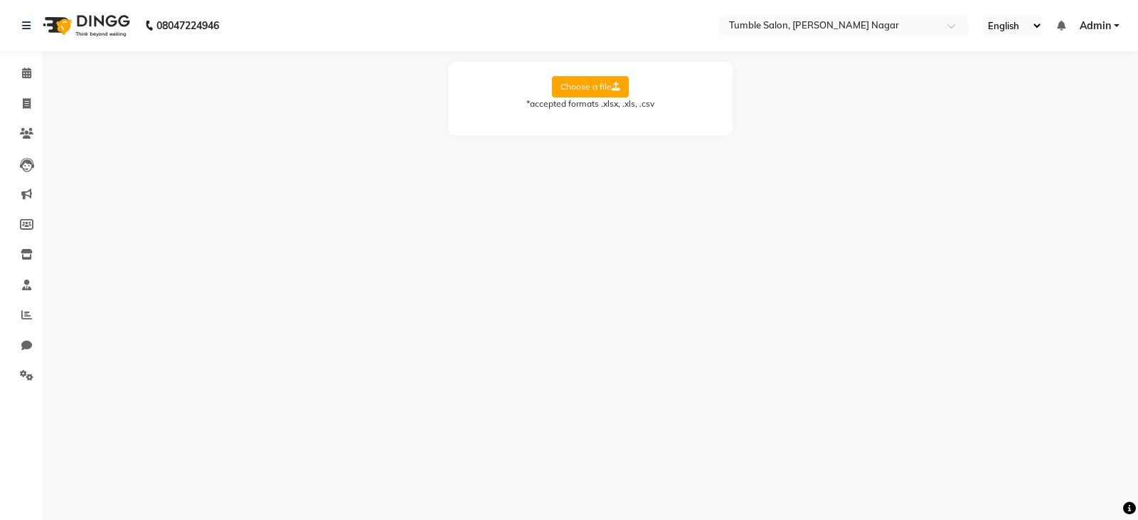
click at [577, 88] on label "Choose a file" at bounding box center [590, 86] width 77 height 21
click at [0, 0] on input "Choose a file" at bounding box center [0, 0] width 0 height 0
click at [624, 134] on select "Select Sheet tumble final inventory sheet" at bounding box center [654, 133] width 107 height 22
select select "tumble final inventory sheet"
click at [601, 122] on select "Select Sheet tumble final inventory sheet" at bounding box center [654, 133] width 107 height 22
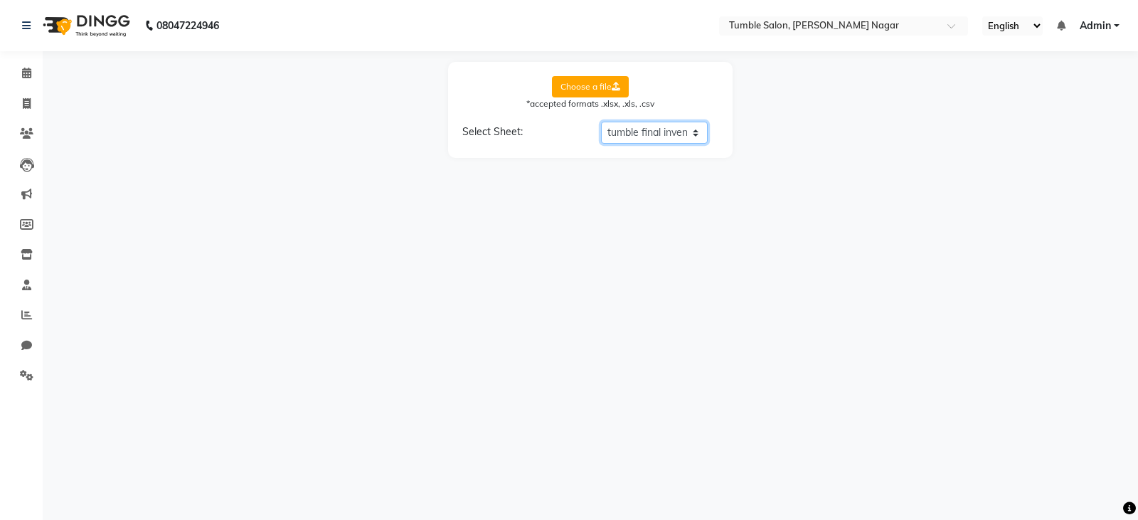
select select "product name"
select select "product code"
select select "product category"
select select "product sub-category"
select select "quantity"
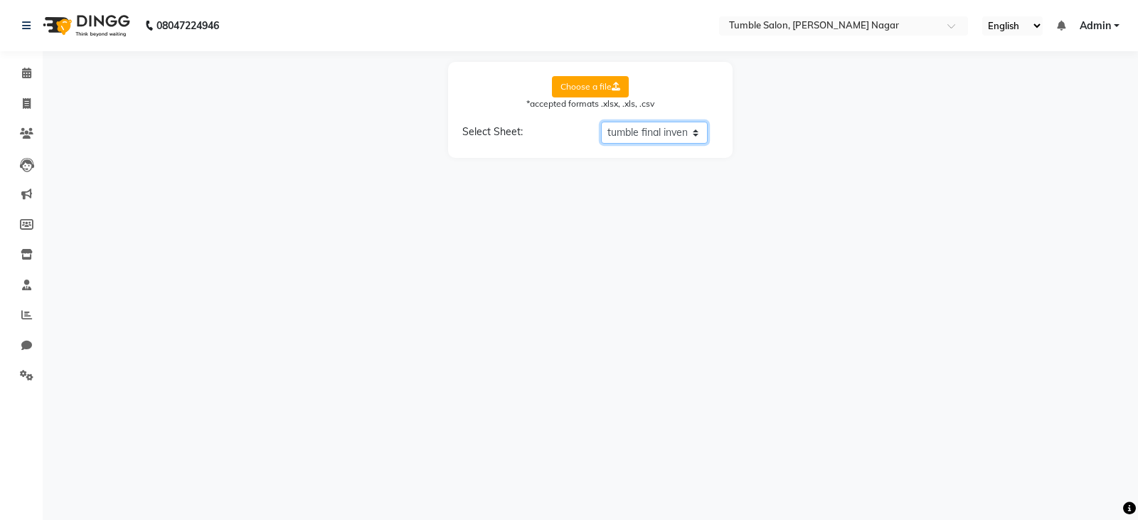
select select "price"
select select "cost"
select select "tax group"
select select "tax inclusive"
select select "size"
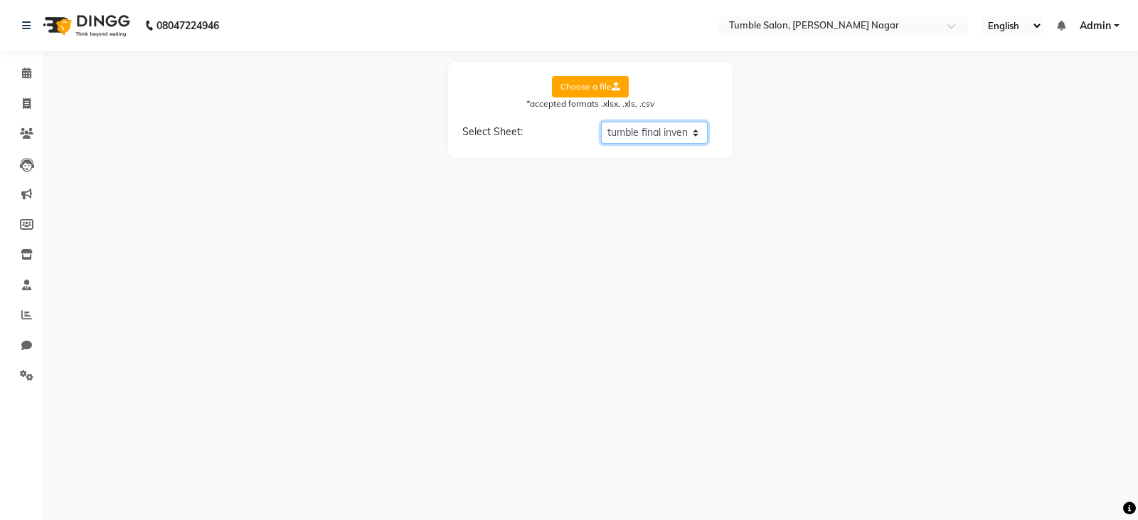
select select "unit"
select select "sku"
select select "brand"
select select "sac code"
select select "description"
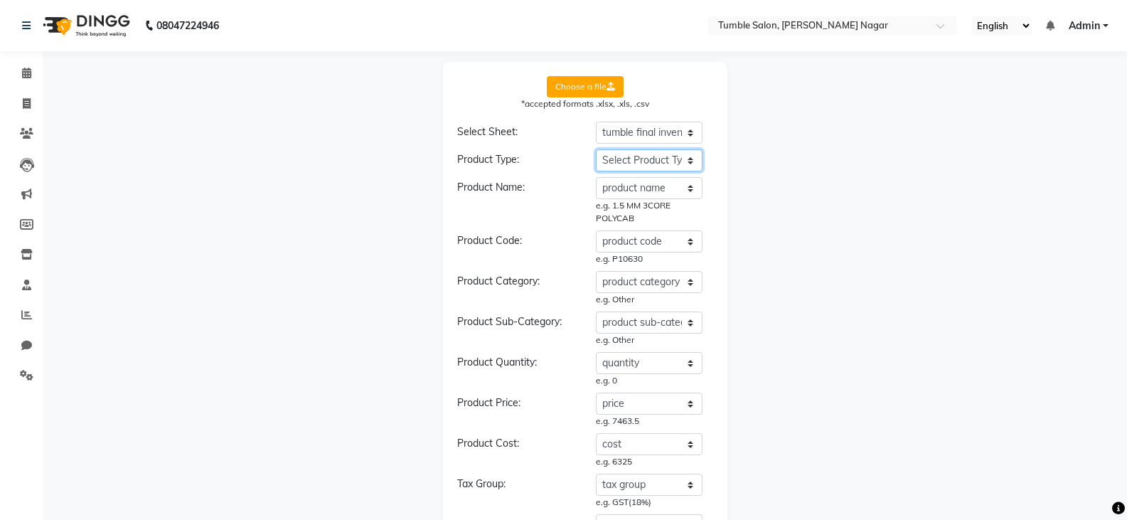
click at [646, 159] on select "Select Product Type product name product code product category product sub-cate…" at bounding box center [649, 160] width 107 height 22
select select "type"
click at [596, 149] on select "Select Product Type product name product code product category product sub-cate…" at bounding box center [649, 160] width 107 height 22
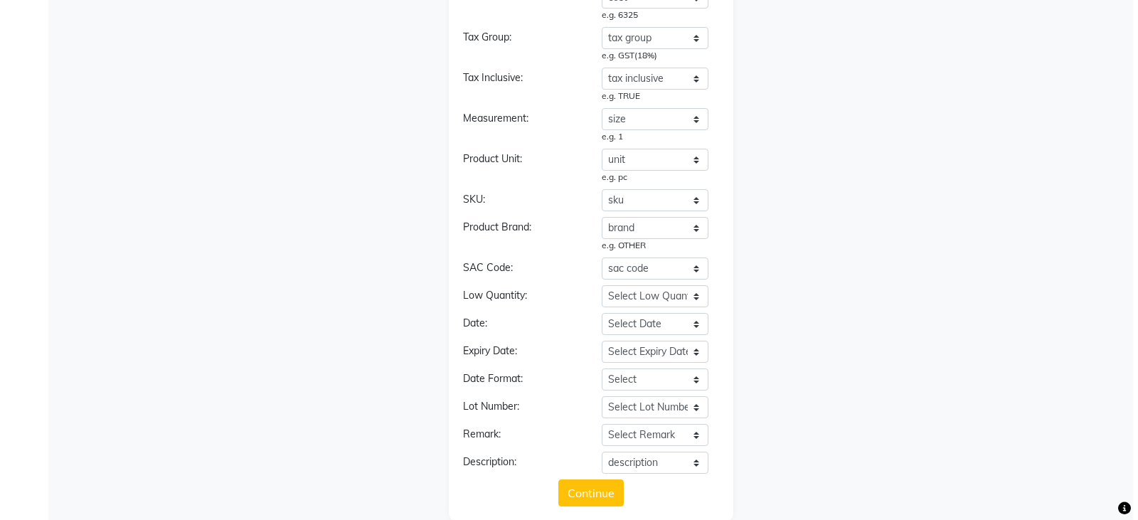
scroll to position [481, 0]
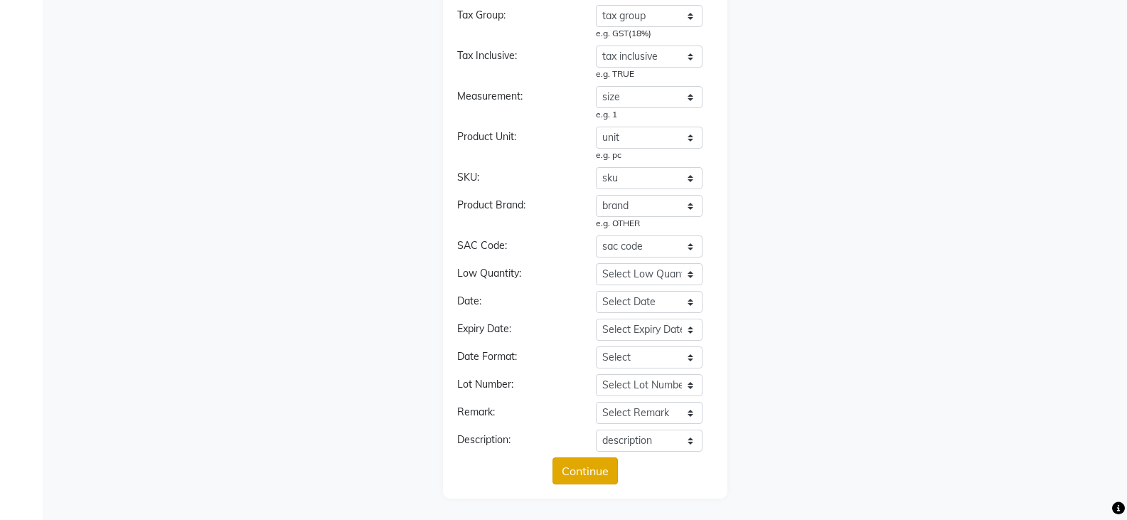
click at [593, 470] on button "Continue" at bounding box center [585, 470] width 65 height 27
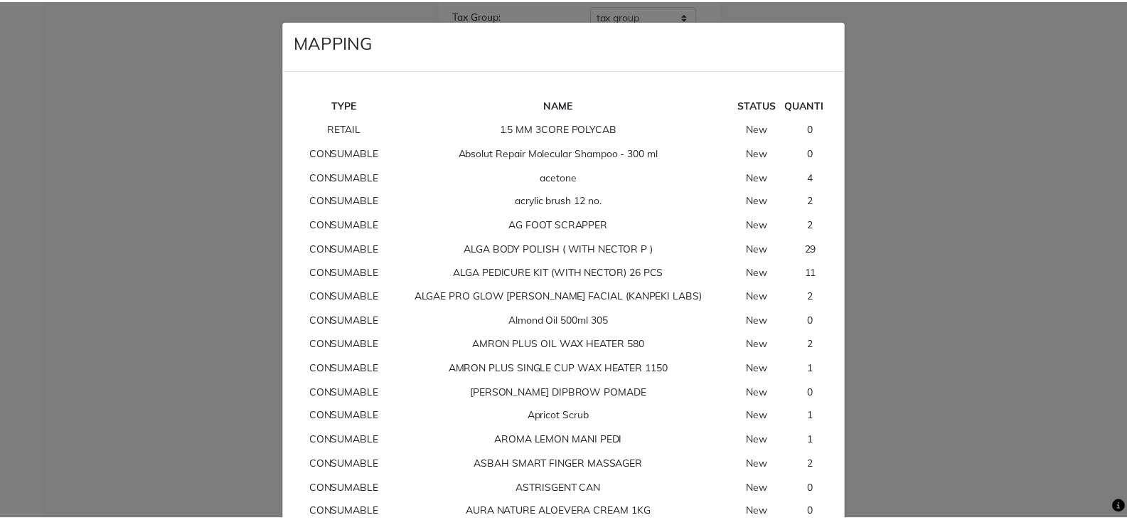
scroll to position [11720, 0]
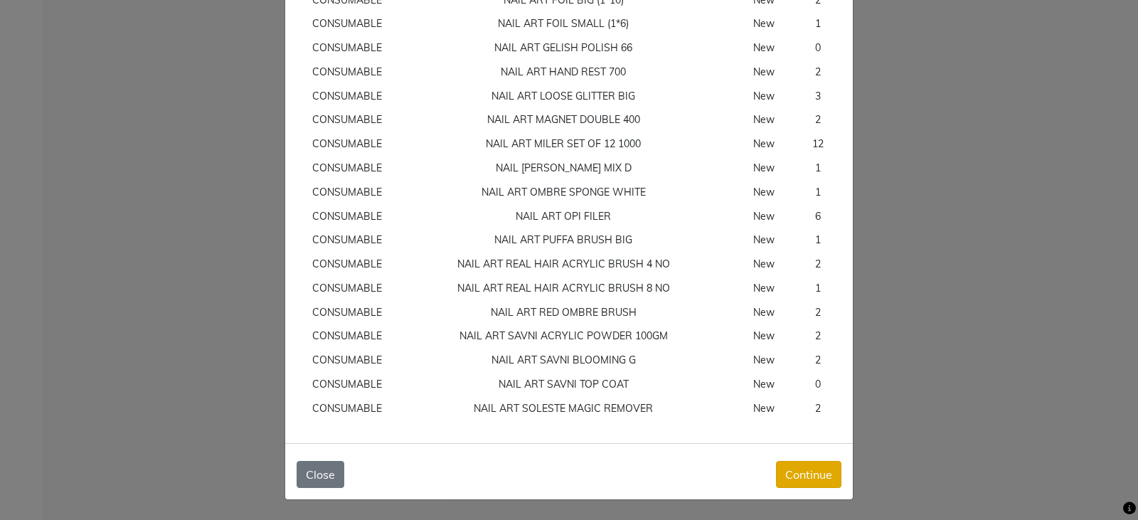
click at [794, 475] on button "Continue" at bounding box center [808, 474] width 65 height 27
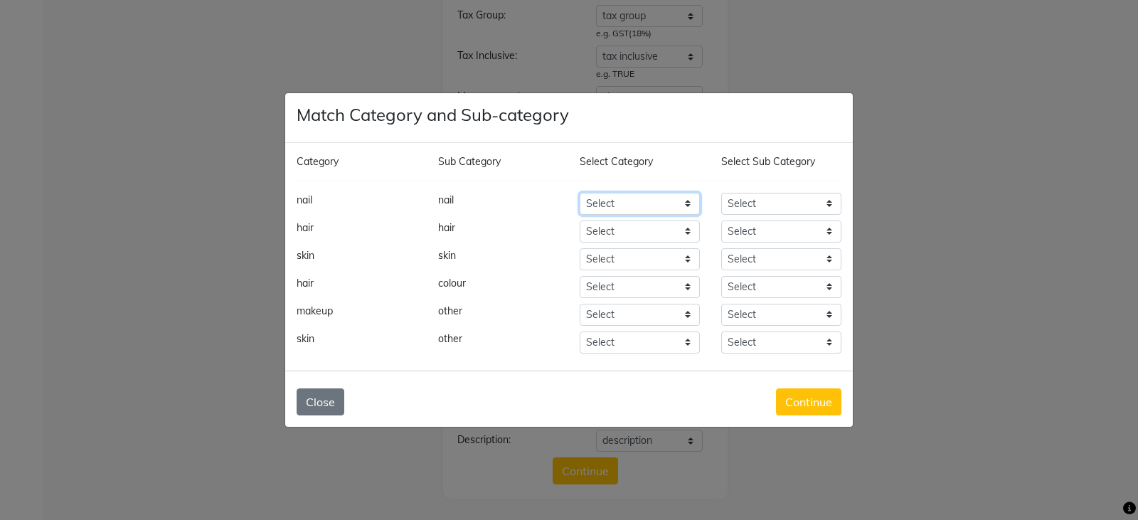
click at [660, 199] on select "Select Hair Skin Makeup Personal Care Appliances [PERSON_NAME] Waxing Disposabl…" at bounding box center [640, 204] width 120 height 22
select select "1000"
click at [580, 193] on select "Select Hair Skin Makeup Personal Care Appliances [PERSON_NAME] Waxing Disposabl…" at bounding box center [640, 204] width 120 height 22
select select "1002"
select select "1000"
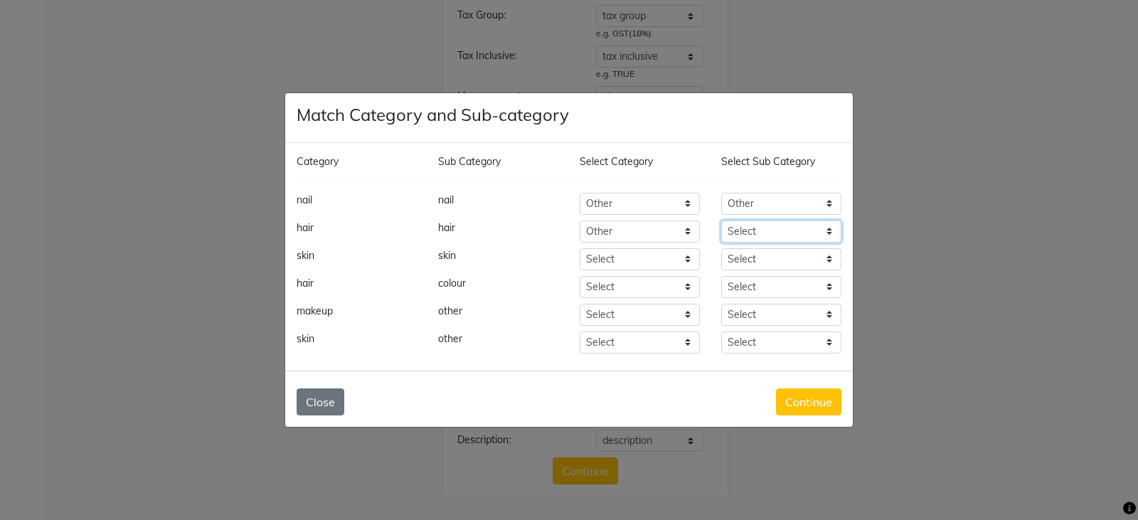
select select "1002"
select select "1000"
select select "1002"
select select "1000"
select select "1002"
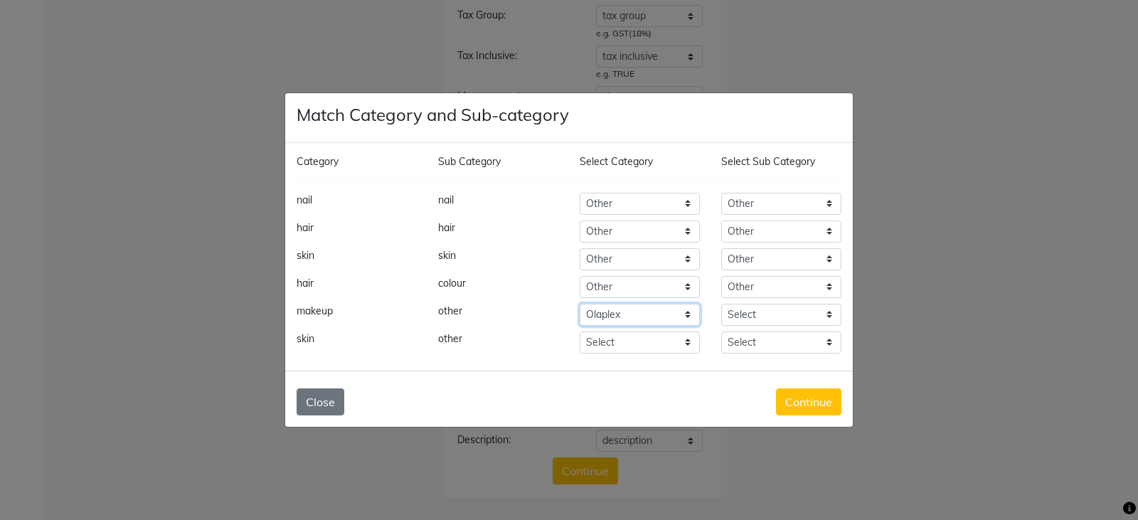
select select "1000"
select select "1002"
select select "1000"
select select "1002"
click at [788, 410] on button "Continue" at bounding box center [808, 401] width 65 height 27
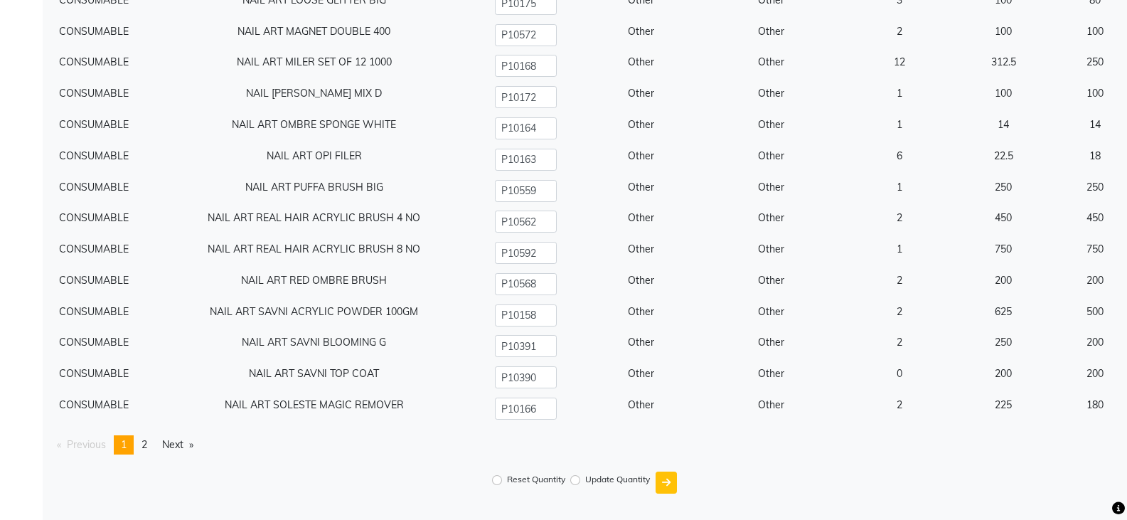
scroll to position [16171, 0]
click at [499, 479] on input "Reset Quantity" at bounding box center [497, 479] width 10 height 10
radio input "true"
drag, startPoint x: 821, startPoint y: 468, endPoint x: 666, endPoint y: 478, distance: 155.4
click at [666, 478] on div "Reset Quantity Update Quantity" at bounding box center [585, 481] width 1070 height 33
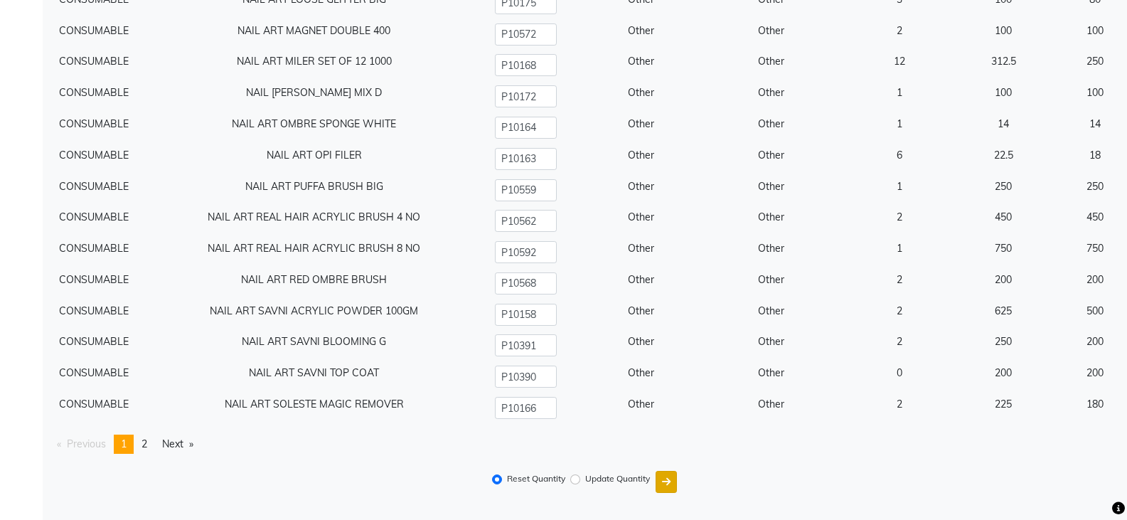
click at [666, 478] on icon "submit" at bounding box center [666, 481] width 9 height 10
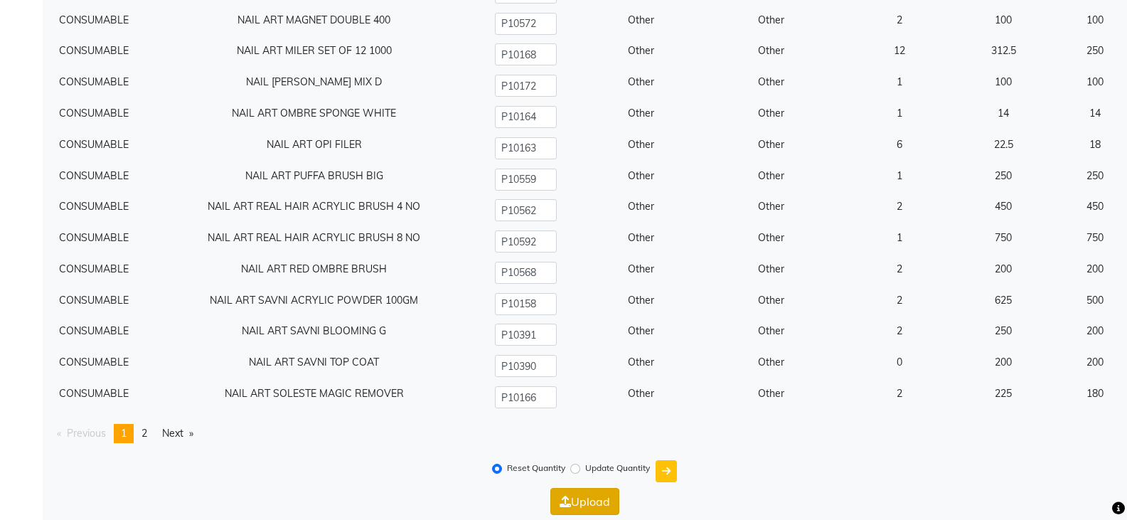
click at [601, 502] on button "Upload" at bounding box center [584, 501] width 69 height 27
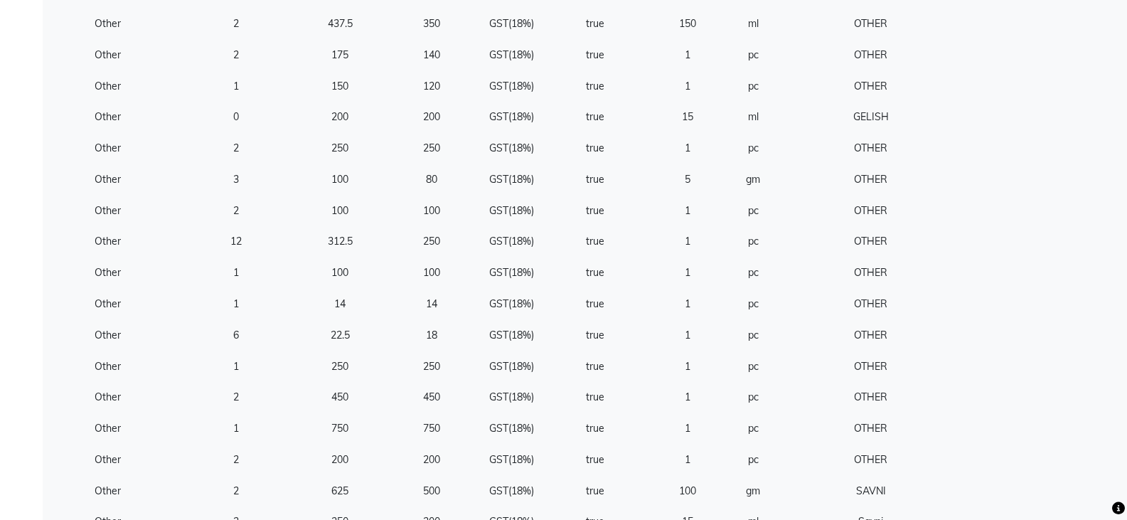
scroll to position [16216, 0]
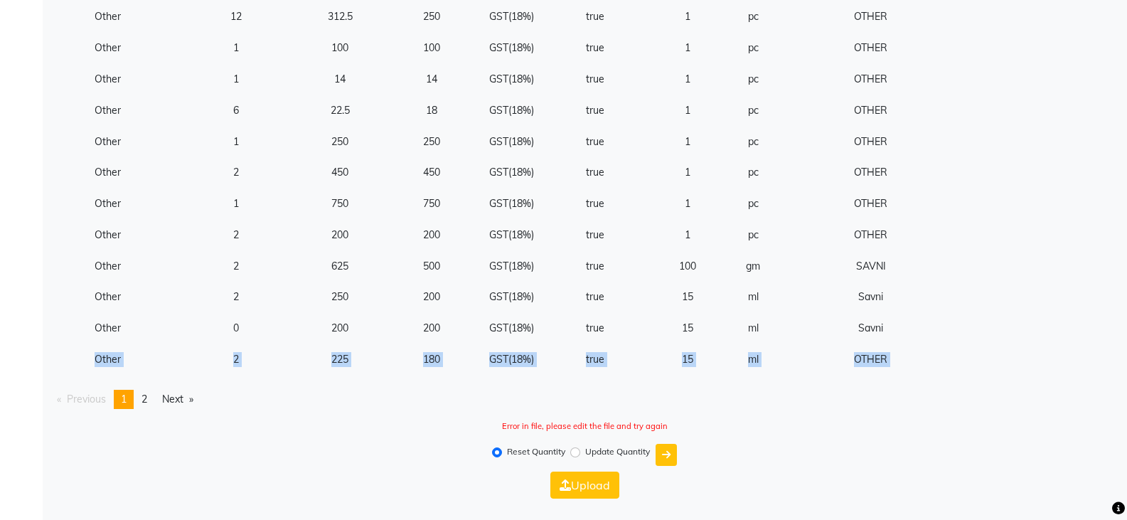
drag, startPoint x: 382, startPoint y: 384, endPoint x: 60, endPoint y: 375, distance: 322.3
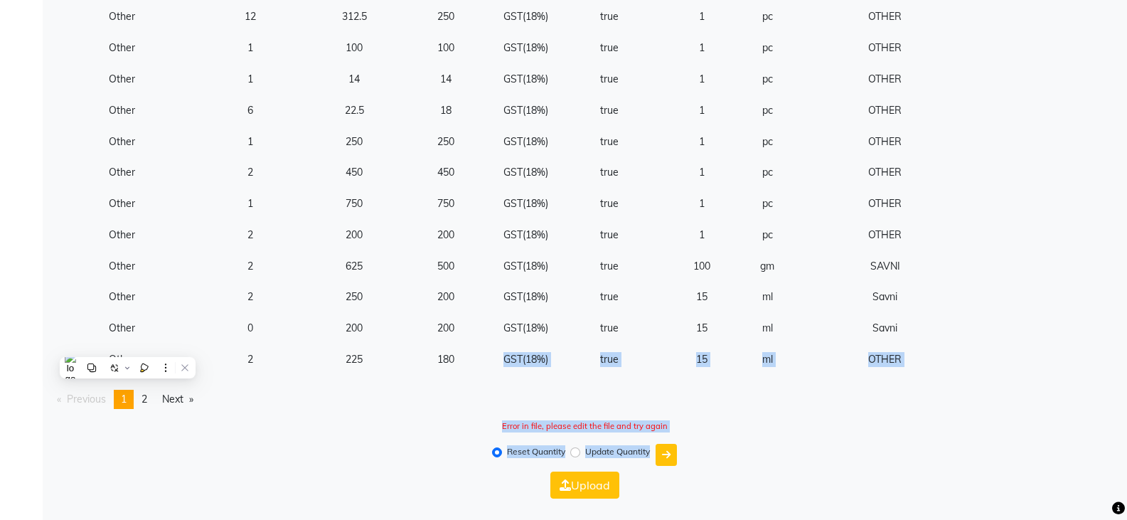
drag, startPoint x: 753, startPoint y: 433, endPoint x: 358, endPoint y: 383, distance: 397.8
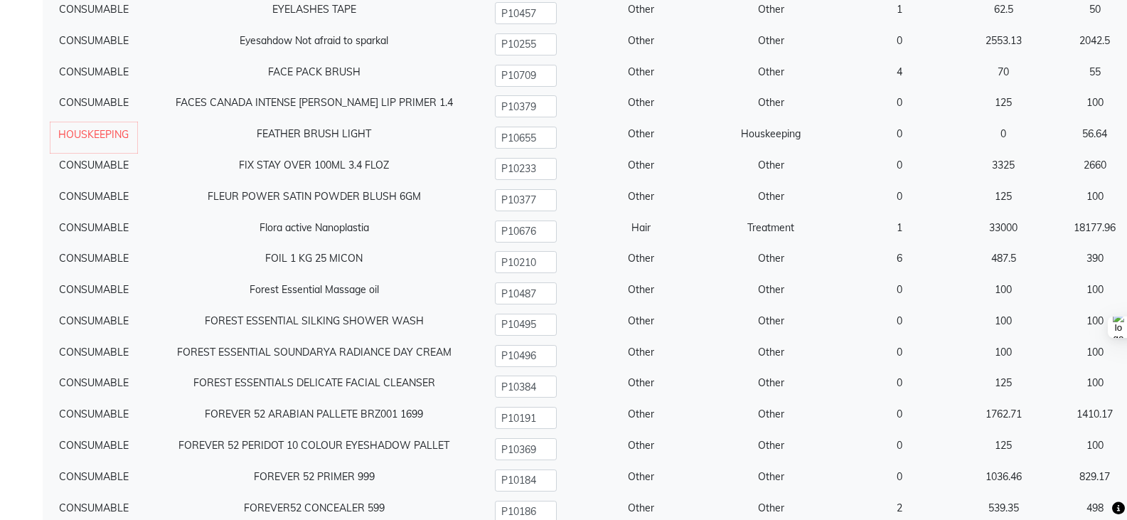
scroll to position [67, 0]
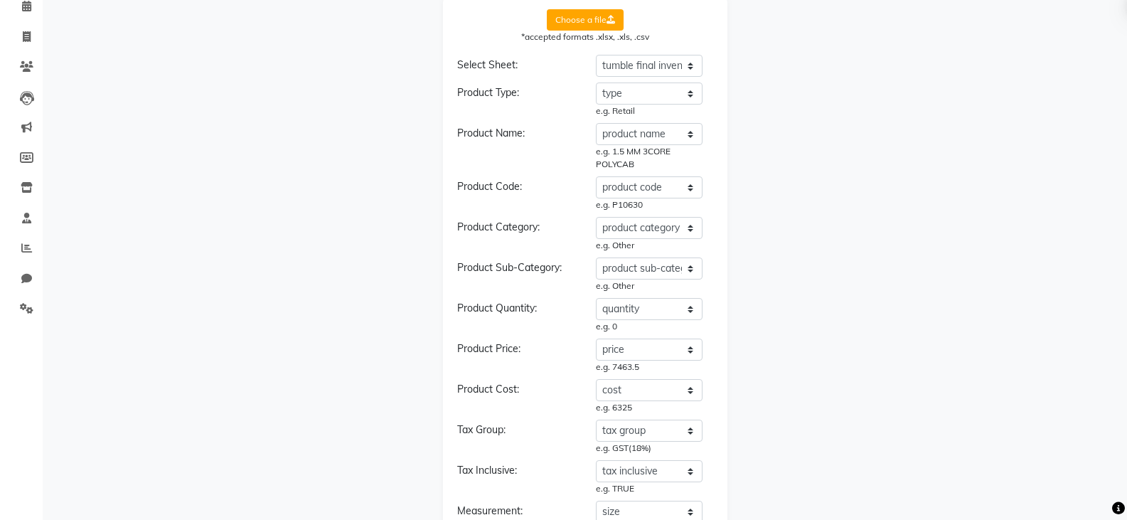
click at [605, 24] on label "Choose a file" at bounding box center [585, 19] width 77 height 21
click at [0, 0] on input "Choose a file" at bounding box center [0, 0] width 0 height 0
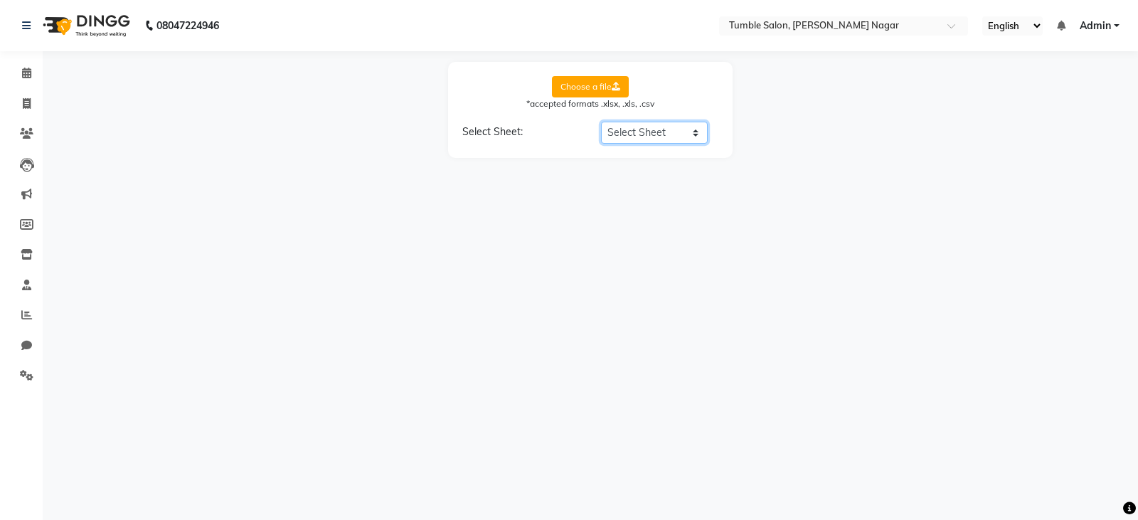
click at [629, 136] on select "Select Sheet tumble final inventory sheet" at bounding box center [654, 133] width 107 height 22
select select "tumble final inventory sheet"
click at [601, 122] on select "Select Sheet tumble final inventory sheet" at bounding box center [654, 133] width 107 height 22
select select "product name"
select select "product code"
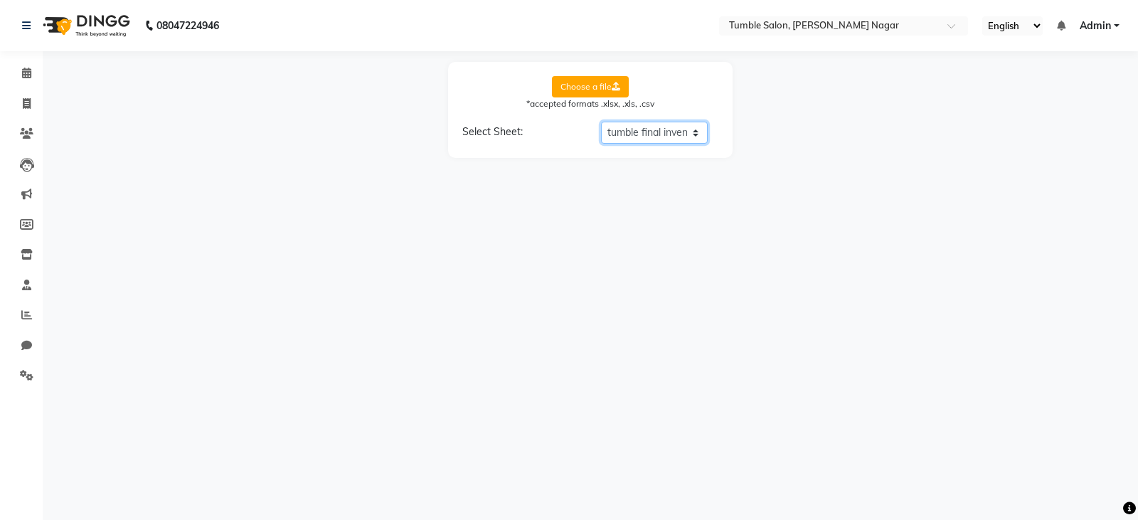
select select "product category"
select select "product sub-category"
select select "quantity"
select select "price"
select select "cost"
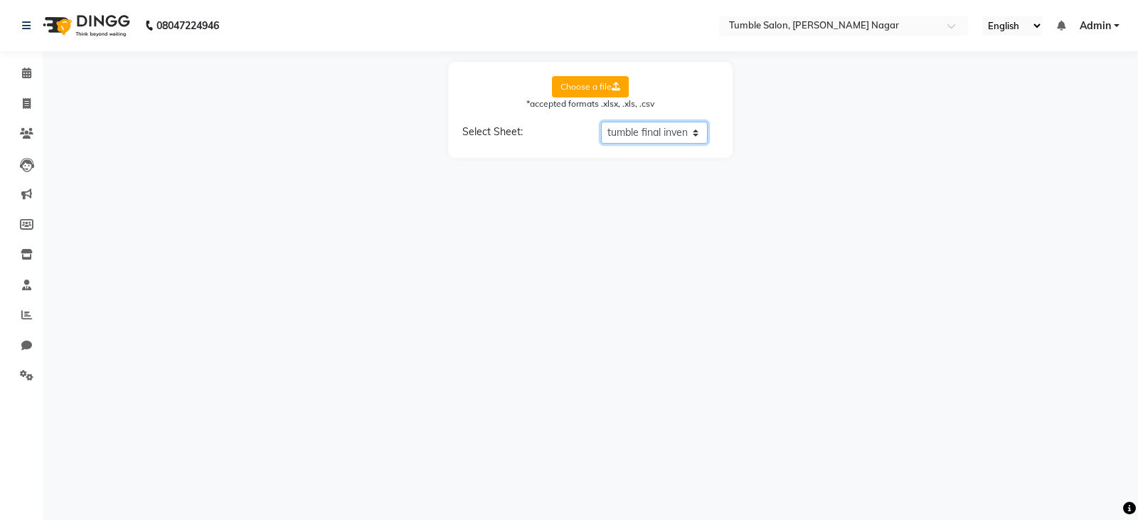
select select "tax group"
select select "tax inclusive"
select select "size"
select select "unit"
select select "sku"
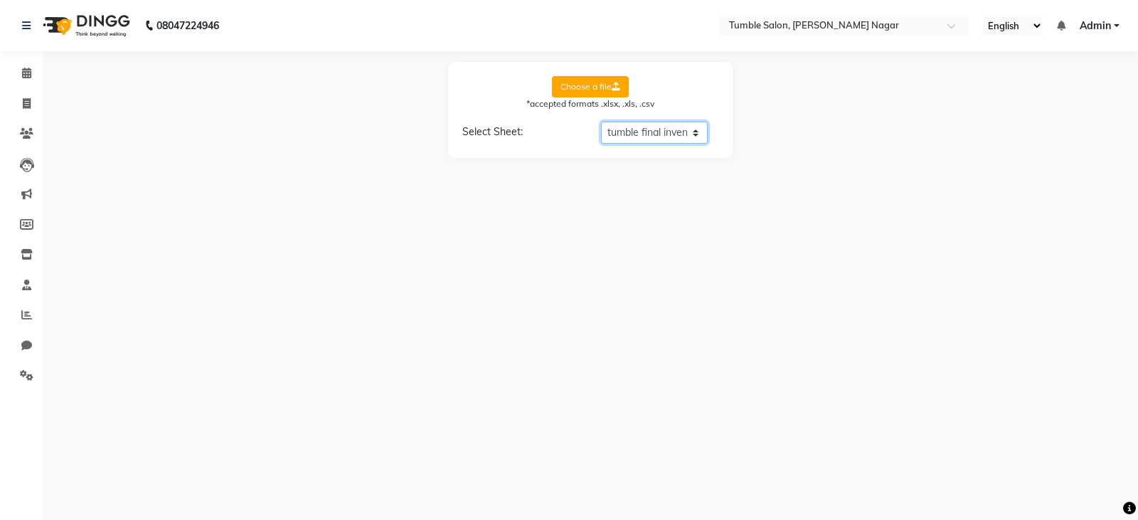
select select "brand"
select select "sac code"
select select "description"
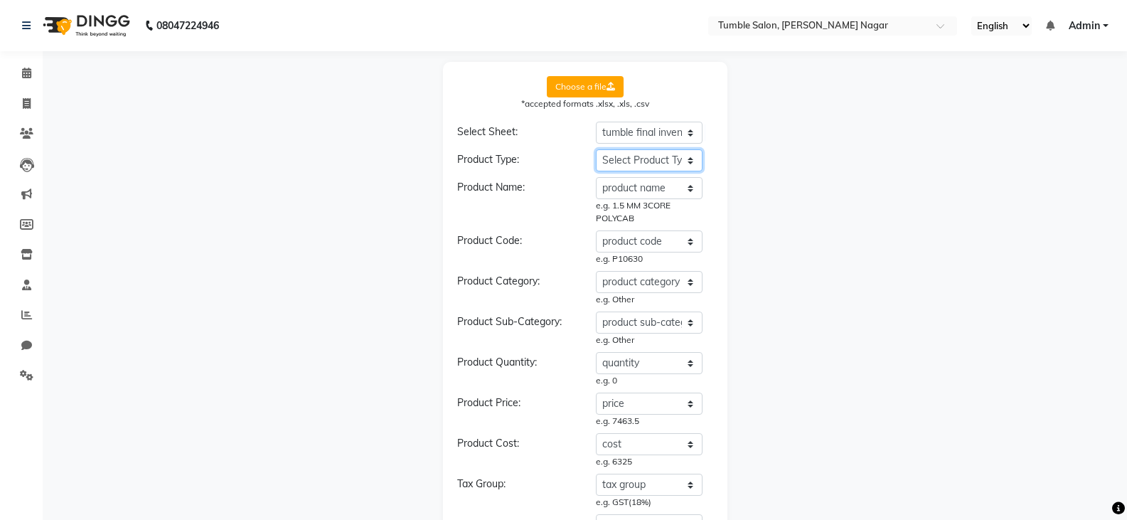
click at [631, 164] on select "Select Product Type product name product code product category product sub-cate…" at bounding box center [649, 160] width 107 height 22
select select "type"
click at [596, 149] on select "Select Product Type product name product code product category product sub-cate…" at bounding box center [649, 160] width 107 height 22
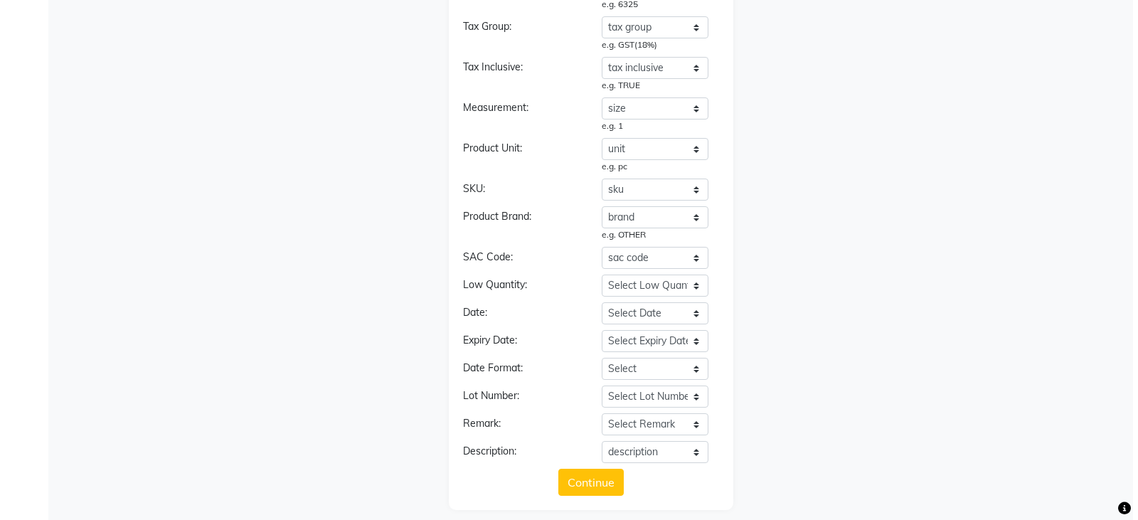
scroll to position [481, 0]
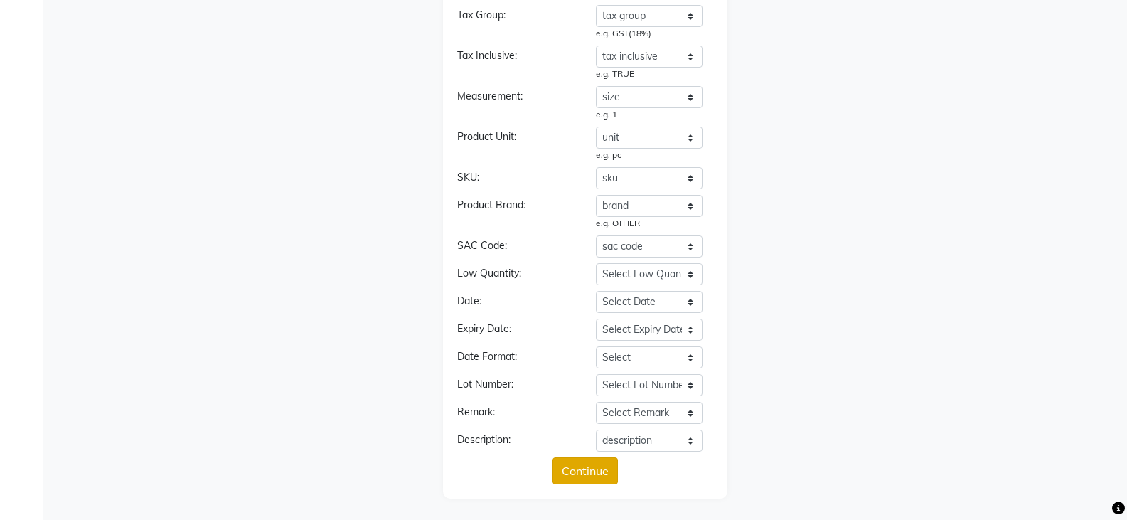
click at [597, 463] on button "Continue" at bounding box center [585, 470] width 65 height 27
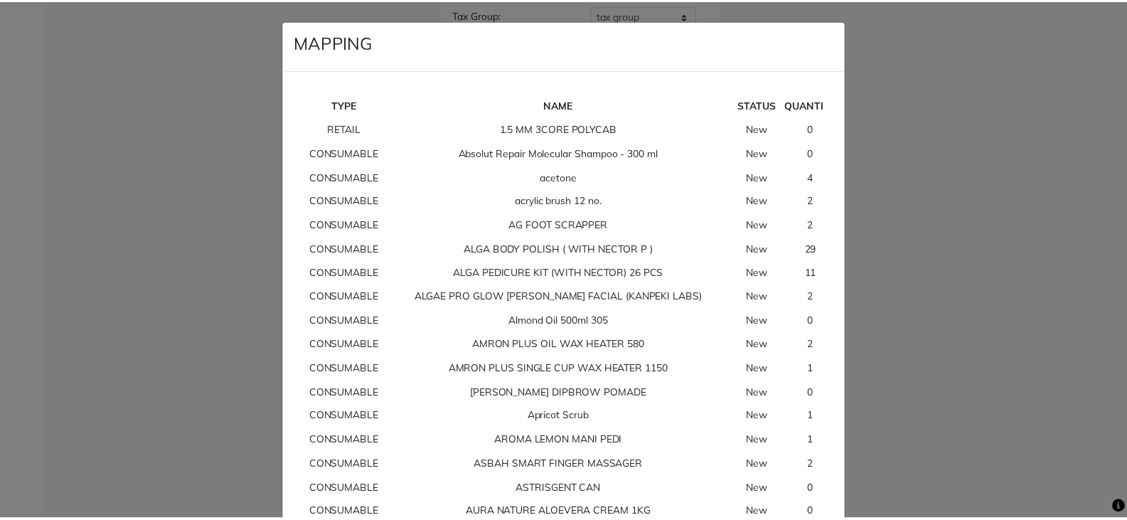
scroll to position [11720, 0]
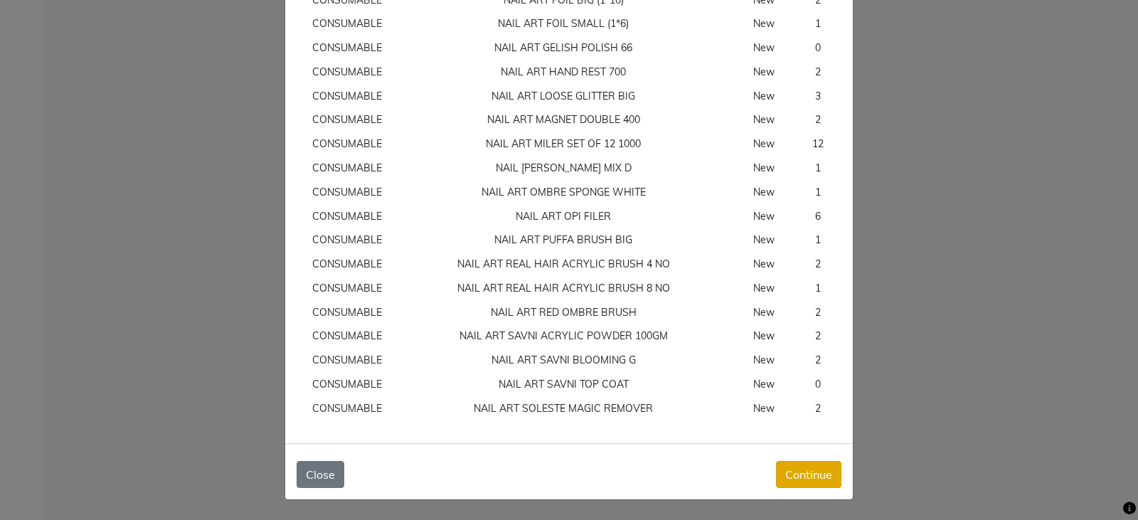
click at [779, 468] on button "Continue" at bounding box center [808, 474] width 65 height 27
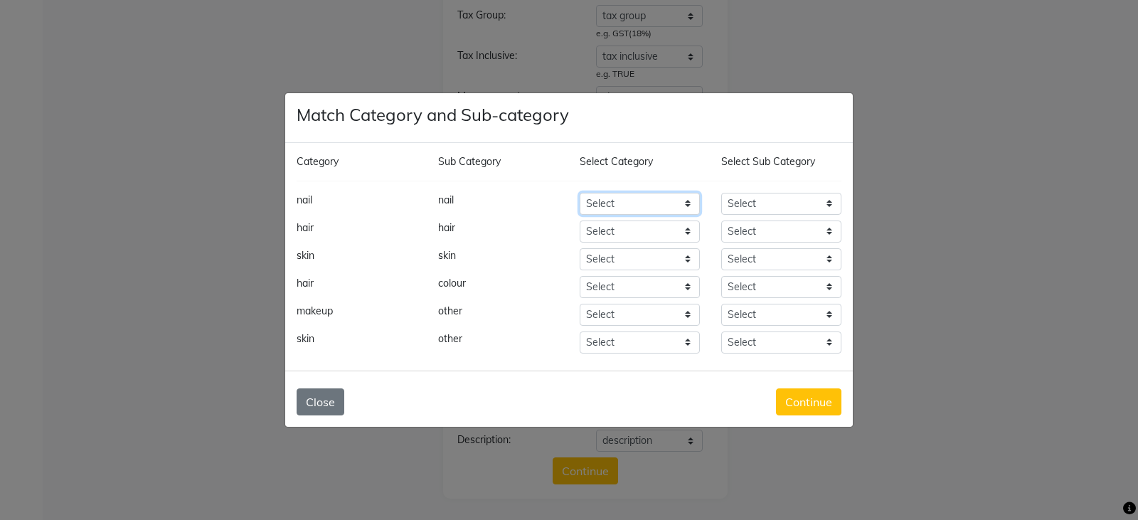
click at [646, 202] on select "Select Hair Skin Makeup Personal Care Appliances [PERSON_NAME] Waxing Disposabl…" at bounding box center [640, 204] width 120 height 22
select select "1000"
click at [580, 193] on select "Select Hair Skin Makeup Personal Care Appliances [PERSON_NAME] Waxing Disposabl…" at bounding box center [640, 204] width 120 height 22
select select "1002"
select select "1000"
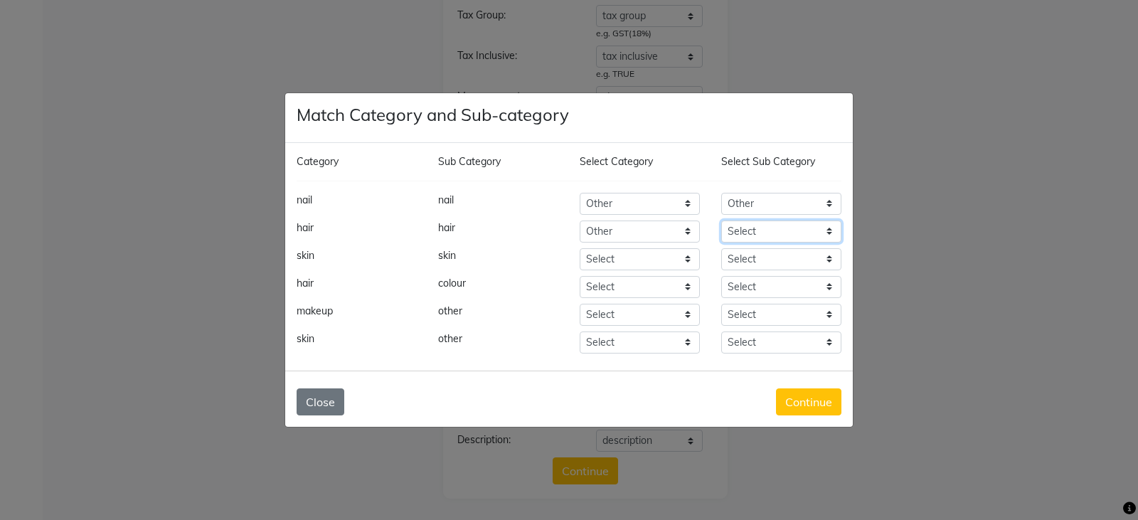
select select "1002"
click at [661, 255] on select "Select Hair Skin Makeup Personal Care Appliances [PERSON_NAME] Waxing Disposabl…" at bounding box center [640, 259] width 120 height 22
select select "1000"
click at [580, 248] on select "Select Hair Skin Makeup Personal Care Appliances [PERSON_NAME] Waxing Disposabl…" at bounding box center [640, 259] width 120 height 22
select select "1002"
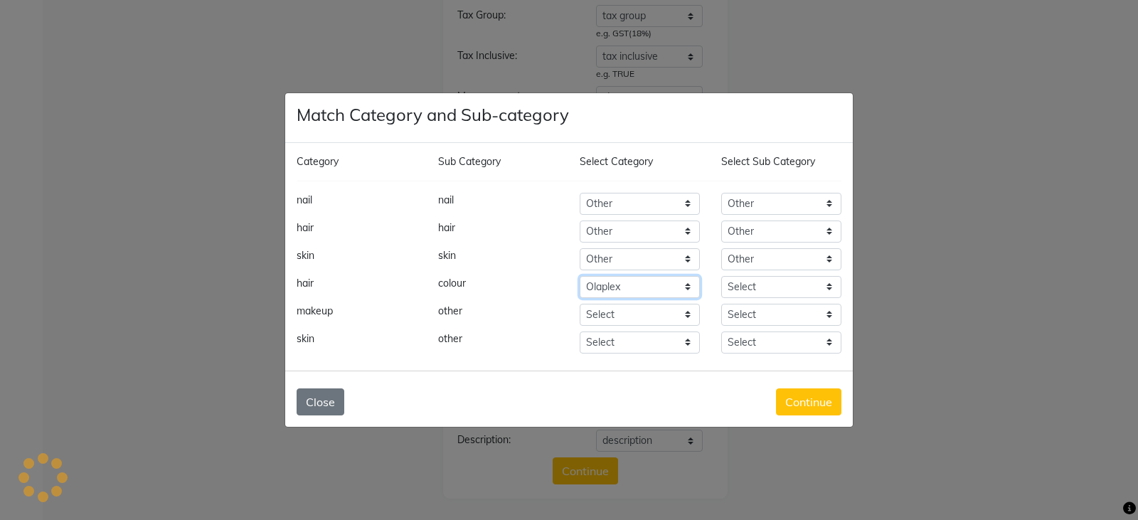
select select "1000"
select select "1002"
click at [655, 317] on select "Select Hair Skin Makeup Personal Care Appliances [PERSON_NAME] Waxing Disposabl…" at bounding box center [640, 315] width 120 height 22
click at [580, 304] on select "Select Hair Skin Makeup Personal Care Appliances [PERSON_NAME] Waxing Disposabl…" at bounding box center [640, 315] width 120 height 22
select select "1000"
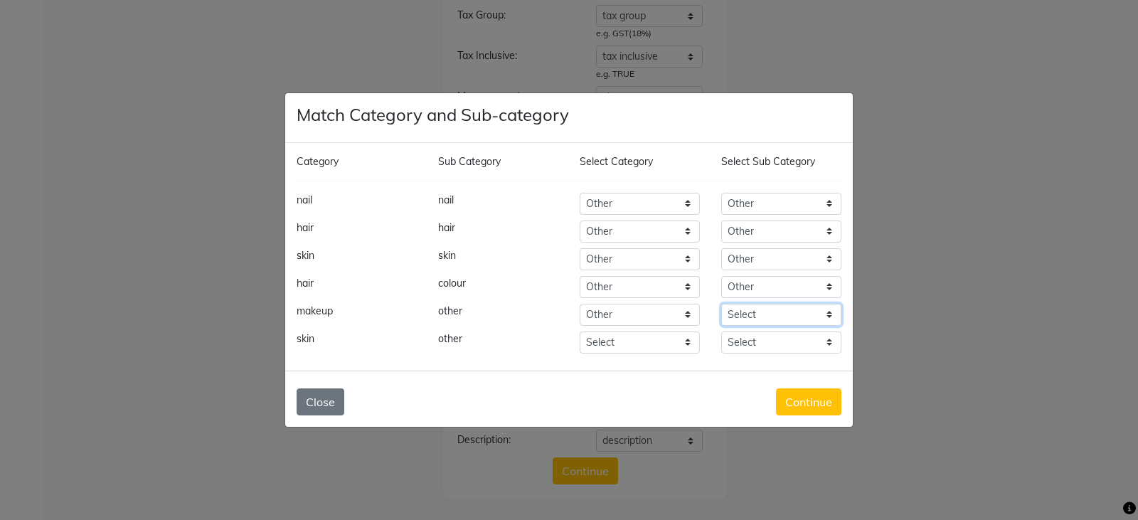
select select "1002"
select select "1000"
select select "1002"
click at [816, 408] on button "Continue" at bounding box center [808, 401] width 65 height 27
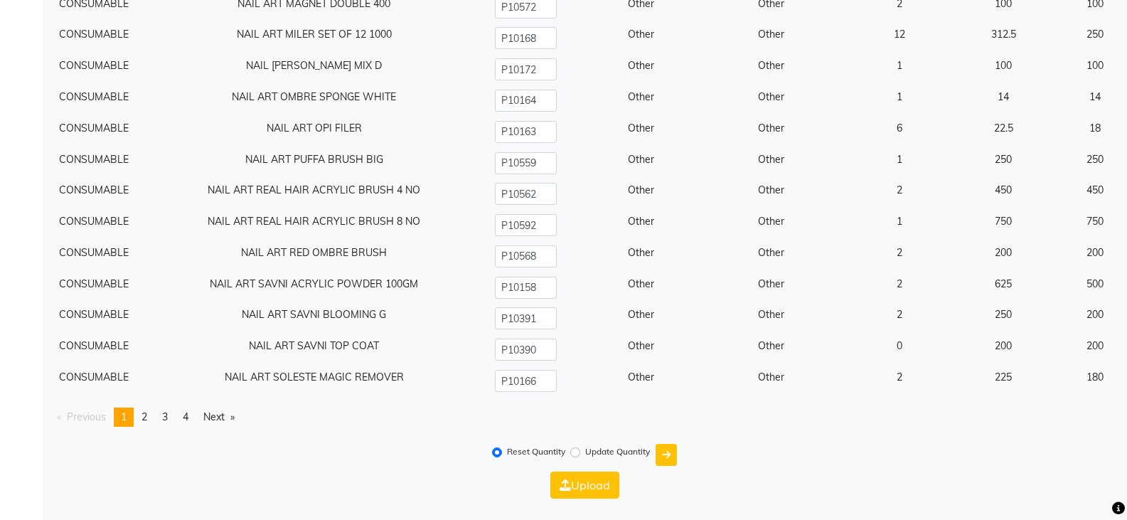
scroll to position [16198, 0]
click at [601, 488] on button "Upload" at bounding box center [584, 485] width 69 height 27
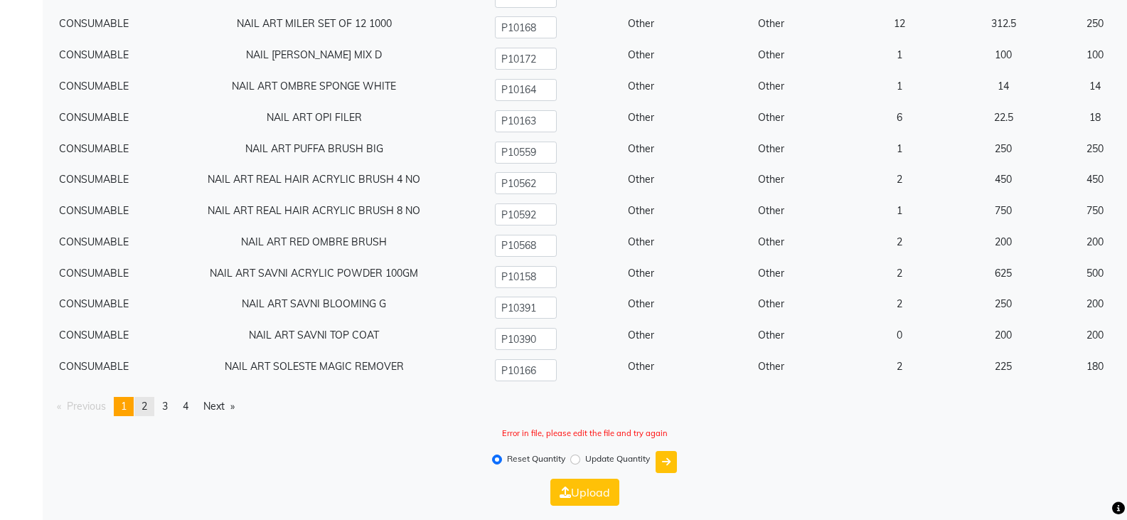
click at [145, 412] on span "2" at bounding box center [145, 406] width 6 height 13
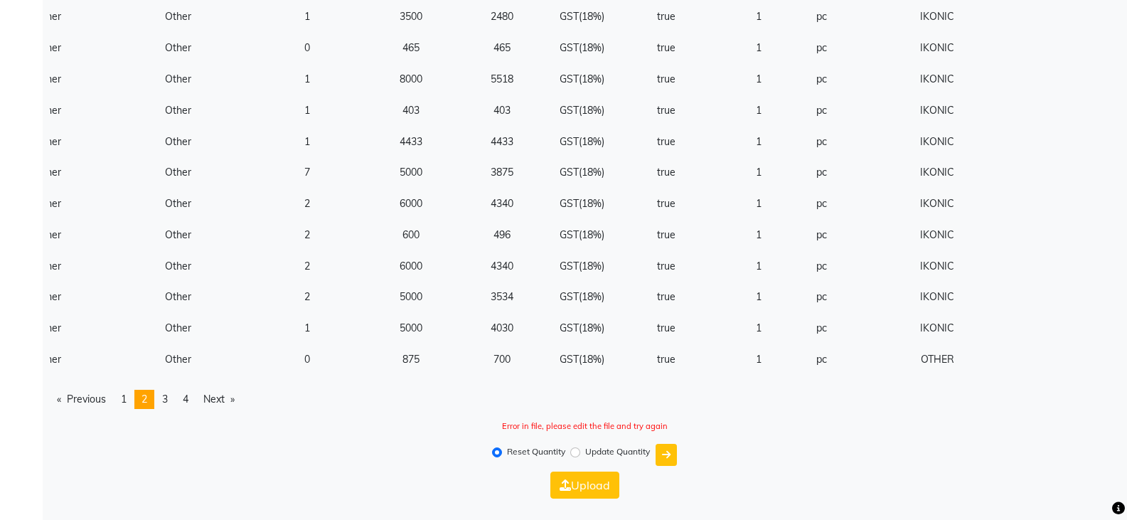
scroll to position [0, 472]
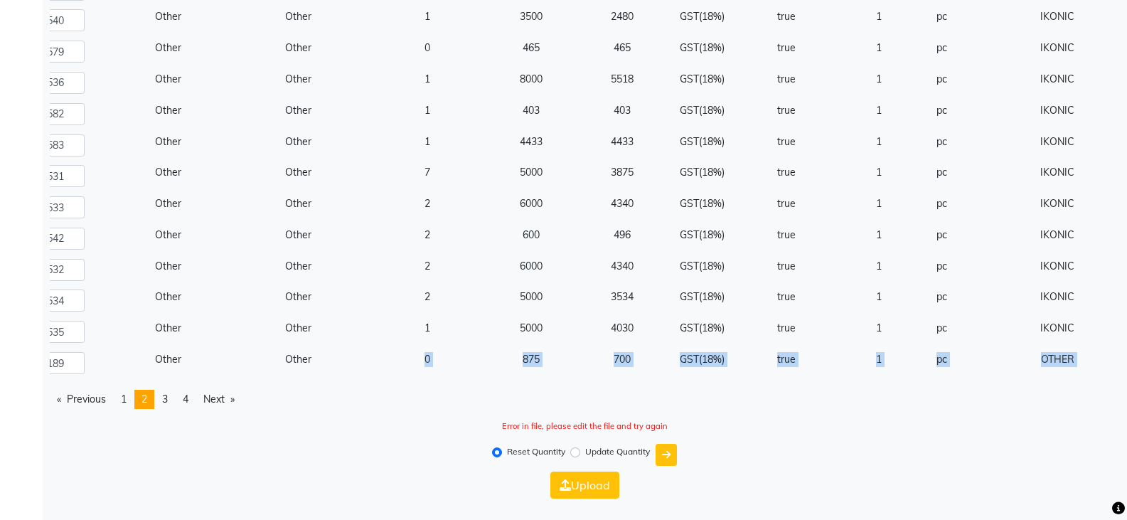
drag, startPoint x: 518, startPoint y: 380, endPoint x: 414, endPoint y: 368, distance: 104.6
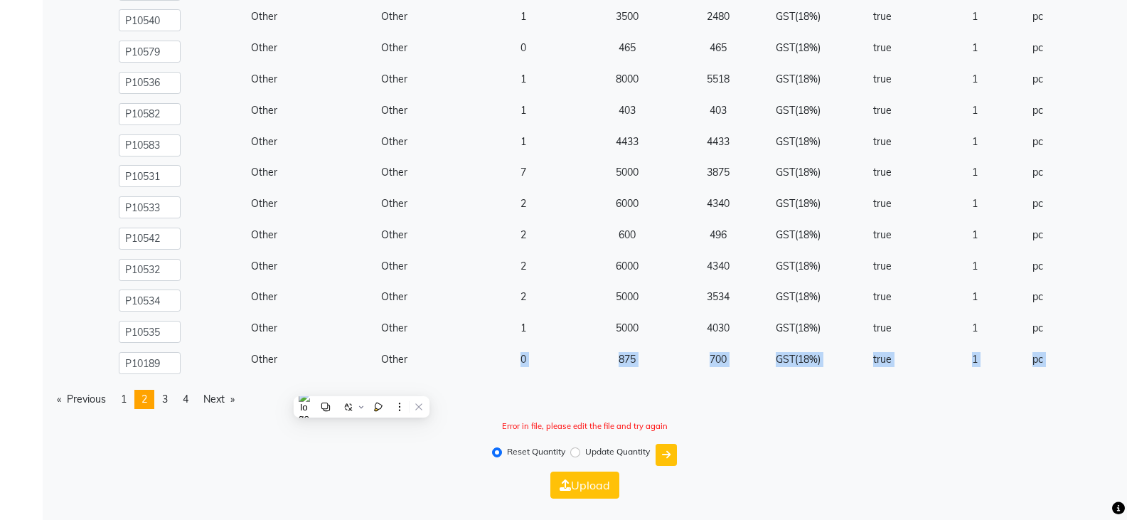
scroll to position [16216, 0]
click at [168, 401] on span "3" at bounding box center [165, 399] width 6 height 13
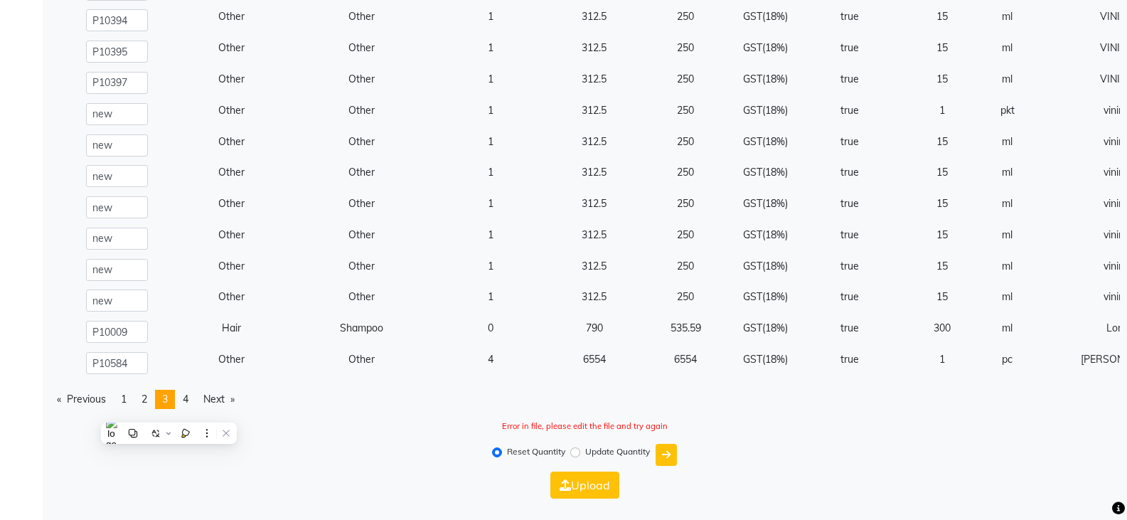
click at [335, 458] on div "Reset Quantity Update Quantity" at bounding box center [585, 454] width 1070 height 33
drag, startPoint x: 447, startPoint y: 405, endPoint x: 247, endPoint y: 390, distance: 201.2
click at [247, 390] on ul "Previous page 3 / 4 page 1 page 2 You're on page 3 page 4 Next page" at bounding box center [585, 399] width 1070 height 19
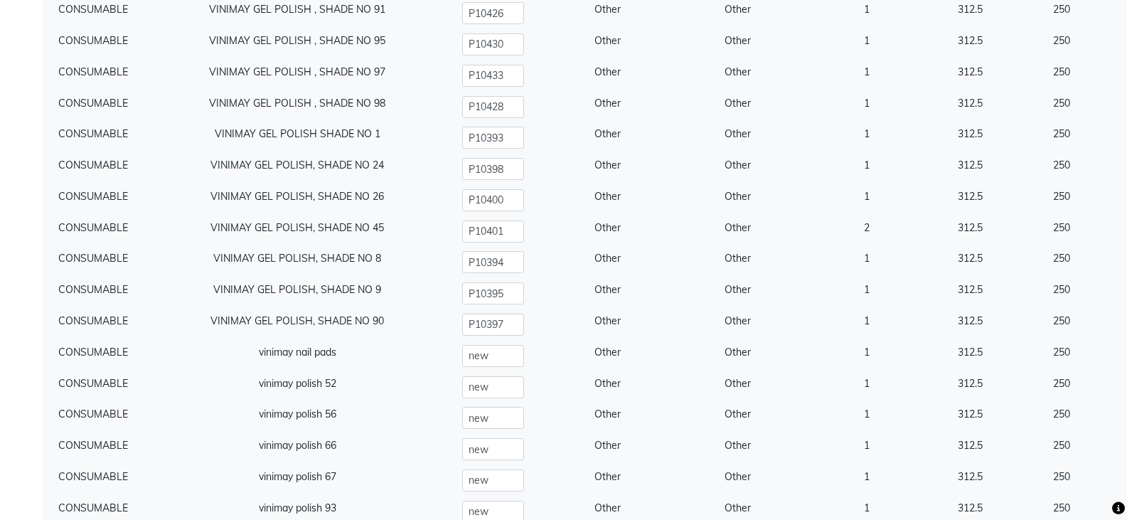
scroll to position [15931, 0]
drag, startPoint x: 465, startPoint y: 382, endPoint x: 549, endPoint y: 375, distance: 84.2
click at [549, 375] on tr "CONSUMABLE vinimay nail pads new Other Other 1 312.5 250 GST(18%) true 1 pkt vi…" at bounding box center [1037, 388] width 1974 height 31
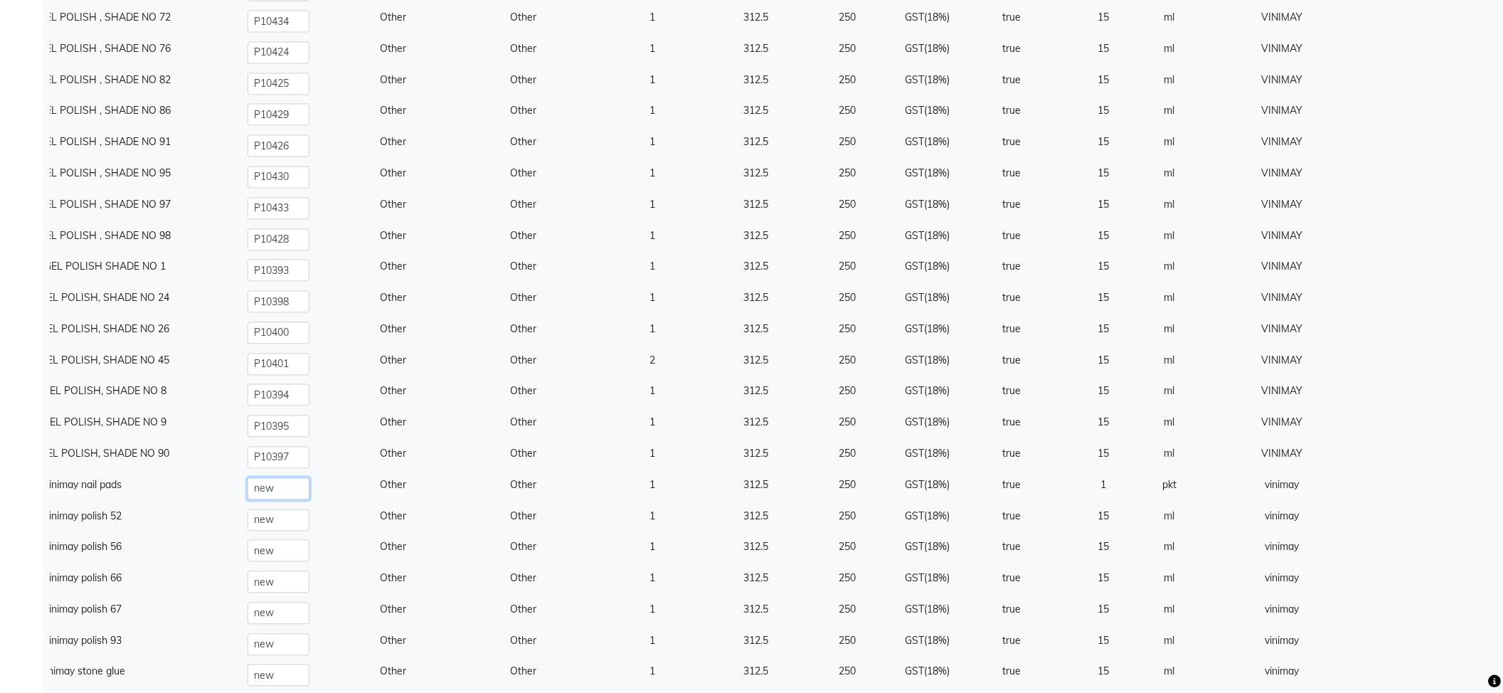
scroll to position [16051, 0]
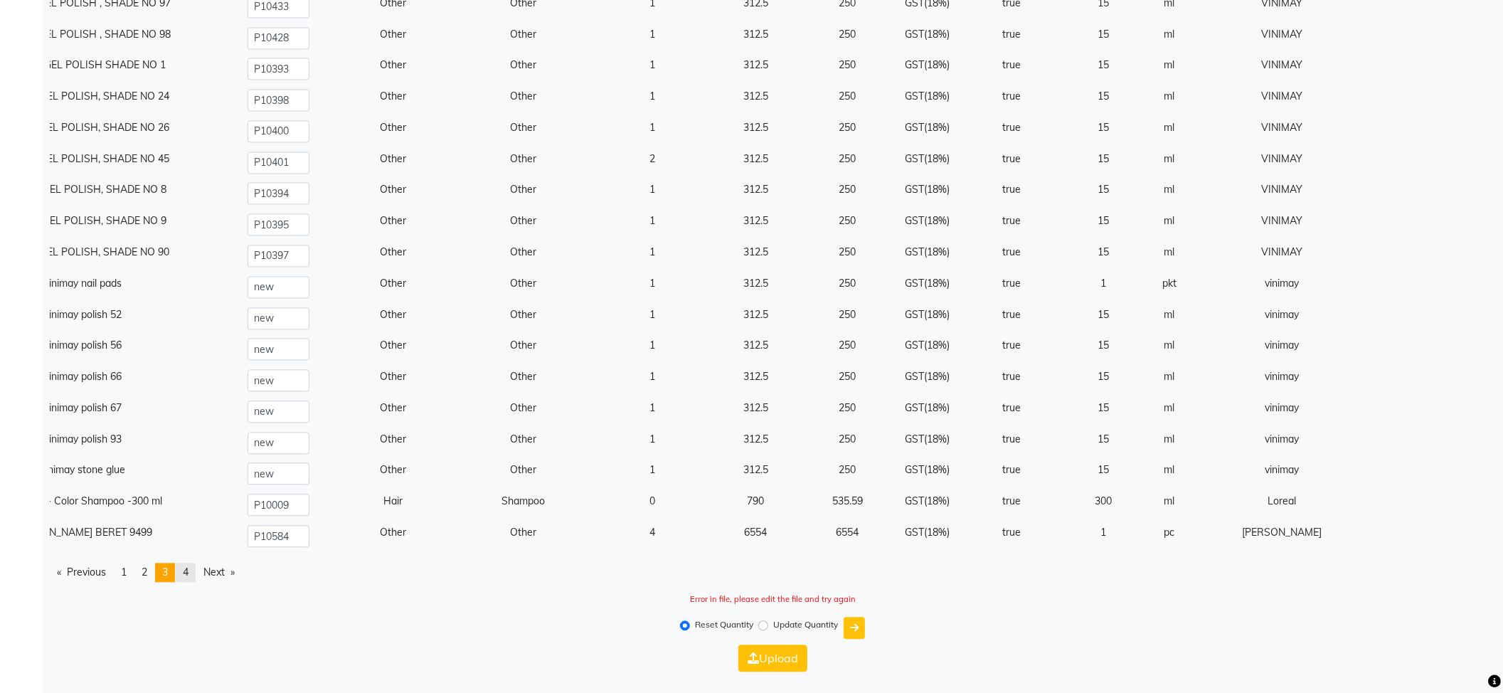
click at [188, 519] on span "4" at bounding box center [186, 571] width 6 height 13
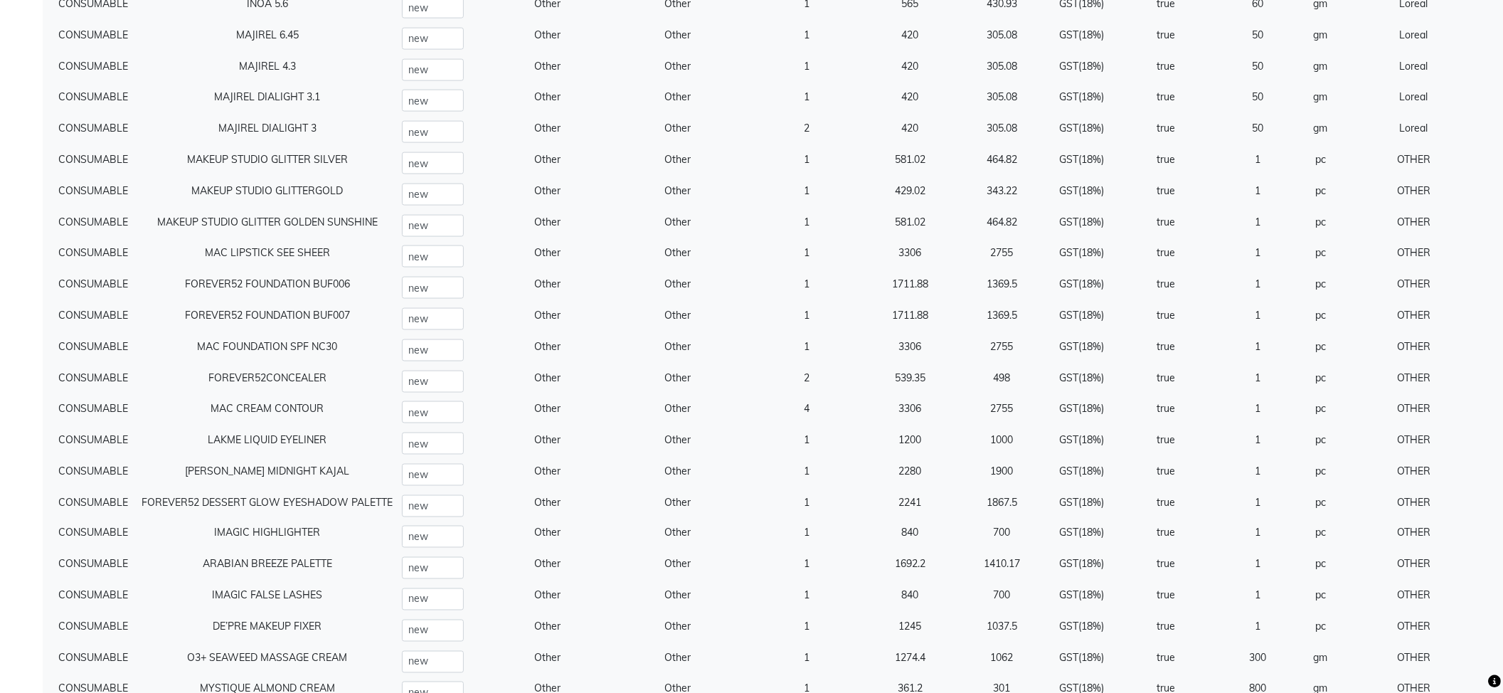
scroll to position [2037, 0]
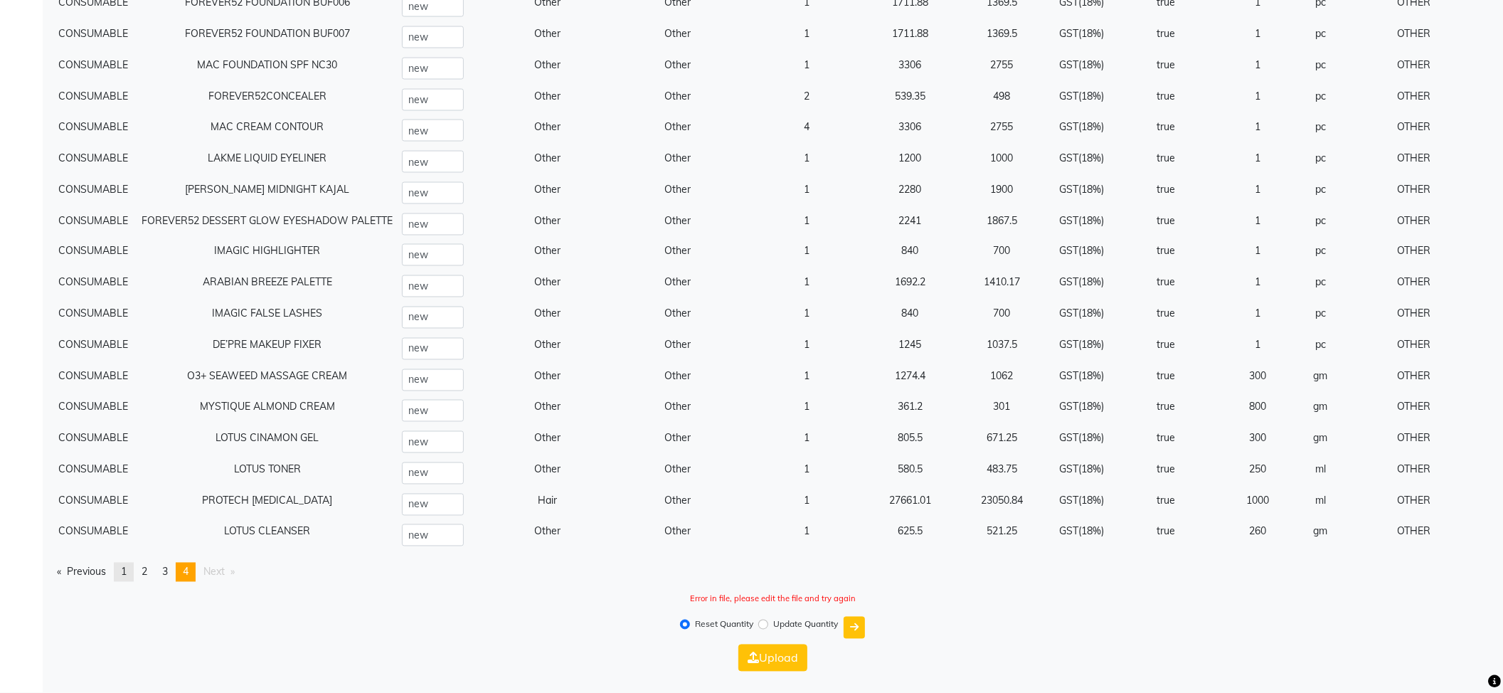
click at [124, 519] on link "page 1" at bounding box center [124, 572] width 20 height 19
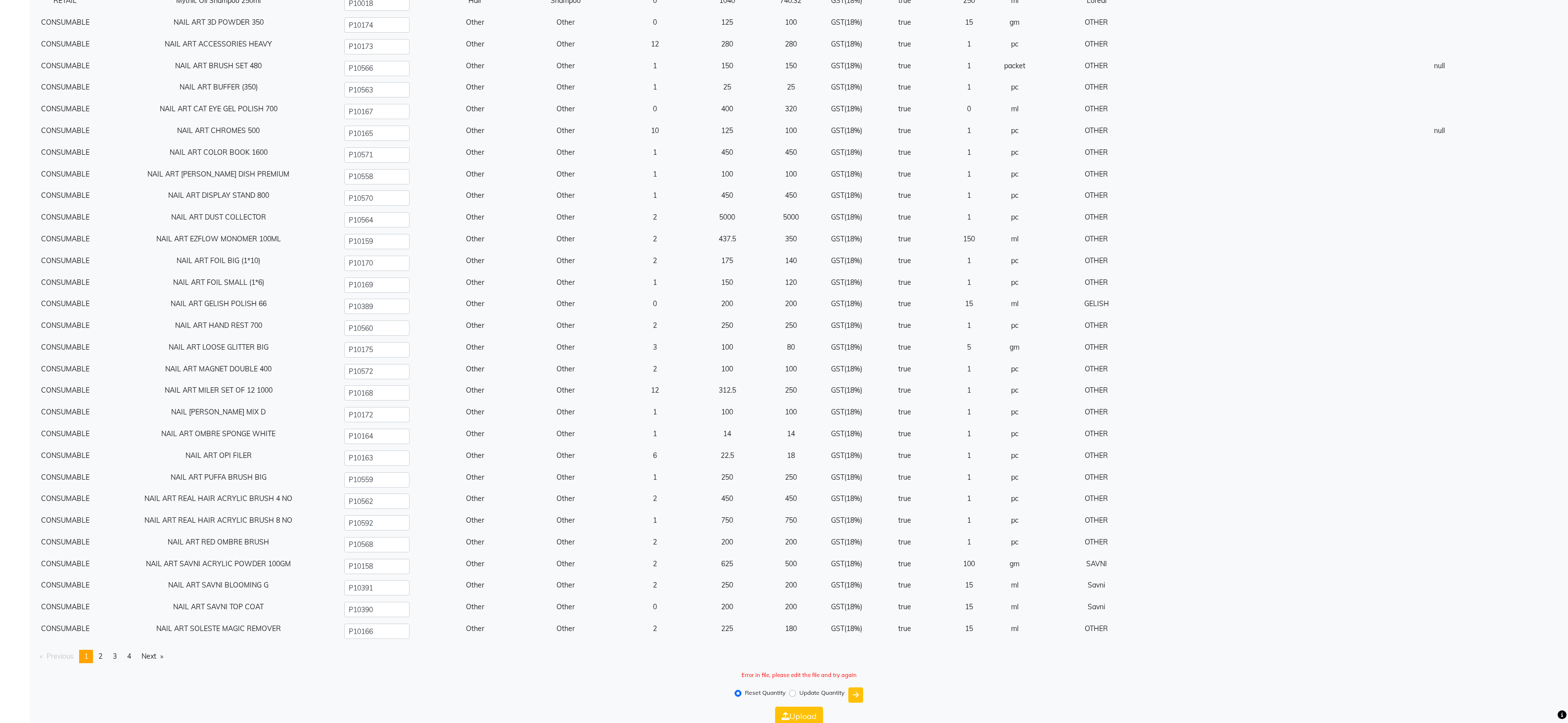
scroll to position [10900, 0]
click at [101, 361] on span "2" at bounding box center [101, 643] width 4 height 9
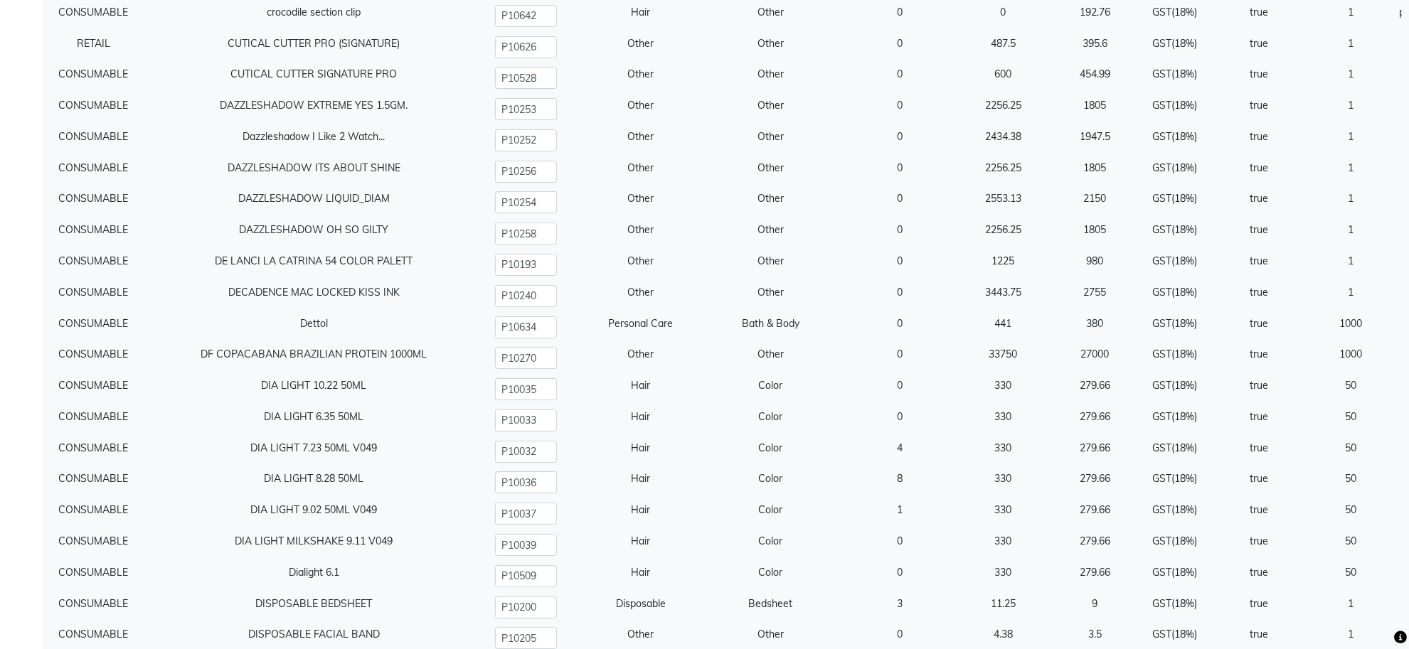
scroll to position [10751, 0]
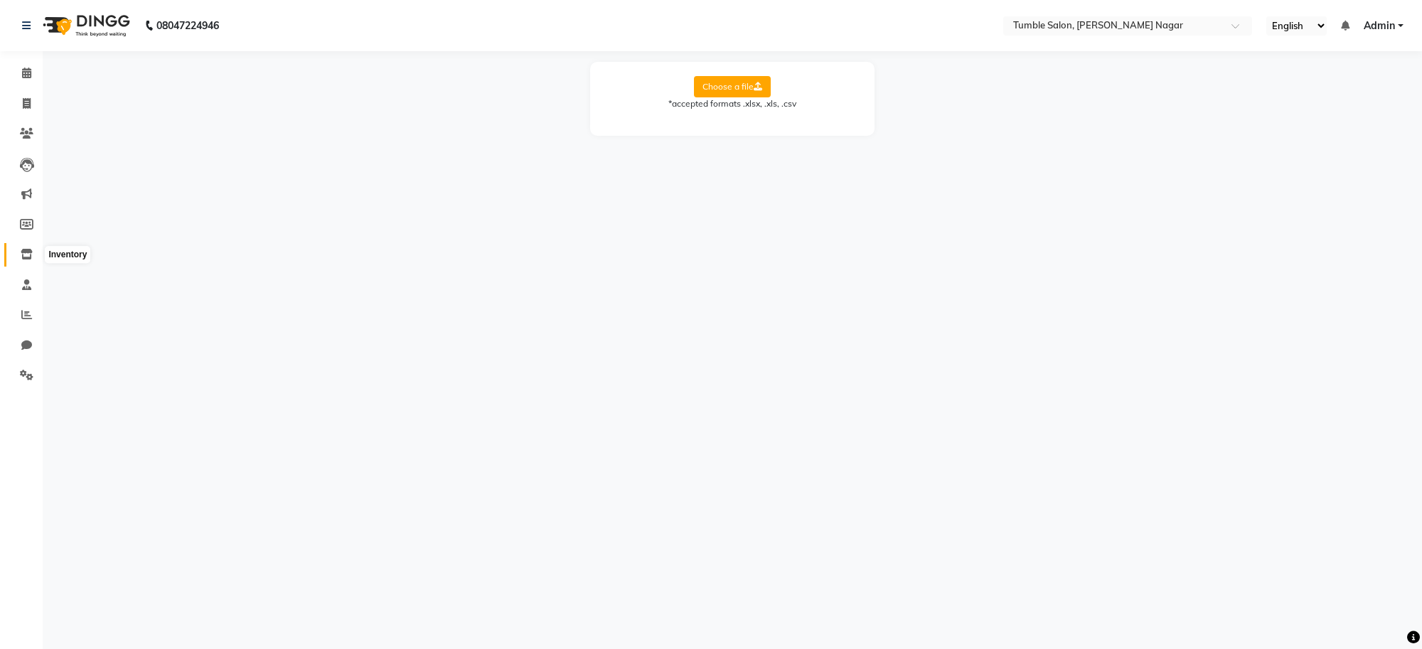
click at [22, 257] on icon at bounding box center [27, 254] width 12 height 11
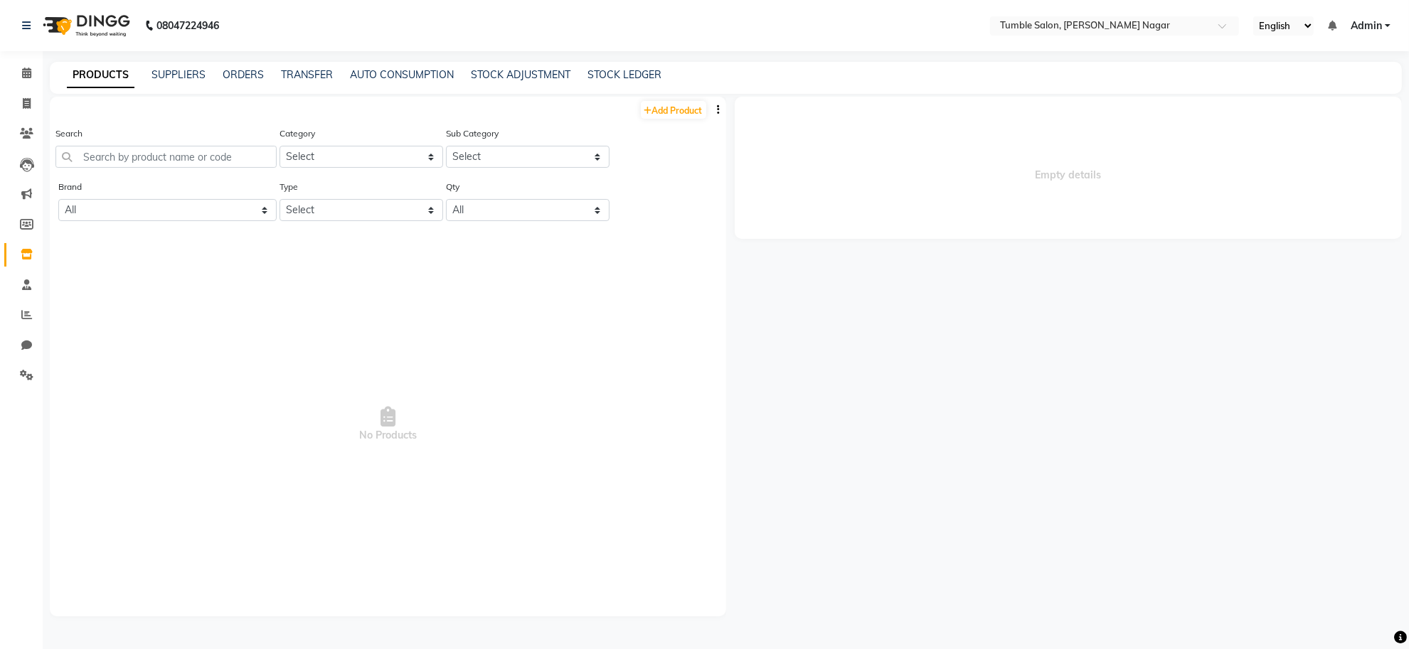
click at [720, 107] on icon "button" at bounding box center [719, 110] width 3 height 10
click at [683, 97] on div "IMPORT" at bounding box center [674, 101] width 46 height 18
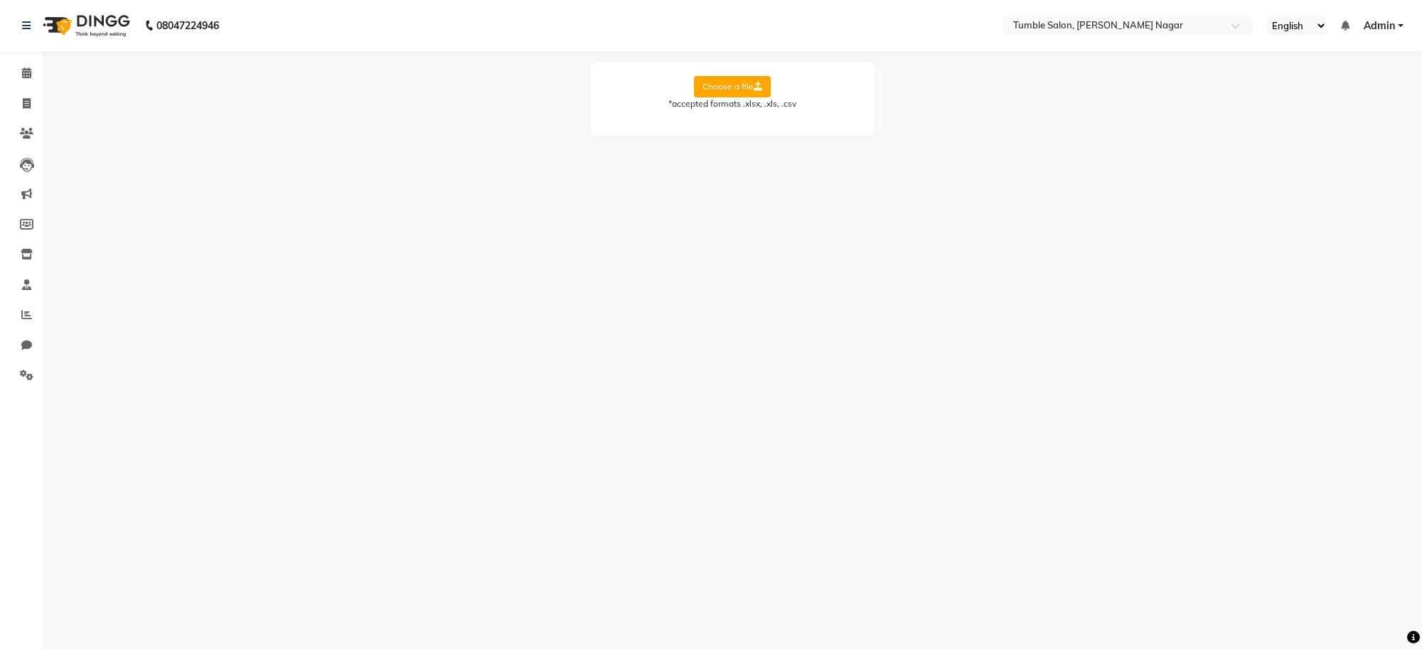
click at [730, 80] on label "Choose a file" at bounding box center [732, 86] width 77 height 21
click at [0, 0] on input "Choose a file" at bounding box center [0, 0] width 0 height 0
click at [783, 135] on select "Select Sheet tumble final inventory sheet" at bounding box center [796, 133] width 107 height 22
select select "tumble final inventory sheet"
click at [743, 122] on select "Select Sheet tumble final inventory sheet" at bounding box center [796, 133] width 107 height 22
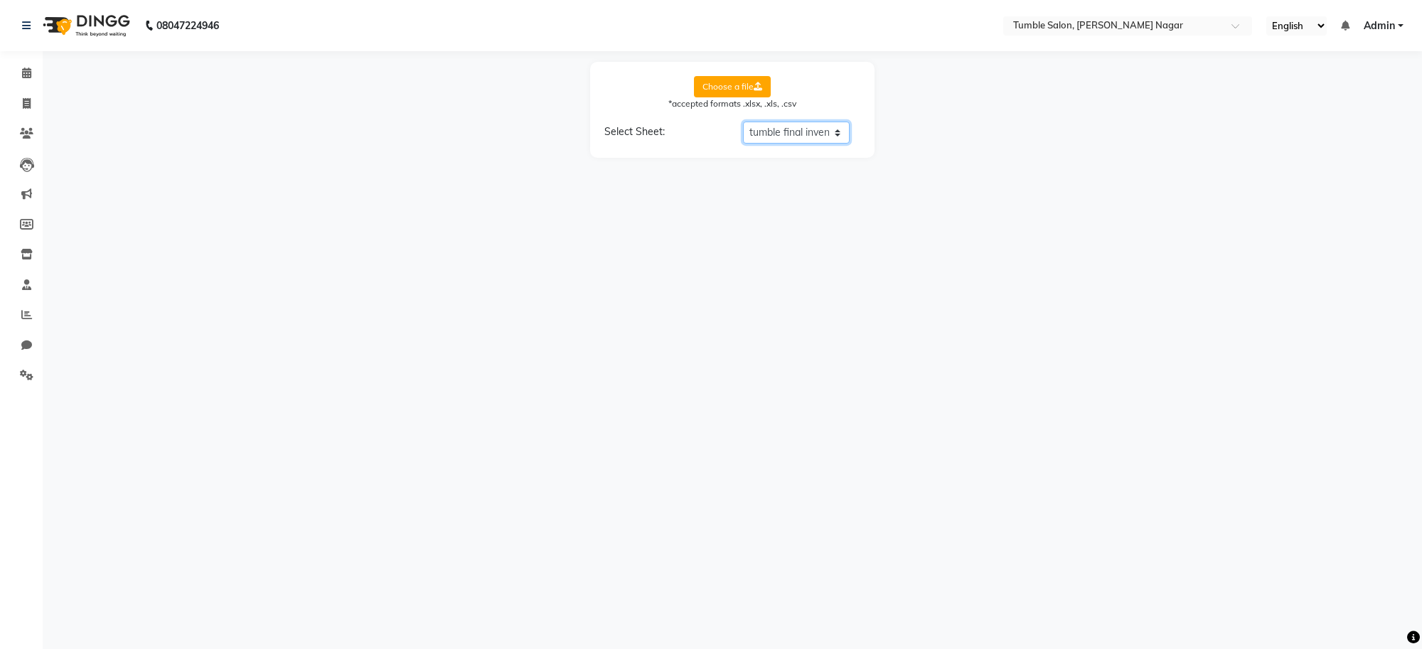
select select "product name"
select select "product code"
select select "product category"
select select "product sub-category"
select select "quantity"
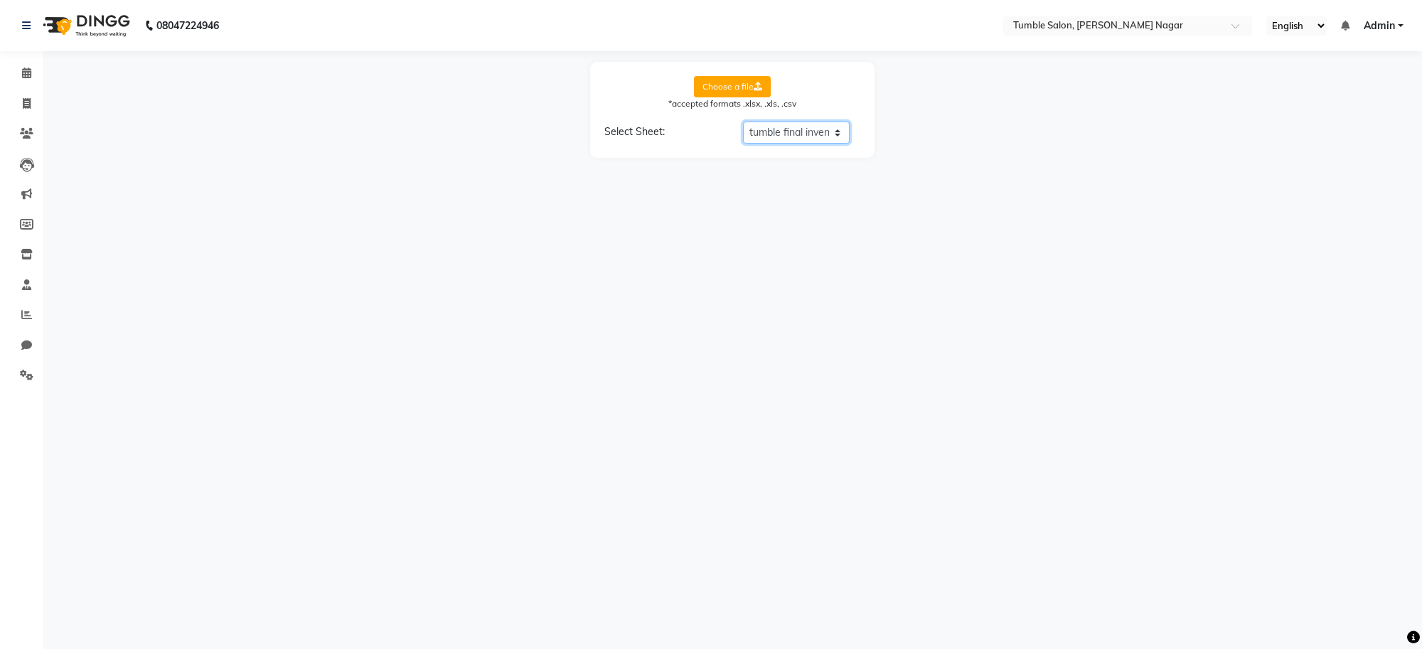
select select "price"
select select "cost"
select select "tax group"
select select "tax inclusive"
select select "size"
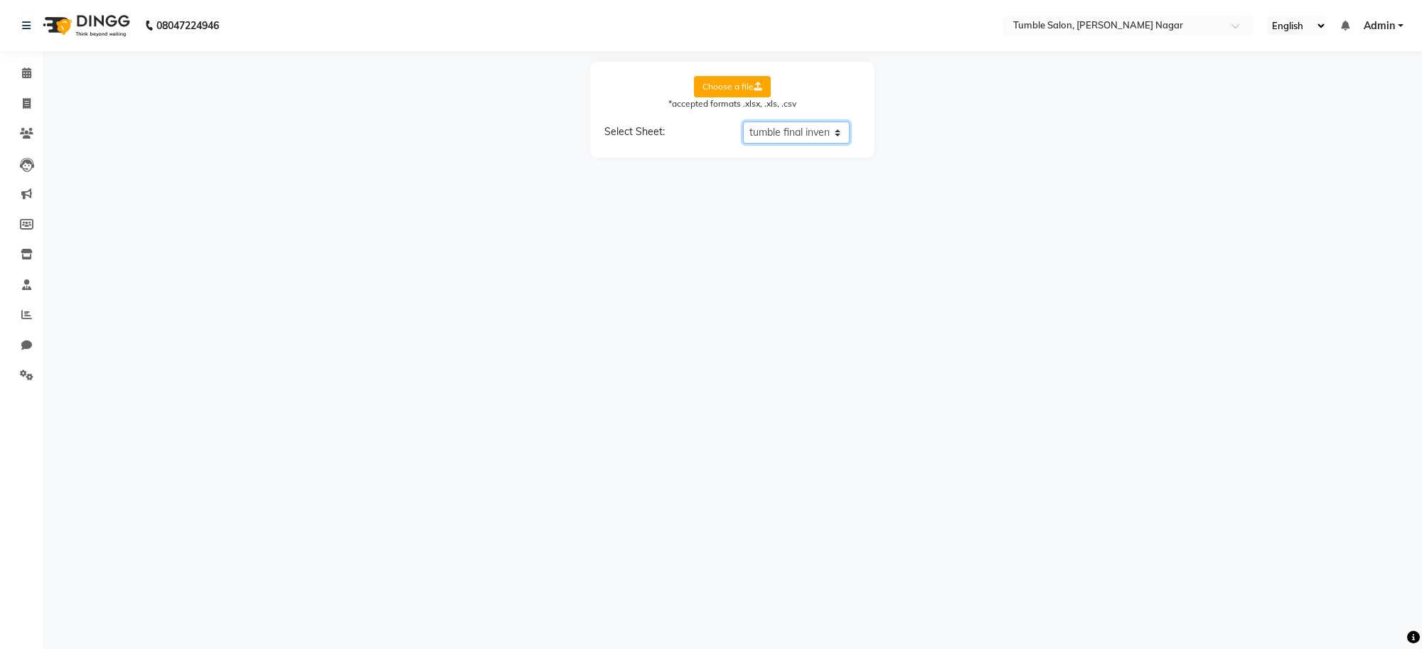
select select "unit"
select select "sku"
select select "brand"
select select "sac code"
select select "description"
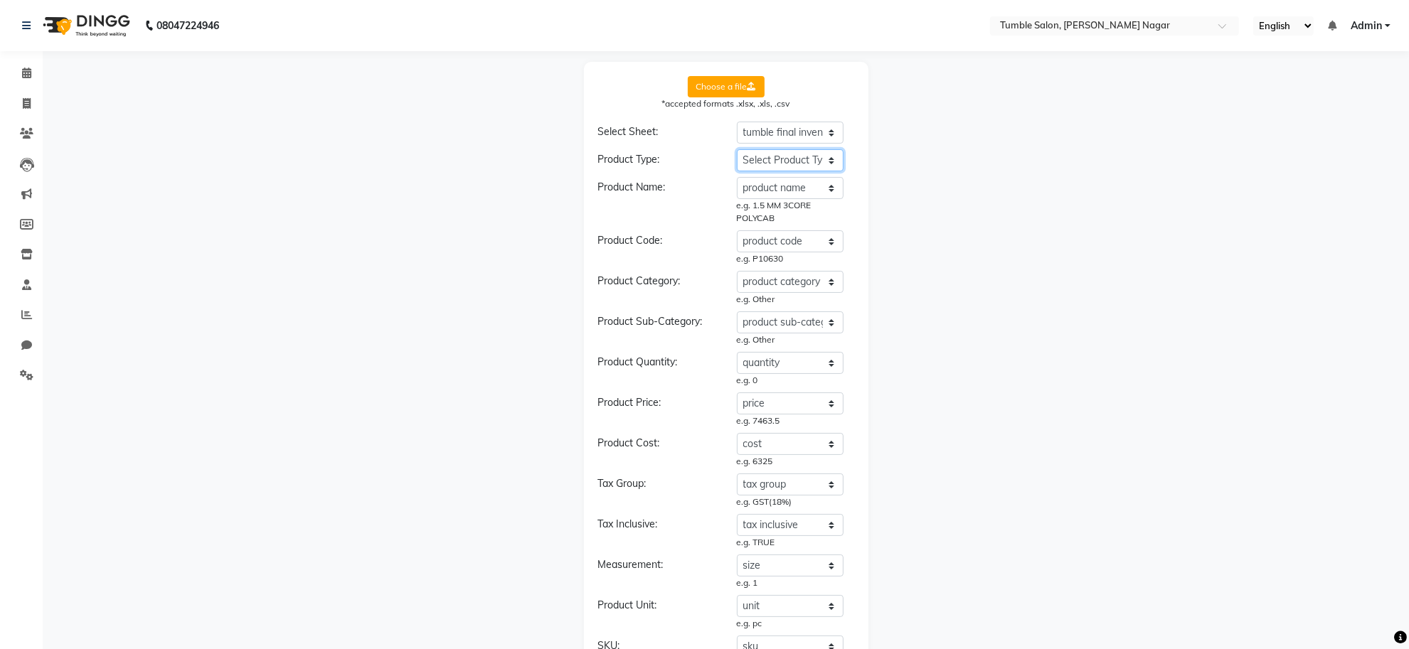
click at [781, 159] on select "Select Product Type product name product code product category product sub-cate…" at bounding box center [790, 160] width 107 height 22
select select "type"
click at [737, 149] on select "Select Product Type product name product code product category product sub-cate…" at bounding box center [790, 160] width 107 height 22
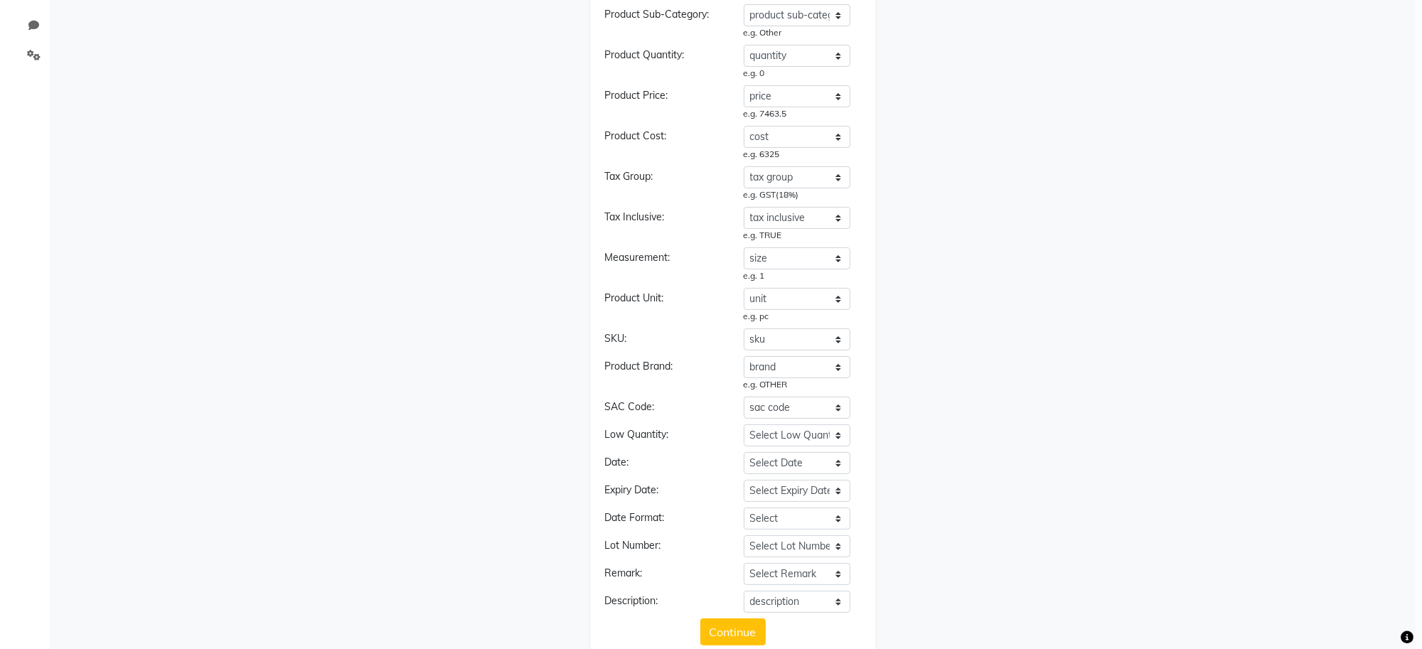
scroll to position [351, 0]
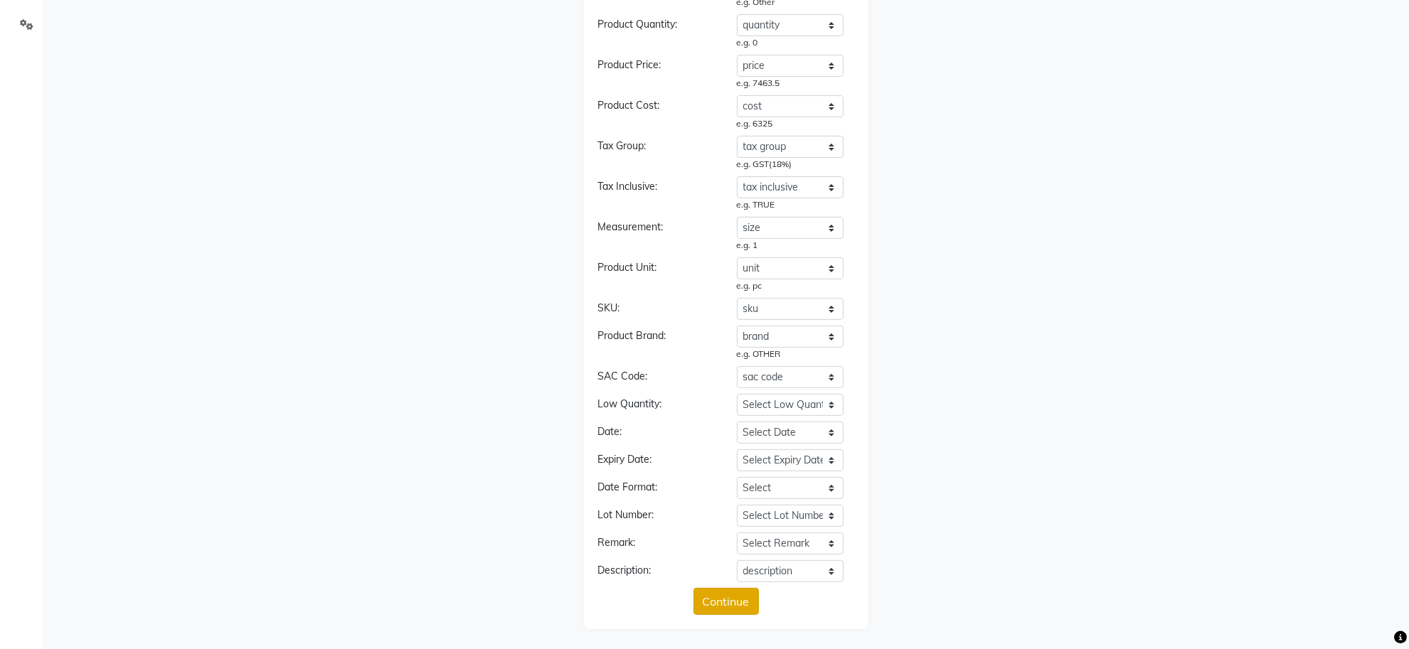
click at [713, 602] on button "Continue" at bounding box center [725, 601] width 65 height 27
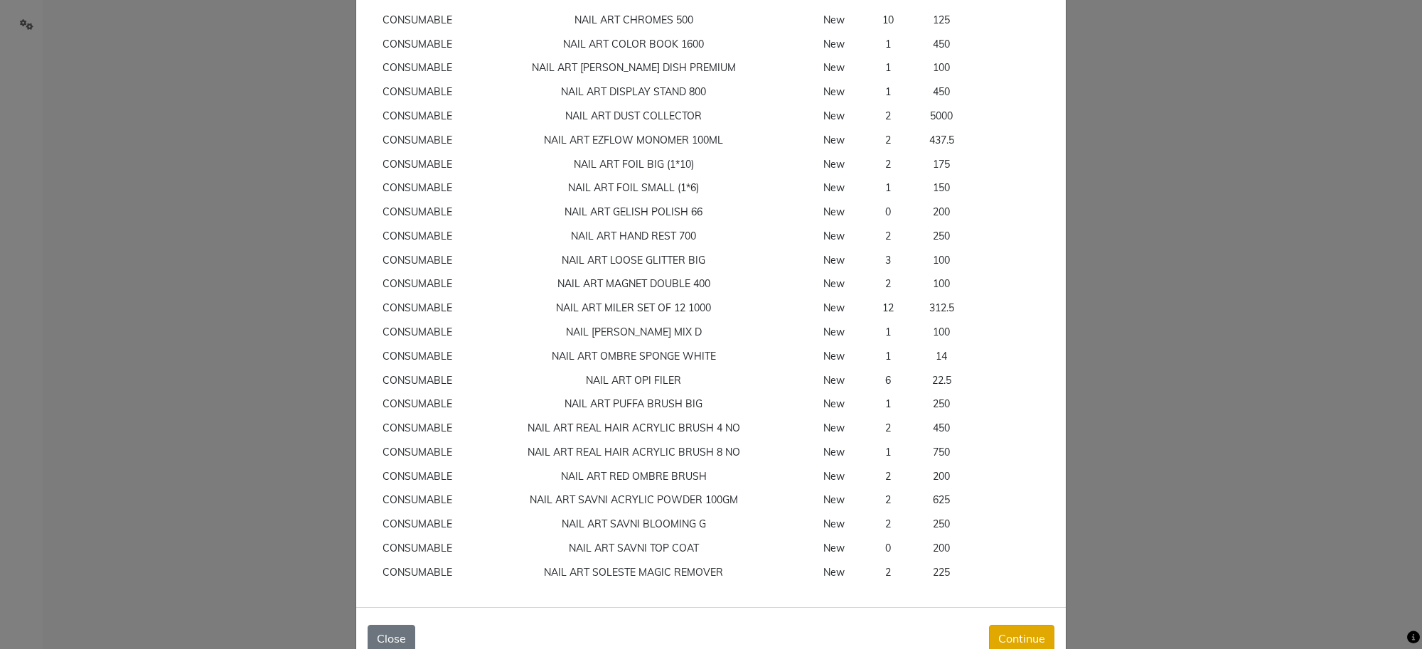
scroll to position [11576, 0]
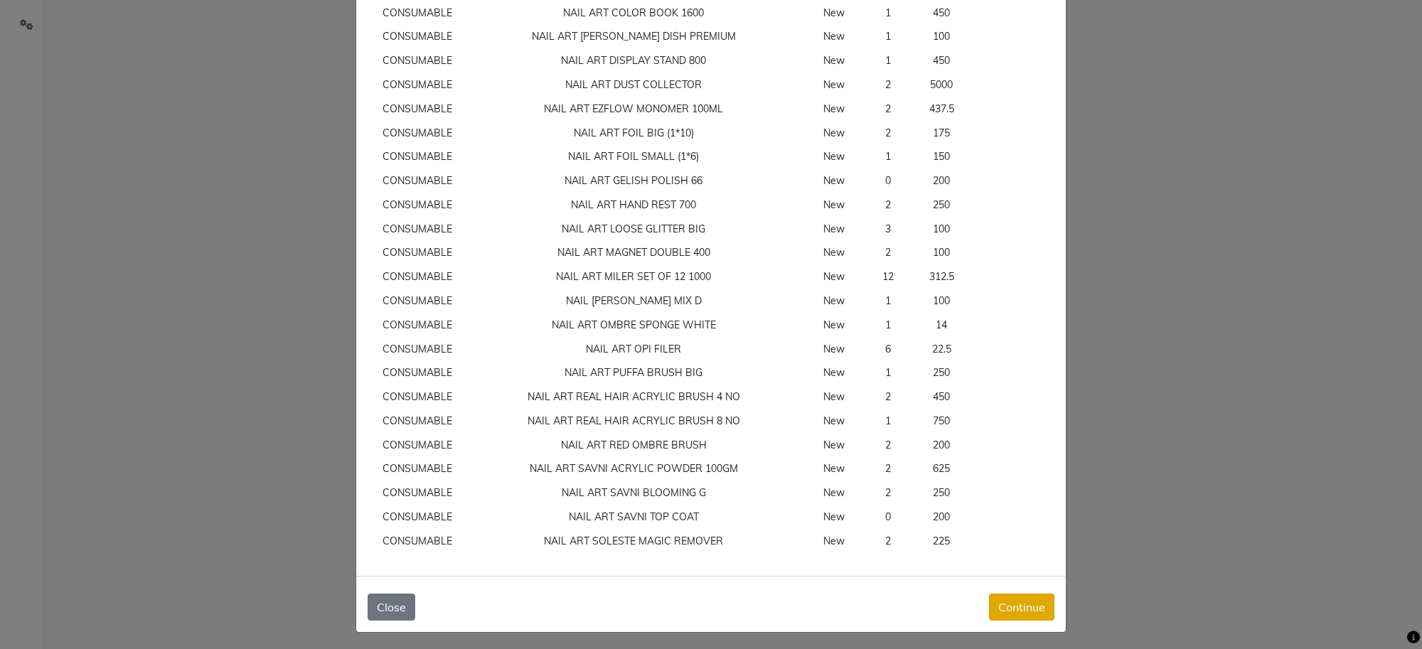
click at [1008, 606] on button "Continue" at bounding box center [1021, 607] width 65 height 27
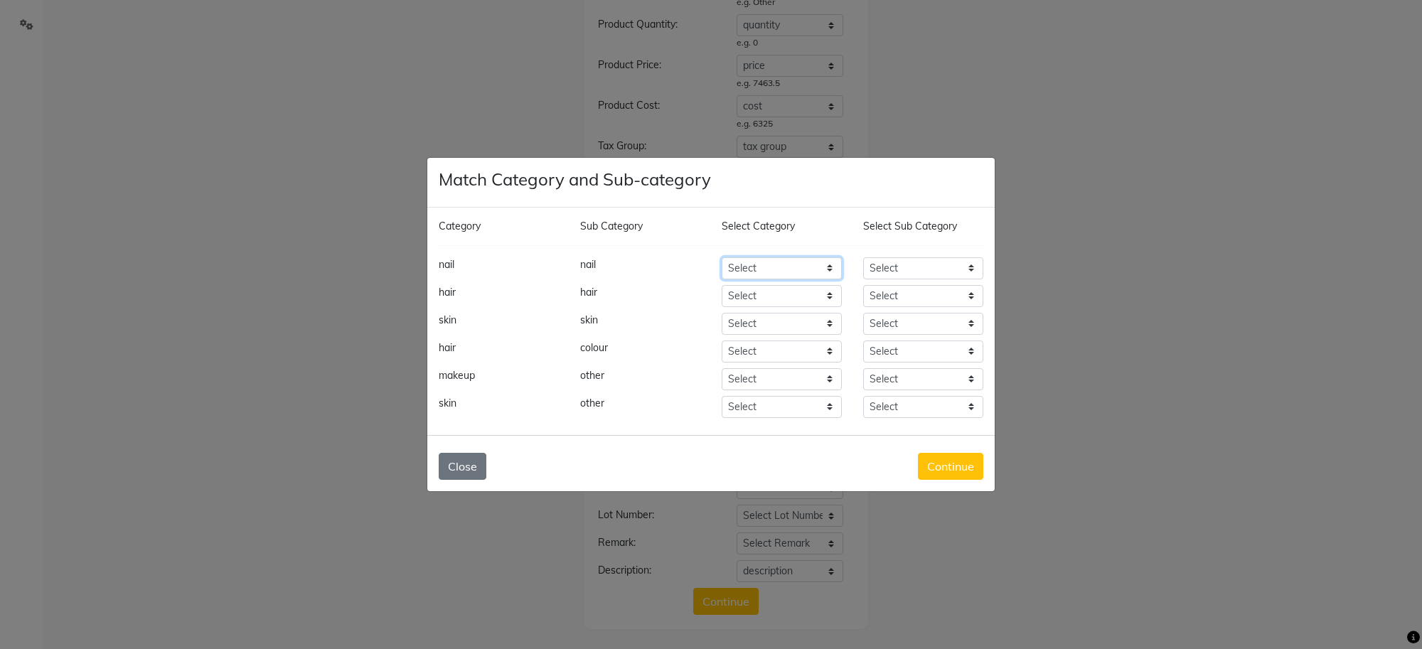
click at [781, 262] on select "Select Hair Skin Makeup Personal Care Appliances [PERSON_NAME] Waxing Disposabl…" at bounding box center [782, 268] width 120 height 22
select select "1000"
click at [722, 257] on select "Select Hair Skin Makeup Personal Care Appliances [PERSON_NAME] Waxing Disposabl…" at bounding box center [782, 268] width 120 height 22
click at [923, 261] on select "Select Houskeeping Other" at bounding box center [923, 268] width 120 height 22
click at [909, 347] on select "Select Cream Houskeeping Loreal Retail Cheryls Retail Casmara Retail Cleanser R…" at bounding box center [923, 352] width 120 height 22
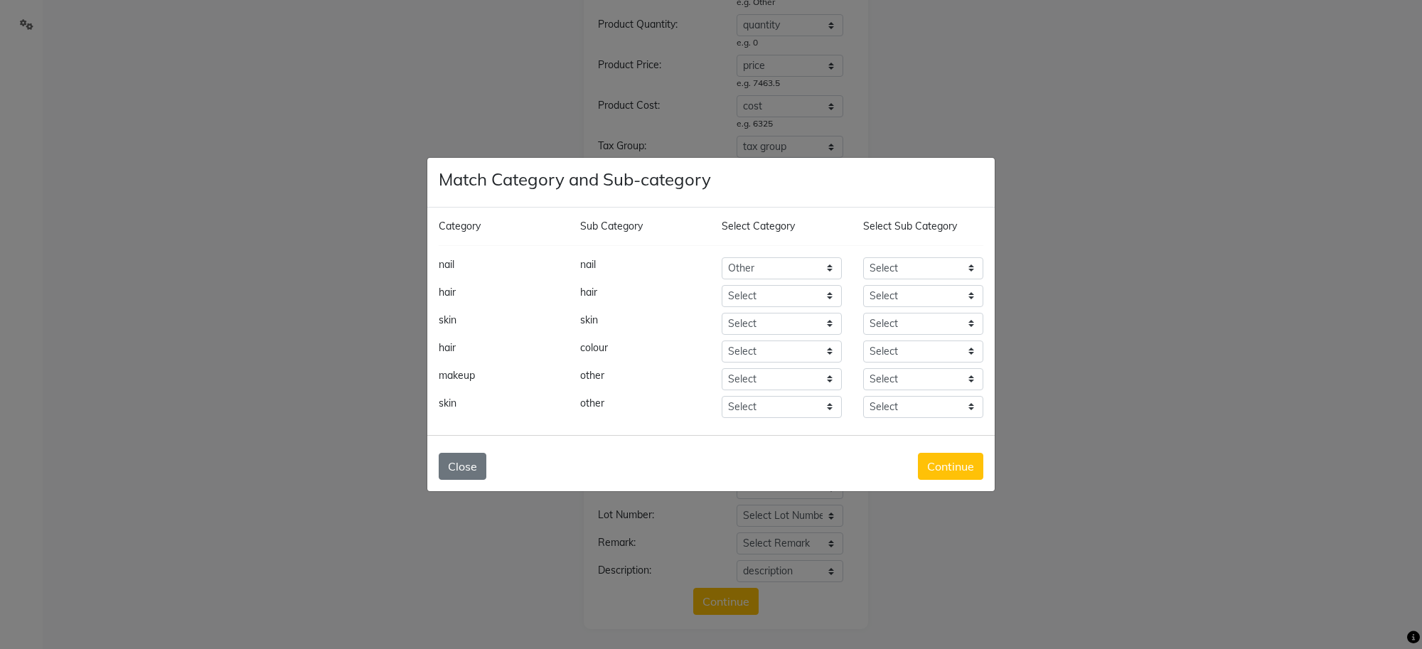
drag, startPoint x: 1153, startPoint y: 293, endPoint x: 979, endPoint y: 297, distance: 173.6
click at [1142, 294] on ngb-modal-window "Match Category and Sub-category Category Sub Category Select Category Select Su…" at bounding box center [711, 324] width 1422 height 649
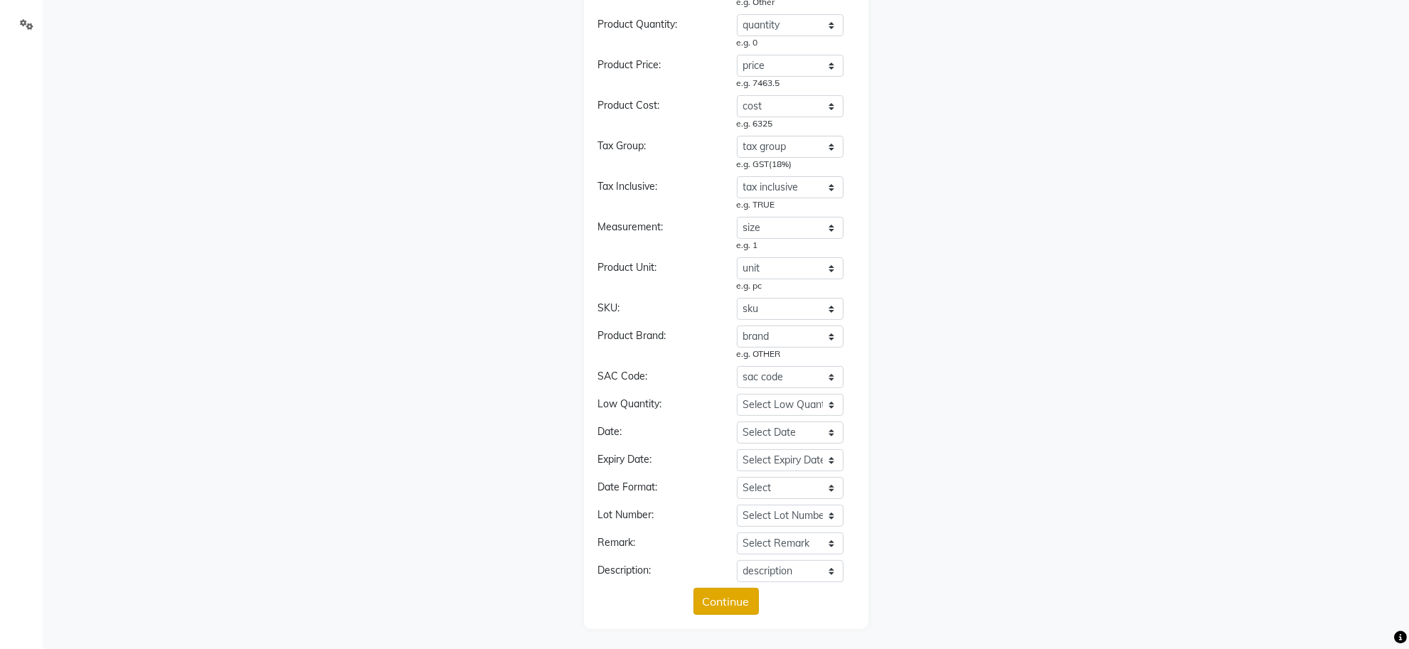
click at [728, 602] on button "Continue" at bounding box center [725, 601] width 65 height 27
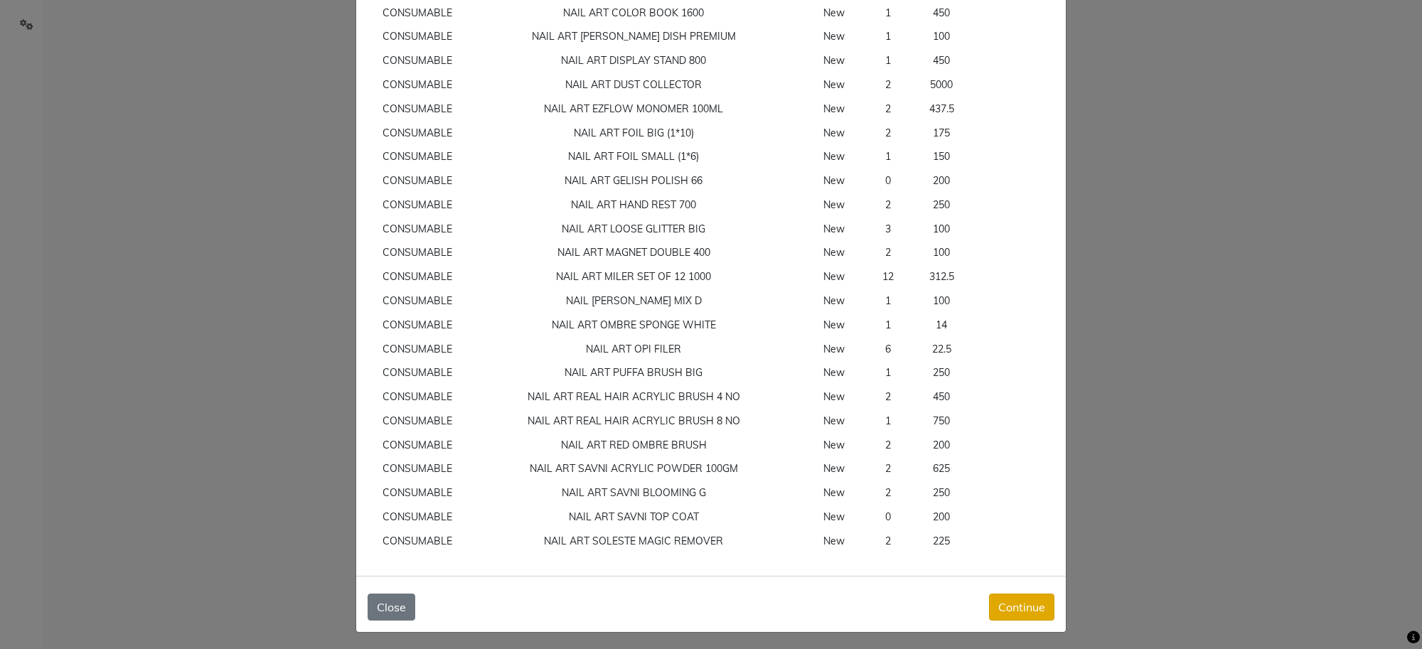
click at [1028, 602] on button "Continue" at bounding box center [1021, 607] width 65 height 27
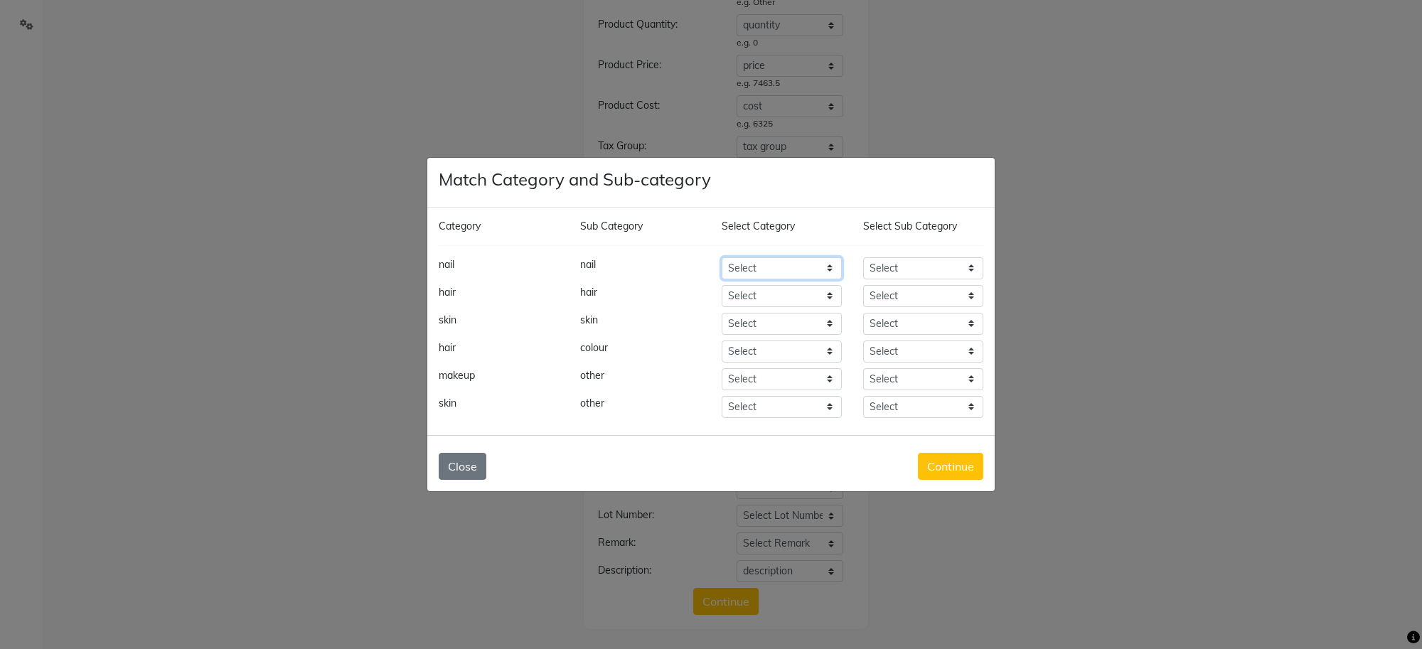
click at [787, 271] on select "Select Hair Skin Makeup Personal Care Appliances [PERSON_NAME] Waxing Disposabl…" at bounding box center [782, 268] width 120 height 22
select select "1000"
click at [722, 257] on select "Select Hair Skin Makeup Personal Care Appliances [PERSON_NAME] Waxing Disposabl…" at bounding box center [782, 268] width 120 height 22
click at [893, 265] on select "Select Houskeeping Other" at bounding box center [923, 268] width 120 height 22
select select "1002"
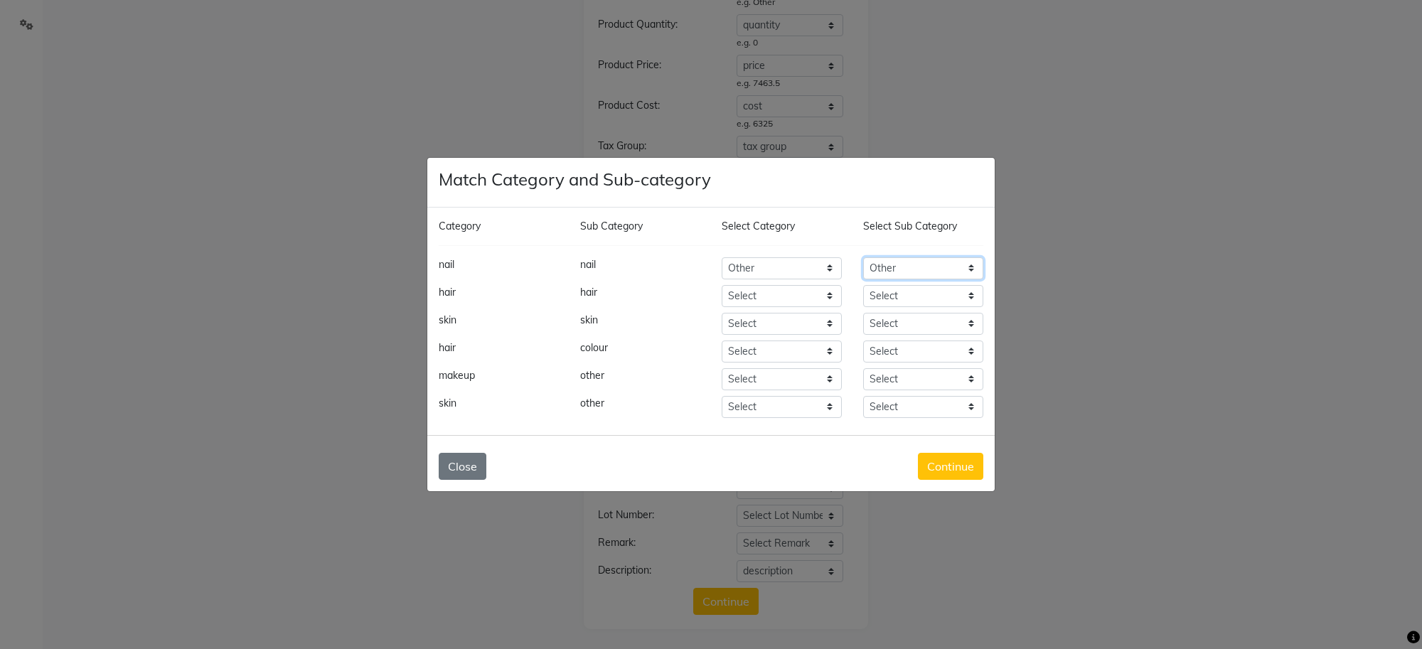
click at [863, 257] on select "Select Houskeeping Other" at bounding box center [923, 268] width 120 height 22
click at [898, 296] on select "Select Cream Houskeeping Loreal Retail Cheryls Retail Casmara Retail Cleanser R…" at bounding box center [923, 296] width 120 height 22
click at [900, 296] on select "Select Cream Houskeeping Loreal Retail Cheryls Retail Casmara Retail Cleanser R…" at bounding box center [923, 296] width 120 height 22
click at [784, 300] on select "Select Hair Skin Makeup Personal Care Appliances [PERSON_NAME] Waxing Disposabl…" at bounding box center [782, 296] width 120 height 22
select select "1000"
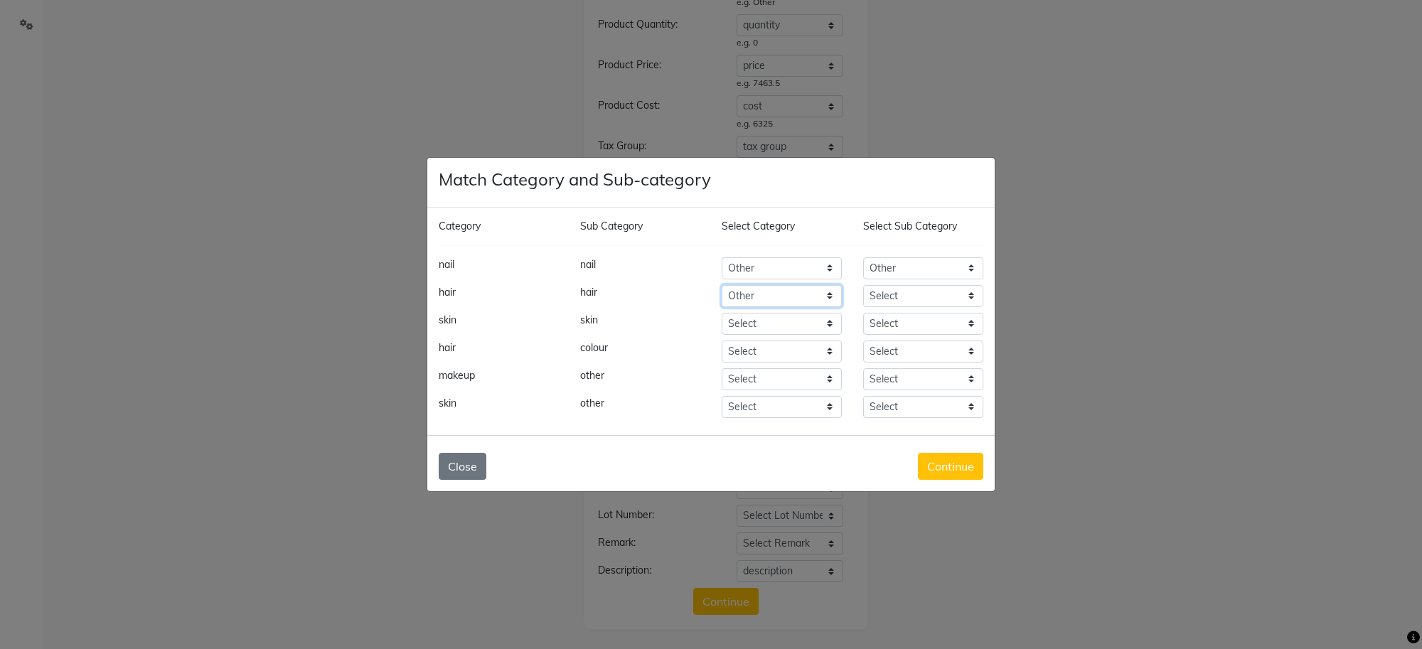
click at [786, 295] on select "Select Hair Skin Makeup Personal Care Appliances [PERSON_NAME] Waxing Disposabl…" at bounding box center [782, 296] width 120 height 22
click at [903, 295] on select "Select Houskeeping Other" at bounding box center [923, 296] width 120 height 22
select select "1002"
click at [863, 285] on select "Select Houskeeping Other" at bounding box center [923, 296] width 120 height 22
click at [766, 329] on select "Select Hair Skin Makeup Personal Care Appliances [PERSON_NAME] Waxing Disposabl…" at bounding box center [782, 324] width 120 height 22
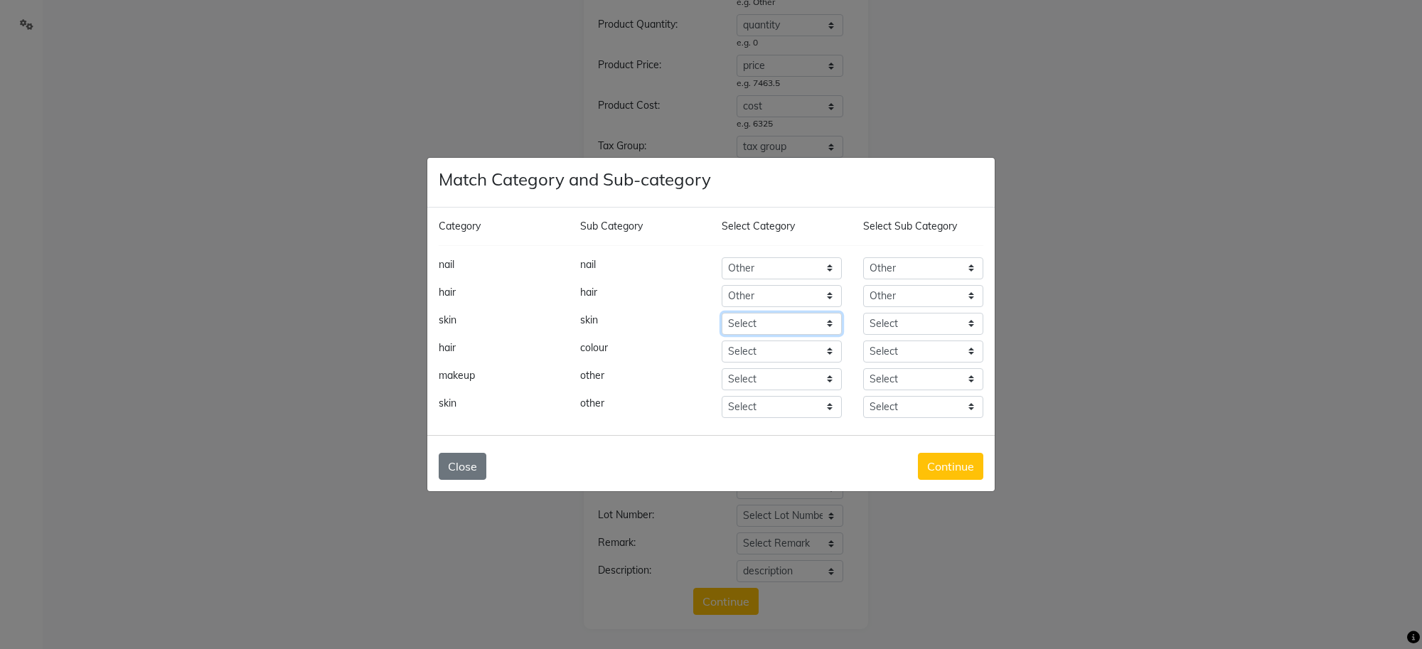
select select "1000"
click at [766, 324] on select "Select Hair Skin Makeup Personal Care Appliances [PERSON_NAME] Waxing Disposabl…" at bounding box center [782, 324] width 120 height 22
click at [901, 321] on select "Select Houskeeping Other" at bounding box center [923, 324] width 120 height 22
select select "1002"
click at [779, 347] on select "Select Hair Skin Makeup Personal Care Appliances [PERSON_NAME] Waxing Disposabl…" at bounding box center [782, 352] width 120 height 22
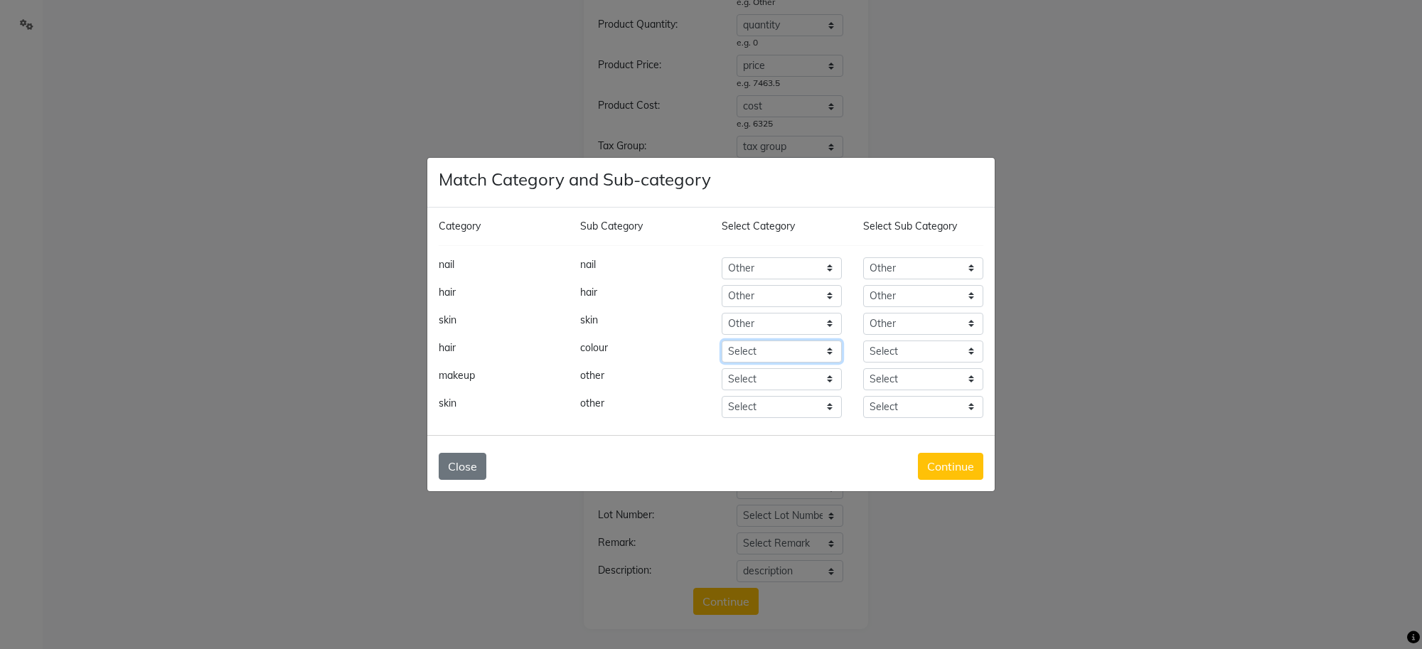
select select "1000"
click at [772, 346] on select "Select Hair Skin Makeup Personal Care Appliances [PERSON_NAME] Waxing Disposabl…" at bounding box center [782, 352] width 120 height 22
click at [901, 336] on div "Category Sub Category Select Category Select Sub Category nail nail Select Hair…" at bounding box center [711, 322] width 568 height 228
click at [905, 348] on select "Select Houskeeping Other" at bounding box center [923, 352] width 120 height 22
select select "1002"
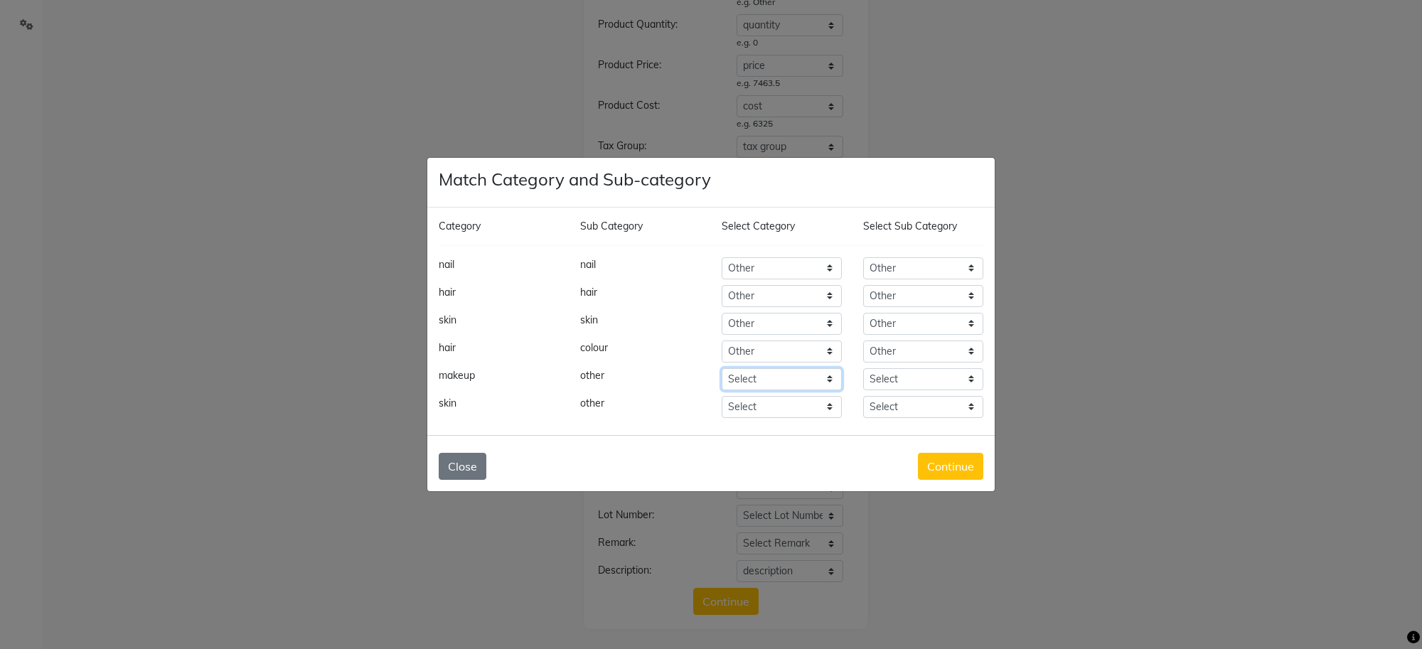
click at [781, 380] on select "Select Hair Skin Makeup Personal Care Appliances [PERSON_NAME] Waxing Disposabl…" at bounding box center [782, 379] width 120 height 22
select select "1000"
click at [781, 379] on select "Select Hair Skin Makeup Personal Care Appliances [PERSON_NAME] Waxing Disposabl…" at bounding box center [782, 379] width 120 height 22
click at [907, 361] on select "Select Houskeeping Other" at bounding box center [923, 352] width 120 height 22
click at [840, 388] on select "Select Hair Skin Makeup Personal Care Appliances [PERSON_NAME] Waxing Disposabl…" at bounding box center [782, 379] width 120 height 22
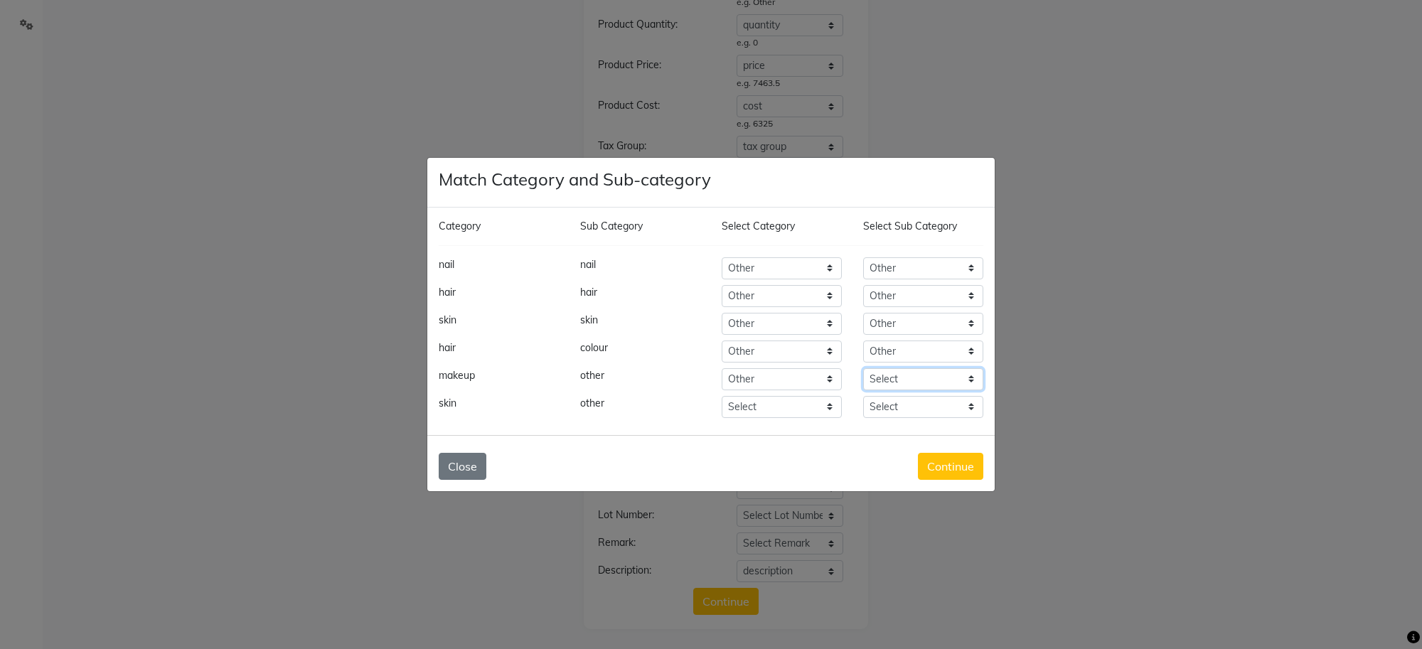
click at [890, 377] on select "Select Houskeeping Other" at bounding box center [923, 379] width 120 height 22
select select "1002"
click at [863, 368] on select "Select Houskeeping Other" at bounding box center [923, 379] width 120 height 22
click at [784, 409] on select "Select Hair Skin Makeup Personal Care Appliances [PERSON_NAME] Waxing Disposabl…" at bounding box center [782, 407] width 120 height 22
select select "1000"
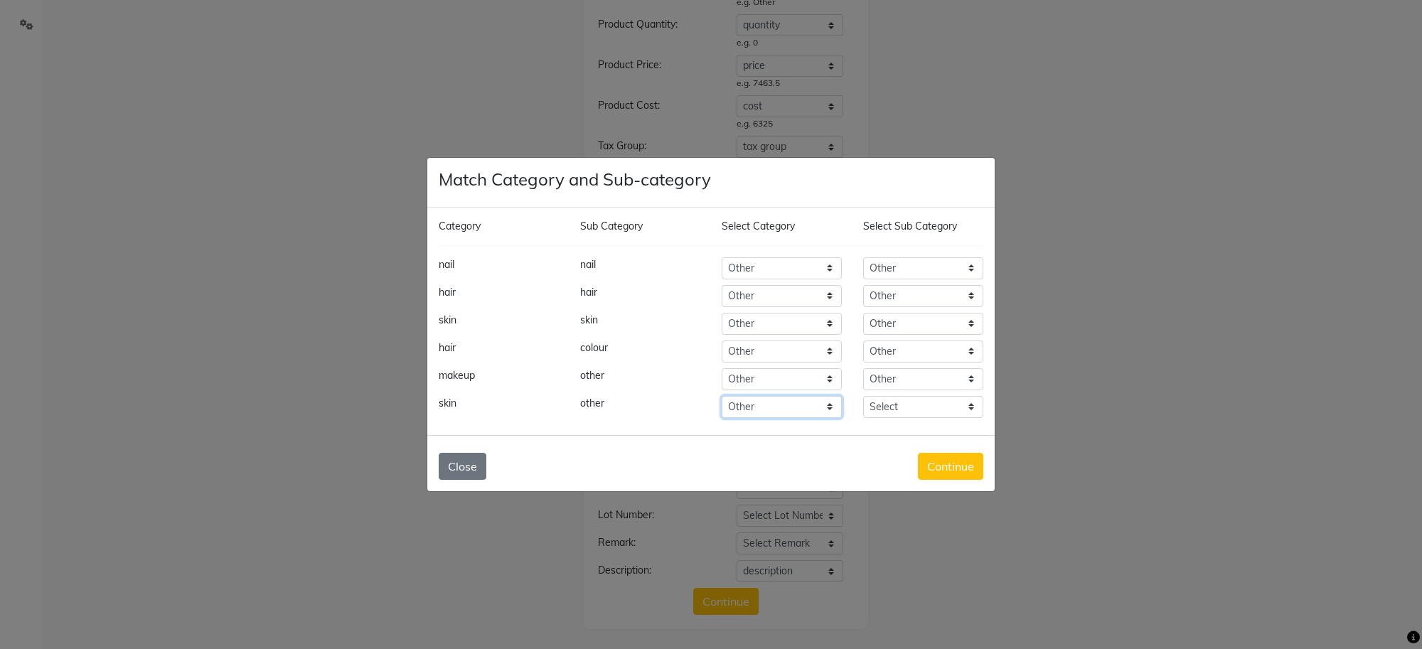
click at [784, 409] on select "Select Hair Skin Makeup Personal Care Appliances [PERSON_NAME] Waxing Disposabl…" at bounding box center [782, 407] width 120 height 22
click at [896, 398] on select "Select Houskeeping Other" at bounding box center [923, 407] width 120 height 22
select select "1002"
click at [841, 434] on div "Category Sub Category Select Category Select Sub Category nail nail Select Hair…" at bounding box center [711, 322] width 568 height 228
click at [947, 468] on button "Continue" at bounding box center [950, 466] width 65 height 27
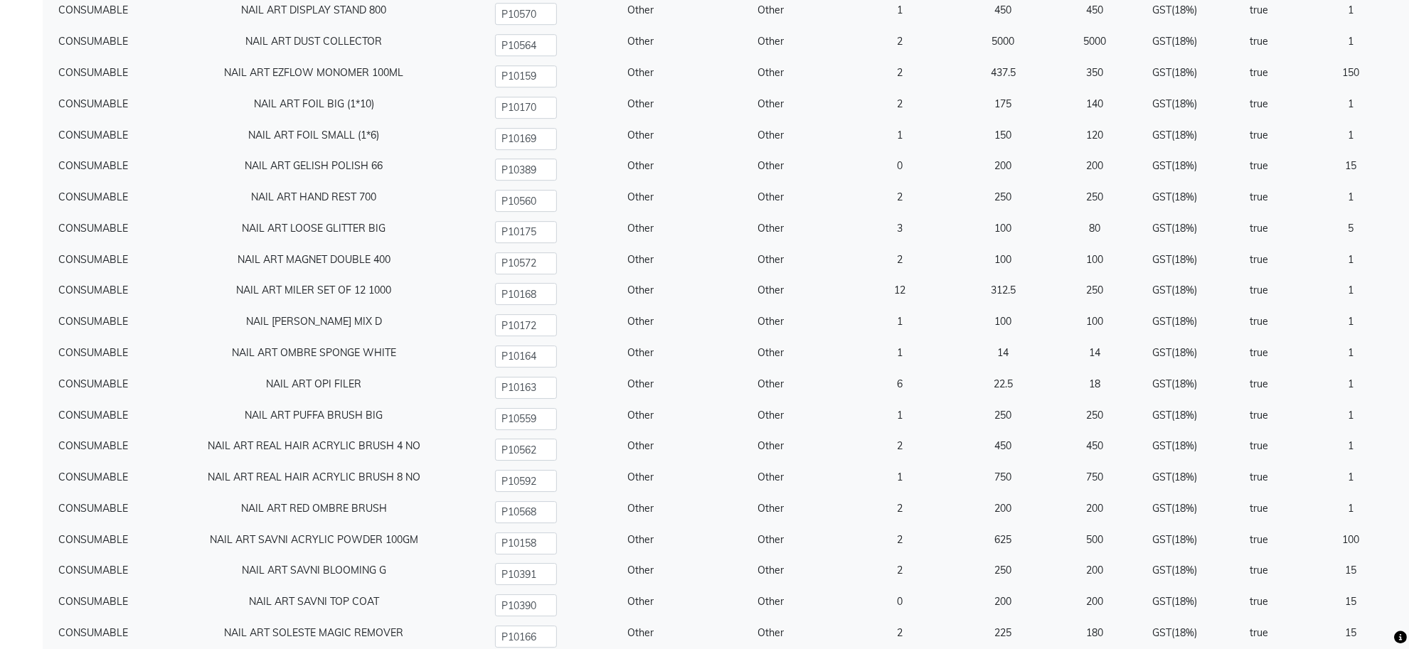
scroll to position [16039, 0]
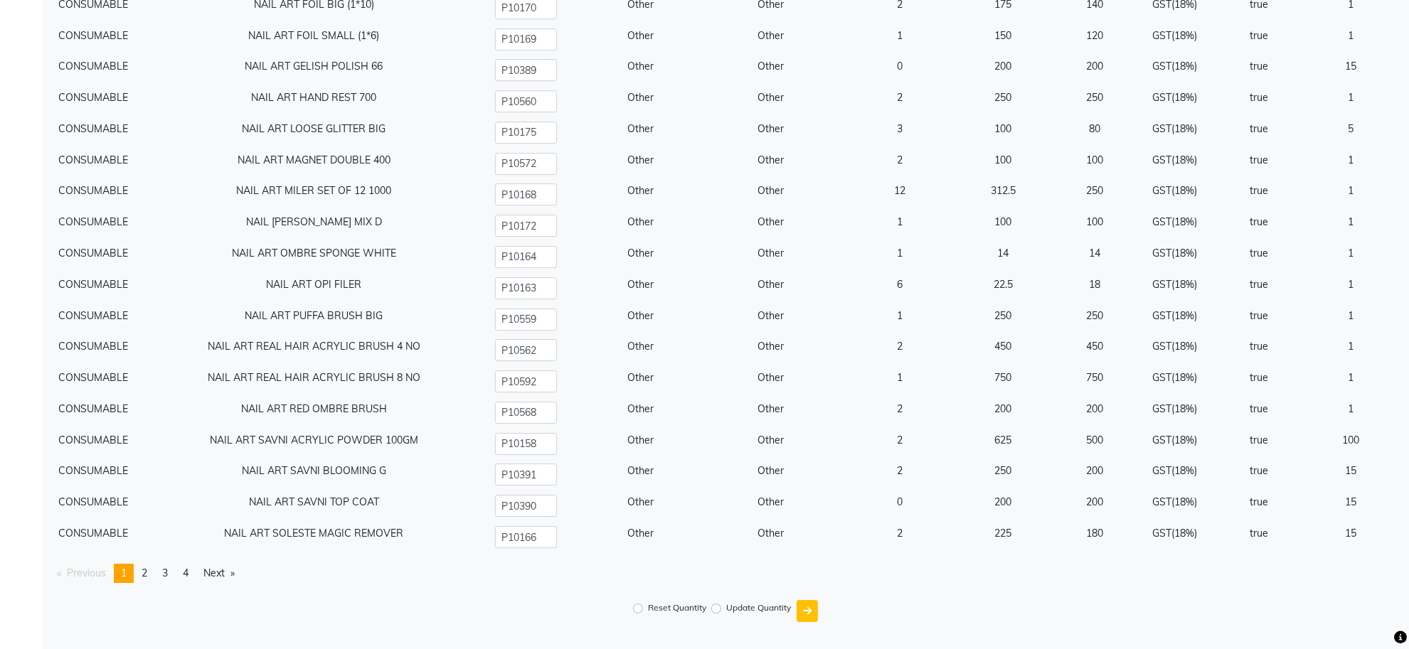
click at [662, 609] on label "Reset Quantity" at bounding box center [677, 608] width 58 height 13
click at [643, 609] on input "Reset Quantity" at bounding box center [638, 609] width 10 height 10
radio input "true"
click at [811, 614] on icon "submit" at bounding box center [807, 611] width 9 height 10
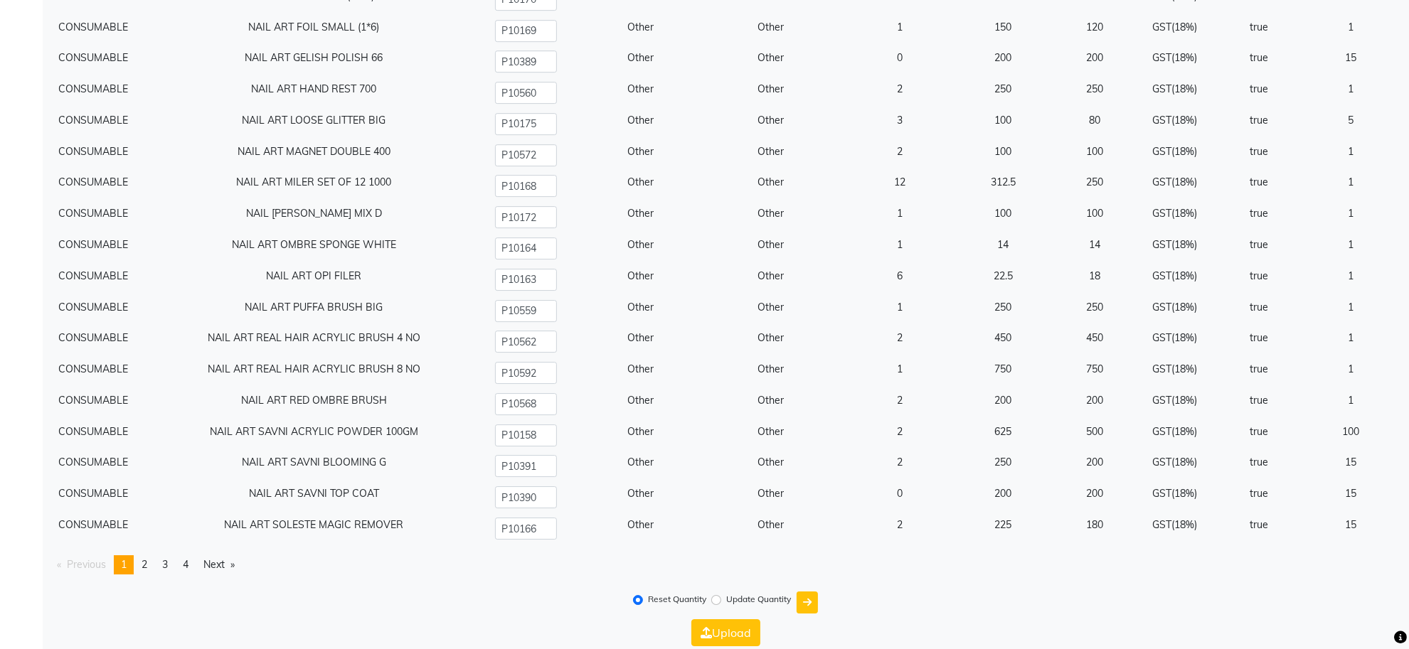
scroll to position [16067, 0]
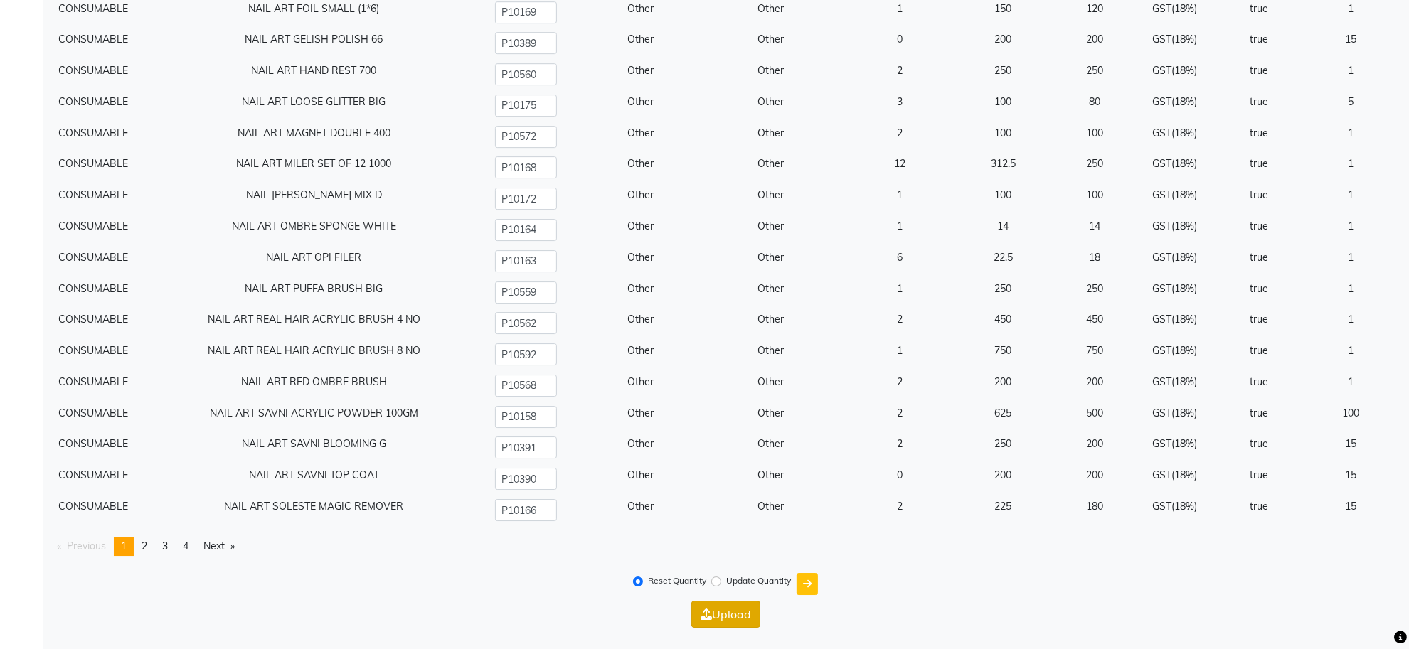
click at [736, 615] on button "Upload" at bounding box center [725, 614] width 69 height 27
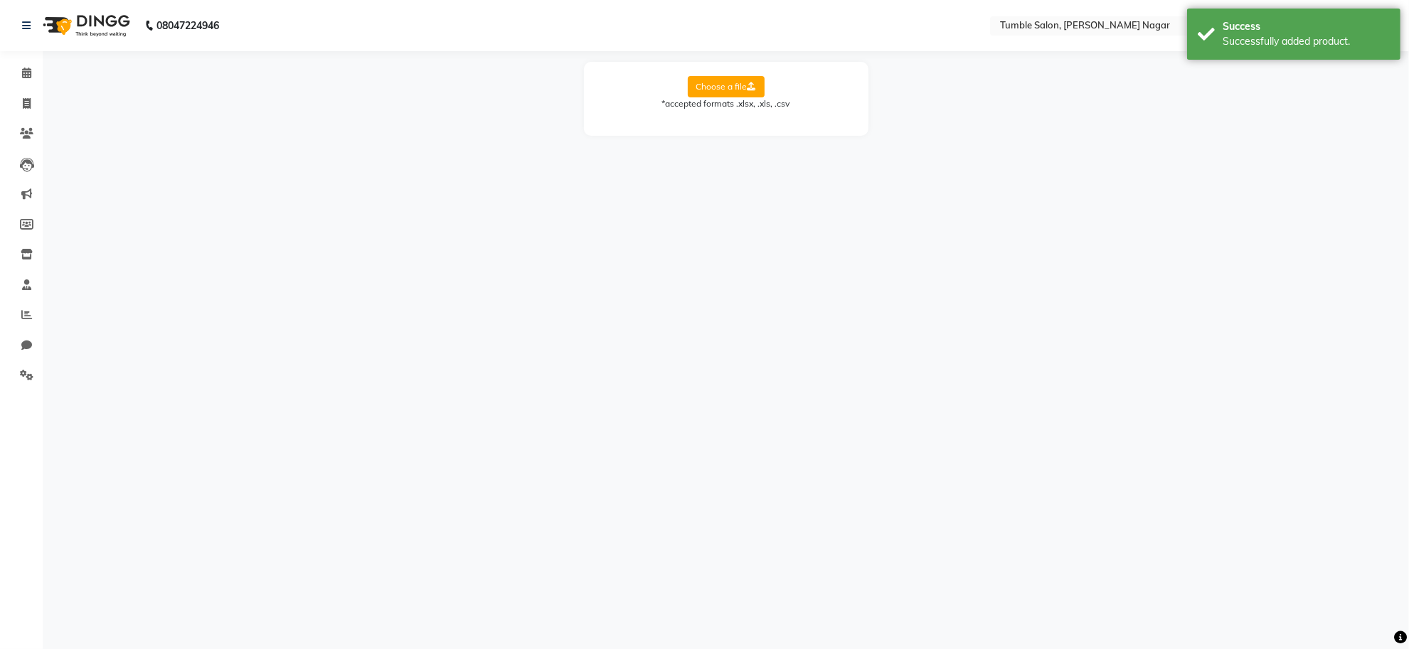
scroll to position [0, 0]
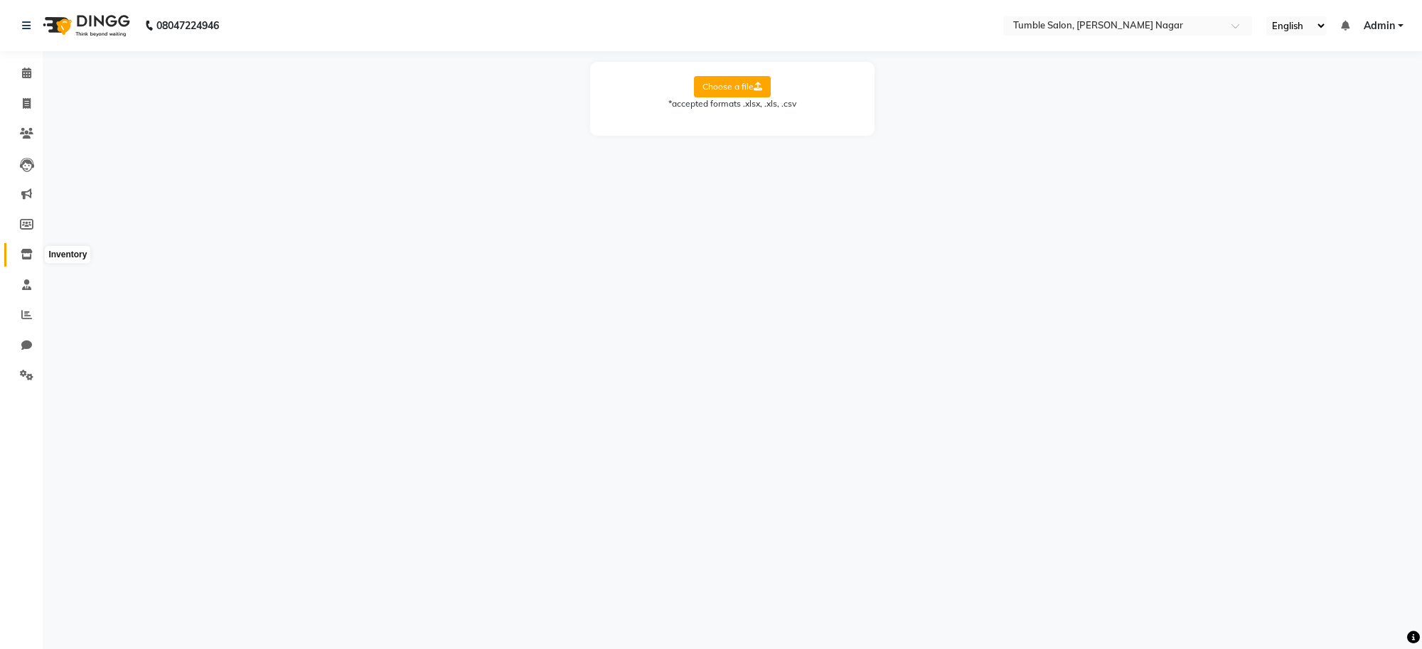
click at [26, 256] on icon at bounding box center [27, 254] width 12 height 11
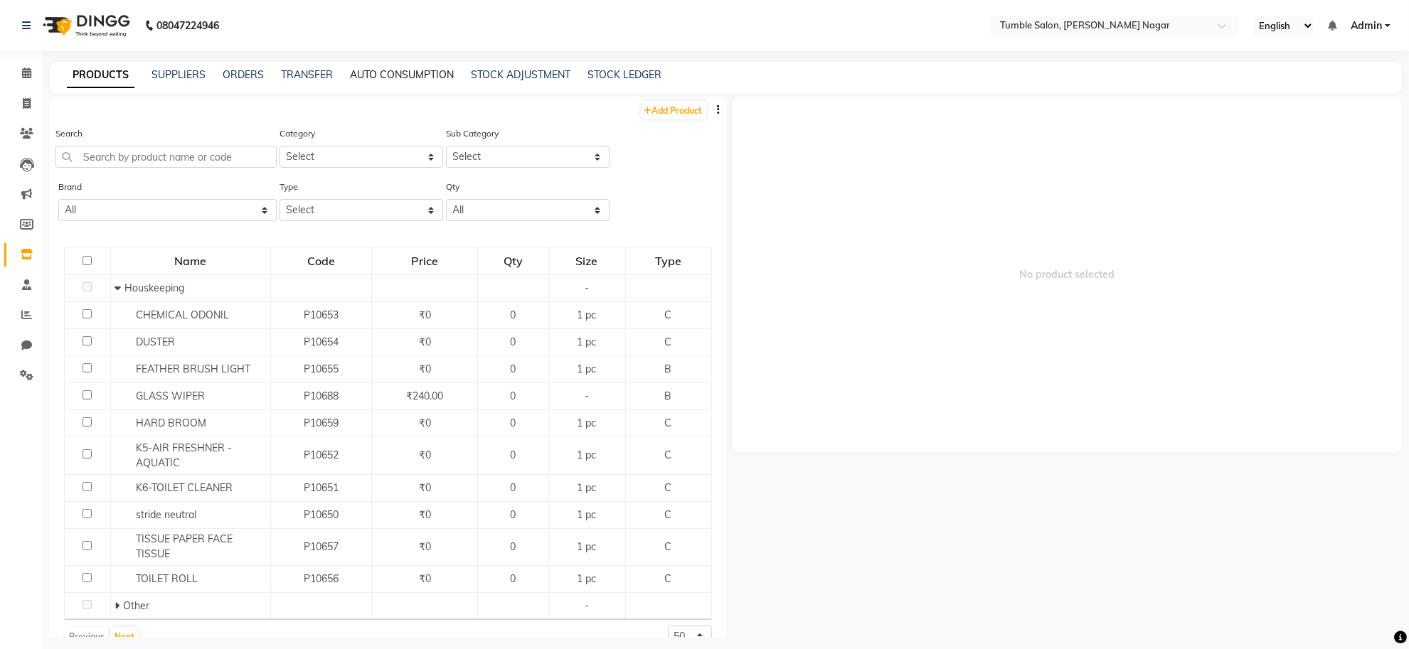
click at [372, 72] on link "AUTO CONSUMPTION" at bounding box center [402, 74] width 104 height 13
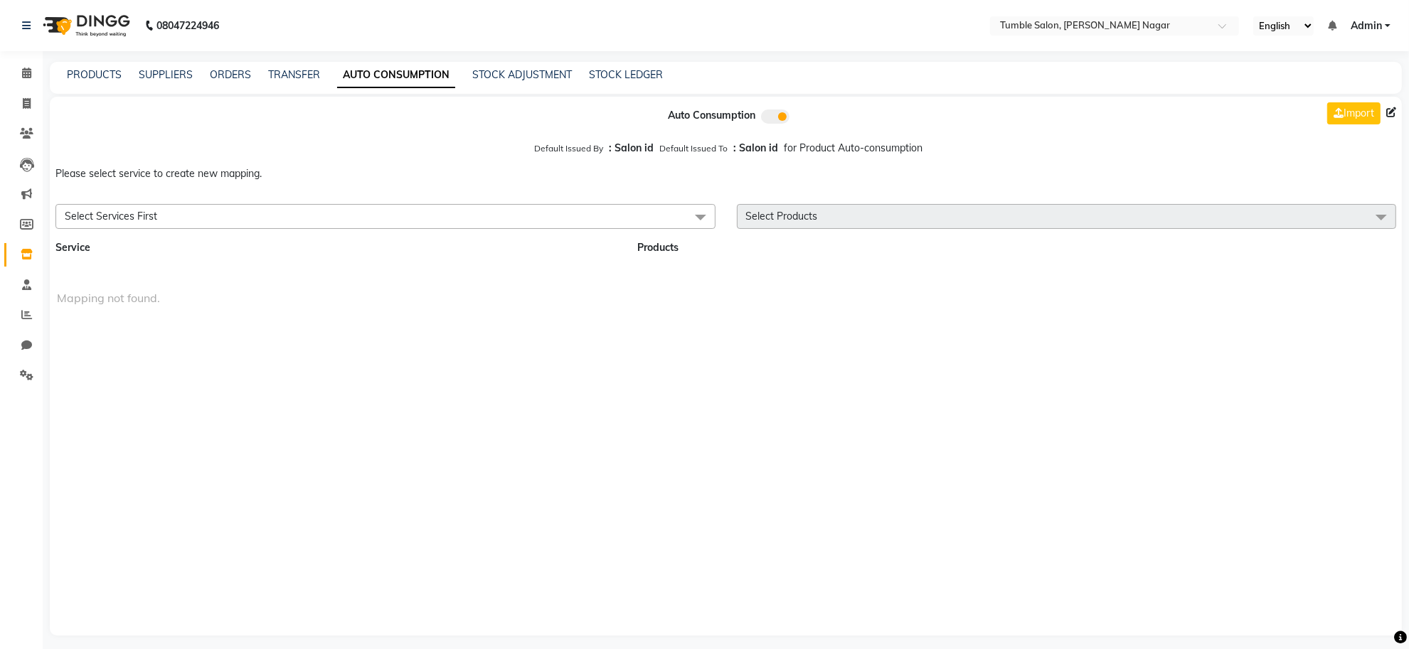
click at [734, 161] on p "Please select service to create new mapping." at bounding box center [726, 174] width 1352 height 26
click at [1348, 112] on link "Import" at bounding box center [1353, 113] width 53 height 22
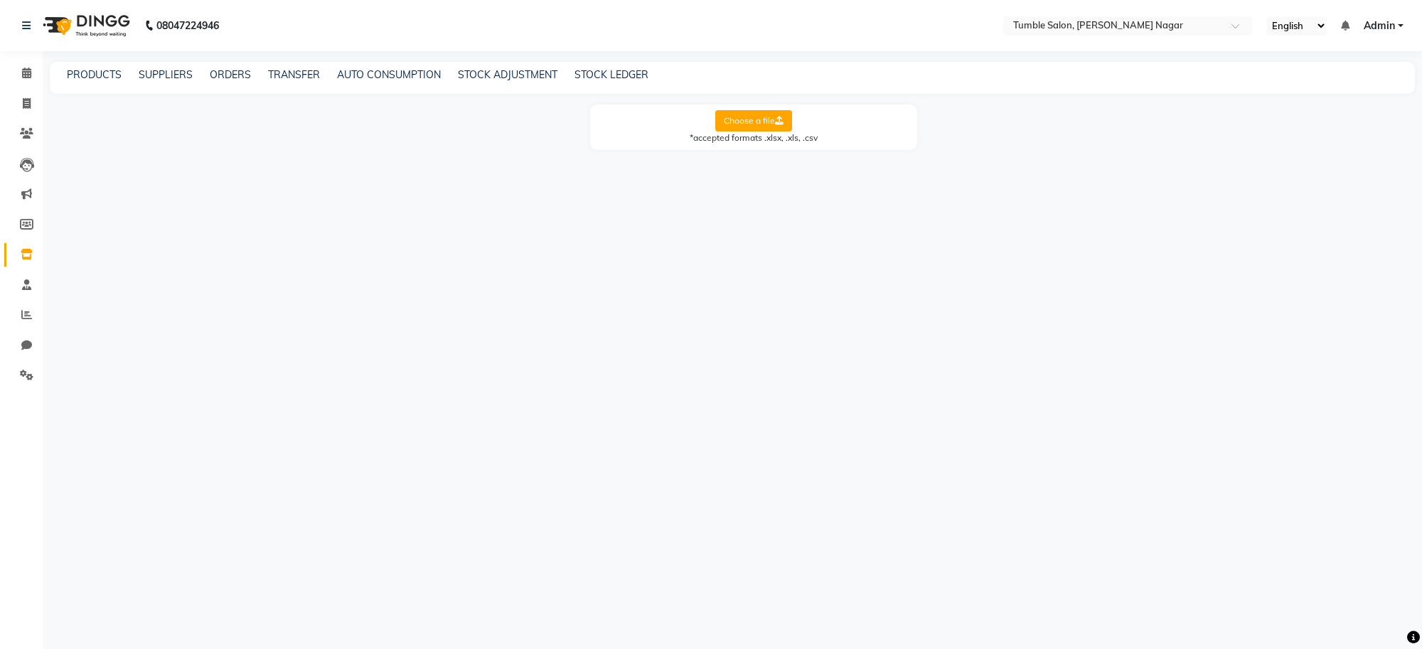
click at [757, 117] on label "Choose a file" at bounding box center [753, 120] width 77 height 21
click at [0, 0] on input "Choose a file" at bounding box center [0, 0] width 0 height 0
click at [809, 154] on select "select Miscellaneous Staff Services Products Customers Service History Membersh…" at bounding box center [838, 155] width 147 height 22
select select "Auto Consumption"
click at [765, 144] on select "select Miscellaneous Staff Services Products Customers Service History Membersh…" at bounding box center [838, 155] width 147 height 22
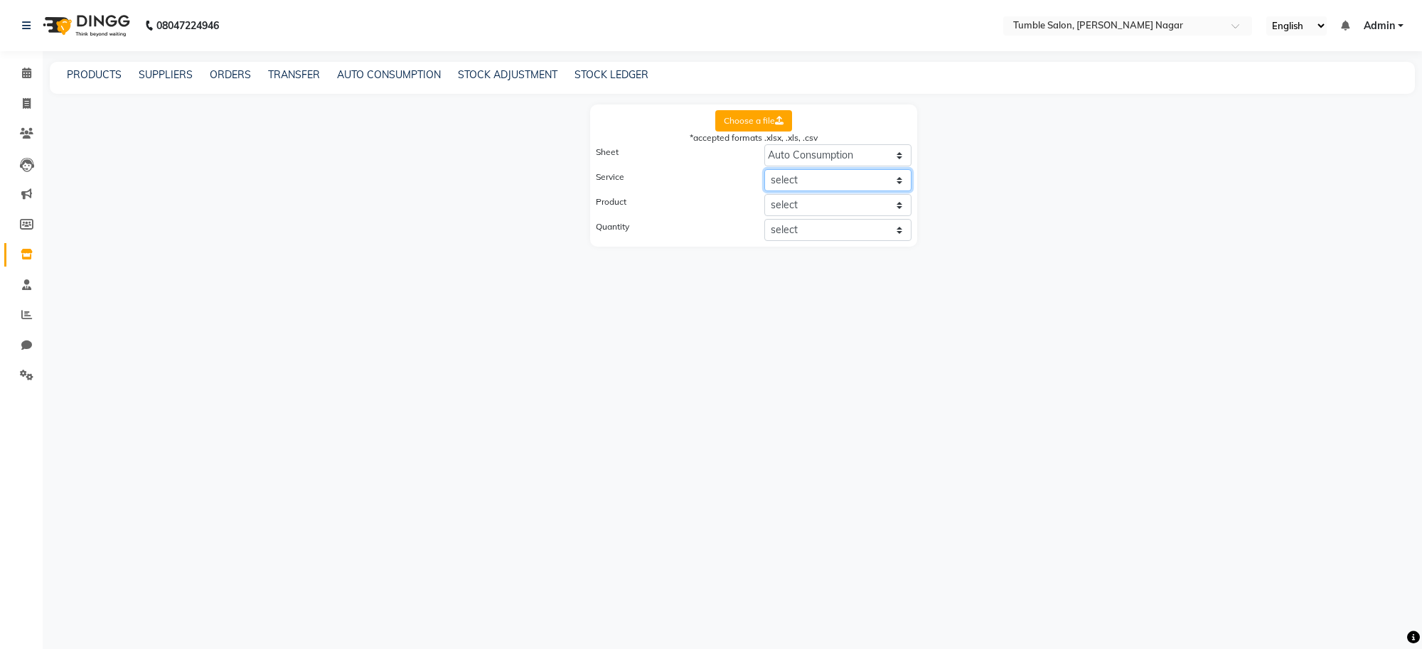
click at [814, 180] on select "select Service Name Product Price PRODUCT MEASUREMENT SIZE" at bounding box center [838, 180] width 147 height 22
select select "Service Name"
click at [765, 169] on select "select Service Name Product Price PRODUCT MEASUREMENT SIZE" at bounding box center [838, 180] width 147 height 22
click at [823, 208] on select "select Service Name Product Price PRODUCT MEASUREMENT SIZE" at bounding box center [838, 205] width 147 height 22
select select "Product"
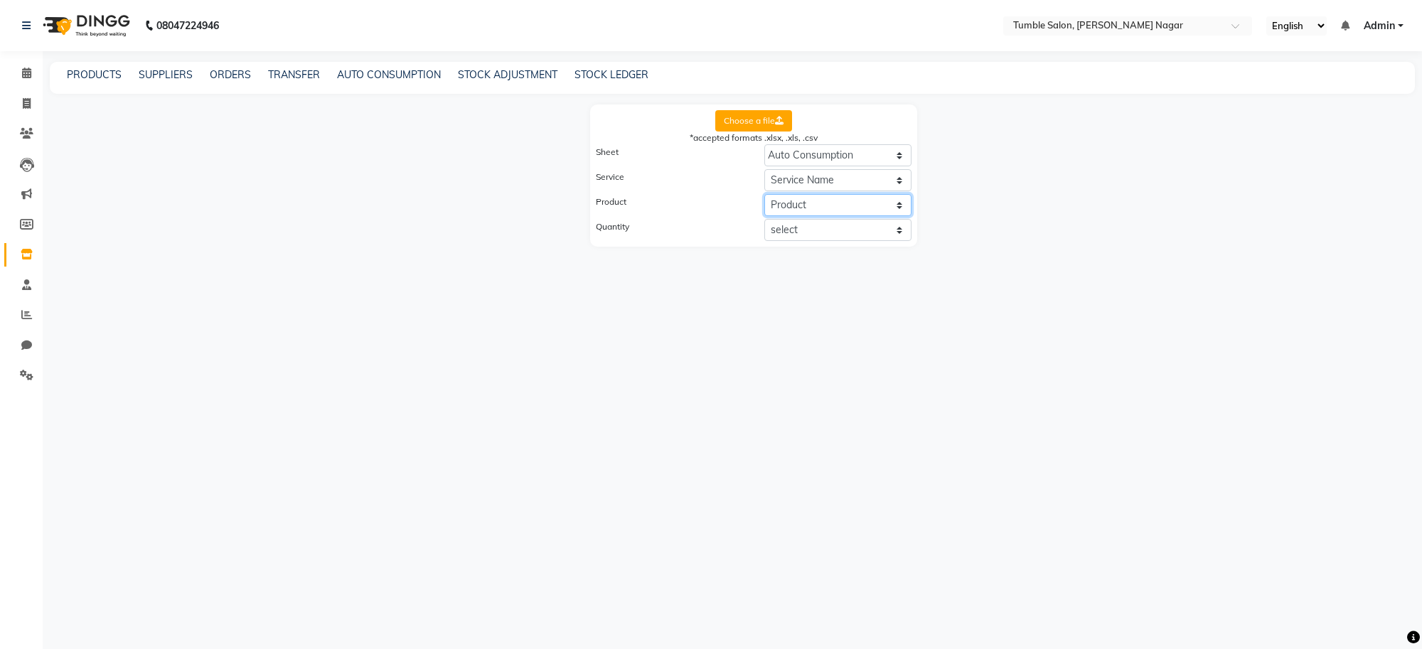
click at [765, 194] on select "select Service Name Product Price PRODUCT MEASUREMENT SIZE" at bounding box center [838, 205] width 147 height 22
click at [826, 201] on select "select Service Name Product Price PRODUCT MEASUREMENT SIZE" at bounding box center [838, 205] width 147 height 22
click at [855, 196] on select "select Service Name Product Price PRODUCT MEASUREMENT SIZE" at bounding box center [838, 205] width 147 height 22
click at [848, 231] on select "select Service Name Product Price PRODUCT MEASUREMENT SIZE" at bounding box center [838, 230] width 147 height 22
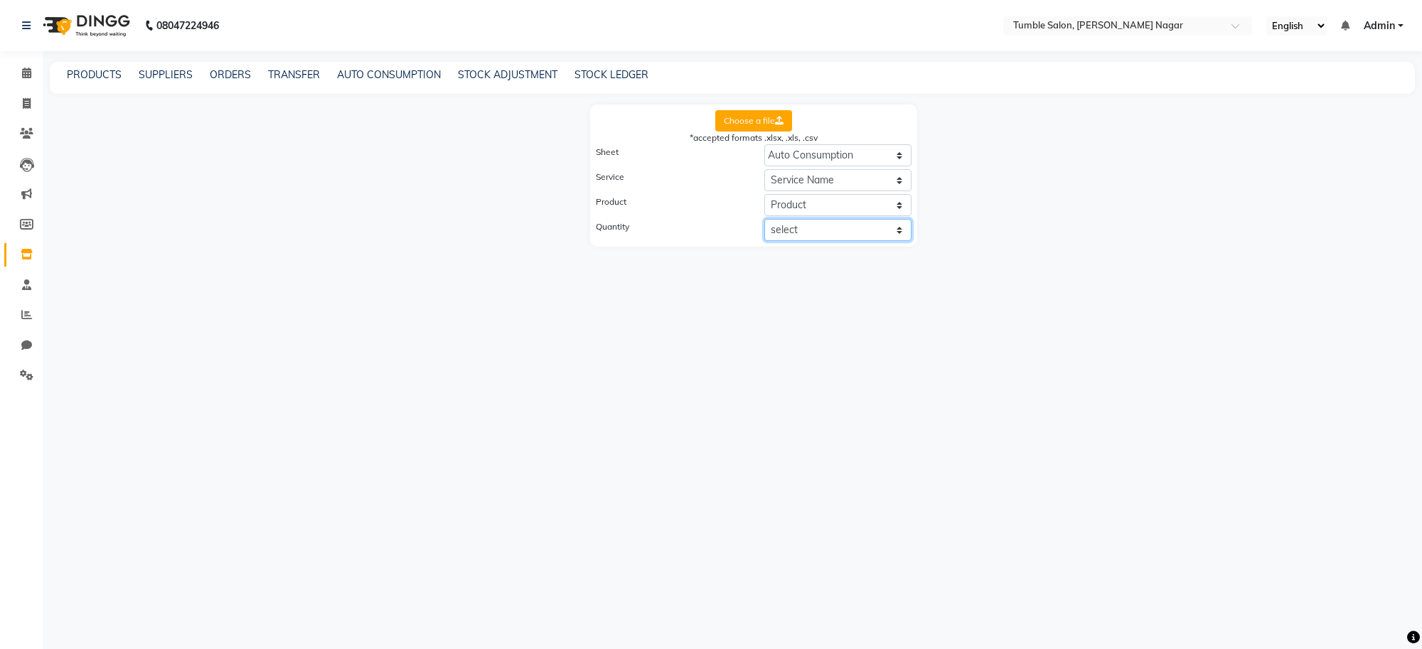
select select "MEASUREMENT"
click at [765, 219] on select "select Service Name Product Price PRODUCT MEASUREMENT SIZE" at bounding box center [838, 230] width 147 height 22
click at [634, 256] on button "Continue" at bounding box center [623, 255] width 54 height 22
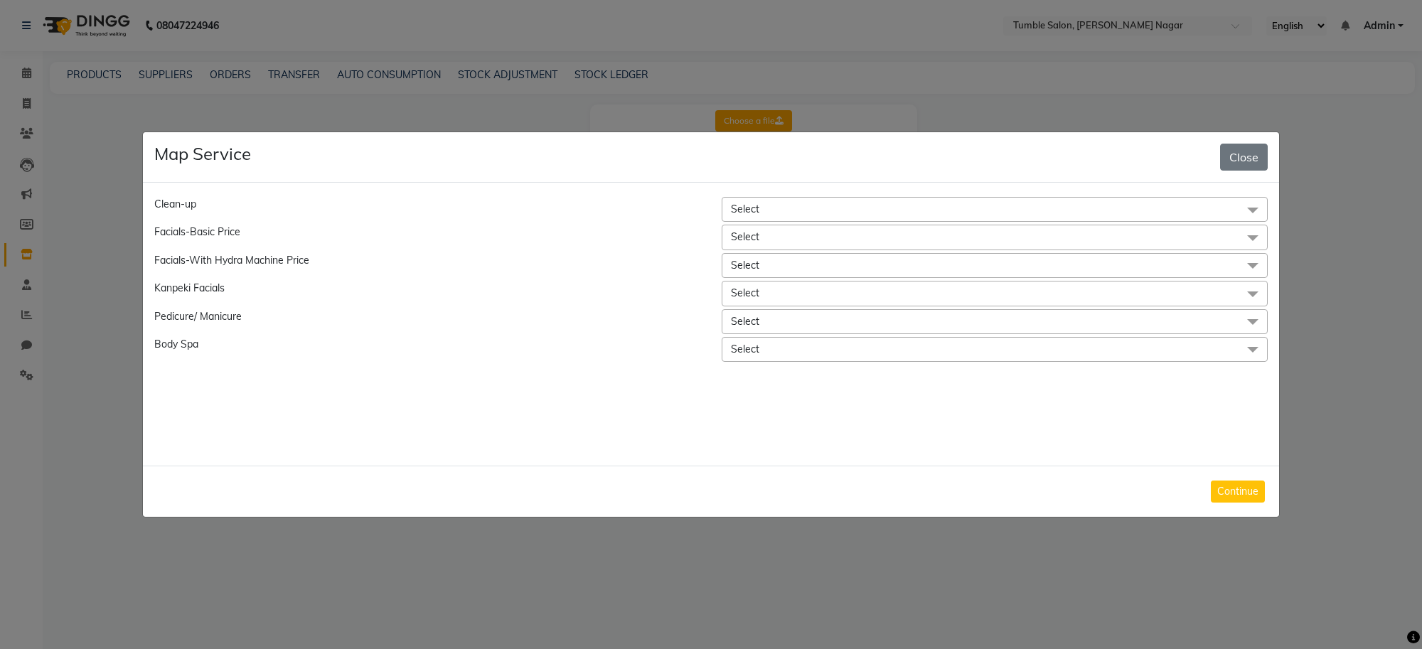
click at [891, 211] on span "Select" at bounding box center [995, 209] width 546 height 25
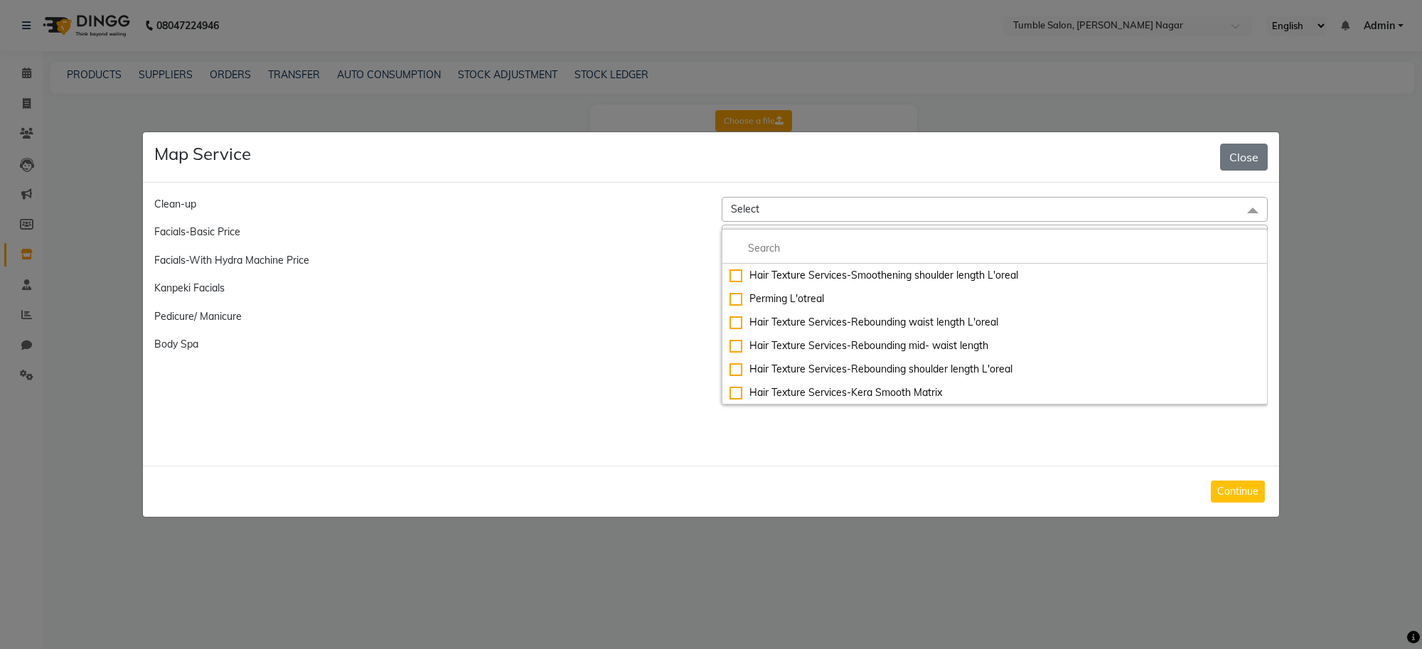
click at [891, 211] on span "Select" at bounding box center [995, 209] width 546 height 25
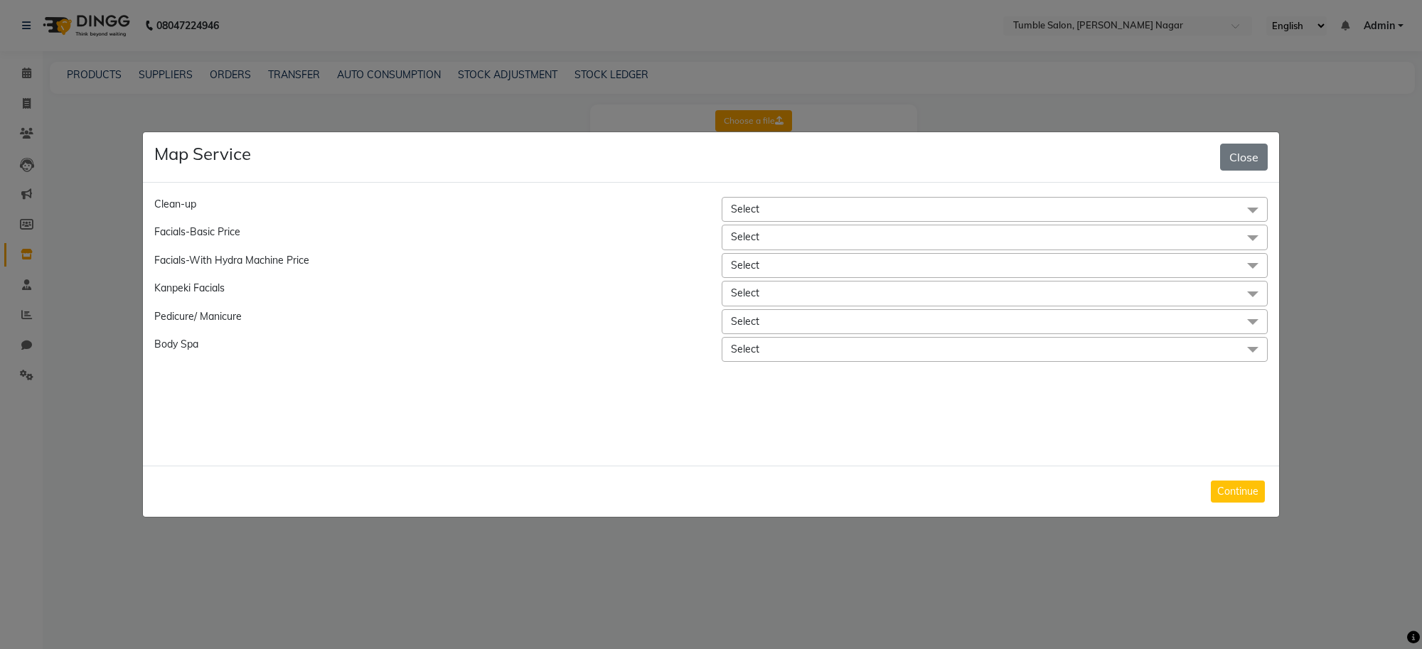
click at [896, 211] on span "Select" at bounding box center [995, 209] width 546 height 25
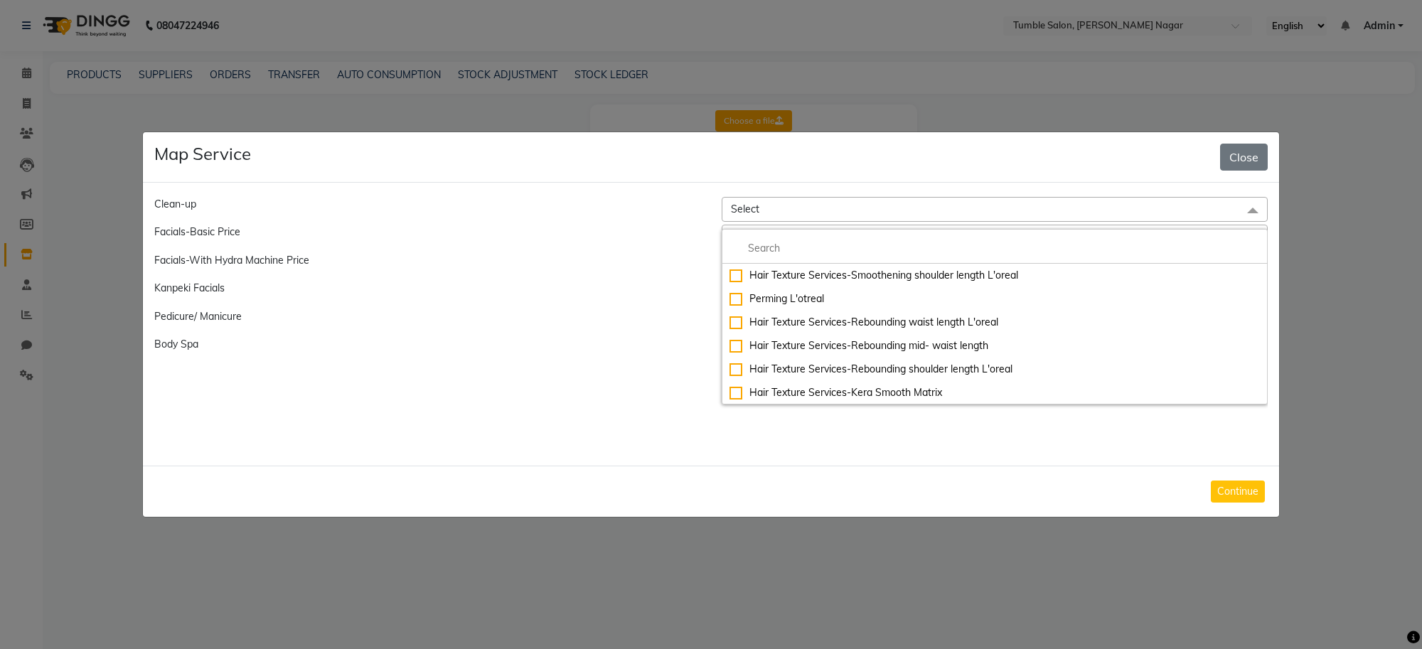
click at [524, 205] on div "Clean-up" at bounding box center [428, 209] width 568 height 25
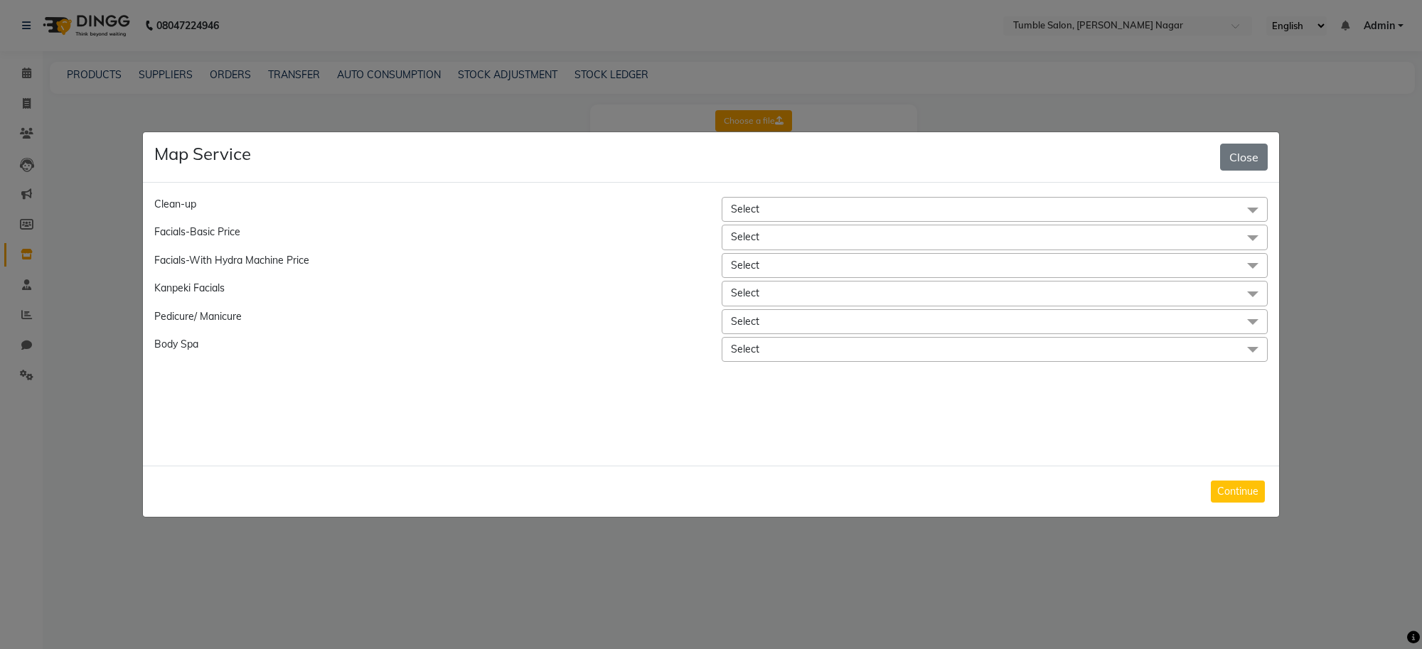
click at [822, 211] on span "Select" at bounding box center [995, 209] width 546 height 25
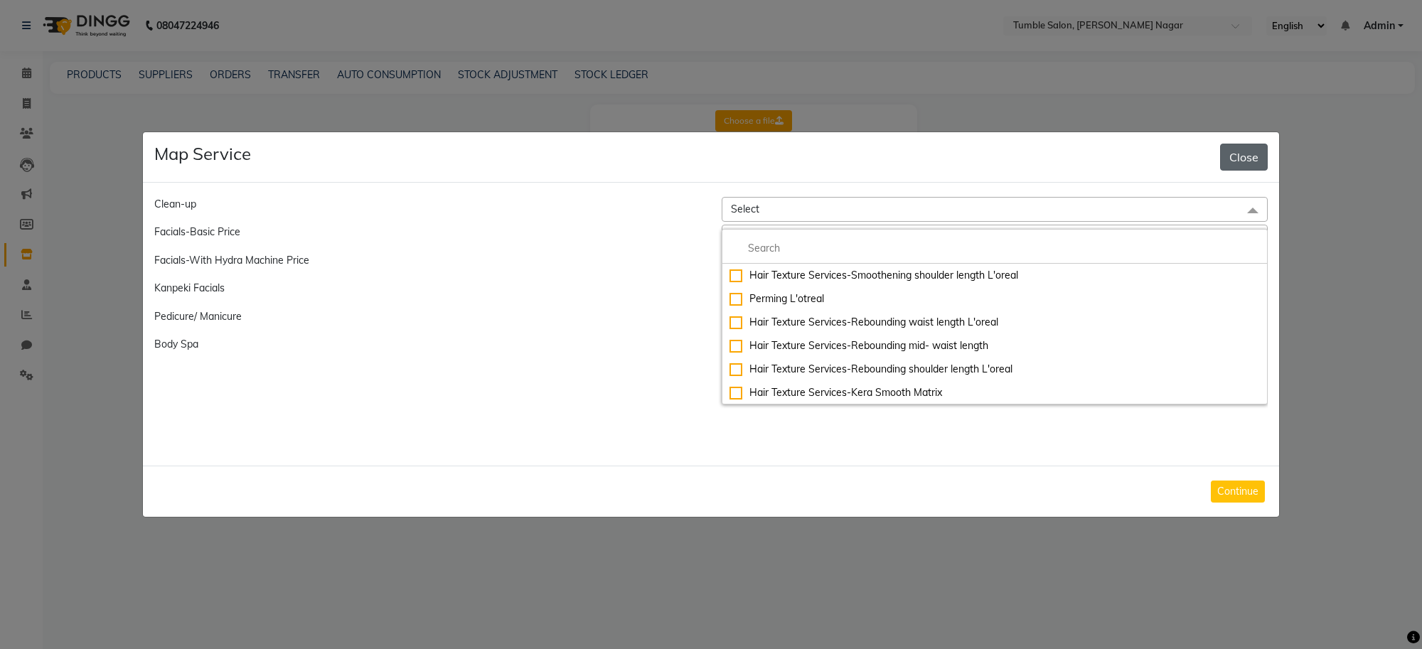
click at [1245, 161] on button "Close" at bounding box center [1244, 157] width 48 height 27
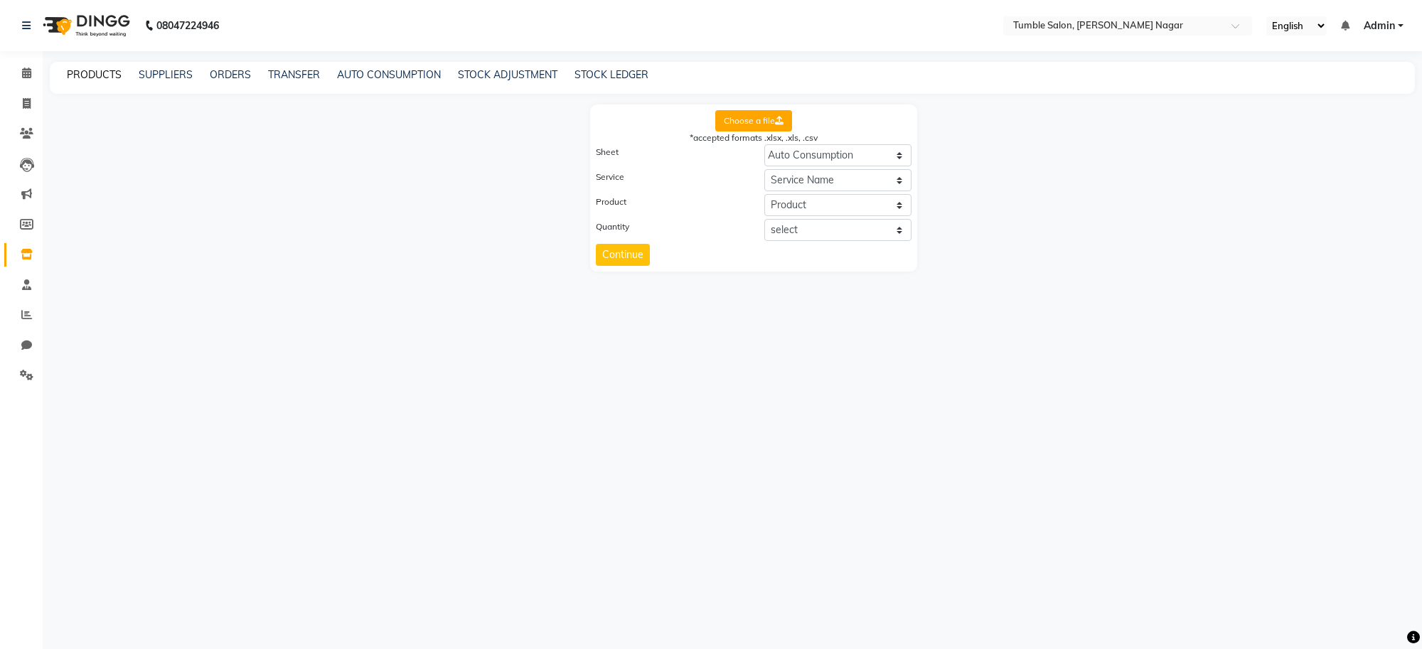
click at [97, 78] on link "PRODUCTS" at bounding box center [94, 74] width 55 height 13
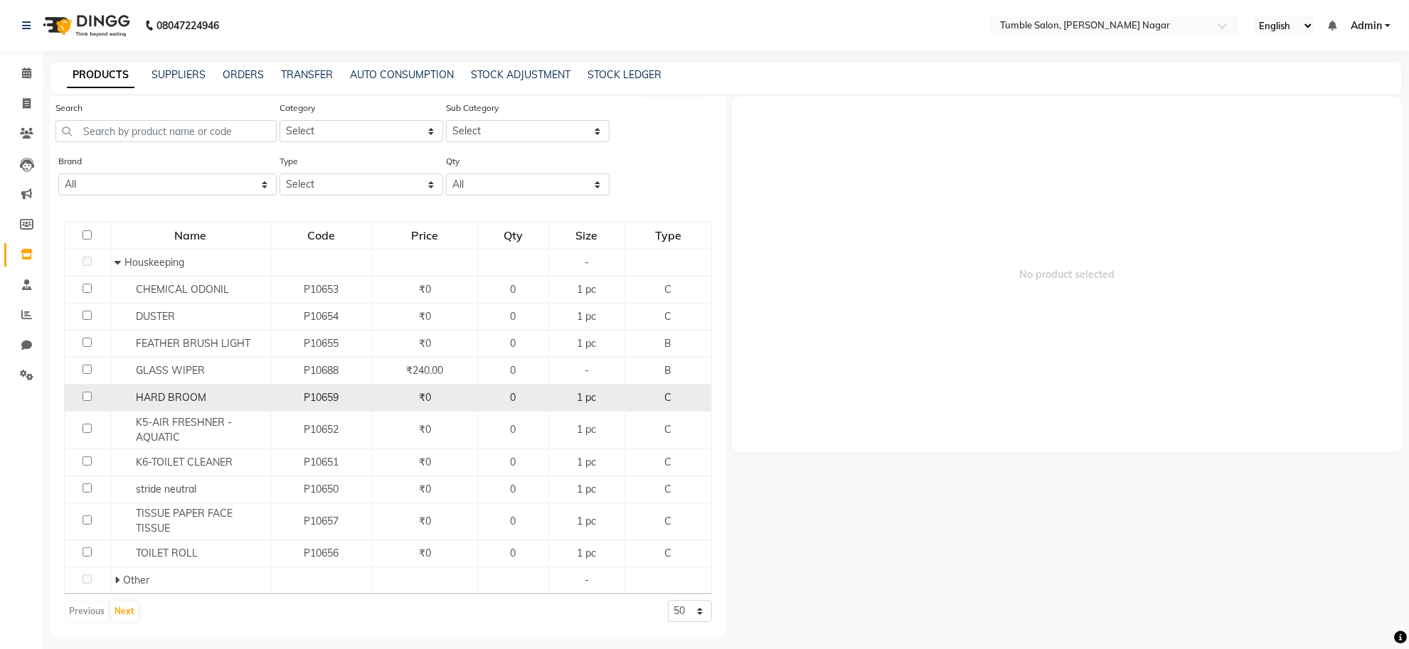
scroll to position [9, 0]
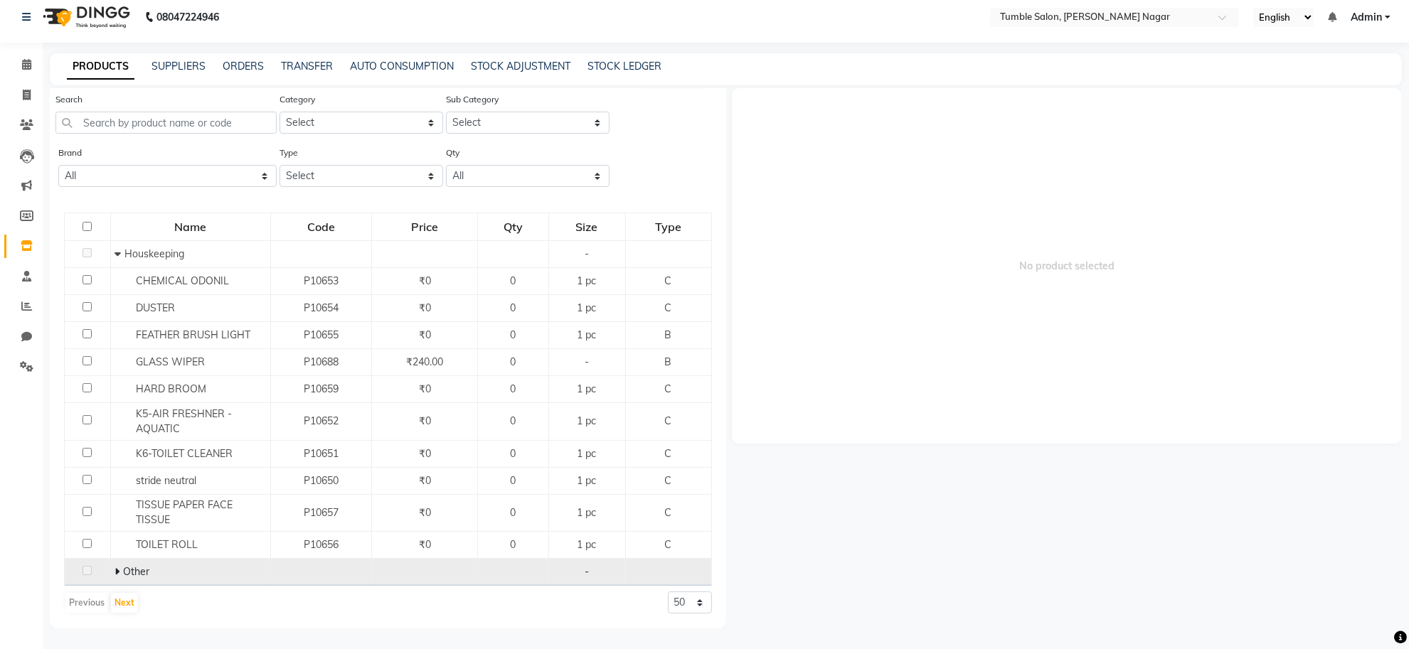
drag, startPoint x: 133, startPoint y: 567, endPoint x: 142, endPoint y: 563, distance: 9.9
click at [134, 567] on span "Other" at bounding box center [136, 571] width 26 height 13
click at [115, 575] on icon at bounding box center [117, 572] width 5 height 10
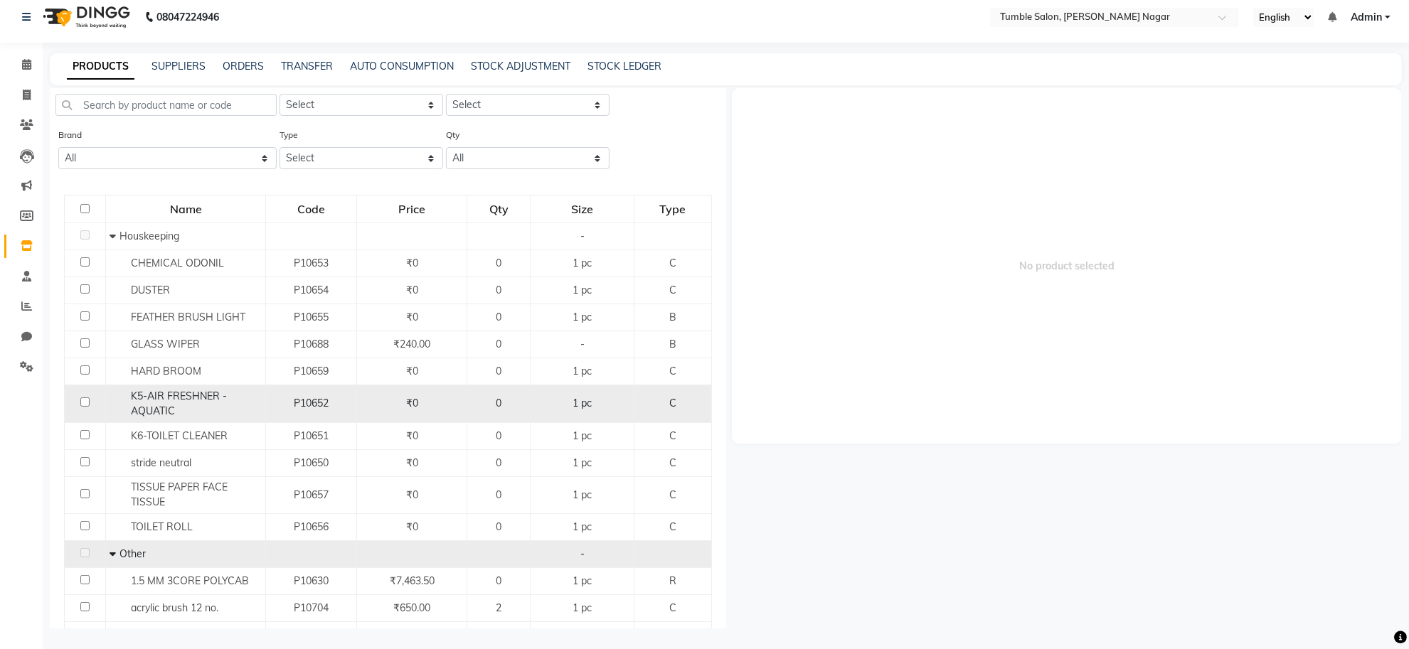
scroll to position [0, 0]
